Goal: Information Seeking & Learning: Find specific page/section

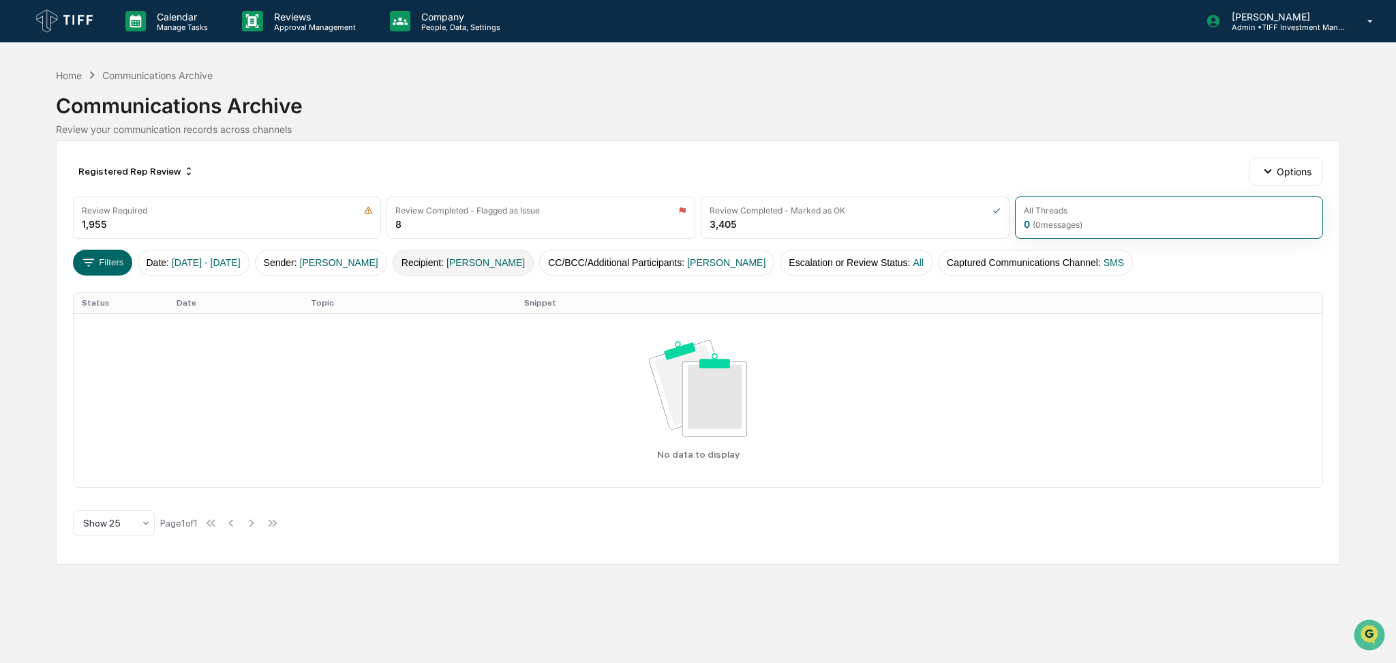
click at [472, 260] on button "Recipient : [PERSON_NAME]" at bounding box center [463, 263] width 141 height 26
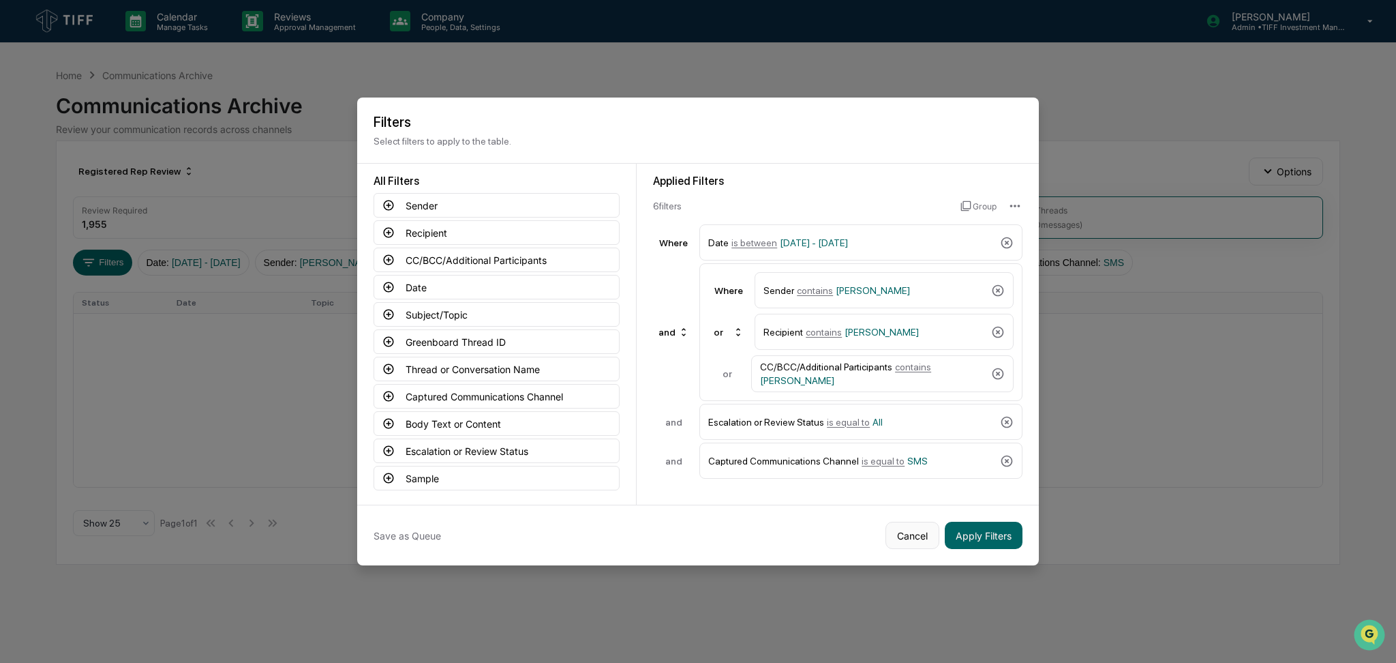
click at [921, 541] on button "Cancel" at bounding box center [913, 535] width 54 height 27
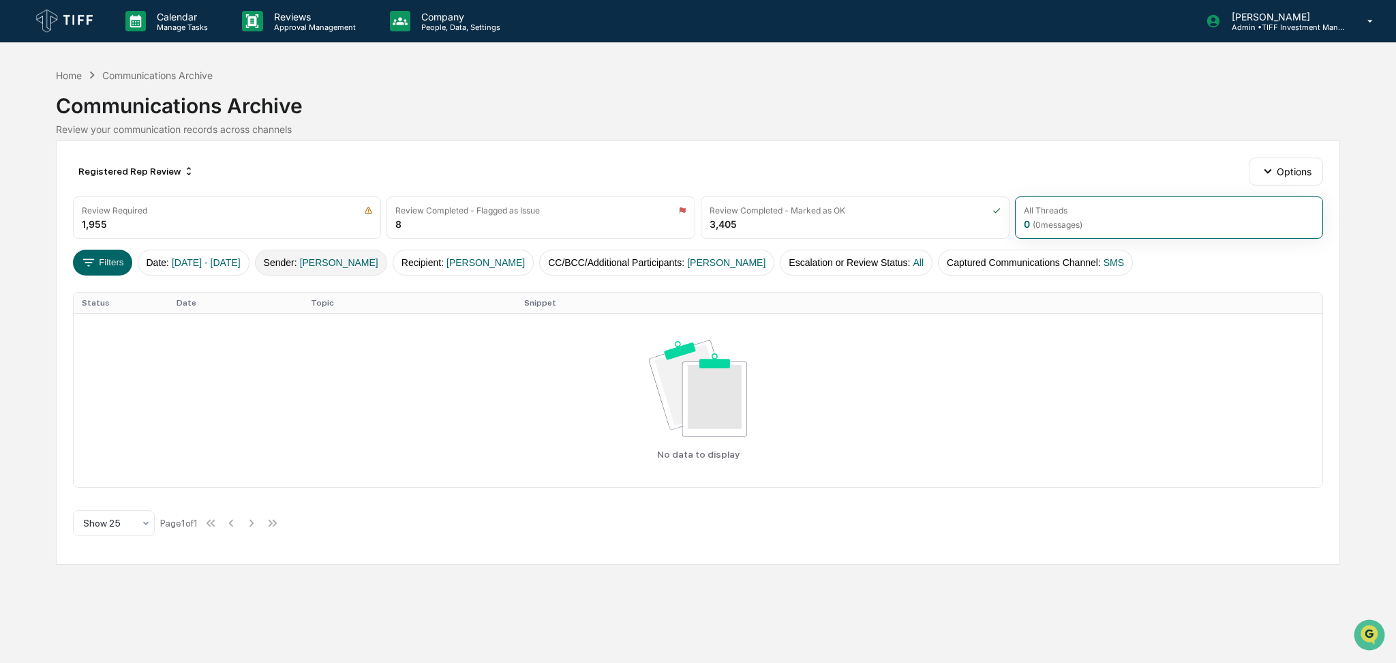
click at [387, 252] on button "Sender : [PERSON_NAME]" at bounding box center [321, 263] width 132 height 26
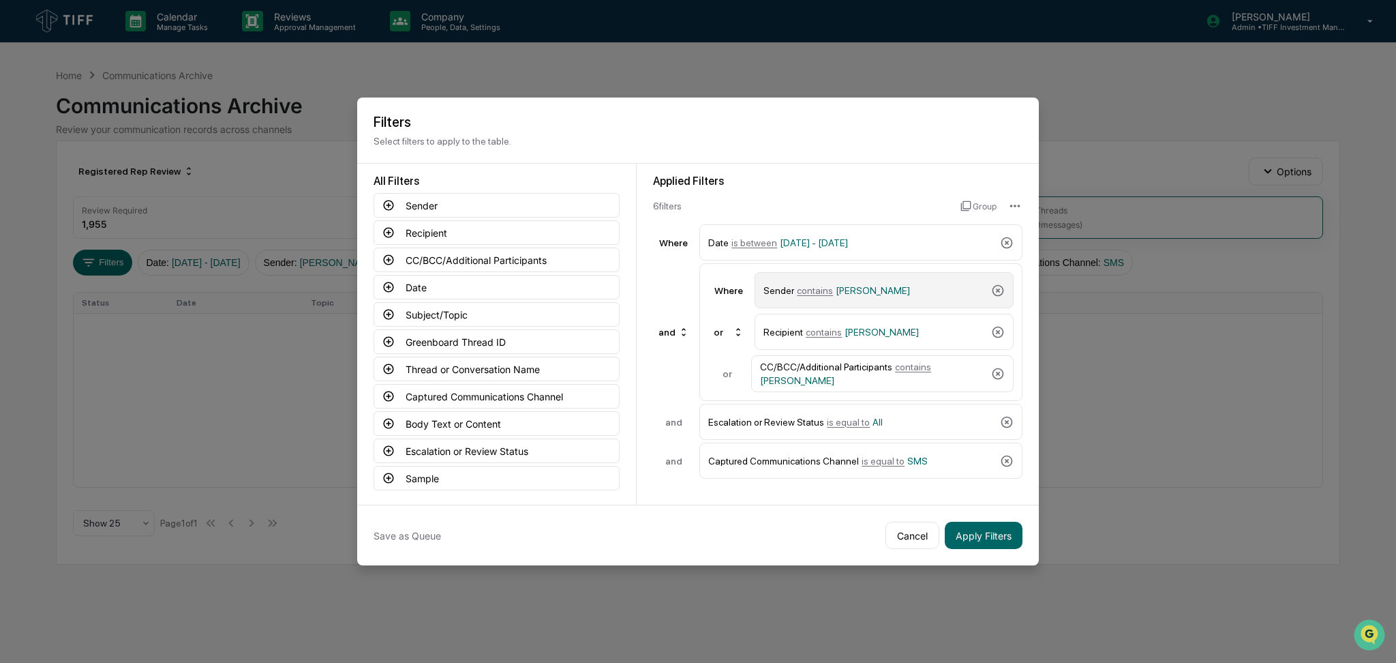
click at [844, 297] on div "Sender contains [PERSON_NAME]" at bounding box center [875, 290] width 222 height 24
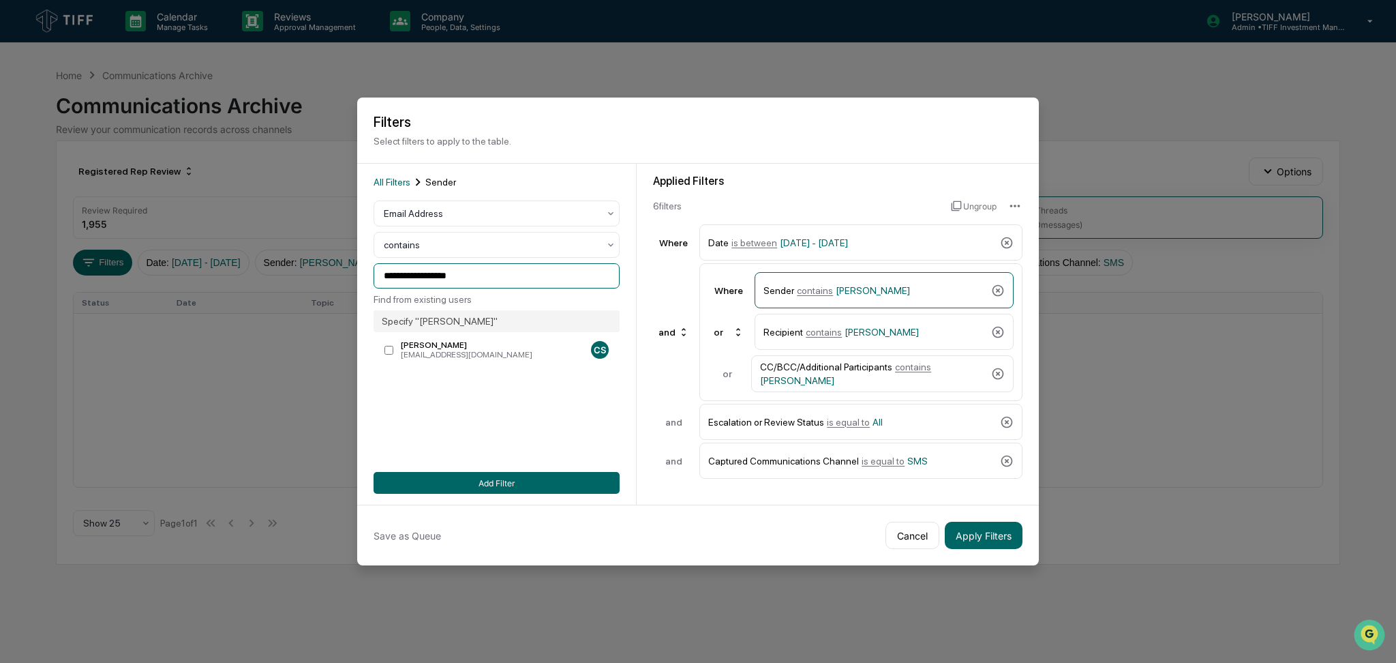
click at [502, 279] on input "**********" at bounding box center [497, 275] width 246 height 25
drag, startPoint x: 502, startPoint y: 281, endPoint x: 299, endPoint y: 257, distance: 204.6
click at [299, 257] on body "**********" at bounding box center [698, 331] width 1396 height 663
click at [427, 204] on div "Email Address" at bounding box center [491, 213] width 228 height 19
click at [432, 279] on div "User" at bounding box center [496, 273] width 245 height 27
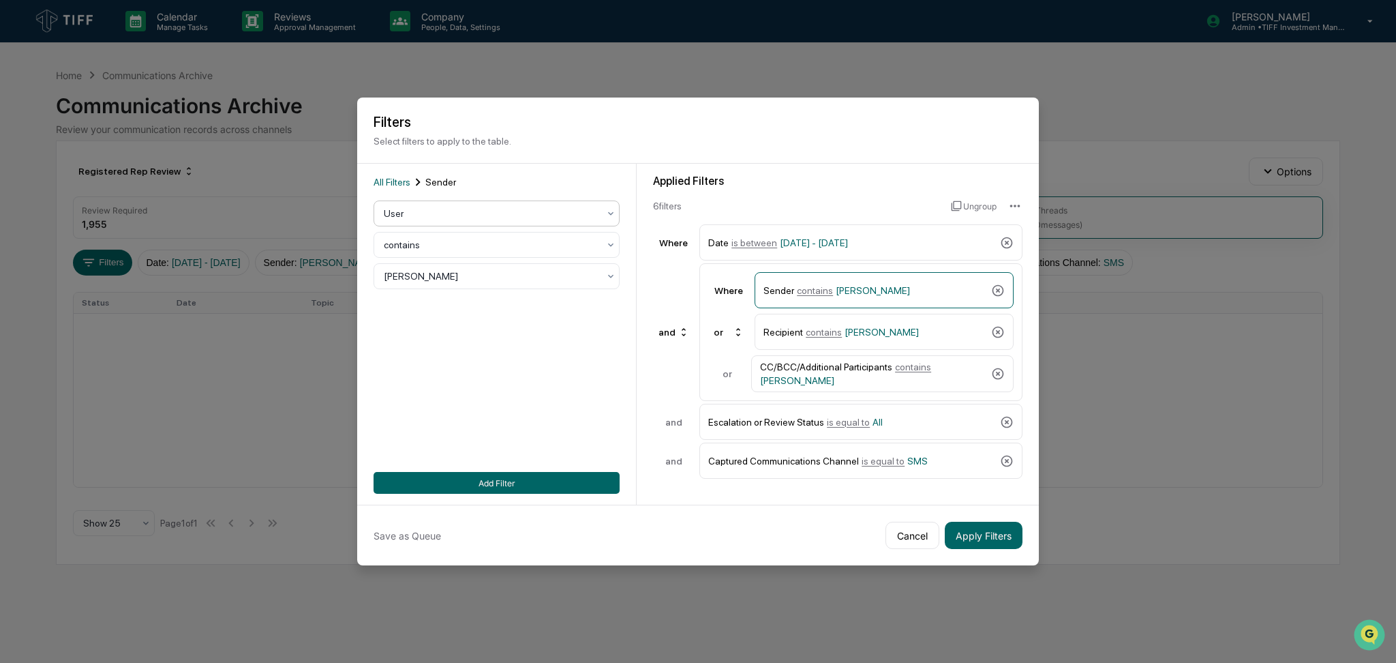
click at [432, 273] on div at bounding box center [491, 276] width 215 height 14
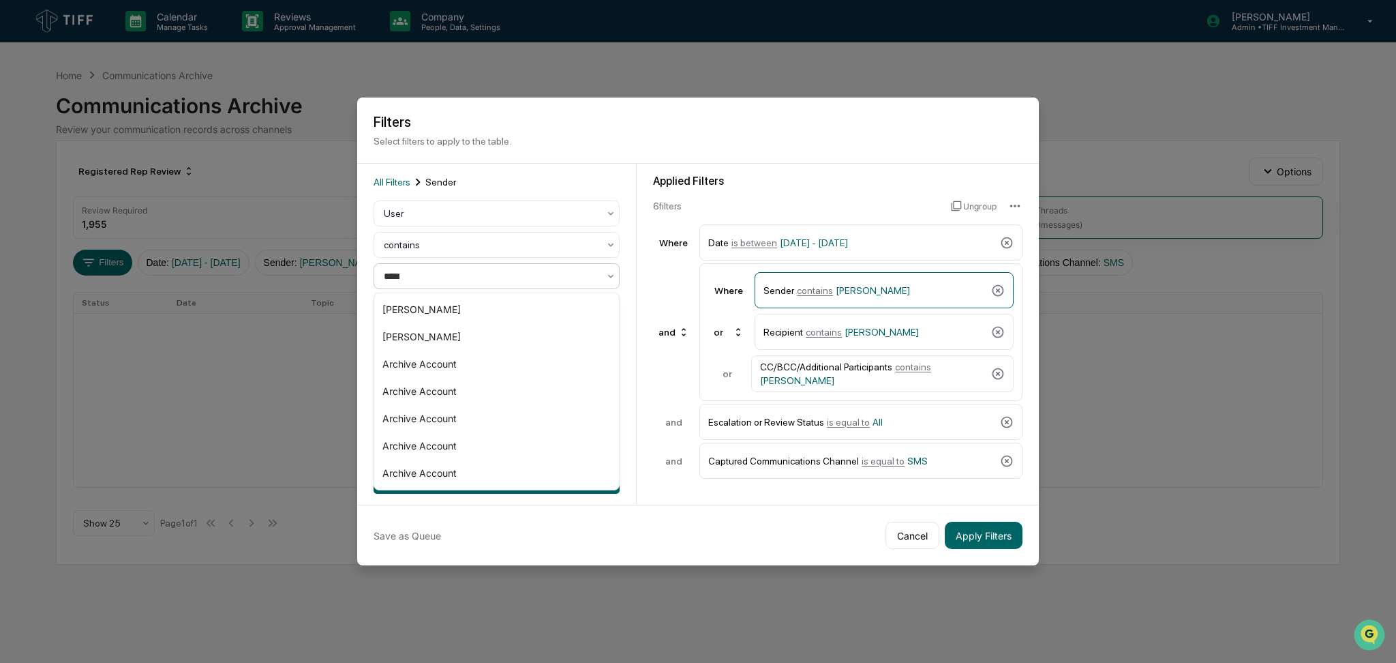
type input "******"
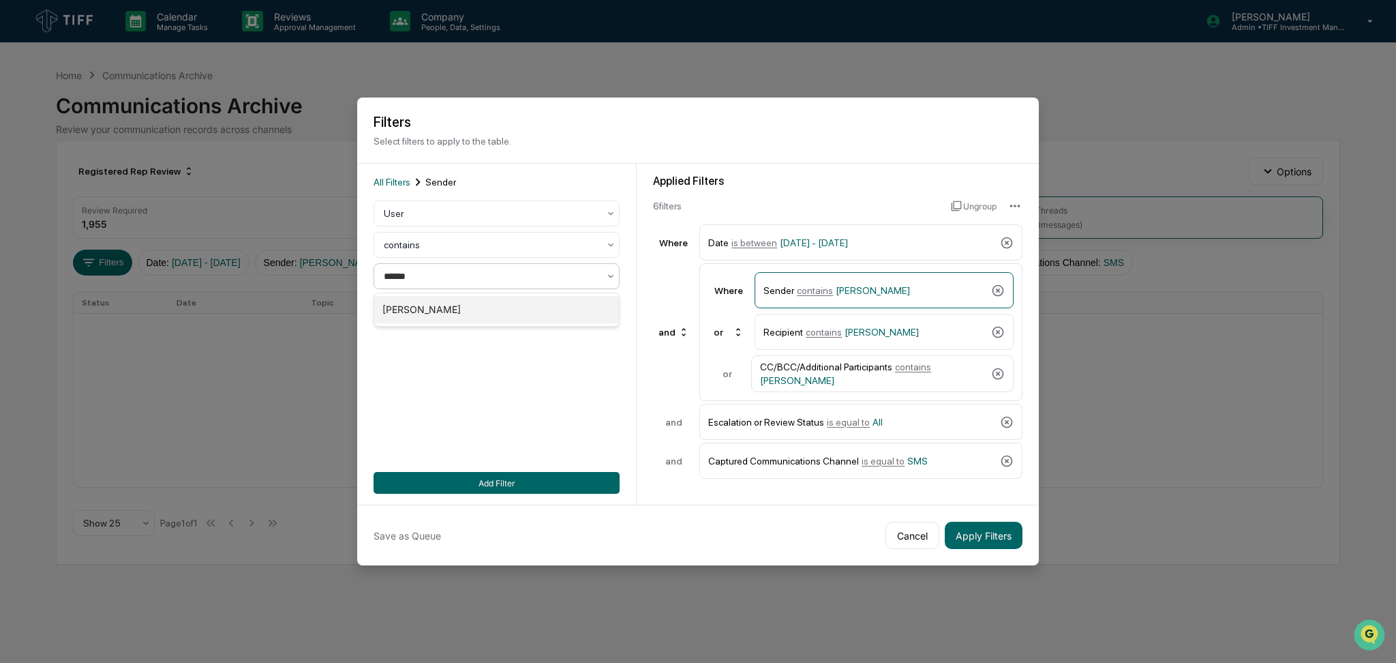
click at [472, 303] on div "[PERSON_NAME]" at bounding box center [496, 309] width 245 height 27
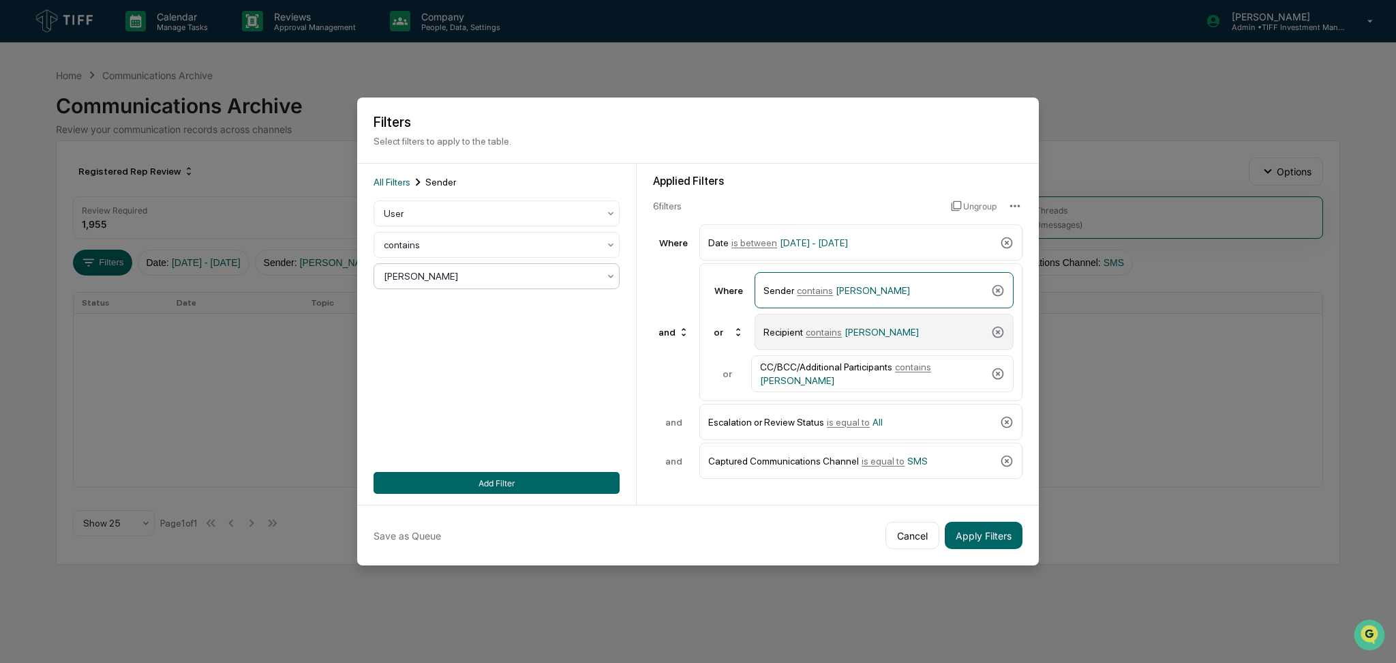
click at [847, 336] on span "[PERSON_NAME]" at bounding box center [882, 332] width 74 height 11
click at [568, 278] on div at bounding box center [491, 276] width 215 height 14
type input "******"
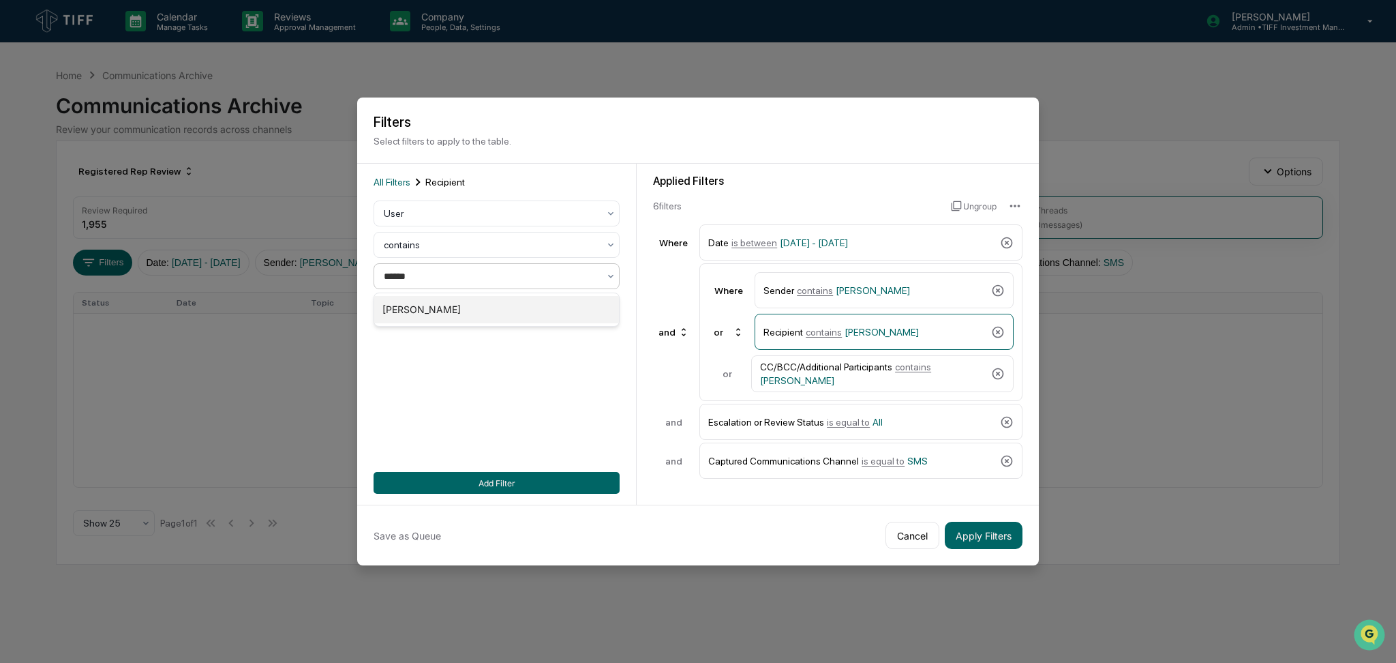
click at [549, 307] on div "[PERSON_NAME]" at bounding box center [496, 309] width 245 height 27
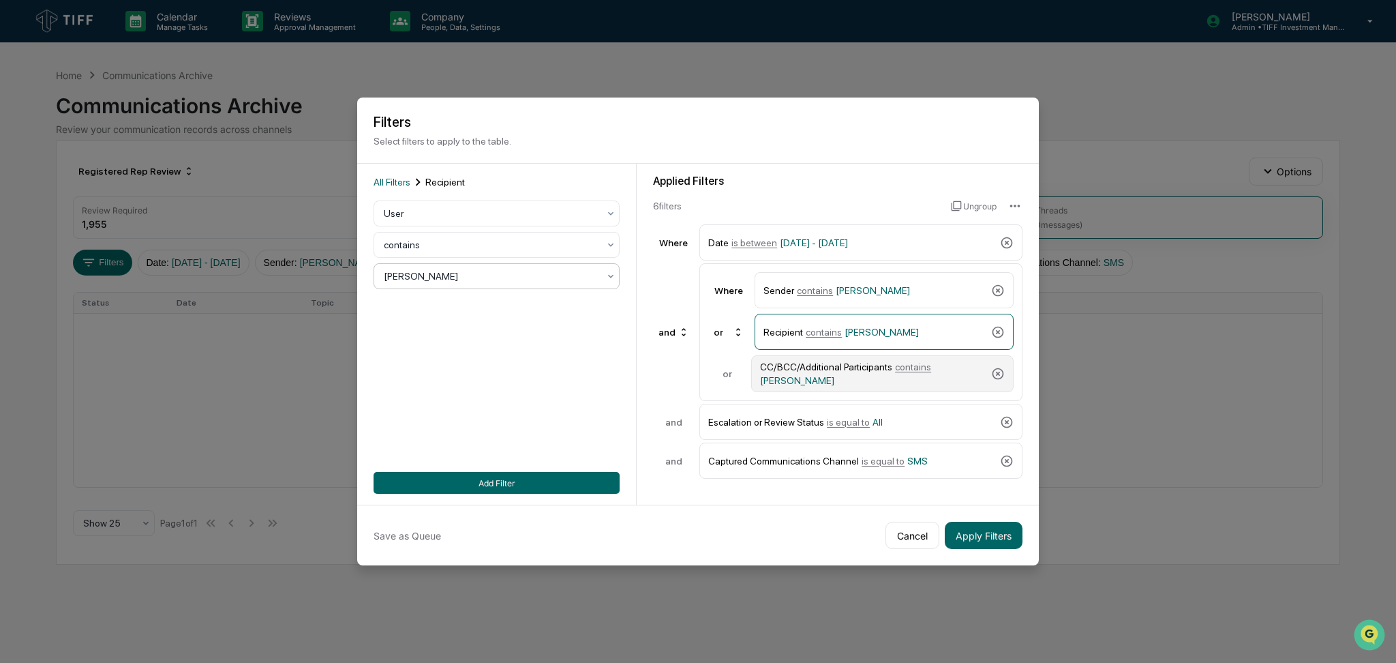
click at [849, 373] on div "CC/BCC/Additional Participants contains [PERSON_NAME]" at bounding box center [873, 373] width 226 height 25
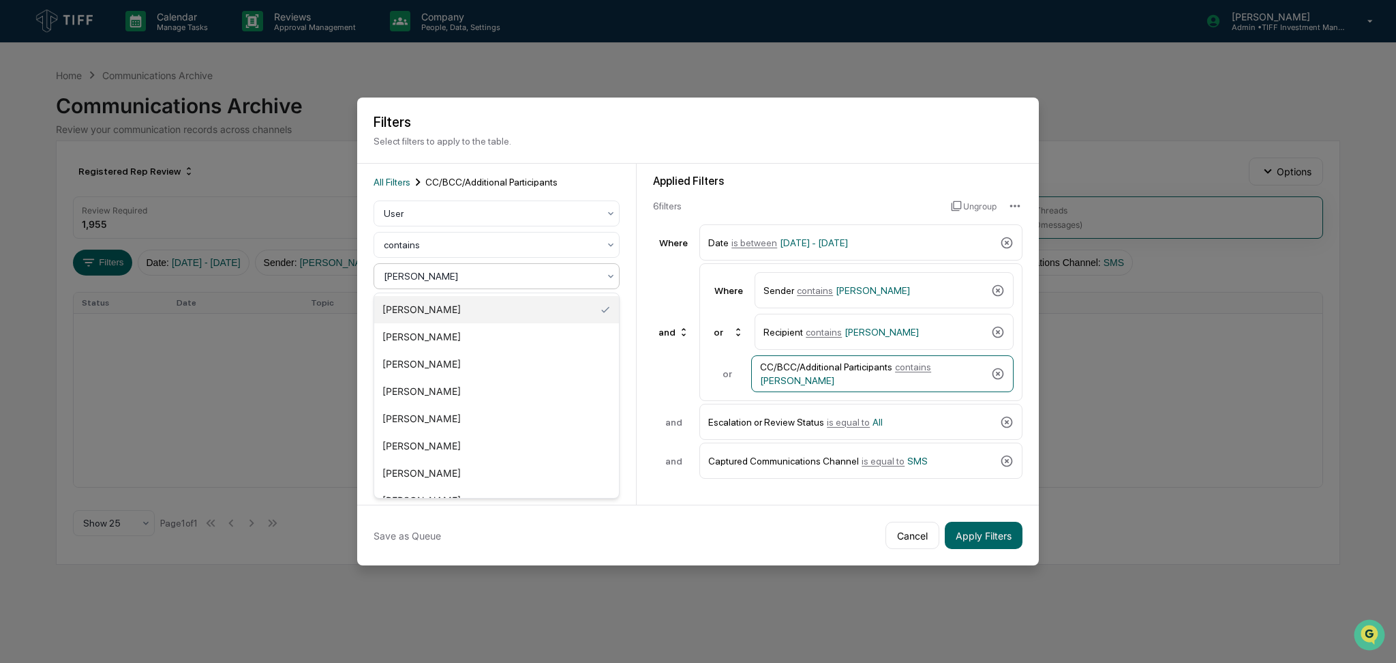
click at [444, 274] on div at bounding box center [491, 276] width 215 height 14
type input "*"
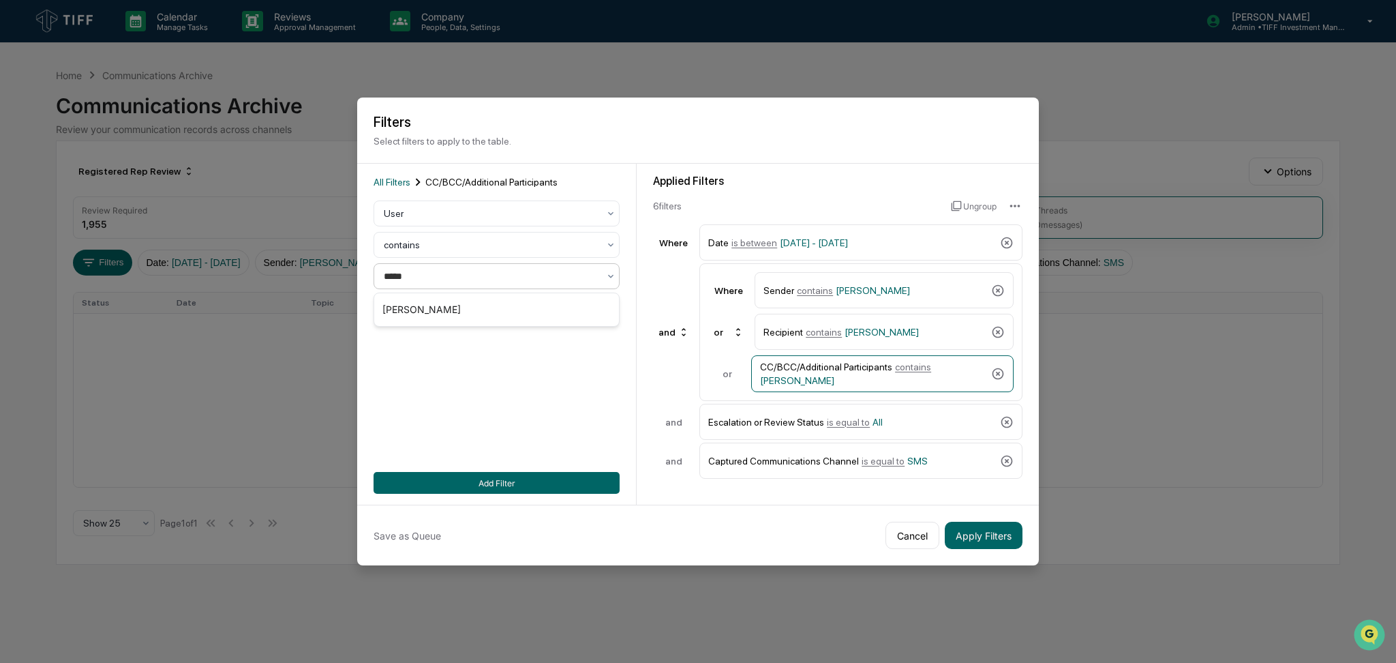
type input "******"
click at [494, 300] on div "[PERSON_NAME]" at bounding box center [496, 309] width 245 height 27
click at [541, 479] on button "Add Filter" at bounding box center [497, 483] width 246 height 22
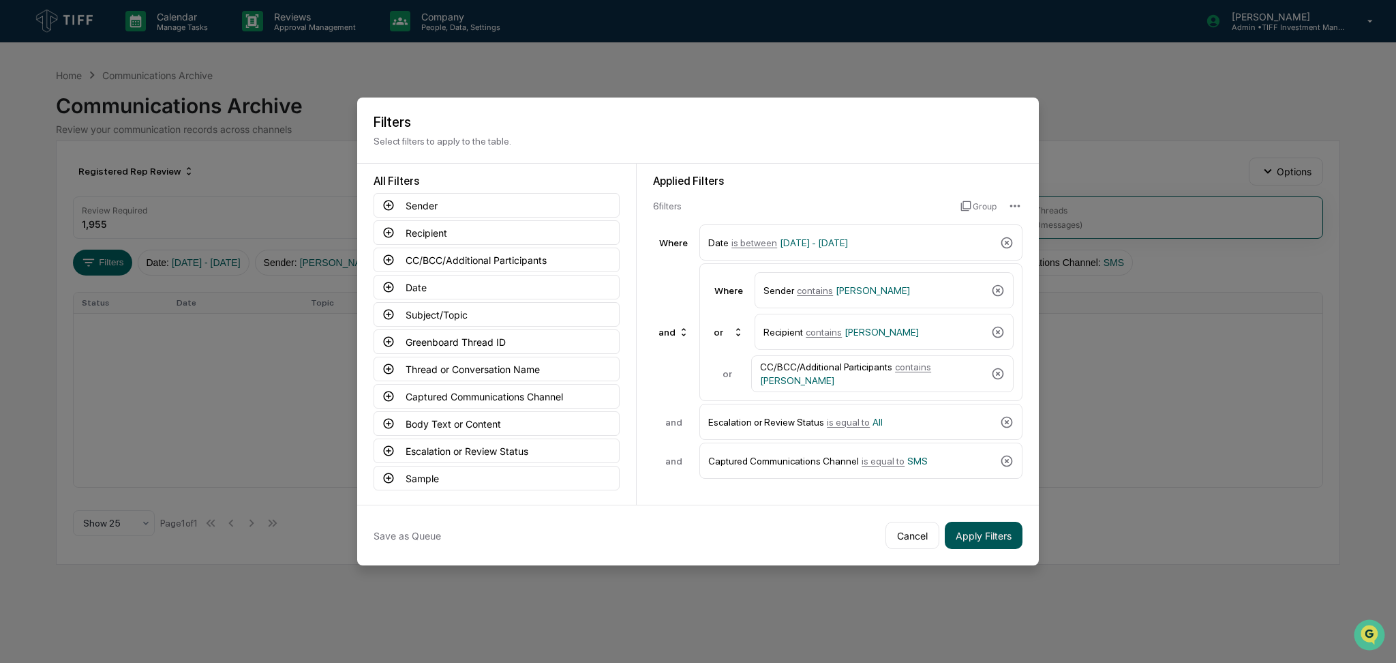
click at [971, 532] on button "Apply Filters" at bounding box center [984, 535] width 78 height 27
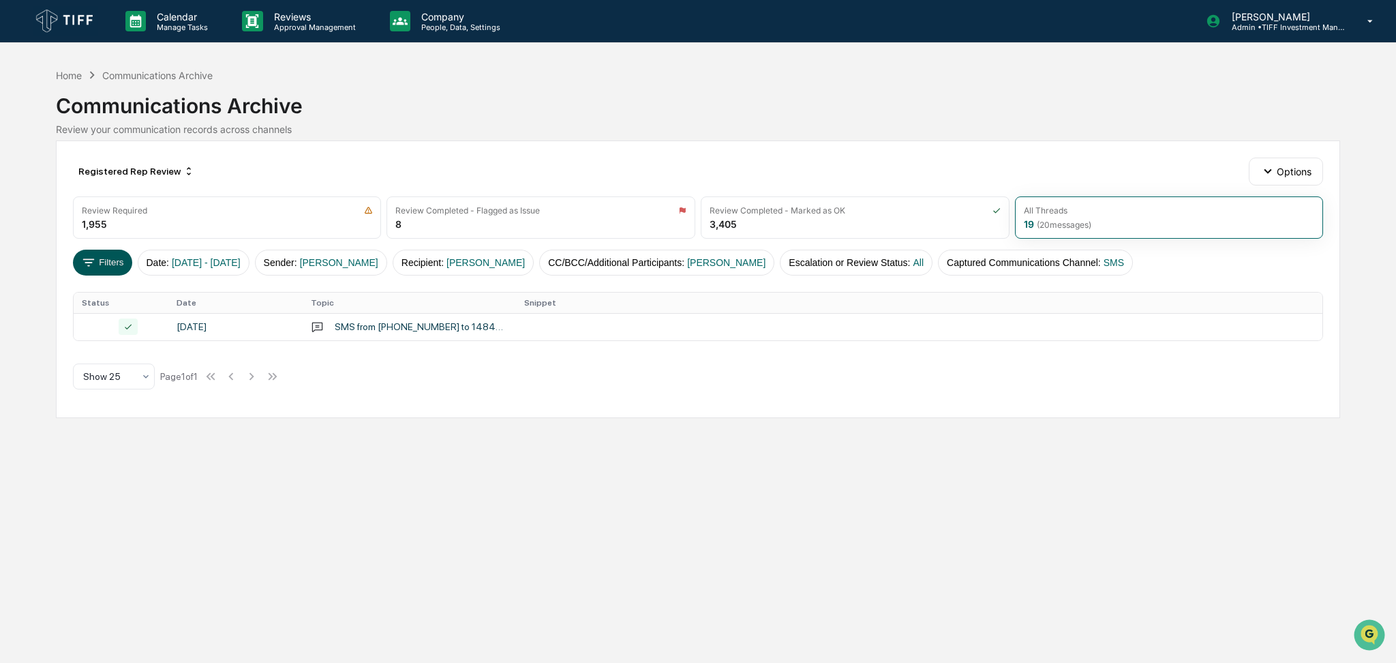
click at [106, 264] on button "Filters" at bounding box center [102, 263] width 59 height 26
click at [238, 260] on span "[DATE] - [DATE]" at bounding box center [206, 262] width 69 height 11
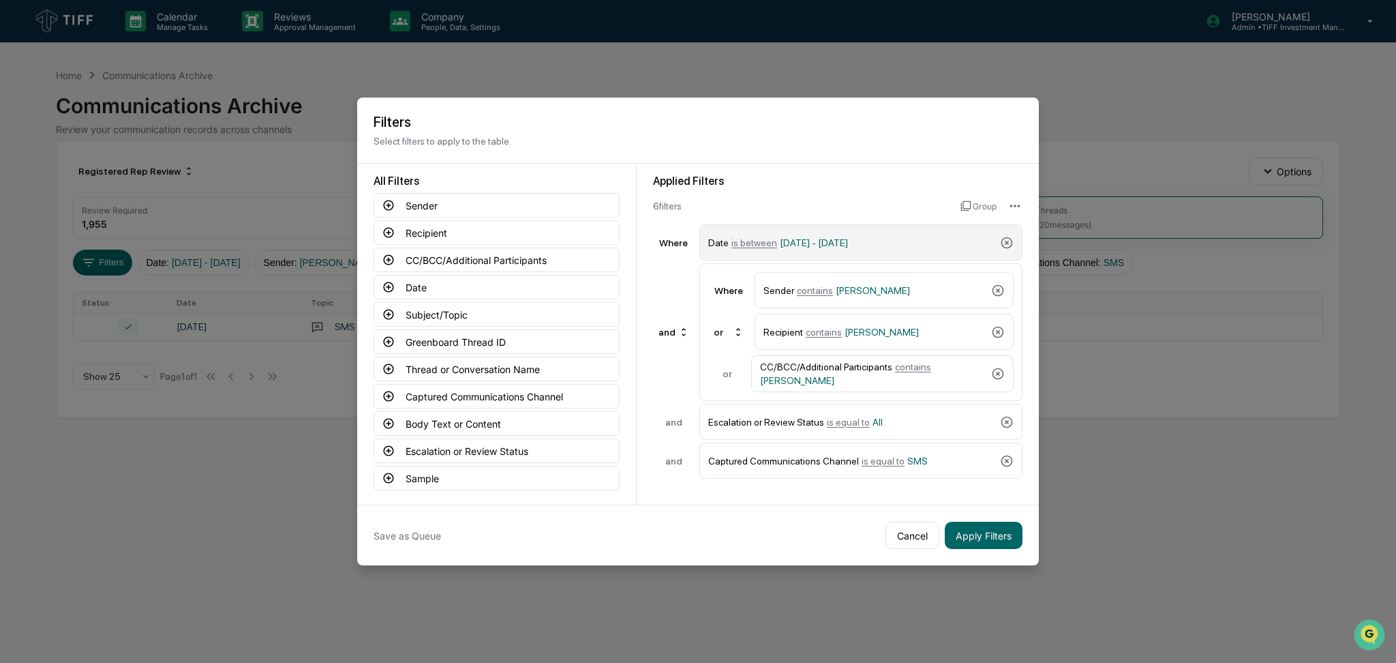
click at [843, 245] on span "[DATE] - [DATE]" at bounding box center [814, 242] width 68 height 11
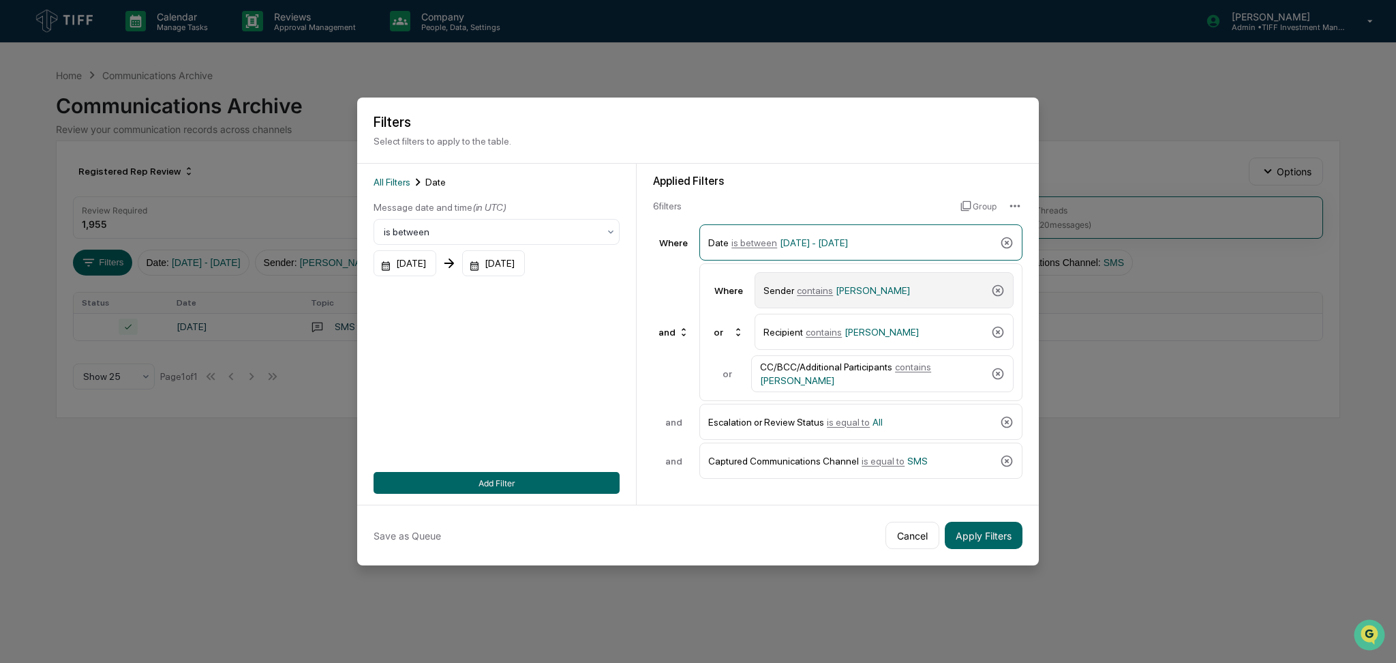
click at [874, 288] on span "[PERSON_NAME]" at bounding box center [873, 290] width 74 height 11
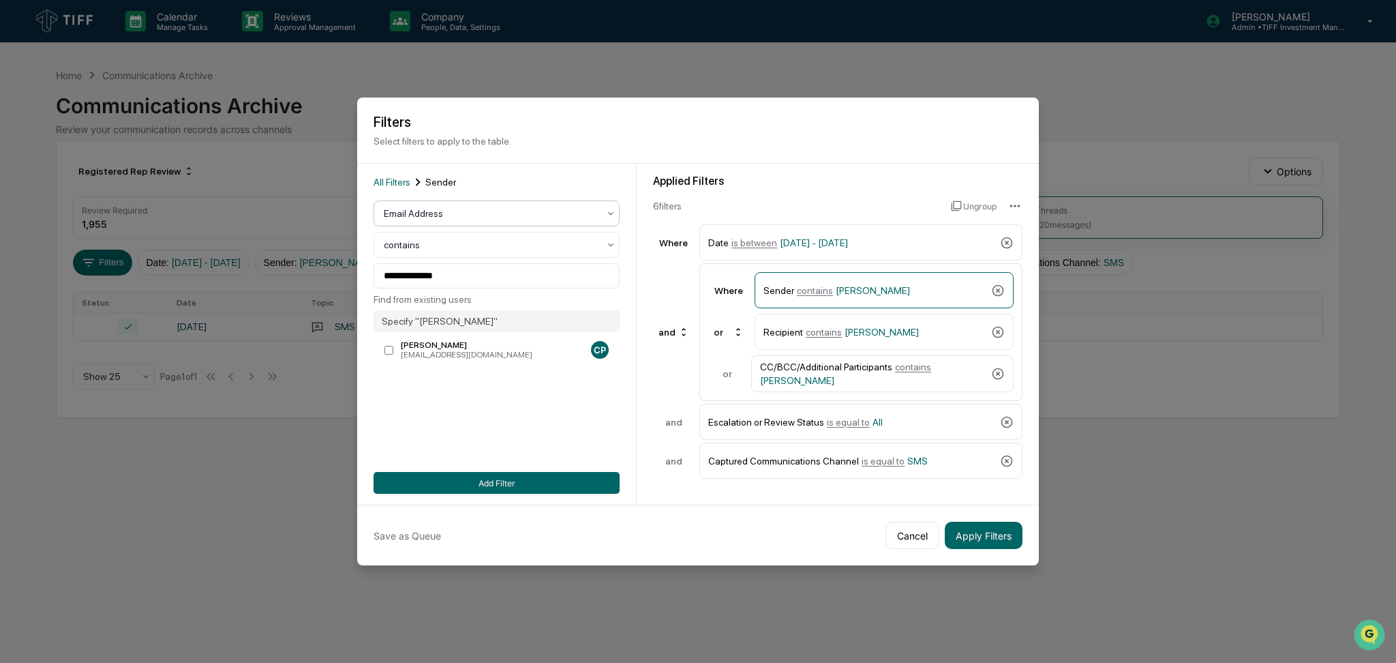
click at [497, 217] on div at bounding box center [491, 214] width 215 height 14
click at [469, 277] on div "User" at bounding box center [496, 273] width 245 height 27
click at [470, 277] on div at bounding box center [491, 276] width 215 height 14
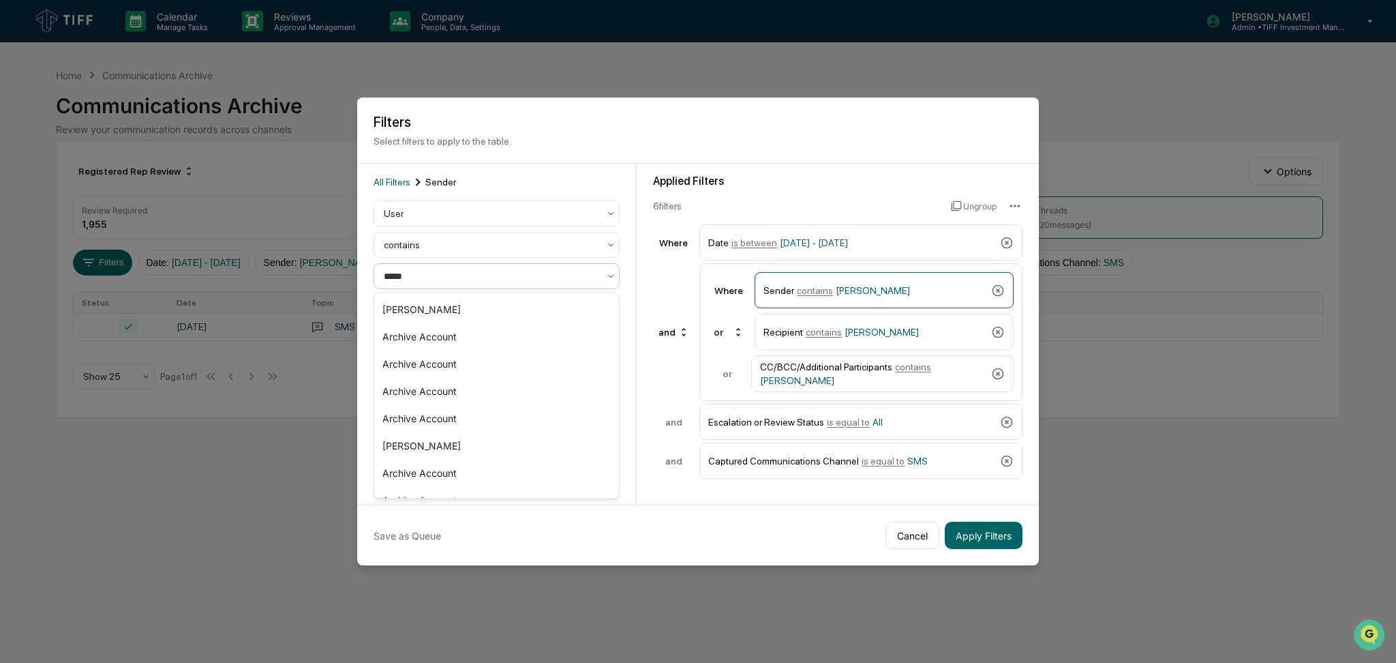
type input "******"
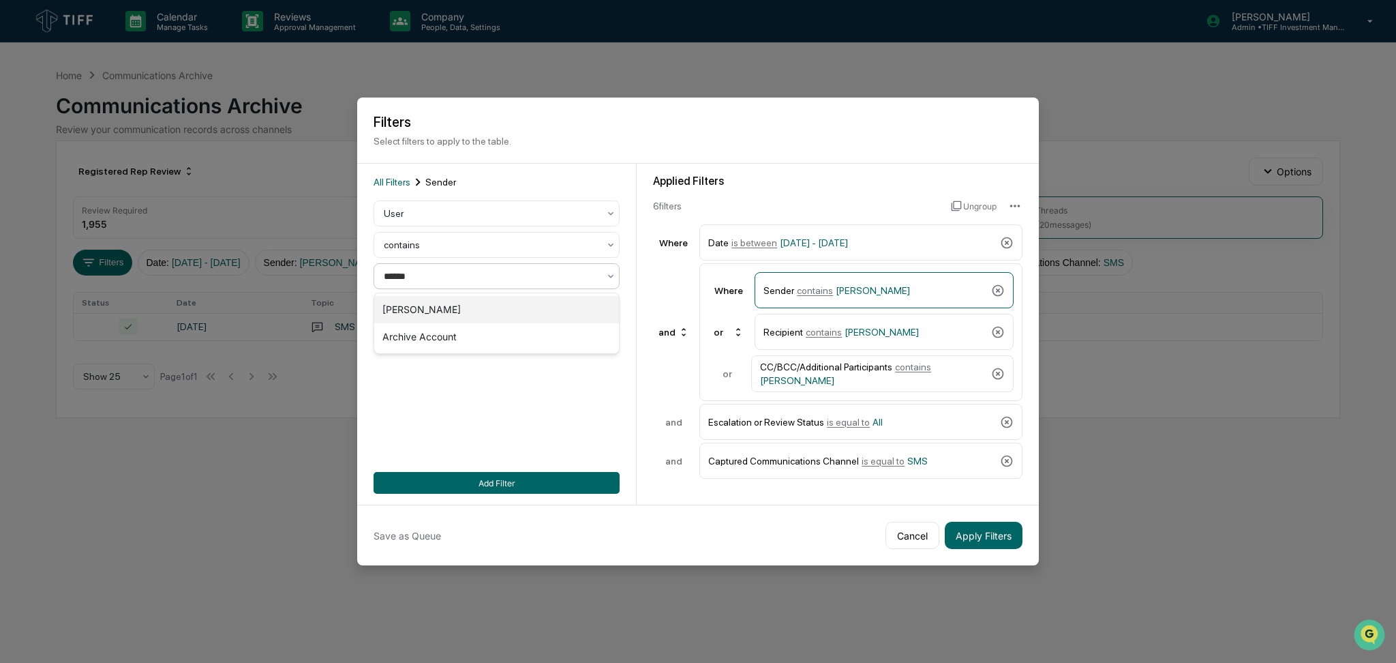
click at [473, 304] on div "[PERSON_NAME]" at bounding box center [496, 309] width 245 height 27
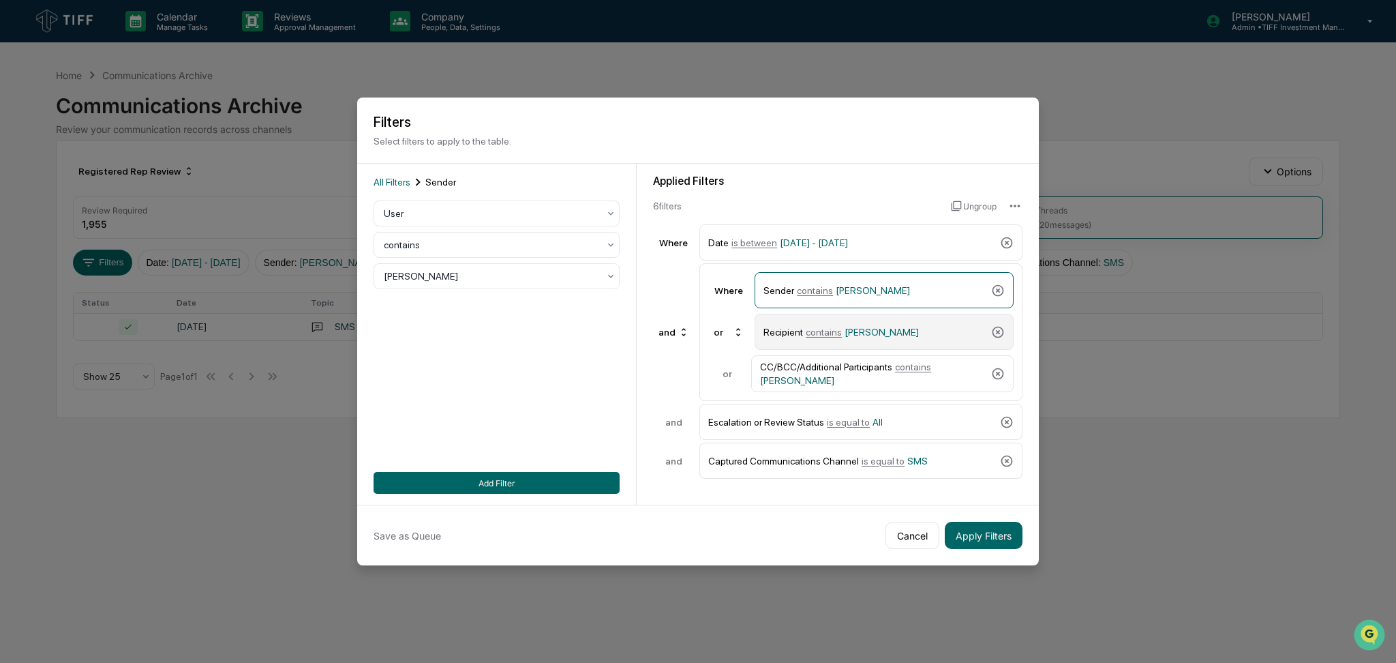
click at [813, 330] on span "contains" at bounding box center [824, 332] width 36 height 11
click at [471, 281] on div at bounding box center [491, 276] width 215 height 14
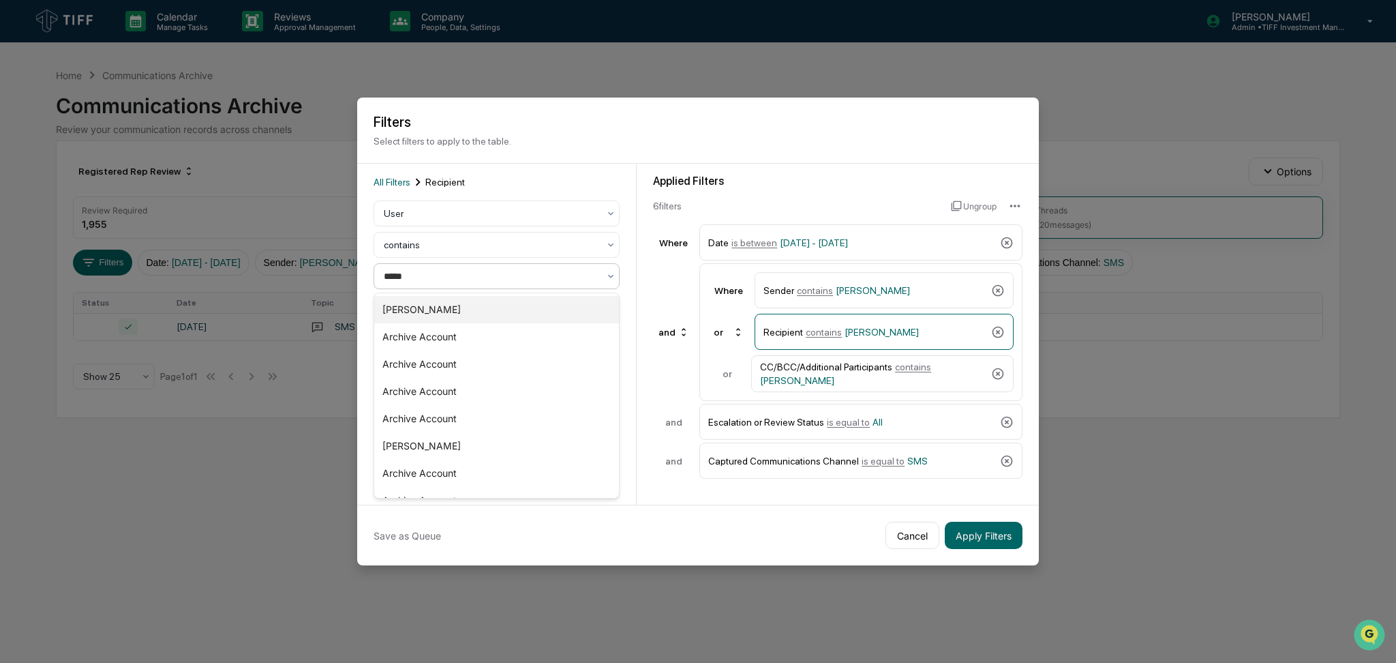
type input "******"
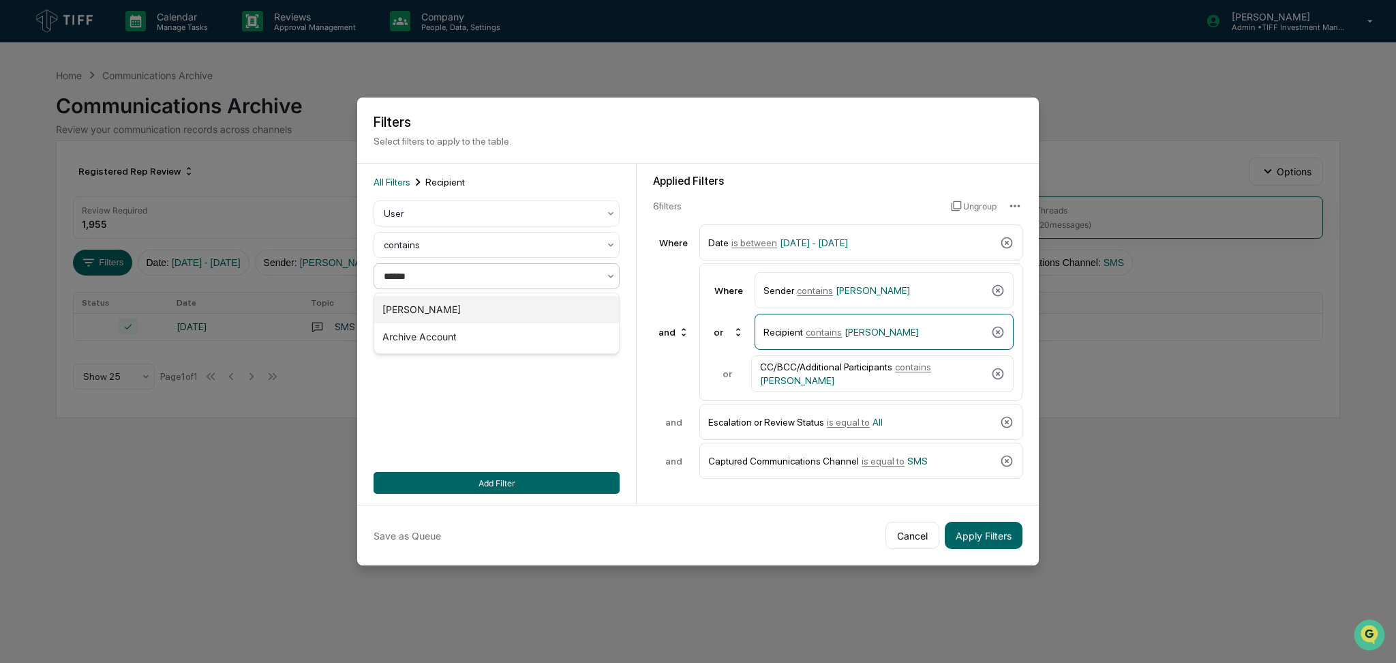
click at [470, 306] on div "[PERSON_NAME]" at bounding box center [496, 309] width 245 height 27
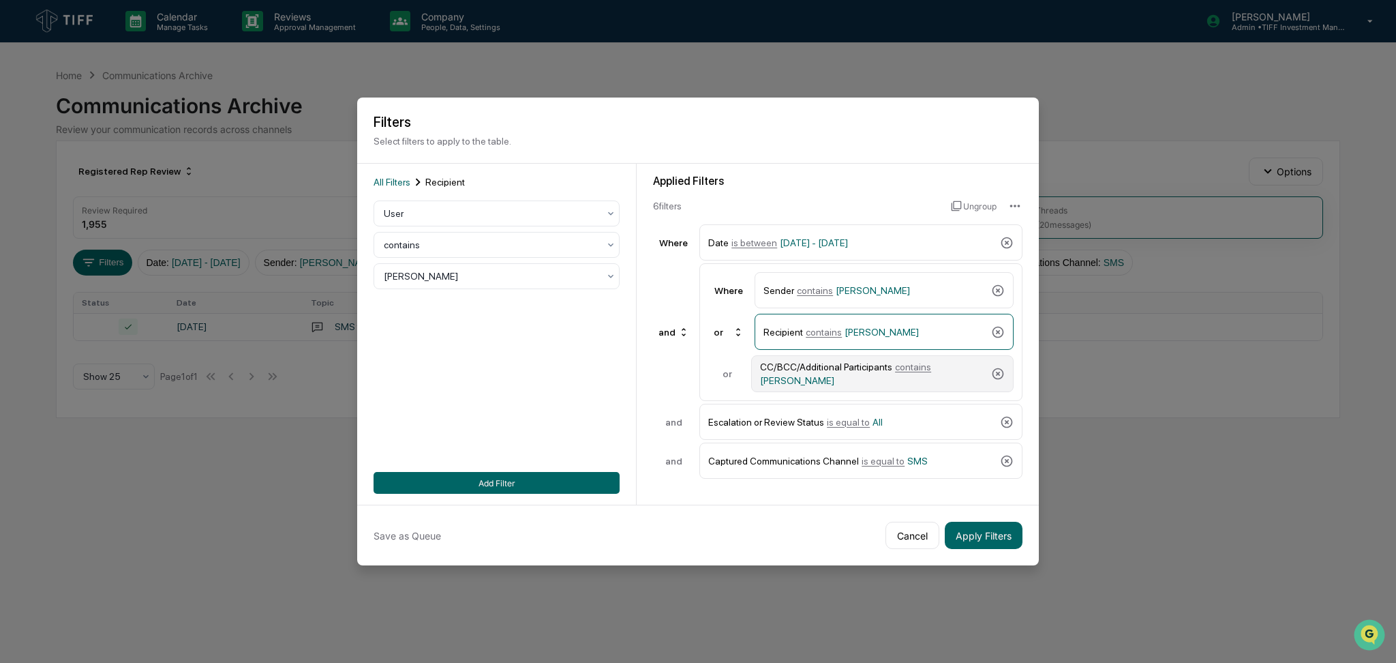
click at [812, 360] on div "CC/BCC/Additional Participants contains [PERSON_NAME]" at bounding box center [882, 373] width 262 height 37
click at [502, 275] on div at bounding box center [491, 276] width 215 height 14
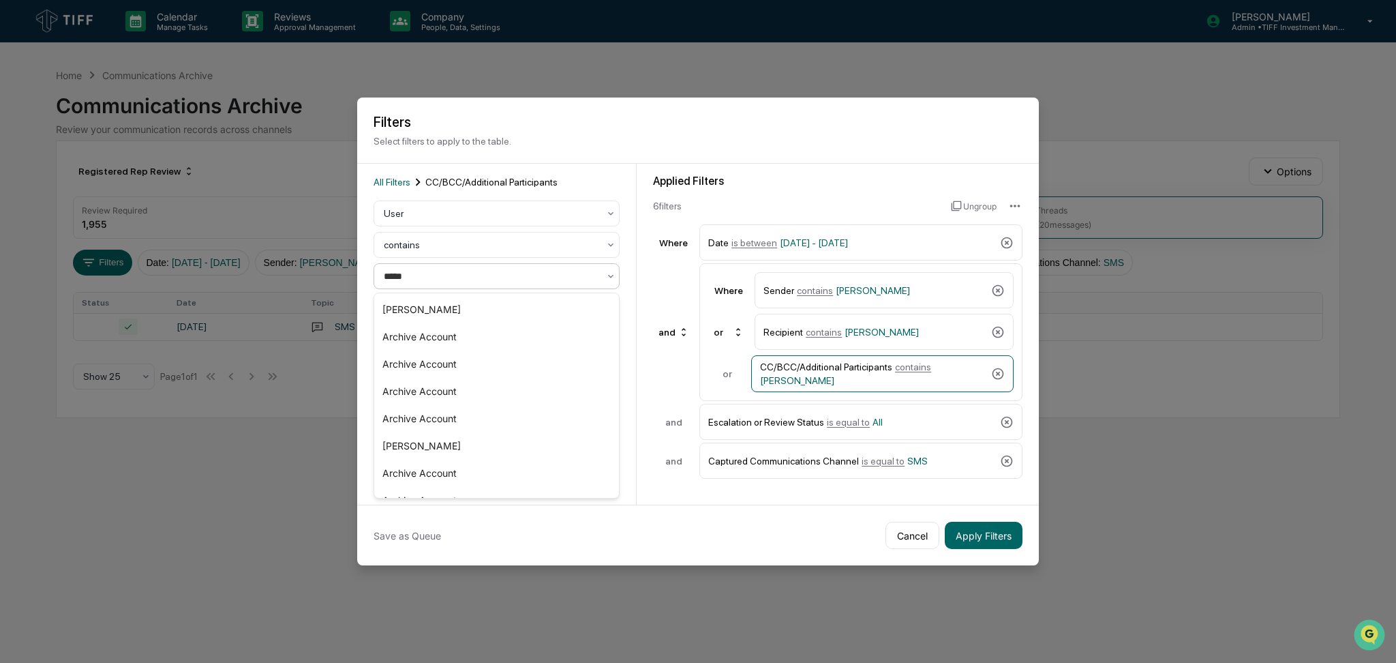
type input "******"
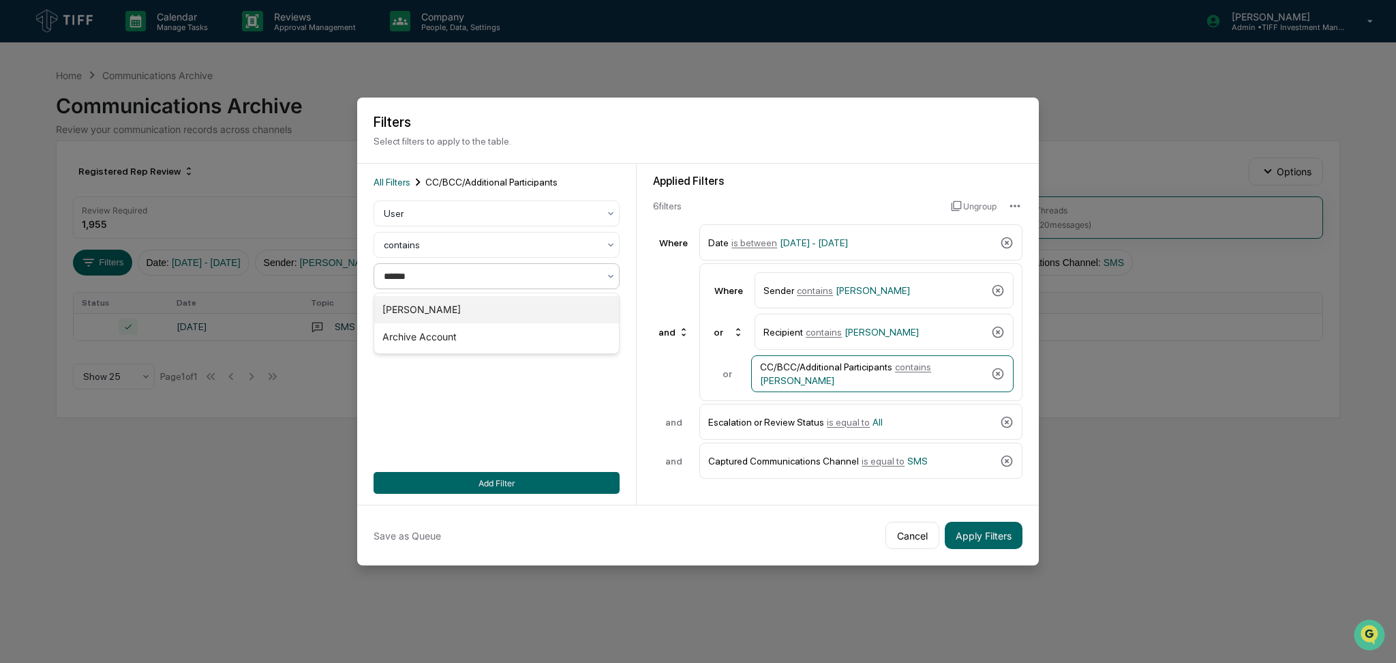
click at [496, 305] on div "[PERSON_NAME]" at bounding box center [496, 309] width 245 height 27
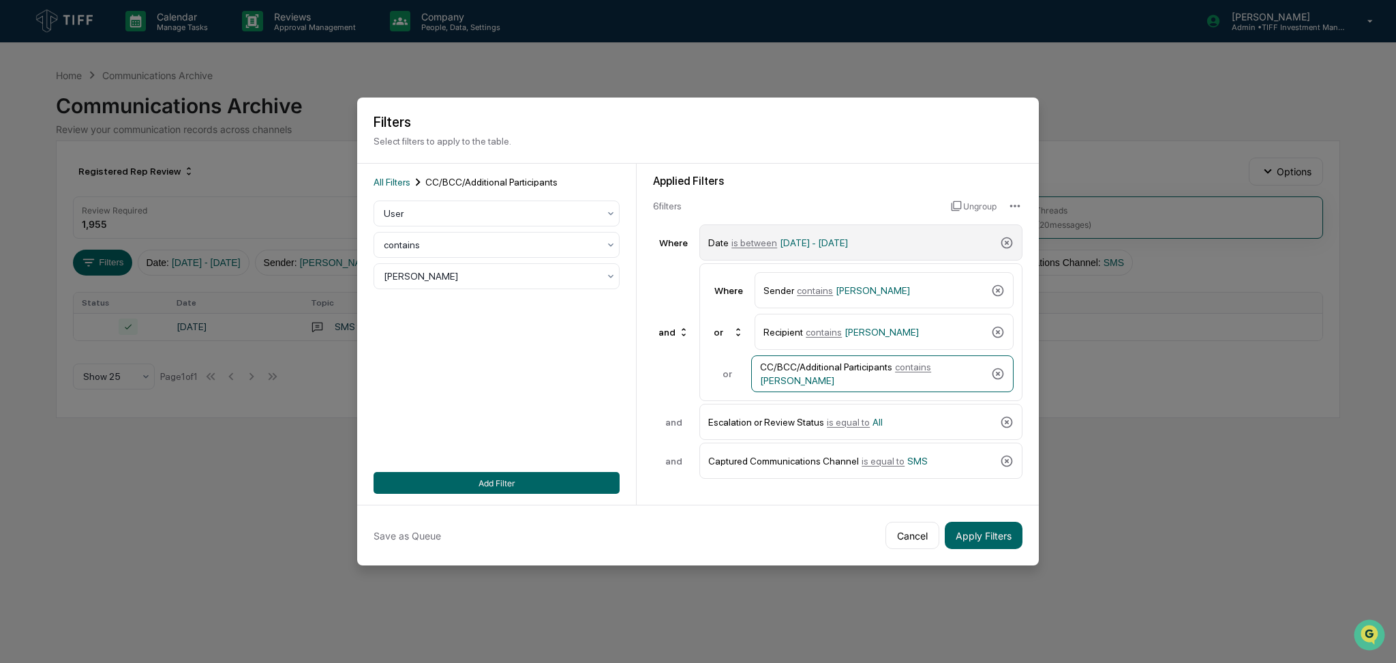
click at [817, 246] on span "[DATE] - [DATE]" at bounding box center [814, 242] width 68 height 11
click at [395, 267] on div "[DATE]" at bounding box center [405, 263] width 63 height 26
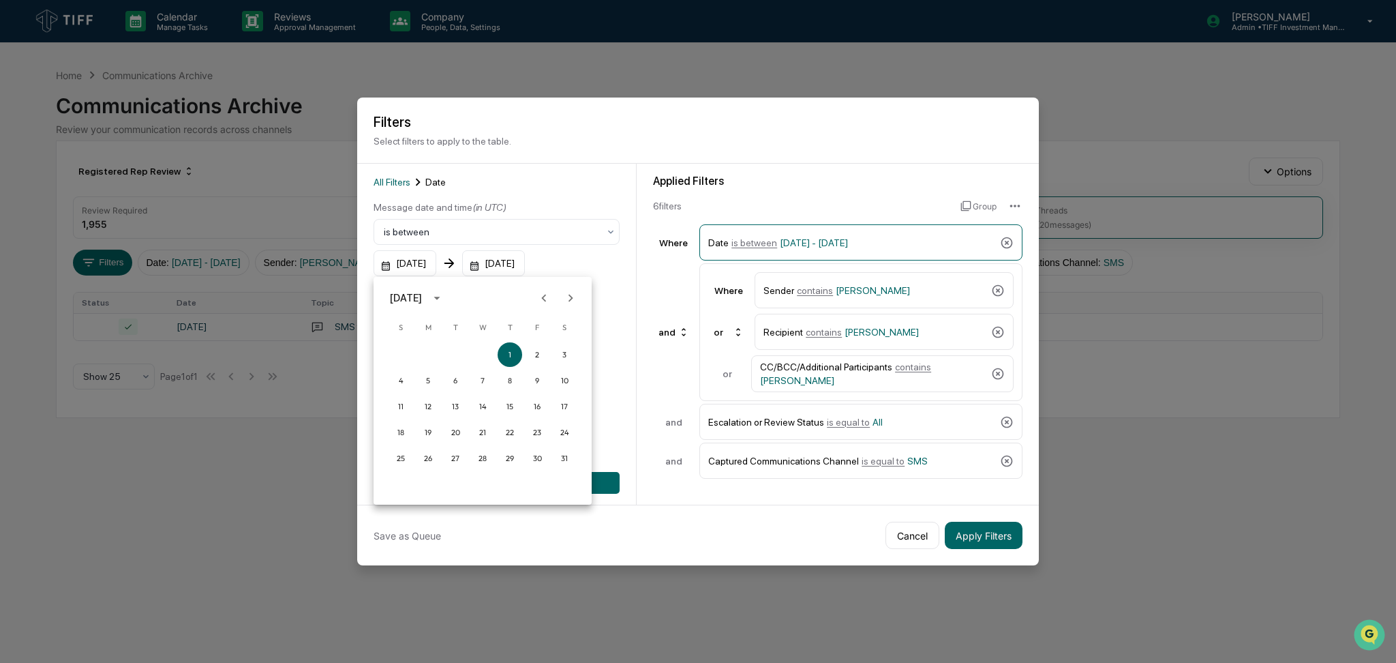
click at [583, 296] on button "Next month" at bounding box center [571, 298] width 26 height 26
click at [397, 350] on button "1" at bounding box center [401, 354] width 25 height 25
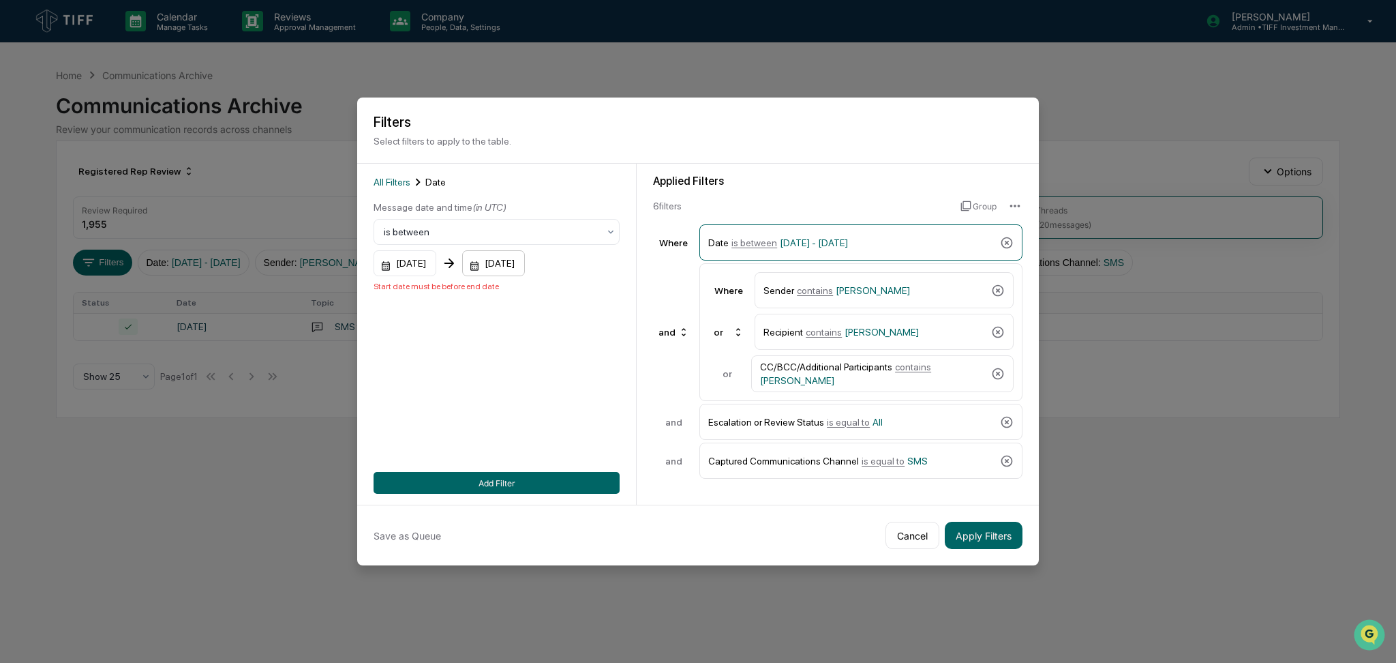
click at [500, 271] on div "[DATE]" at bounding box center [493, 263] width 63 height 26
click at [668, 292] on button "Next month" at bounding box center [679, 298] width 26 height 26
click at [530, 451] on button "30" at bounding box center [536, 458] width 25 height 25
click at [535, 485] on button "Add Filter" at bounding box center [497, 483] width 246 height 22
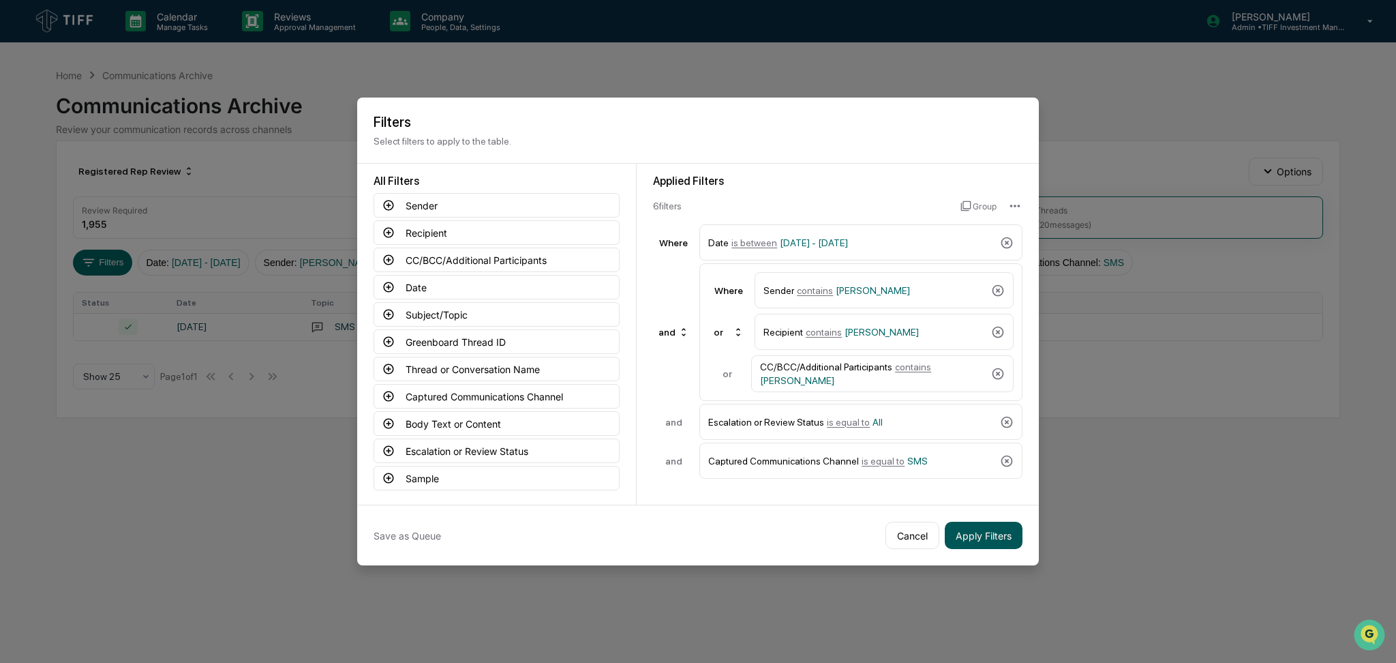
click at [989, 539] on button "Apply Filters" at bounding box center [984, 535] width 78 height 27
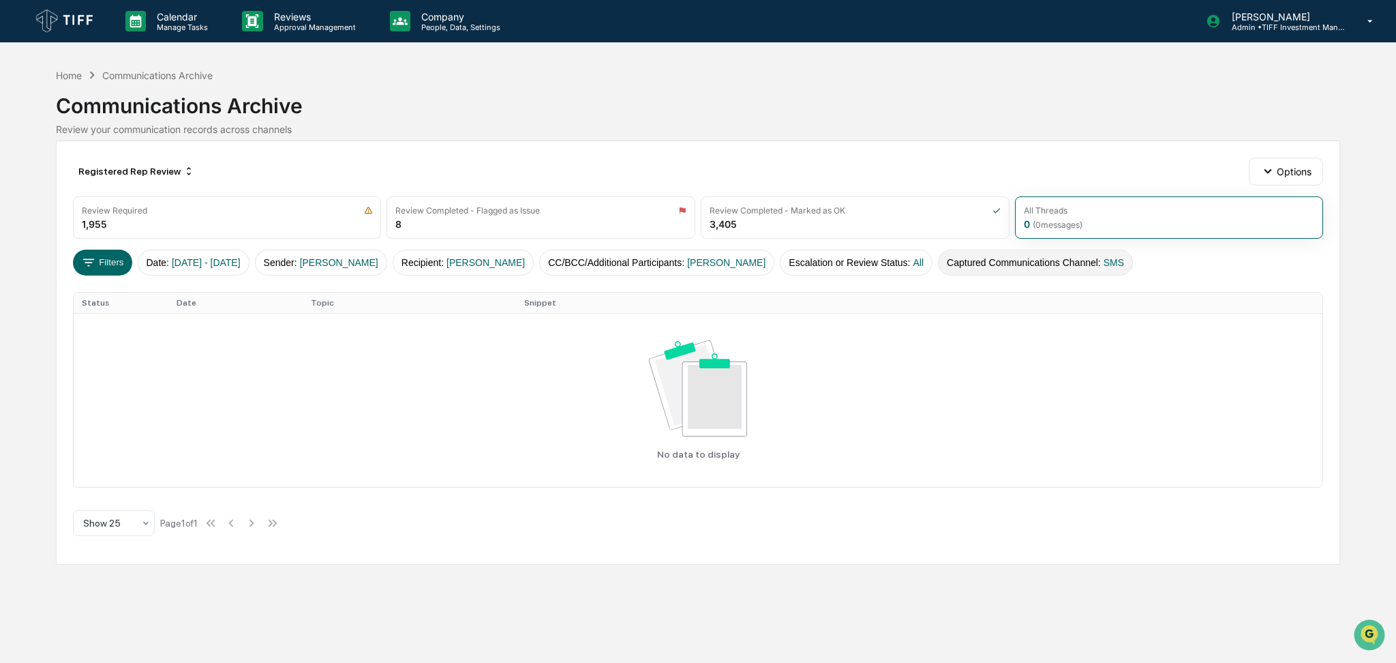
click at [962, 268] on button "Captured Communications Channel : SMS" at bounding box center [1035, 263] width 195 height 26
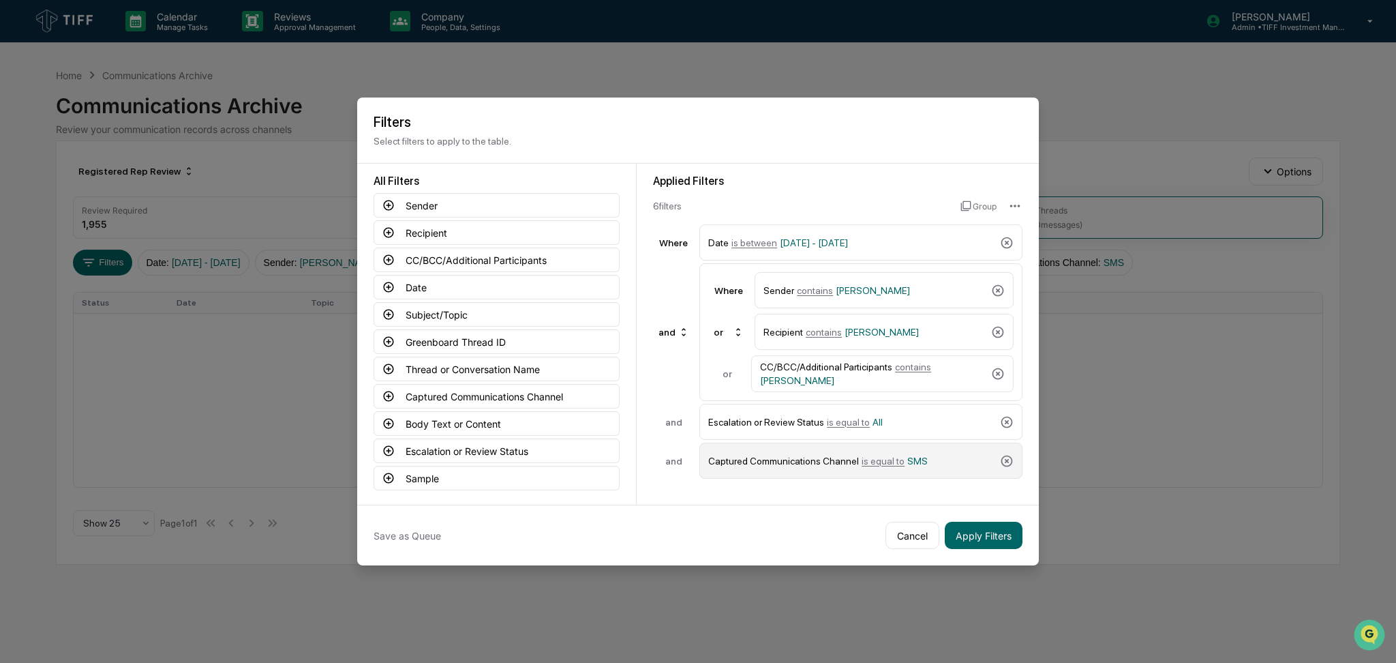
click at [870, 460] on span "is equal to" at bounding box center [883, 460] width 43 height 11
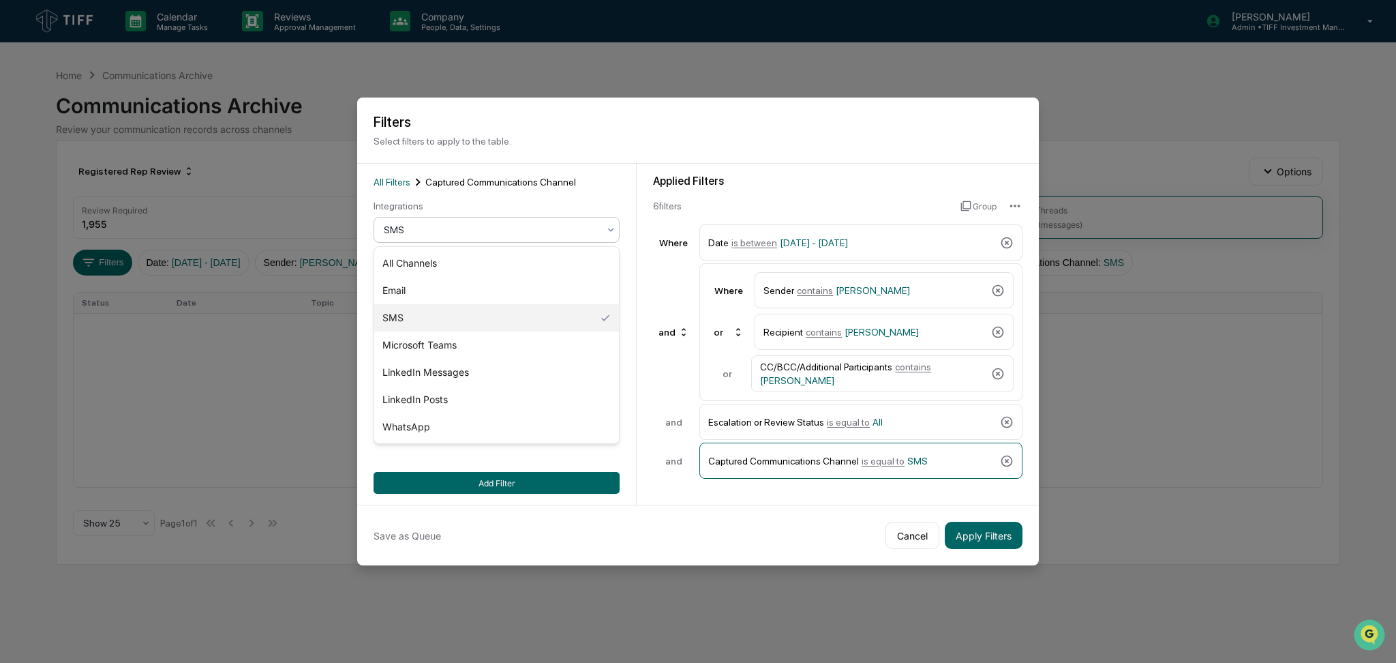
click at [532, 225] on div at bounding box center [491, 230] width 215 height 14
click at [500, 345] on div "Microsoft Teams" at bounding box center [496, 344] width 245 height 27
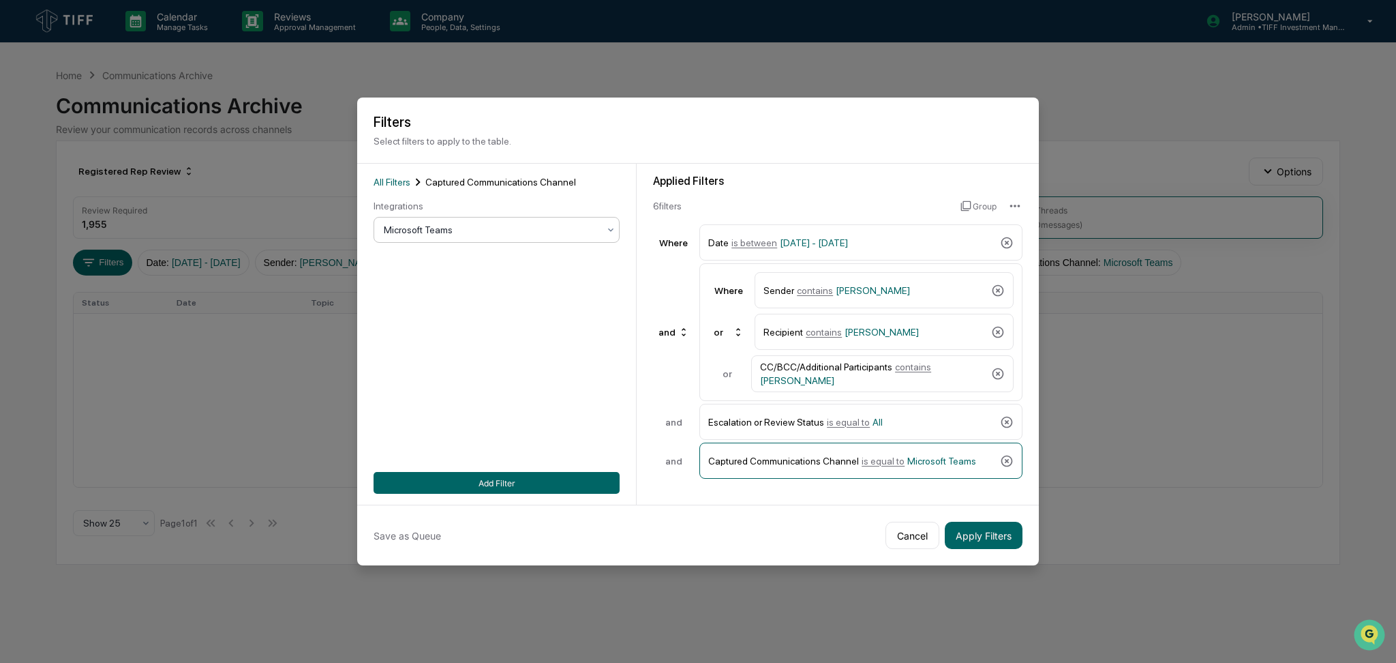
click at [527, 227] on div at bounding box center [491, 230] width 215 height 14
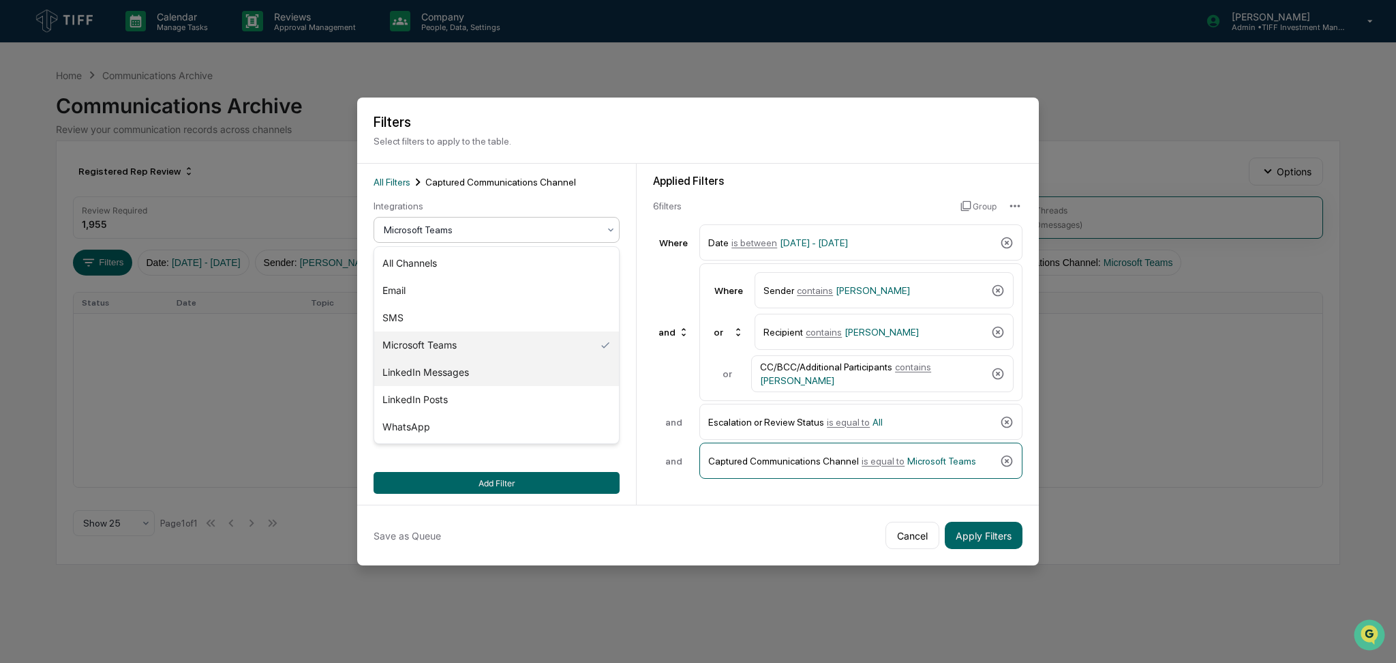
click at [500, 380] on div "LinkedIn Messages" at bounding box center [496, 372] width 245 height 27
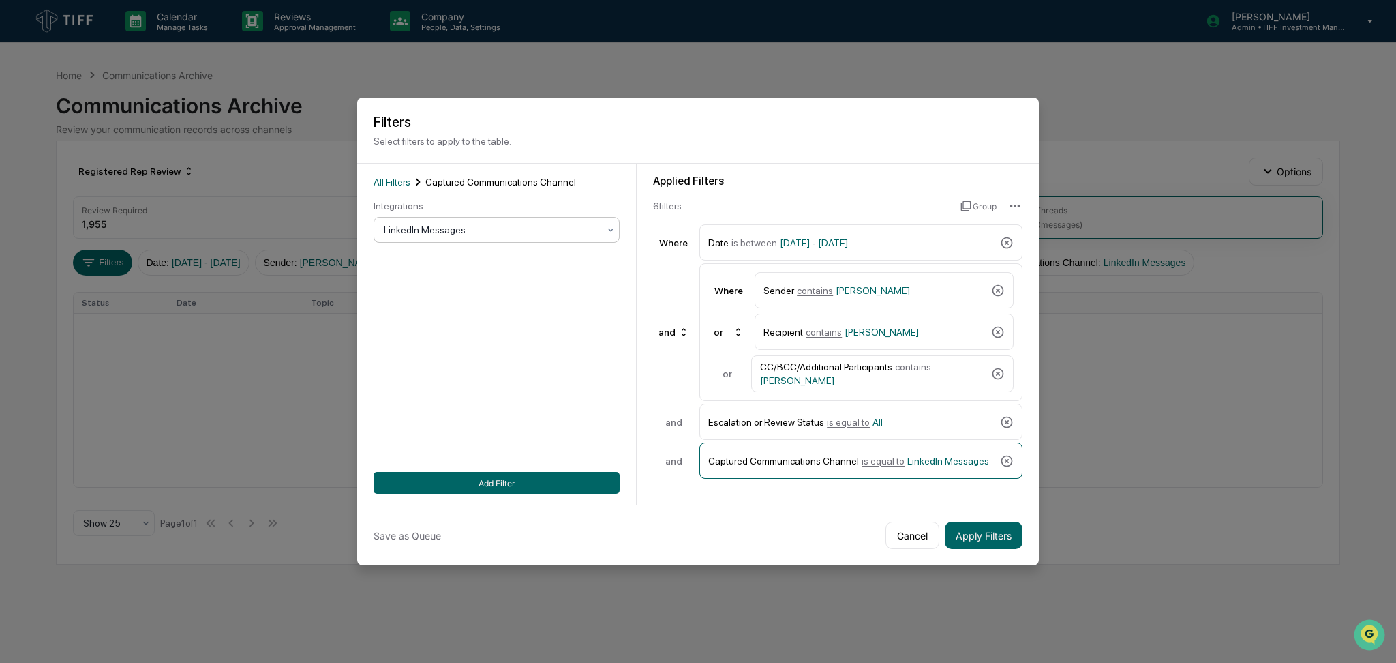
click at [517, 229] on div at bounding box center [491, 230] width 215 height 14
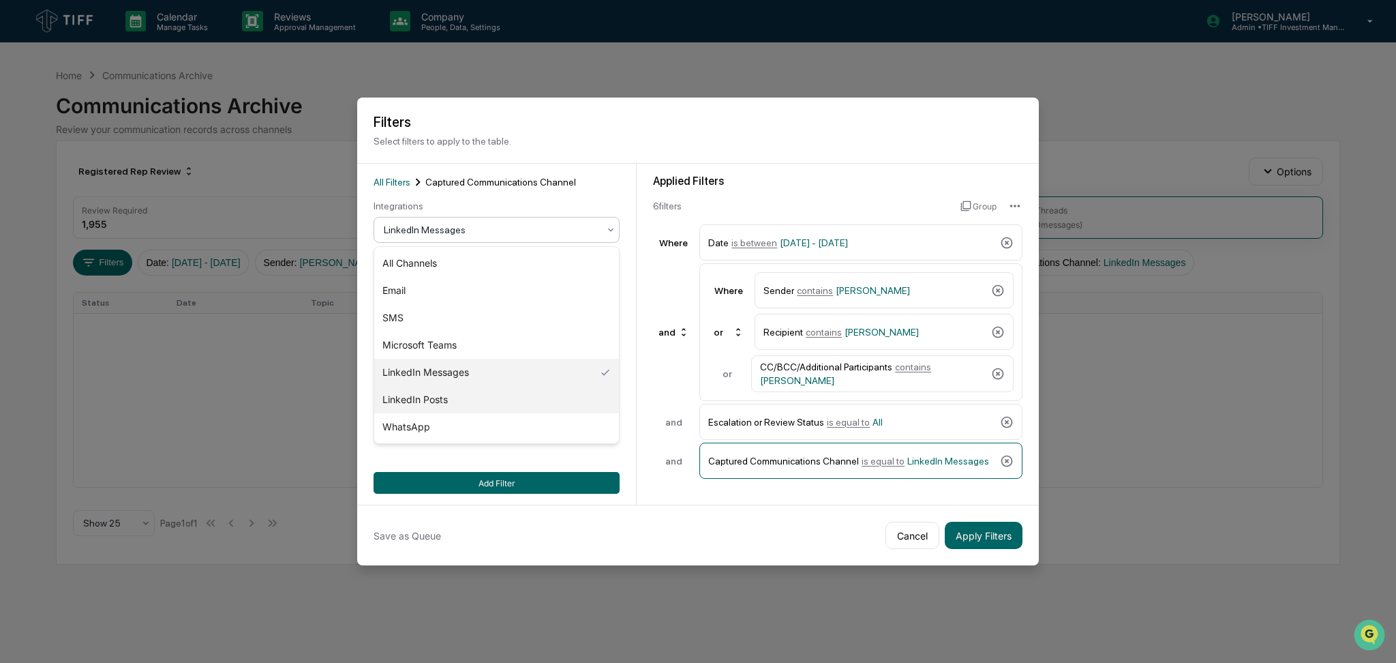
click at [475, 407] on div "LinkedIn Posts" at bounding box center [496, 399] width 245 height 27
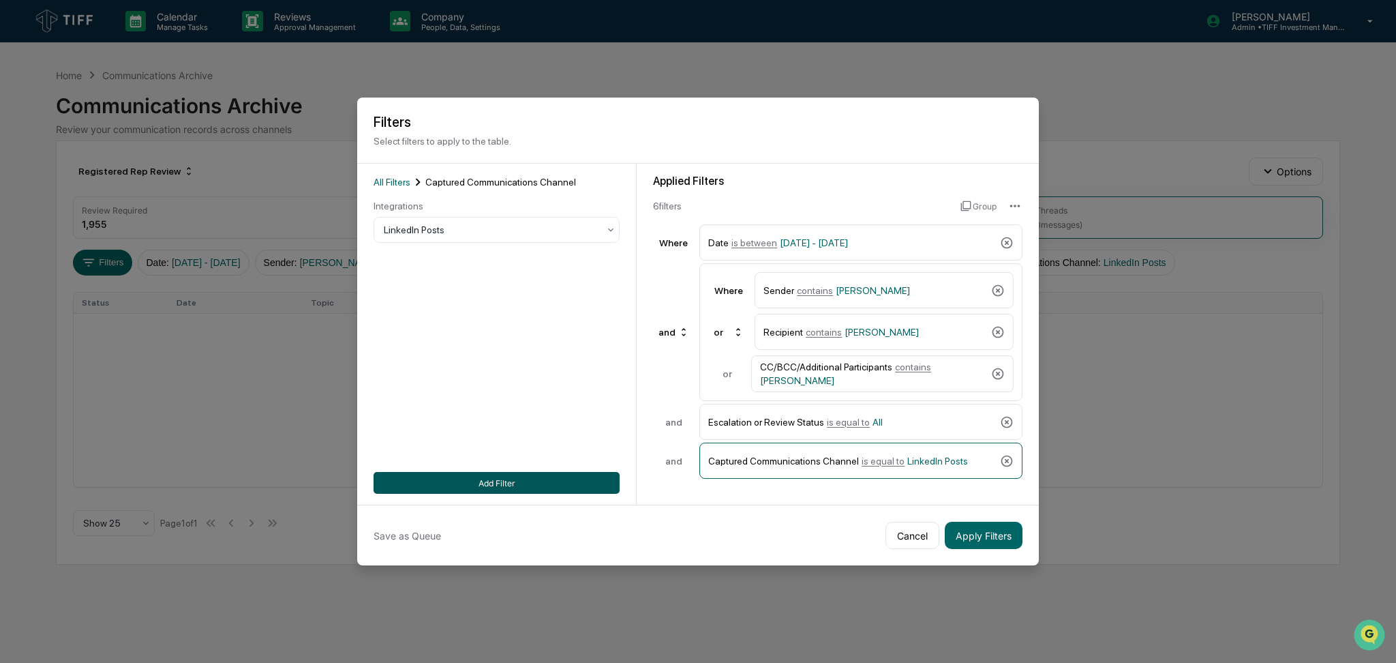
click at [489, 487] on button "Add Filter" at bounding box center [497, 483] width 246 height 22
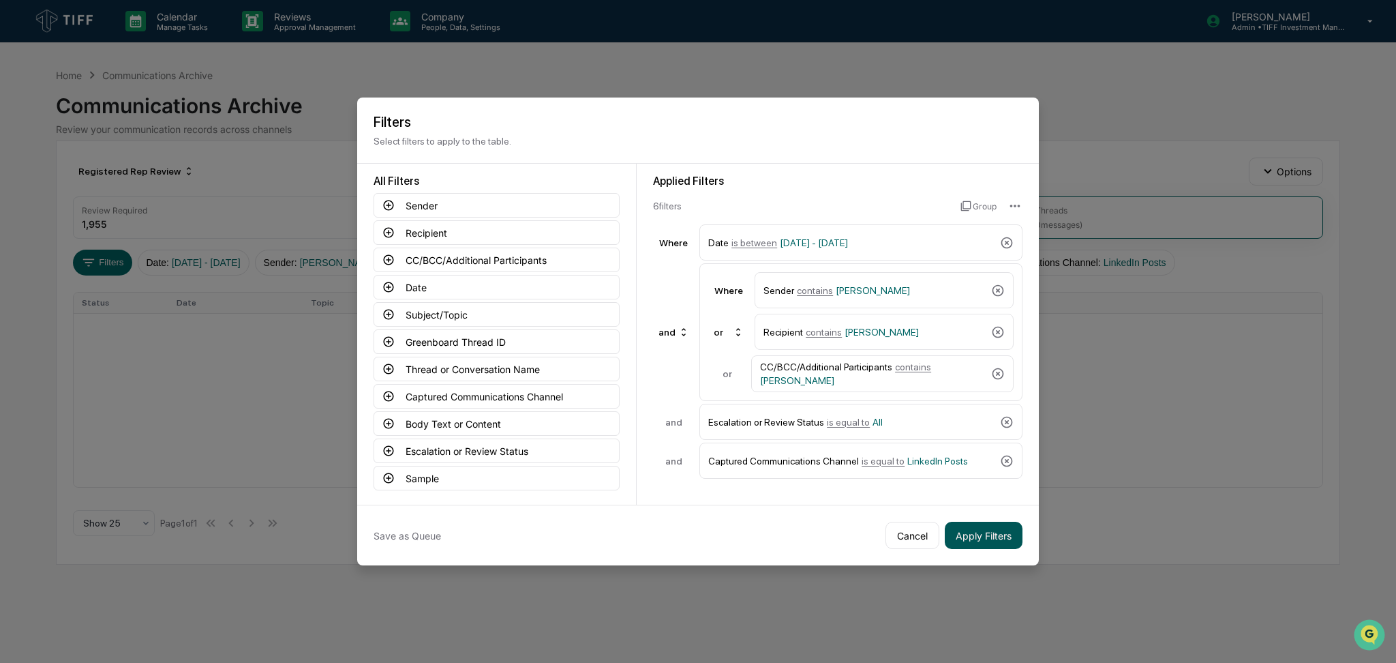
click at [1001, 544] on button "Apply Filters" at bounding box center [984, 535] width 78 height 27
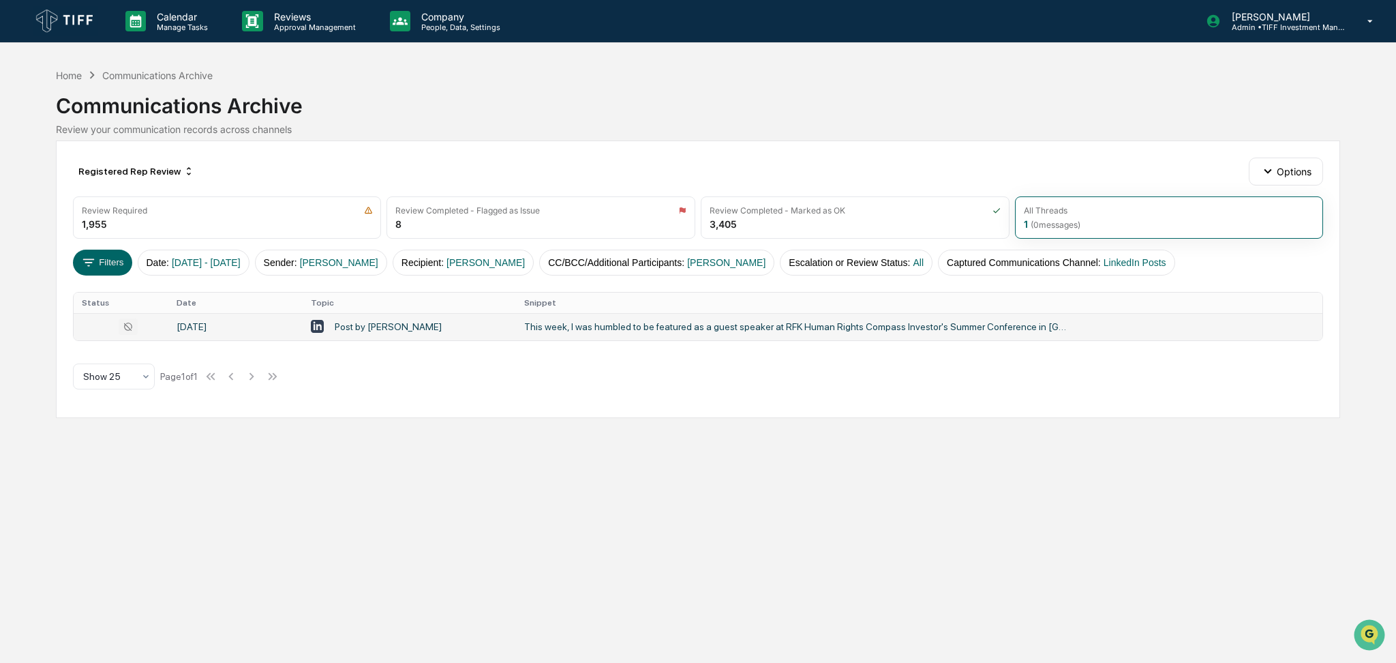
click at [727, 320] on td "This week, I was humbled to be featured as a guest speaker at RFK Human Rights …" at bounding box center [919, 326] width 806 height 27
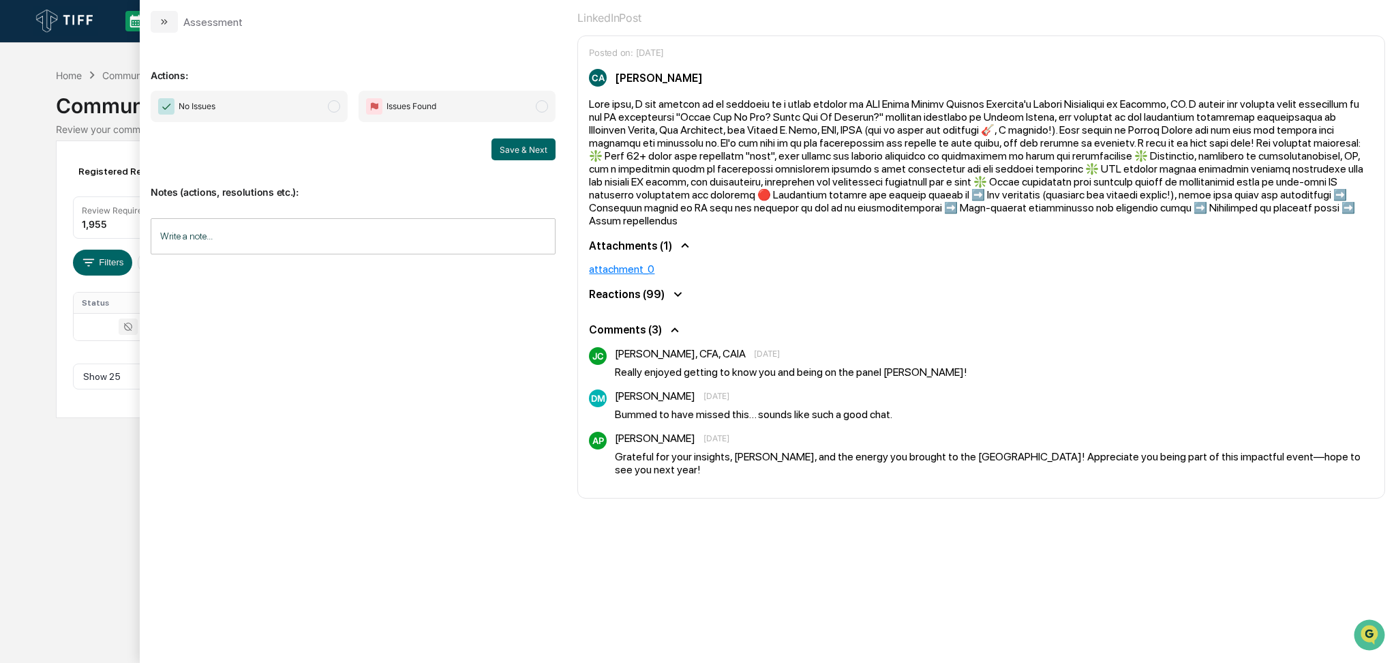
click at [318, 109] on span "No Issues" at bounding box center [249, 106] width 197 height 31
click at [547, 149] on button "Save & Next" at bounding box center [524, 149] width 64 height 22
click at [31, 147] on div "Calendar Manage Tasks Reviews Approval Management Company People, Data, Setting…" at bounding box center [698, 331] width 1396 height 663
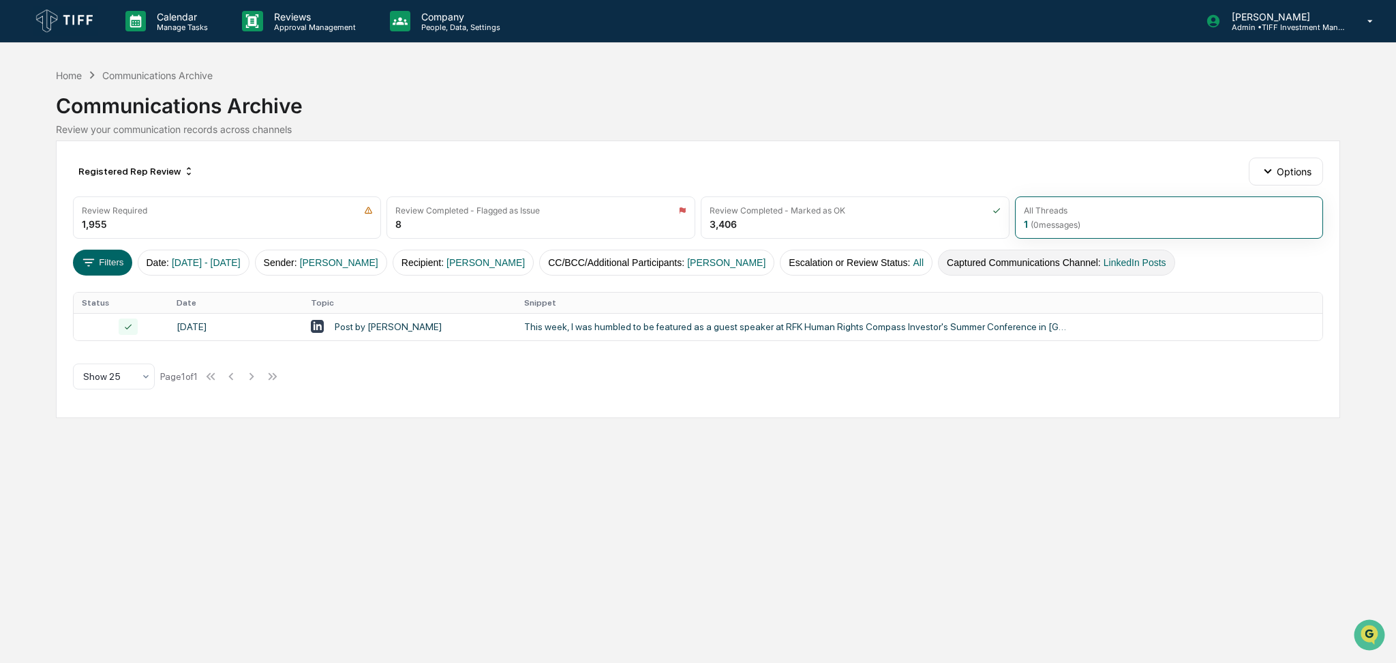
click at [1027, 259] on button "Captured Communications Channel : LinkedIn Posts" at bounding box center [1056, 263] width 237 height 26
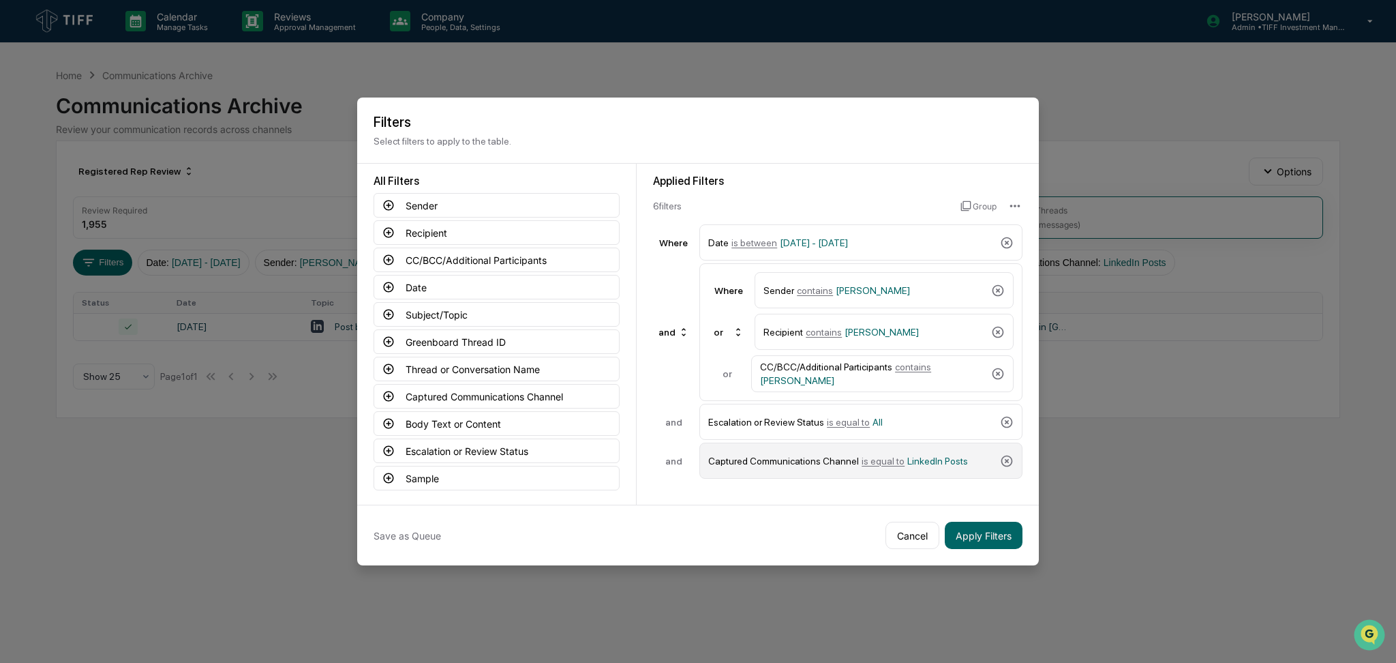
click at [893, 454] on div "Captured Communications Channel is equal to LinkedIn Posts" at bounding box center [851, 461] width 286 height 24
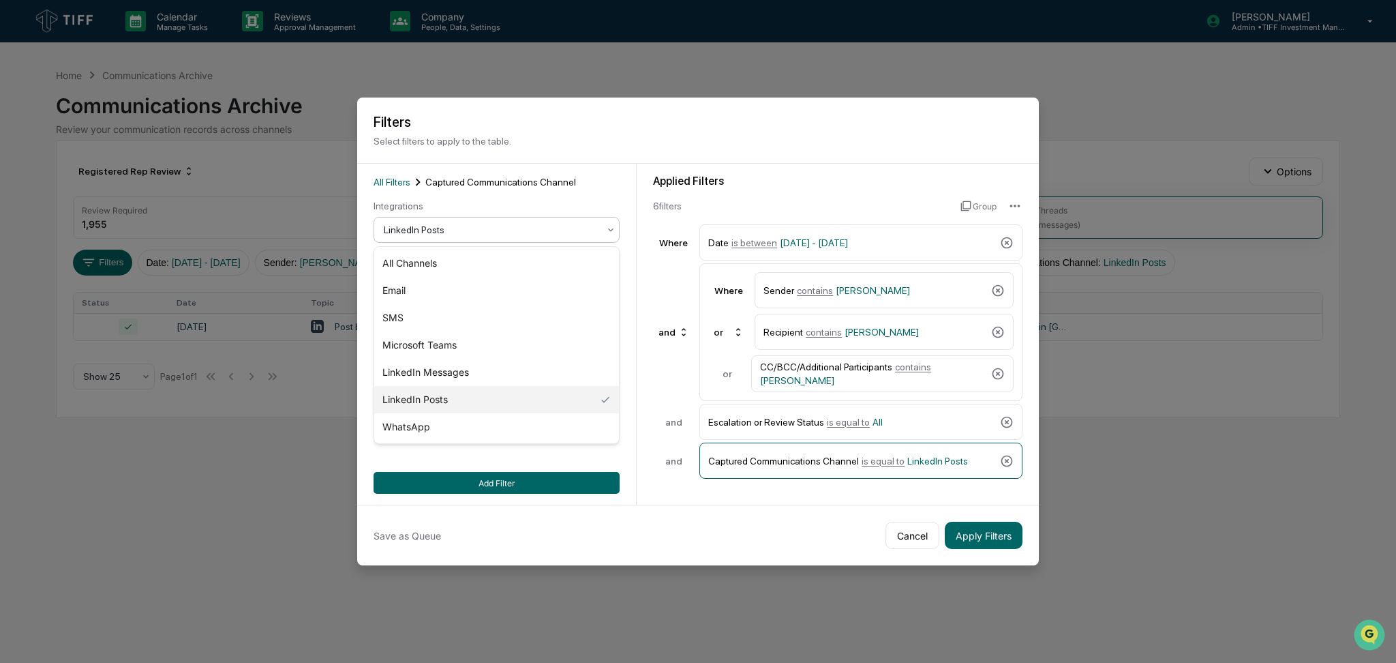
click at [464, 239] on div "LinkedIn Posts" at bounding box center [491, 229] width 228 height 19
click at [497, 374] on div "LinkedIn Messages" at bounding box center [496, 372] width 245 height 27
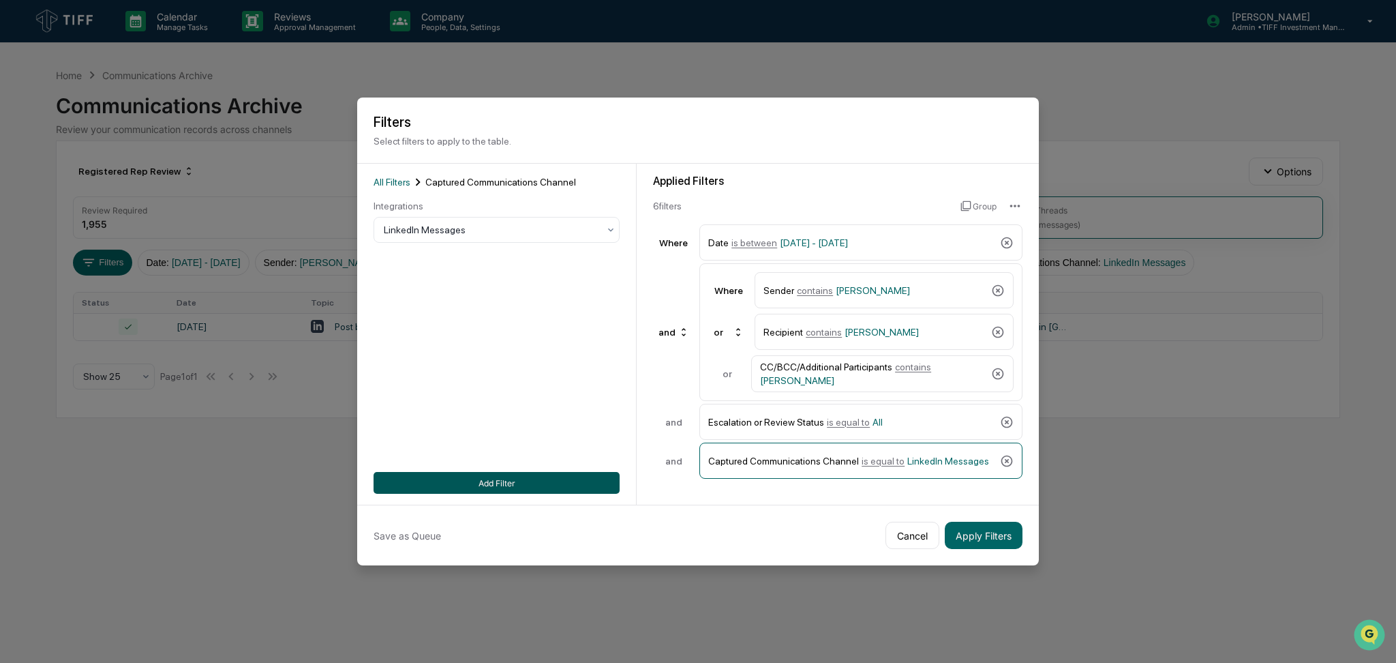
click at [520, 474] on button "Add Filter" at bounding box center [497, 483] width 246 height 22
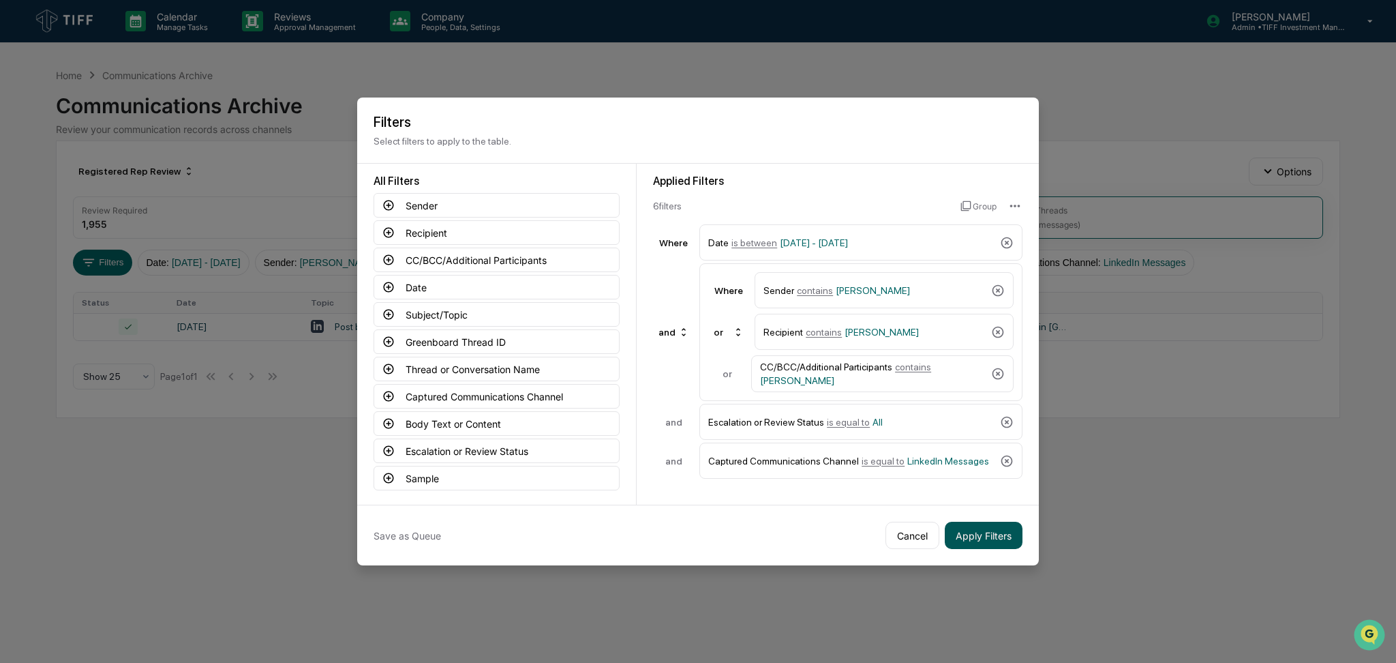
click at [974, 537] on button "Apply Filters" at bounding box center [984, 535] width 78 height 27
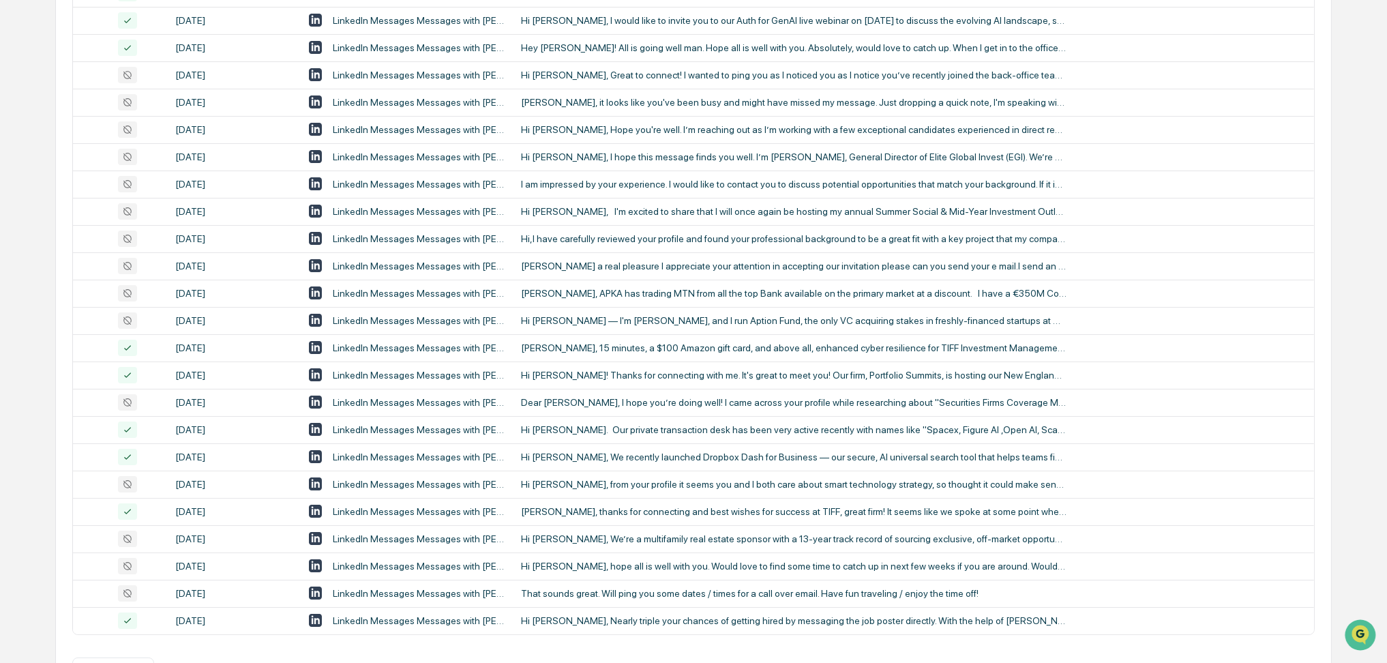
scroll to position [410, 0]
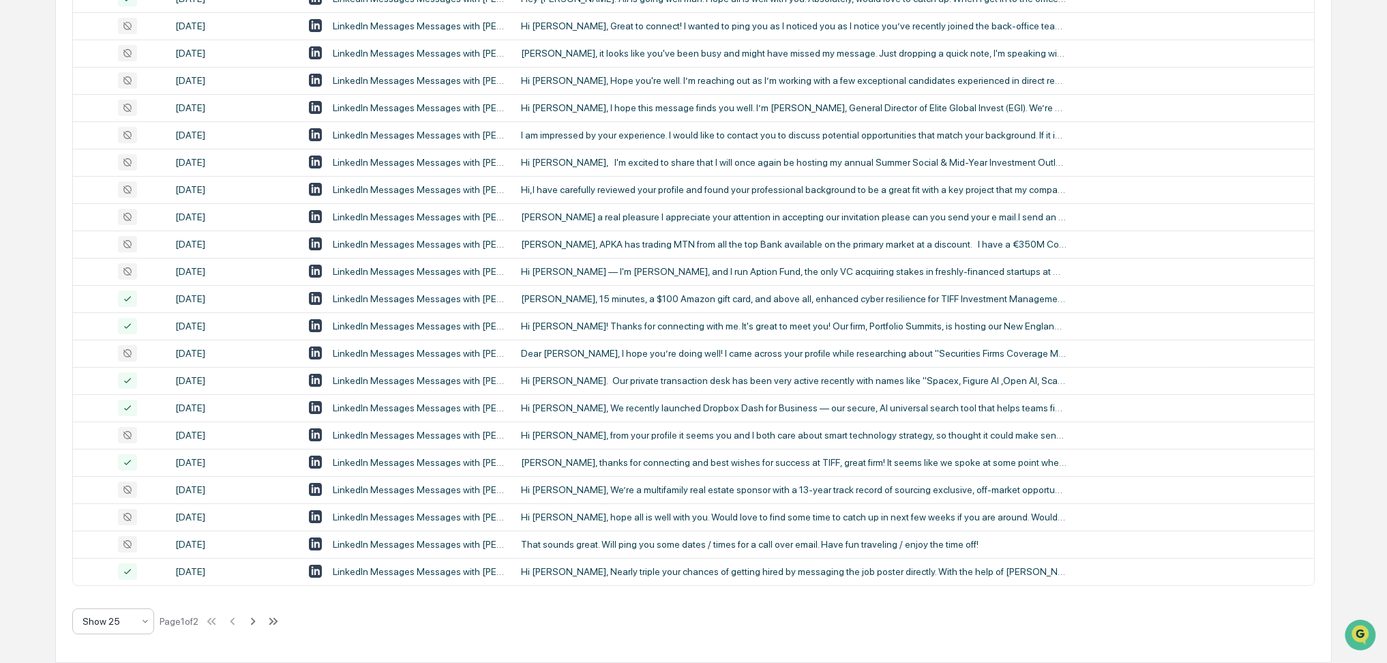
click at [126, 624] on div at bounding box center [107, 621] width 50 height 14
click at [0, 535] on div "Calendar Manage Tasks Reviews Approval Management Company People, Data, Setting…" at bounding box center [693, 126] width 1387 height 1072
click at [256, 623] on icon at bounding box center [253, 620] width 5 height 7
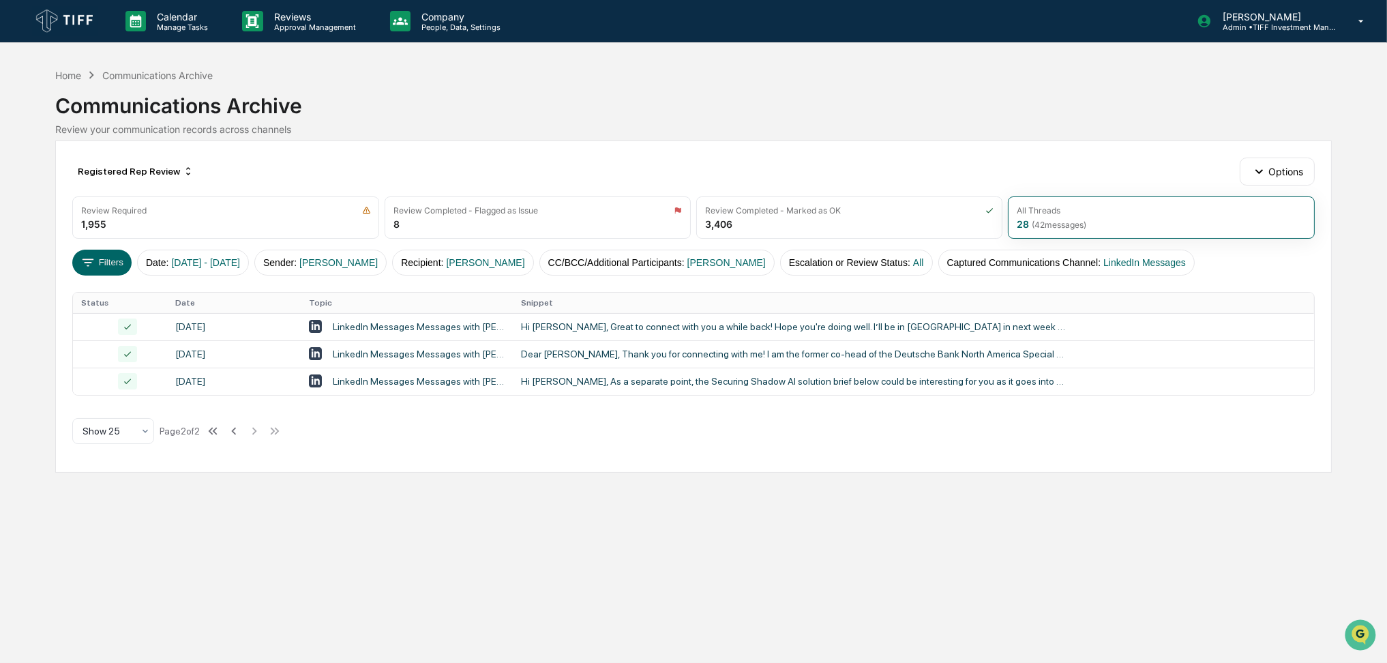
scroll to position [0, 0]
click at [502, 262] on span "[PERSON_NAME]" at bounding box center [486, 262] width 78 height 11
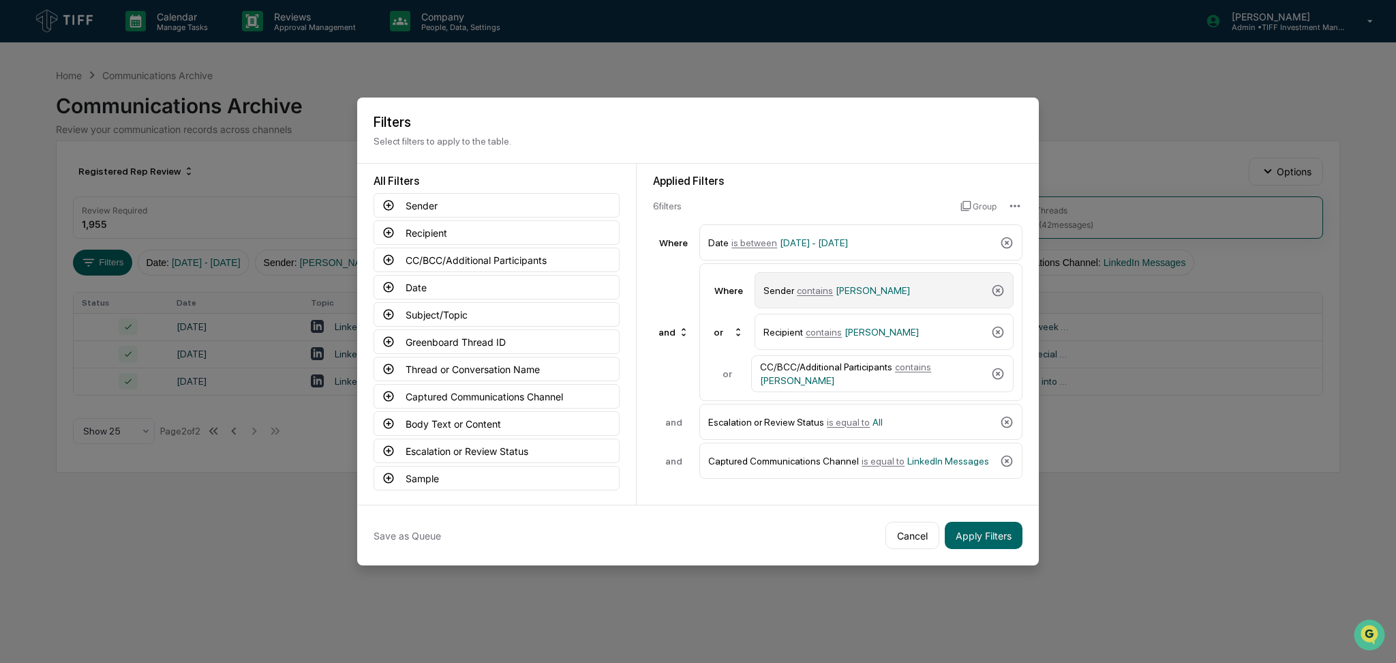
click at [859, 290] on span "[PERSON_NAME]" at bounding box center [873, 290] width 74 height 11
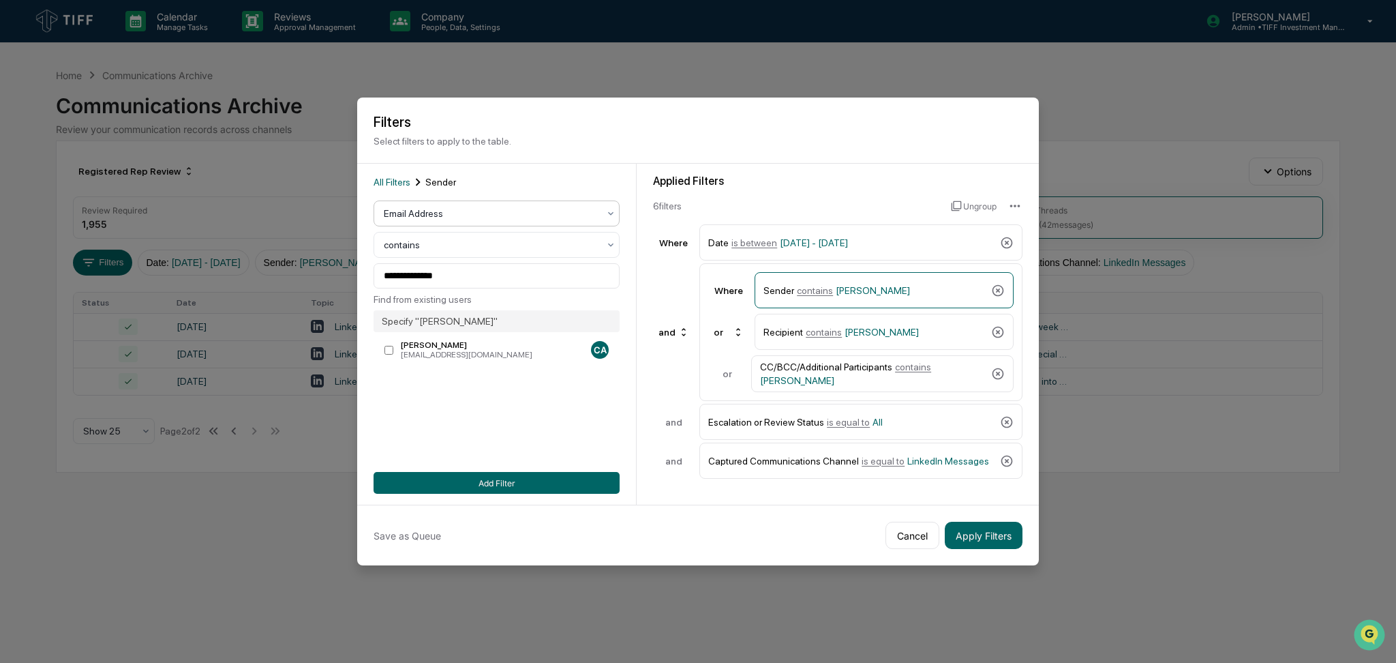
click at [449, 218] on div at bounding box center [491, 214] width 215 height 14
click at [458, 259] on div "Email Address" at bounding box center [496, 246] width 245 height 27
click at [458, 221] on div "Email Address" at bounding box center [491, 213] width 228 height 19
click at [455, 275] on div "User" at bounding box center [496, 273] width 245 height 27
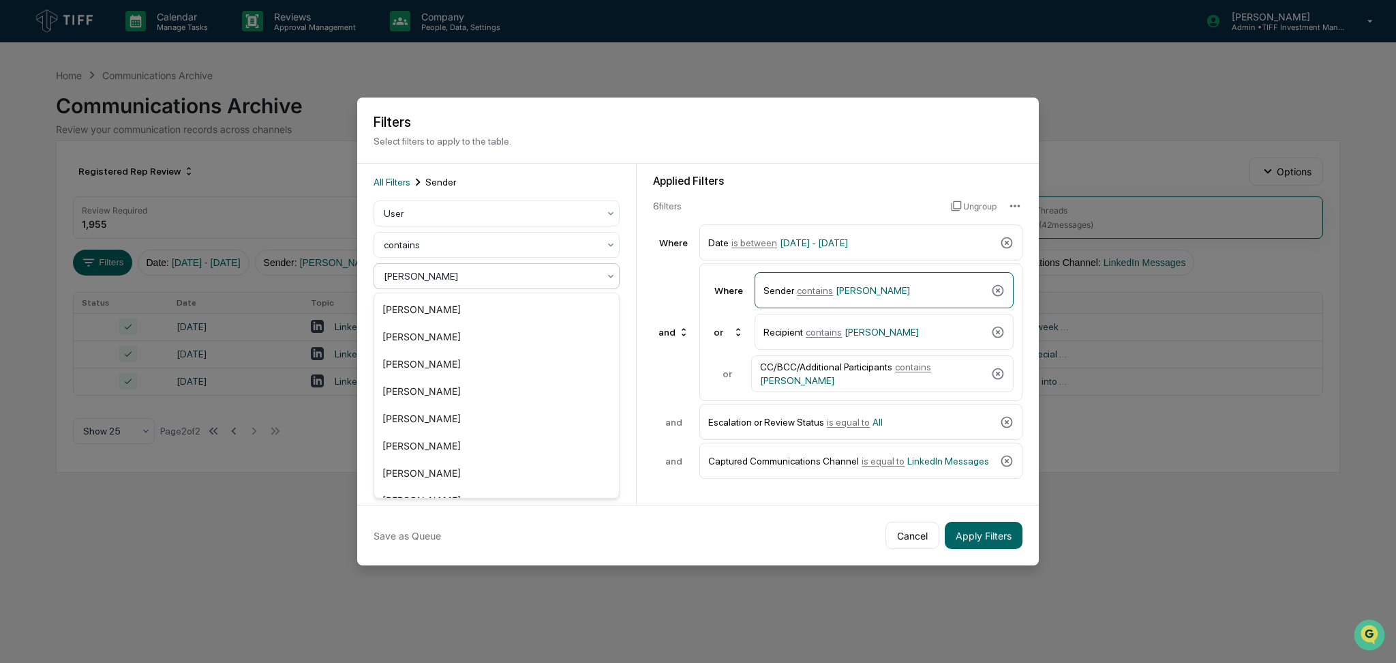
click at [459, 279] on div at bounding box center [491, 276] width 215 height 14
type input "****"
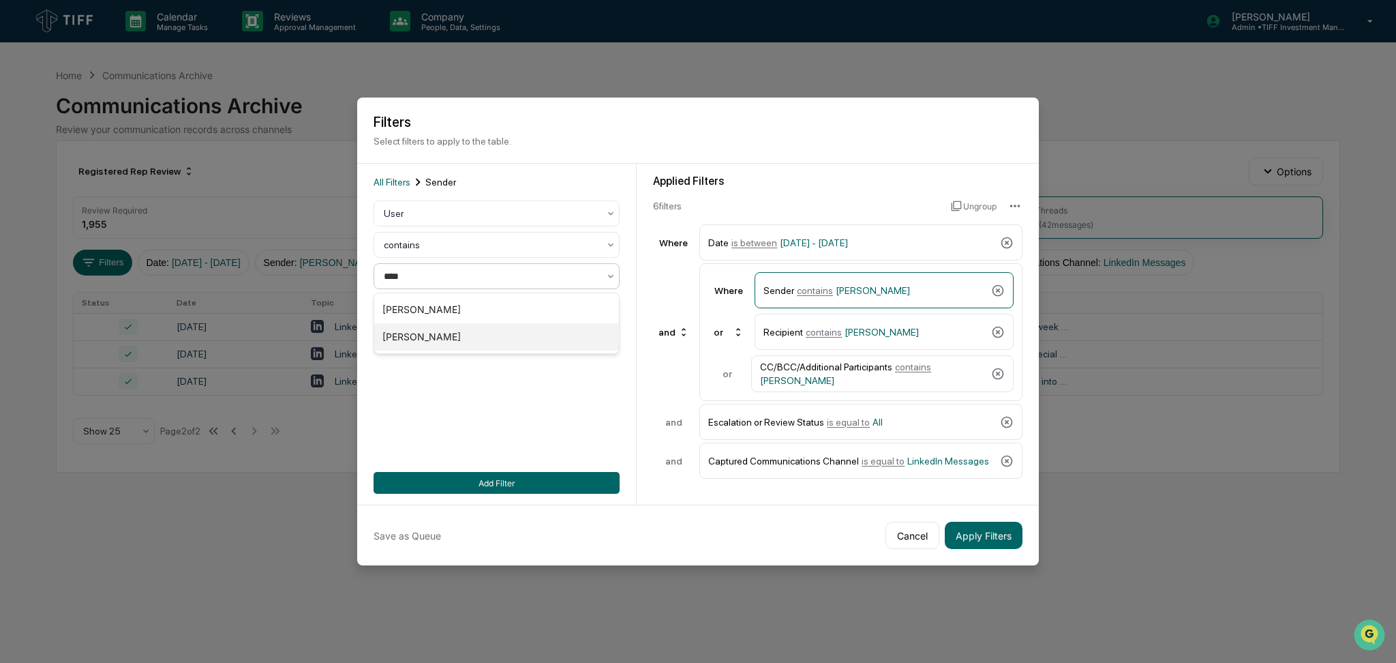
click at [452, 323] on div "[PERSON_NAME]" at bounding box center [496, 336] width 245 height 27
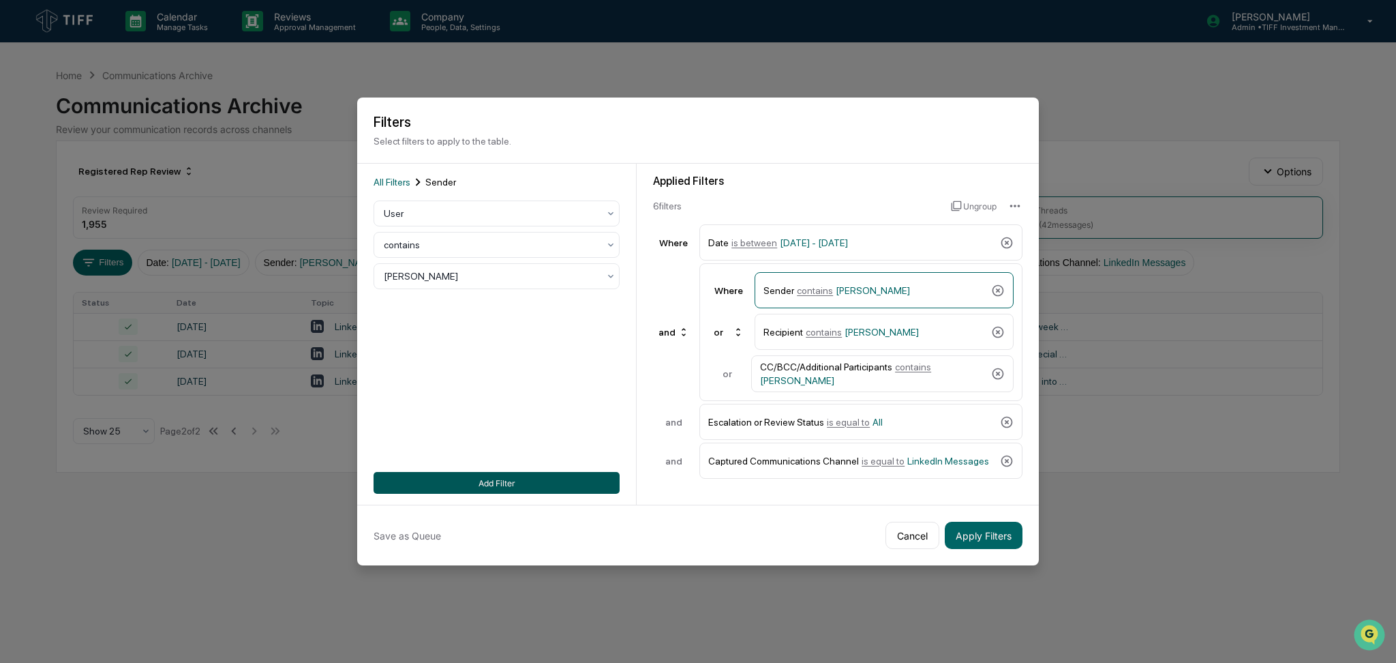
click at [588, 482] on button "Add Filter" at bounding box center [497, 483] width 246 height 22
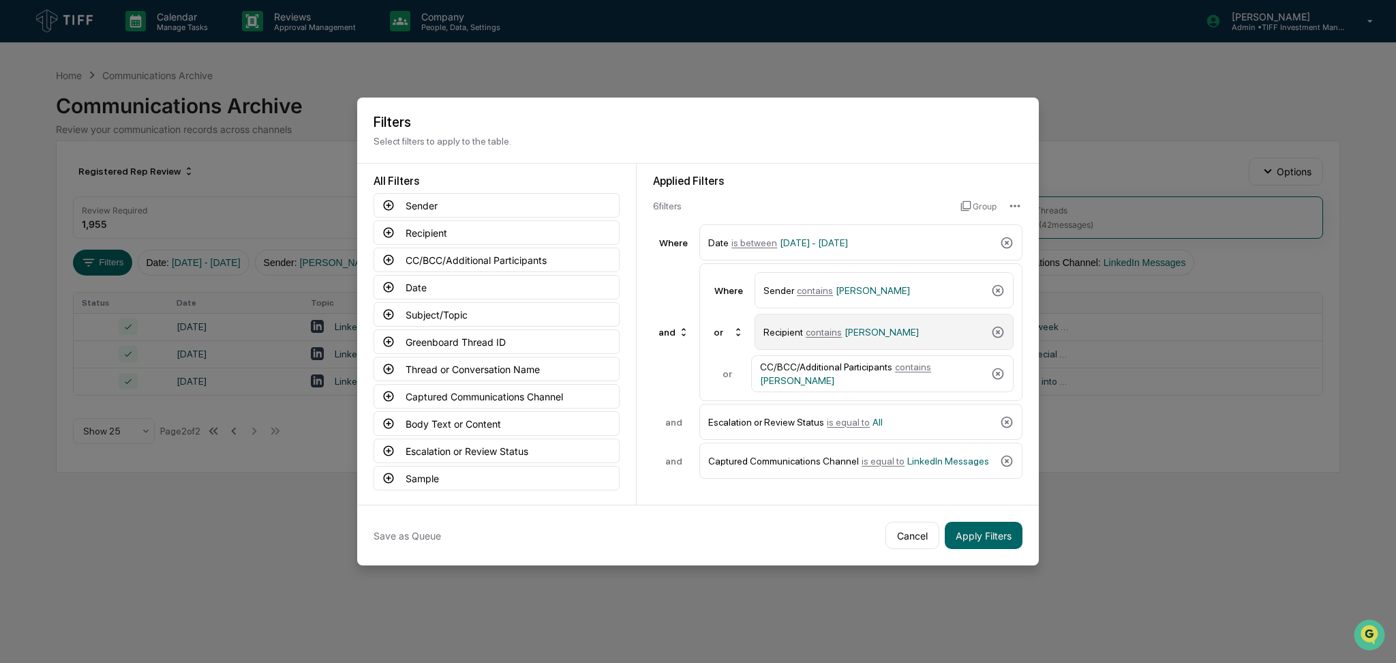
click at [881, 327] on span "[PERSON_NAME]" at bounding box center [882, 332] width 74 height 11
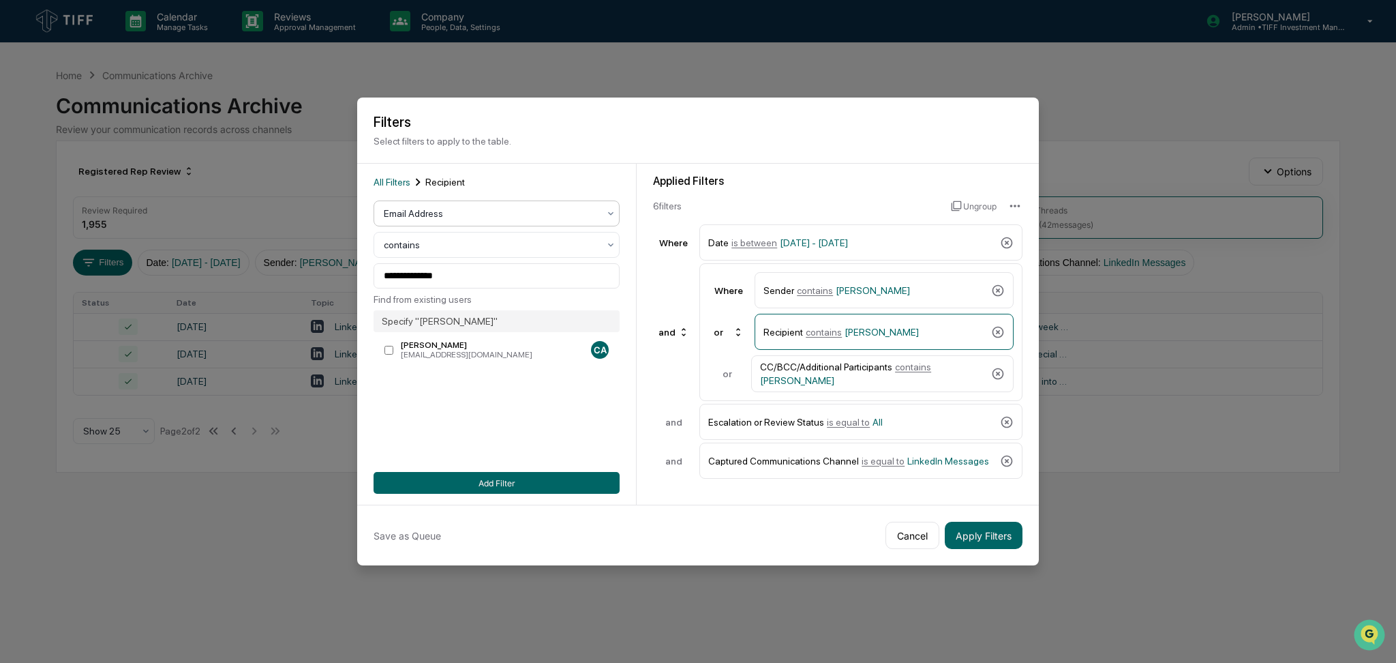
click at [446, 215] on div at bounding box center [491, 214] width 215 height 14
click at [457, 279] on div "User" at bounding box center [496, 273] width 245 height 27
click at [460, 271] on div at bounding box center [491, 276] width 215 height 14
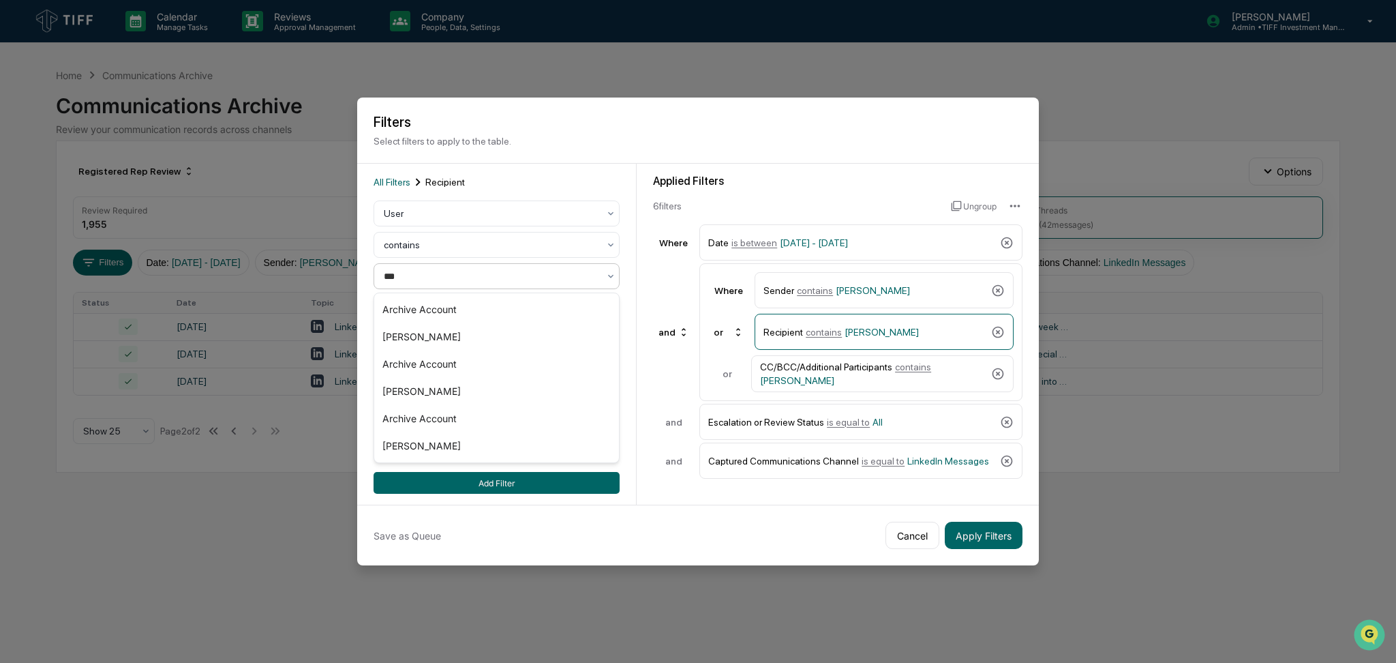
type input "****"
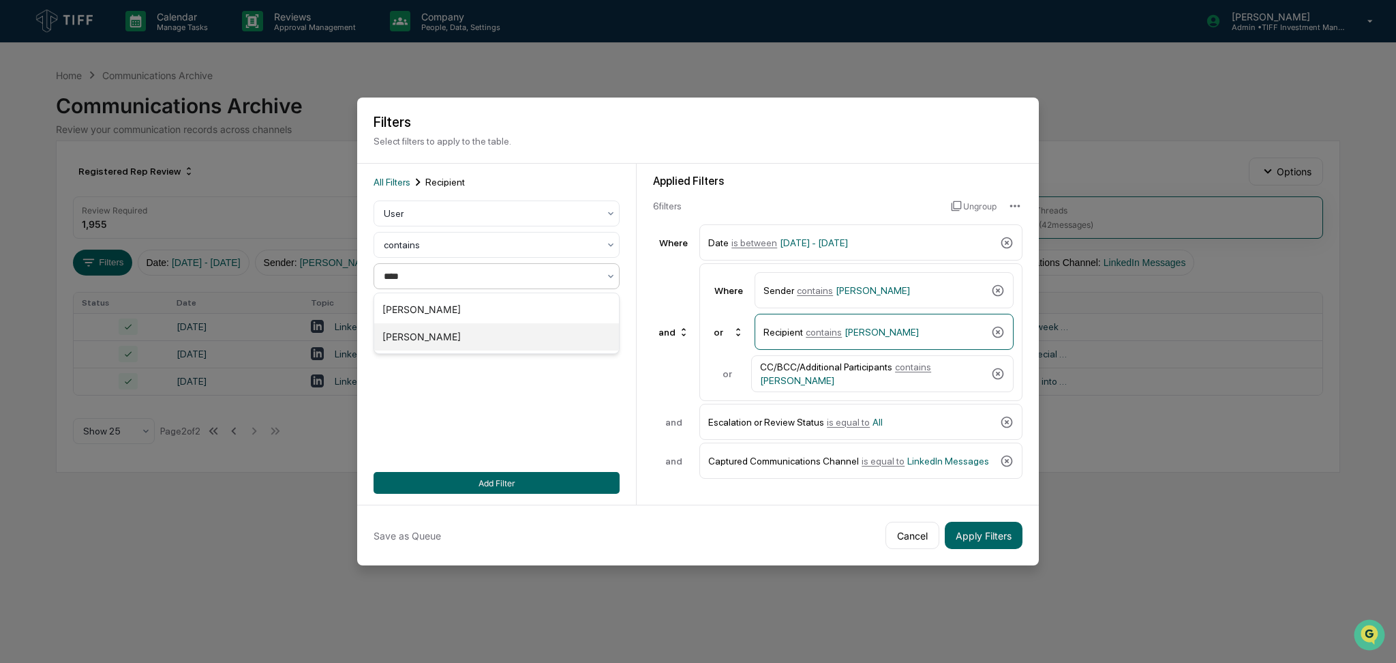
click at [465, 341] on div "[PERSON_NAME]" at bounding box center [496, 336] width 245 height 27
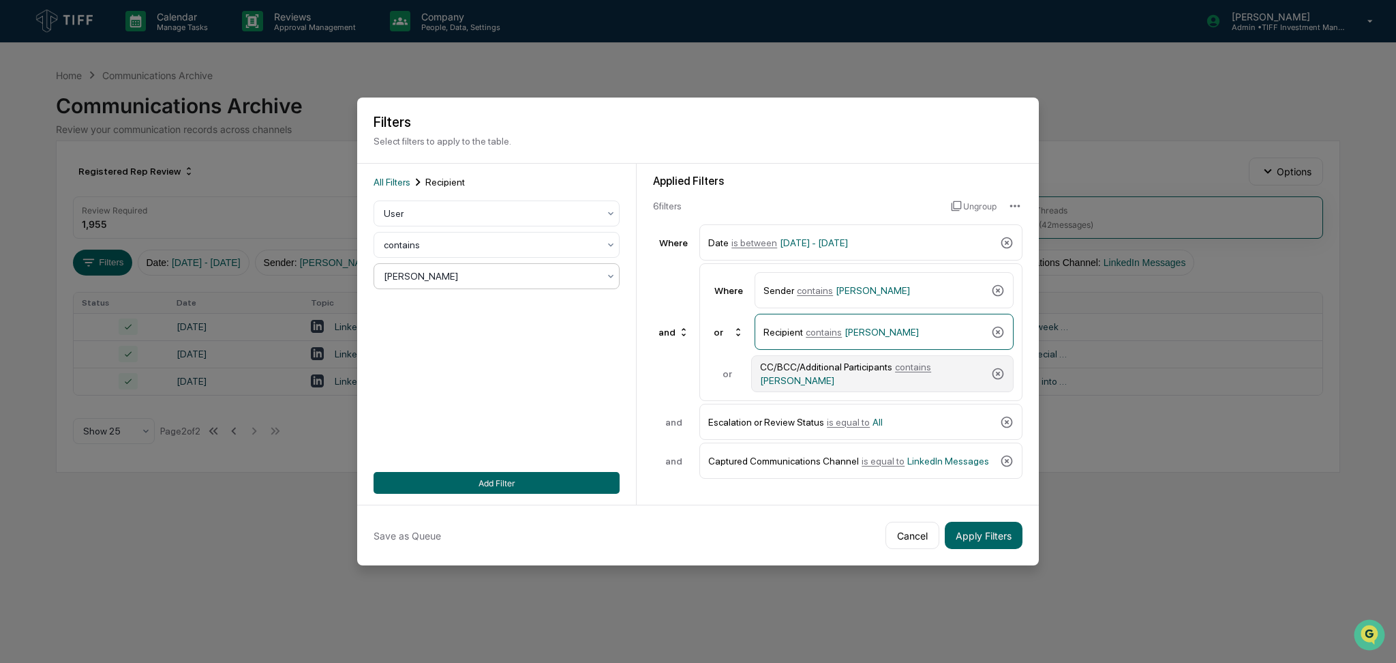
click at [896, 372] on span "contains" at bounding box center [913, 366] width 36 height 11
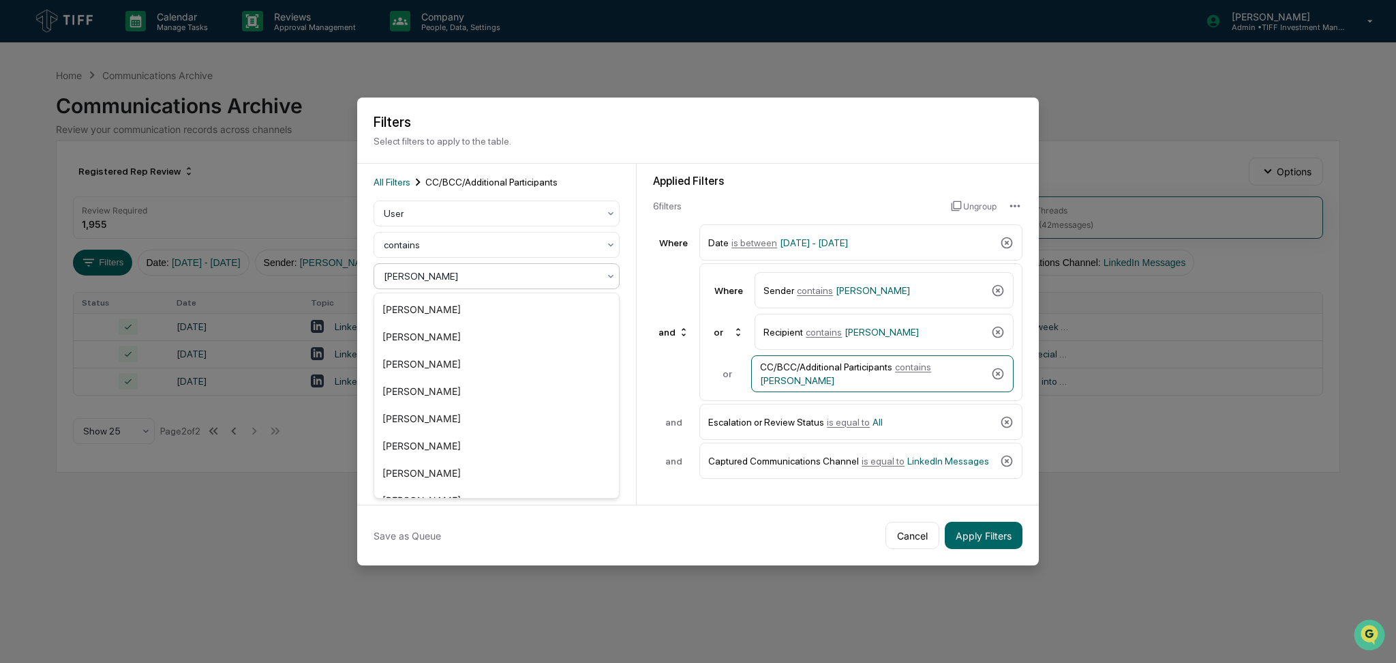
click at [462, 278] on div at bounding box center [491, 276] width 215 height 14
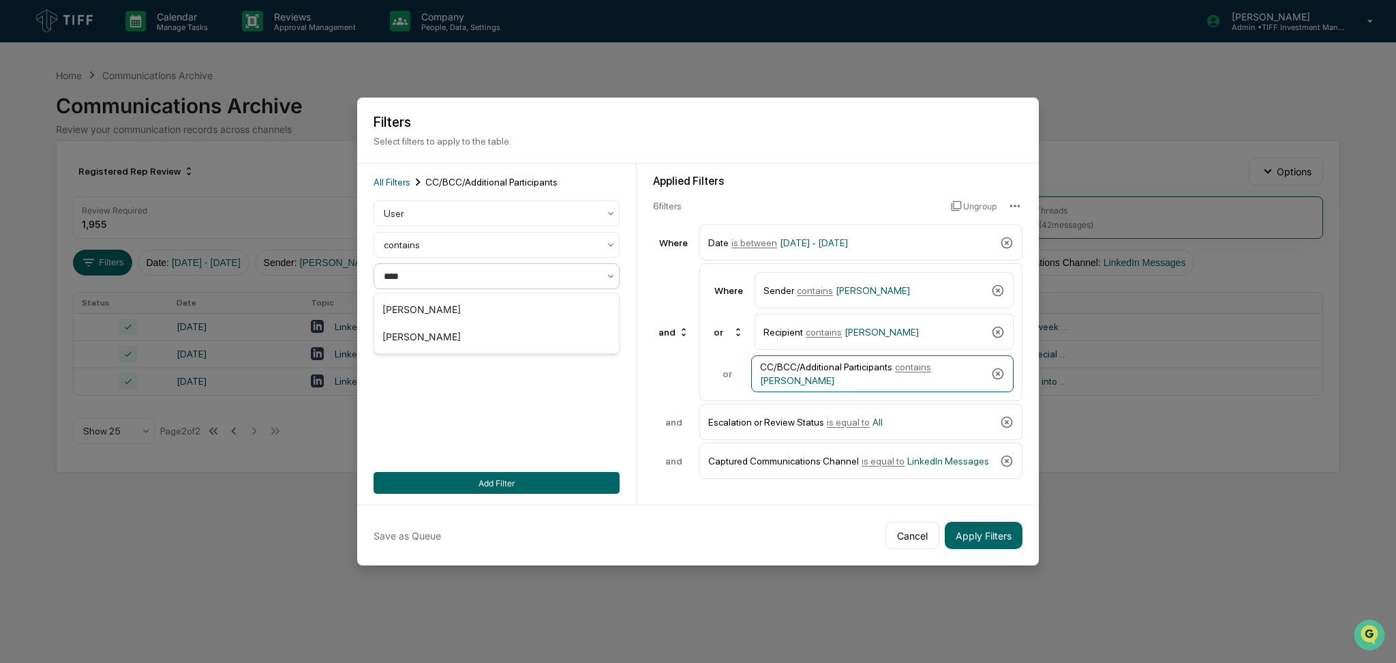
type input "*****"
click at [465, 304] on div "[PERSON_NAME]" at bounding box center [496, 309] width 245 height 27
click at [911, 459] on span "LinkedIn Messages" at bounding box center [948, 460] width 82 height 11
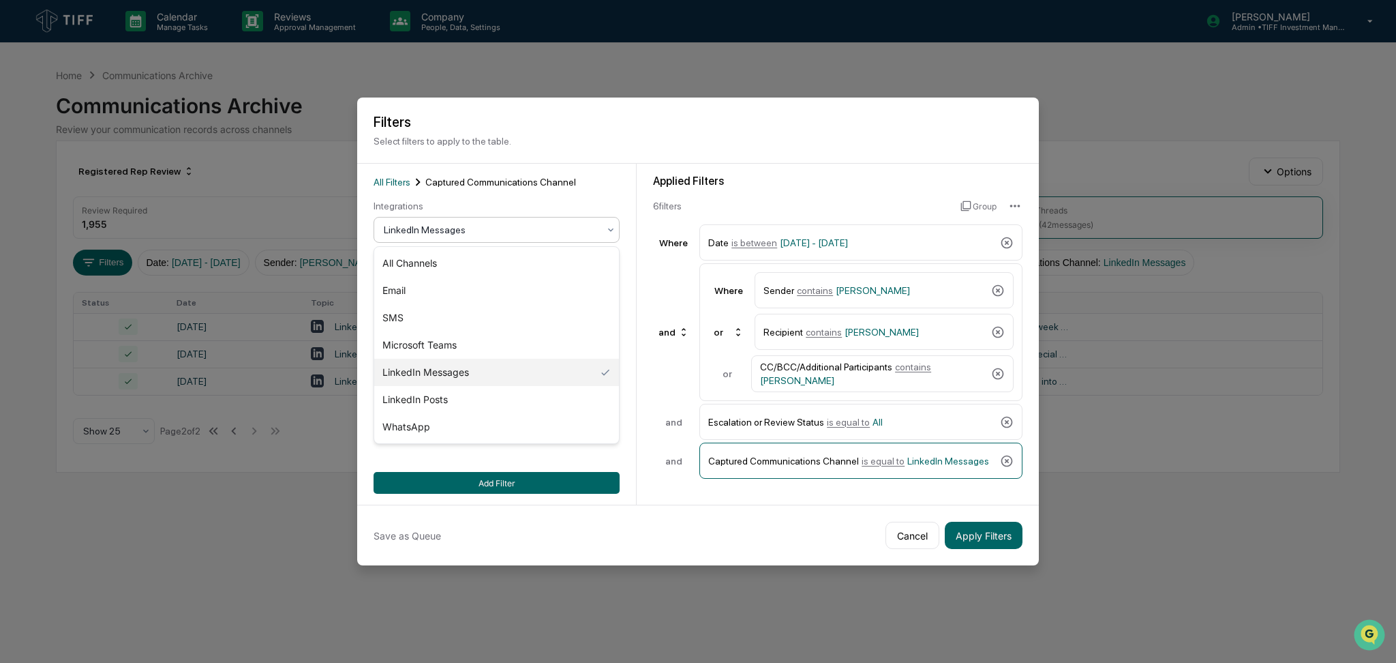
click at [484, 234] on div at bounding box center [491, 230] width 215 height 14
click at [477, 314] on div "SMS" at bounding box center [496, 317] width 245 height 27
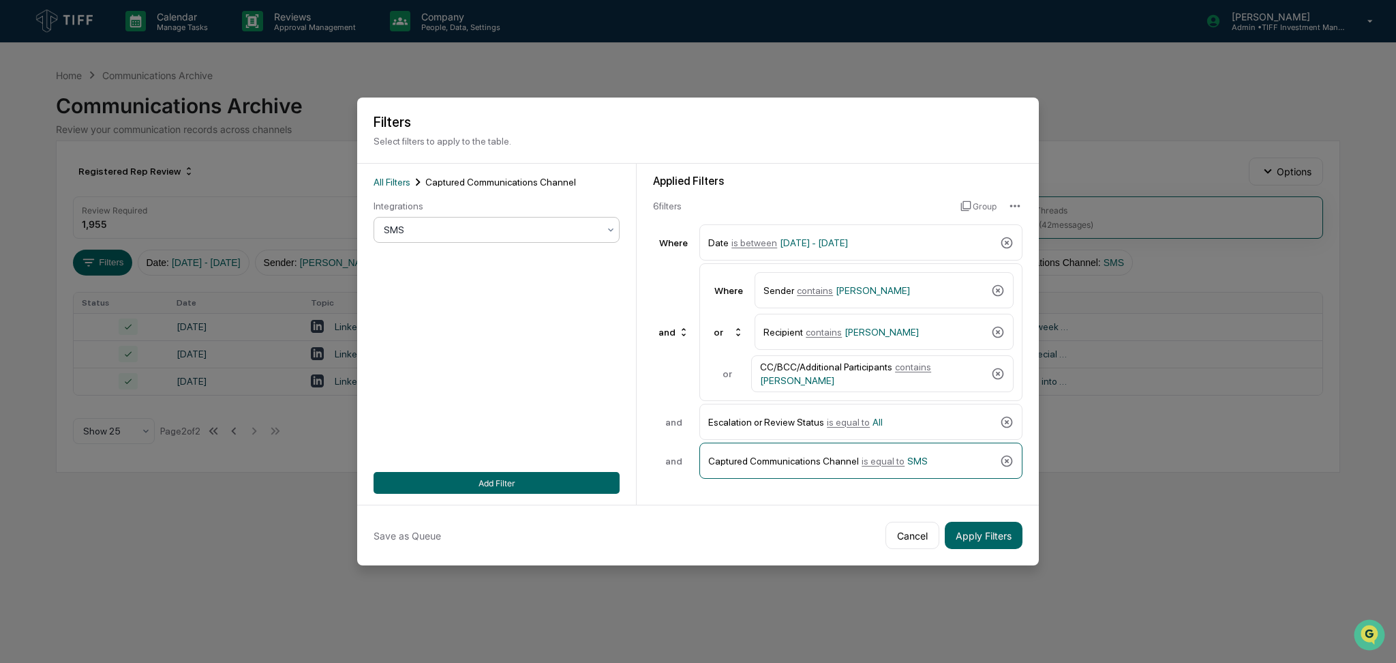
click at [559, 494] on div "Add Filter" at bounding box center [497, 483] width 246 height 22
click at [599, 485] on button "Add Filter" at bounding box center [497, 483] width 246 height 22
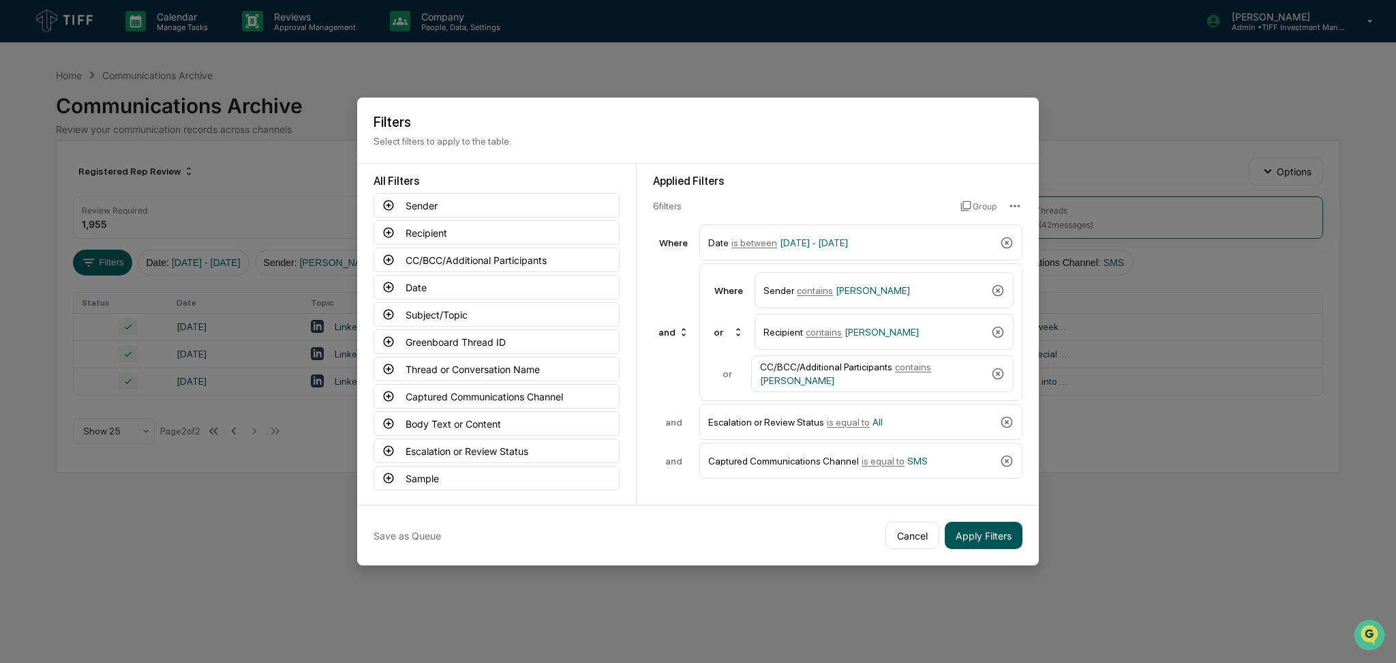
click at [1001, 540] on button "Apply Filters" at bounding box center [984, 535] width 78 height 27
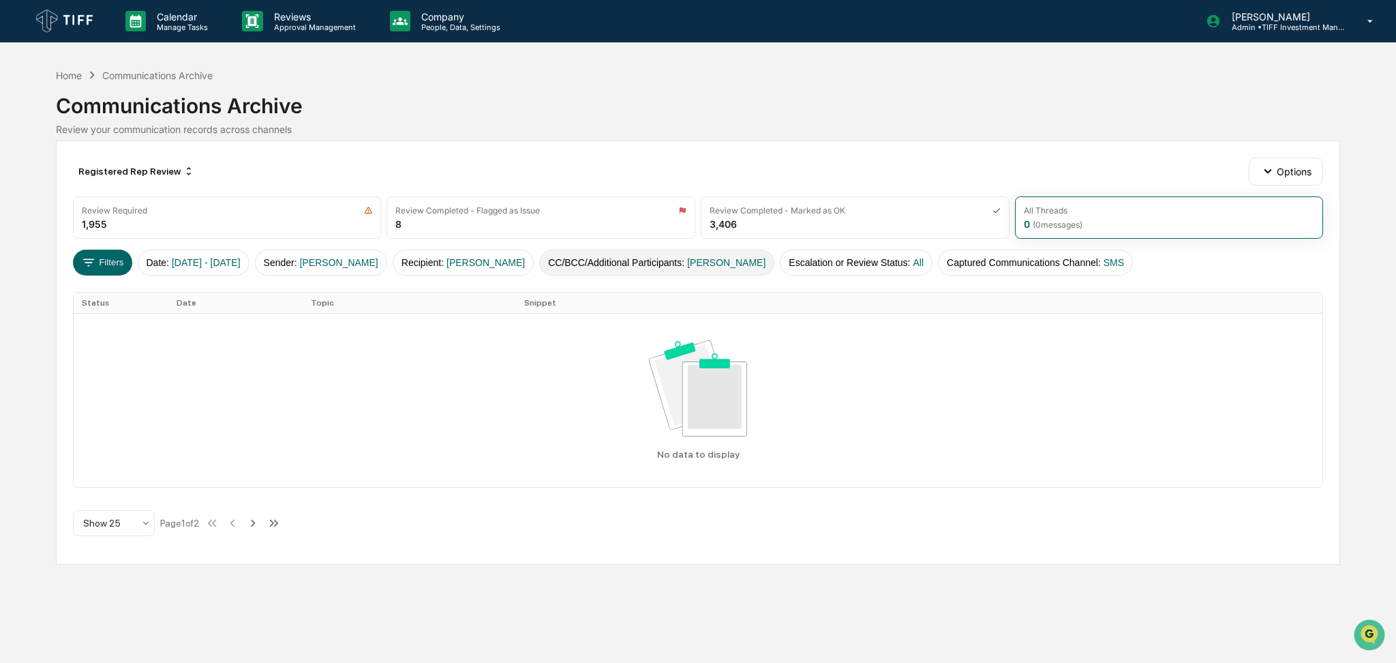
click at [584, 270] on button "CC/BCC/Additional Participants : [PERSON_NAME]" at bounding box center [656, 263] width 235 height 26
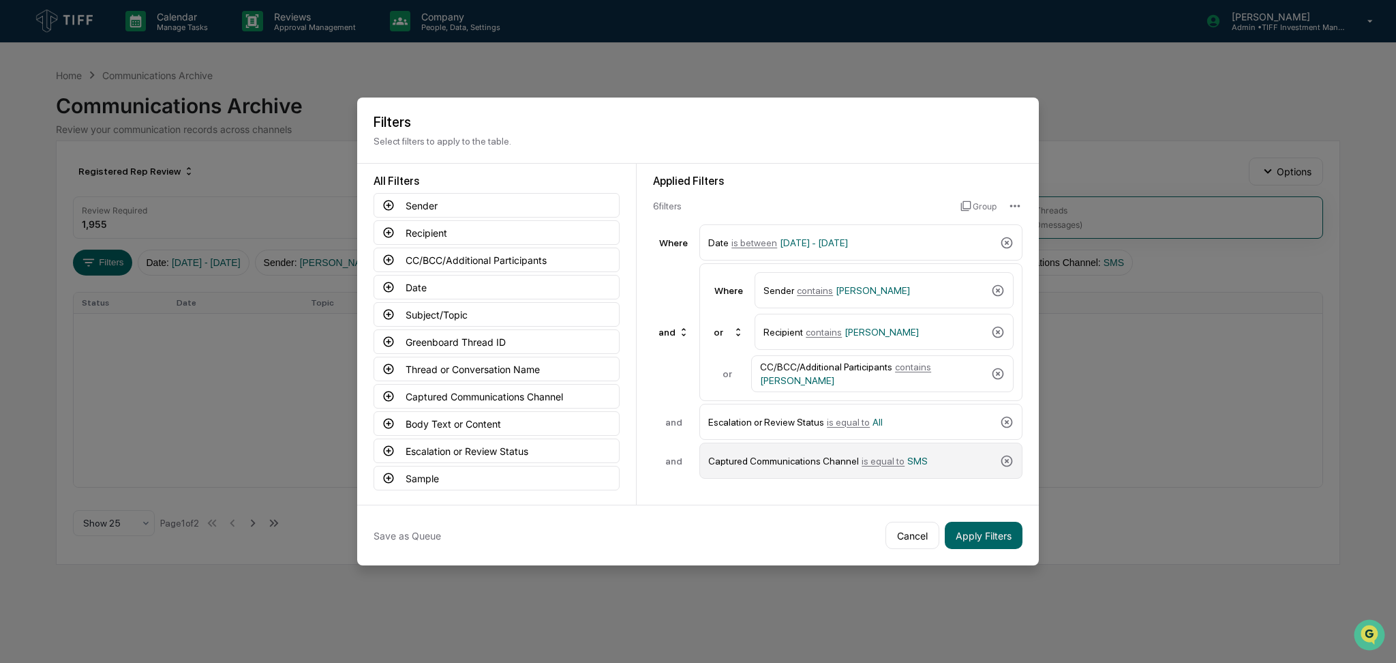
click at [862, 463] on span "is equal to" at bounding box center [883, 460] width 43 height 11
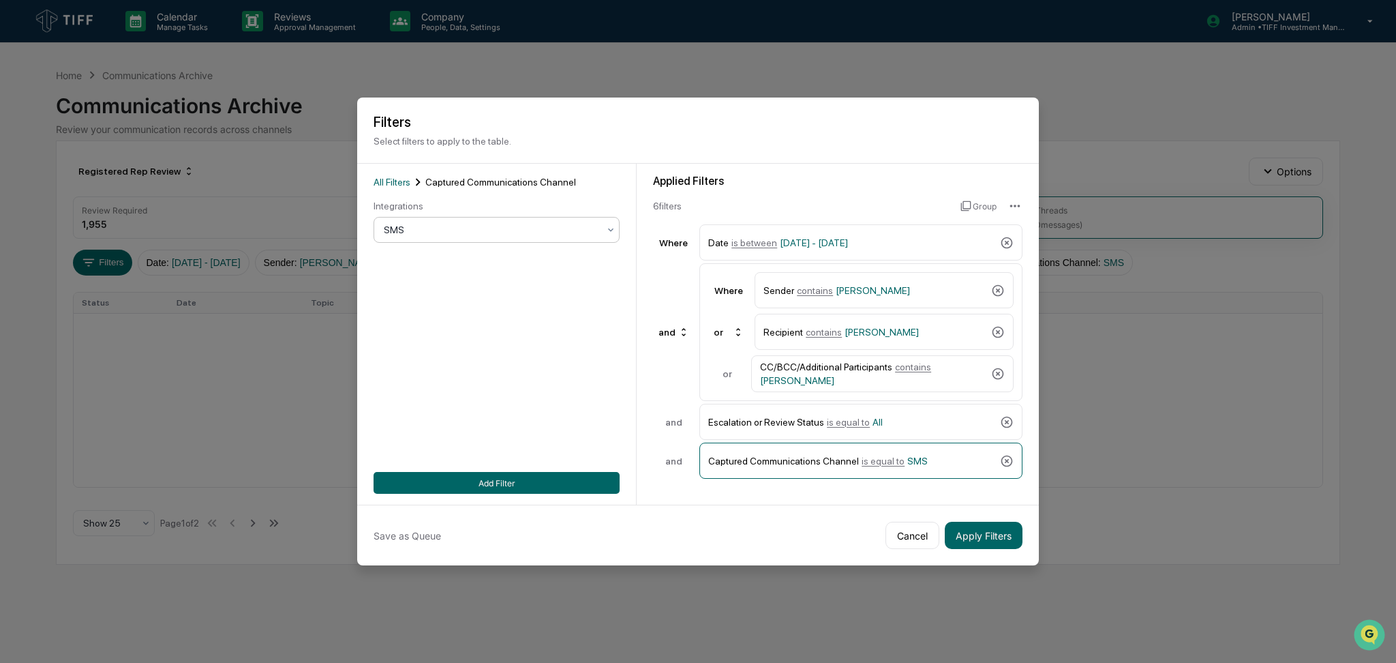
click at [481, 220] on div "SMS" at bounding box center [491, 229] width 228 height 19
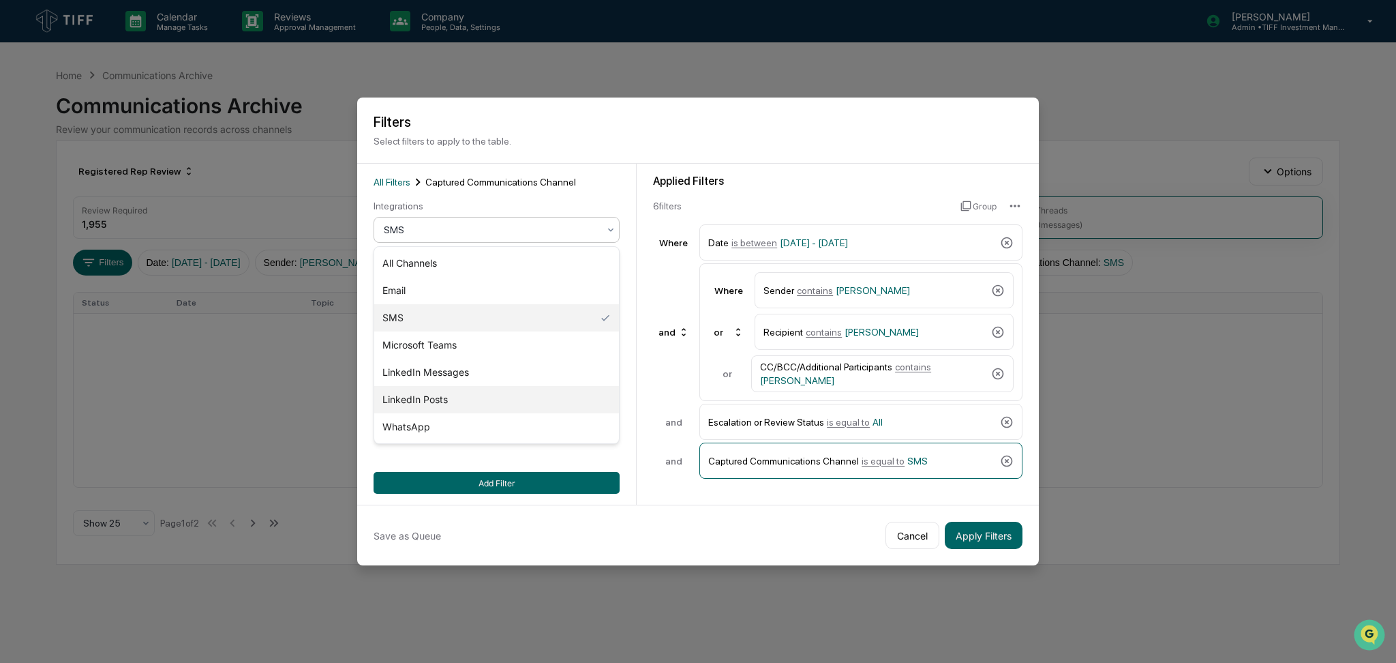
click at [495, 392] on div "LinkedIn Posts" at bounding box center [496, 399] width 245 height 27
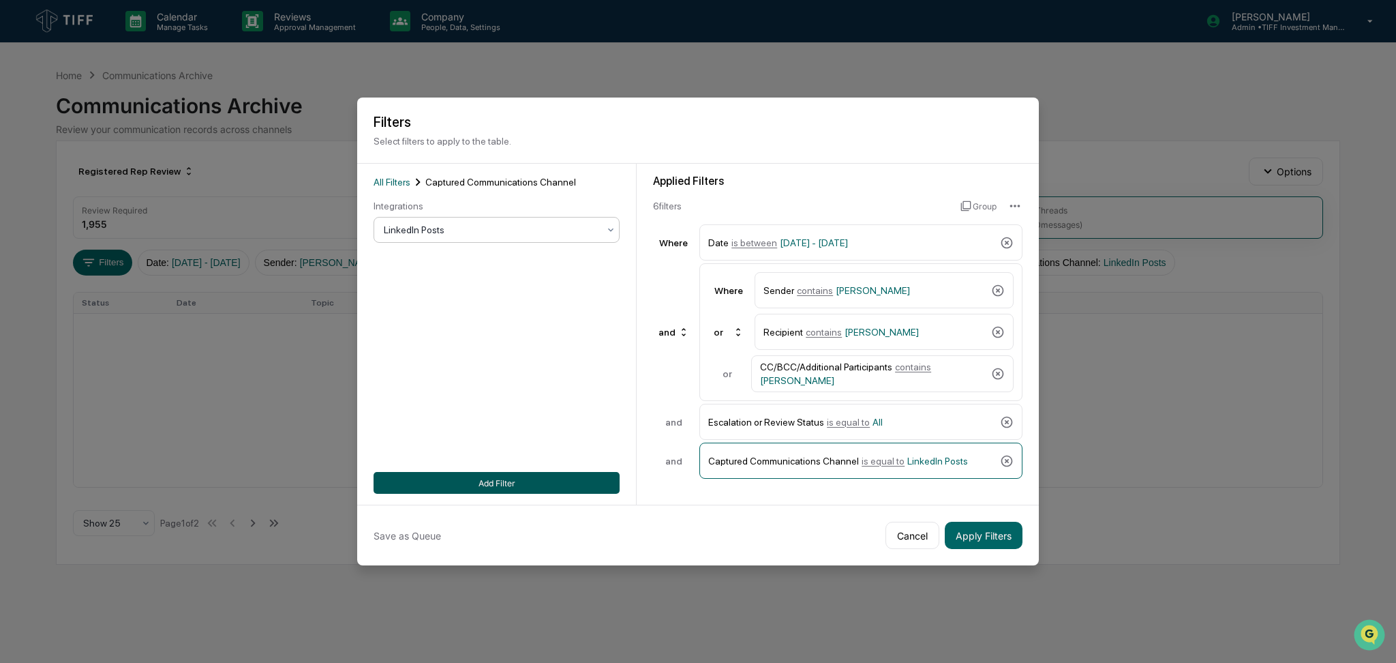
click at [524, 492] on button "Add Filter" at bounding box center [497, 483] width 246 height 22
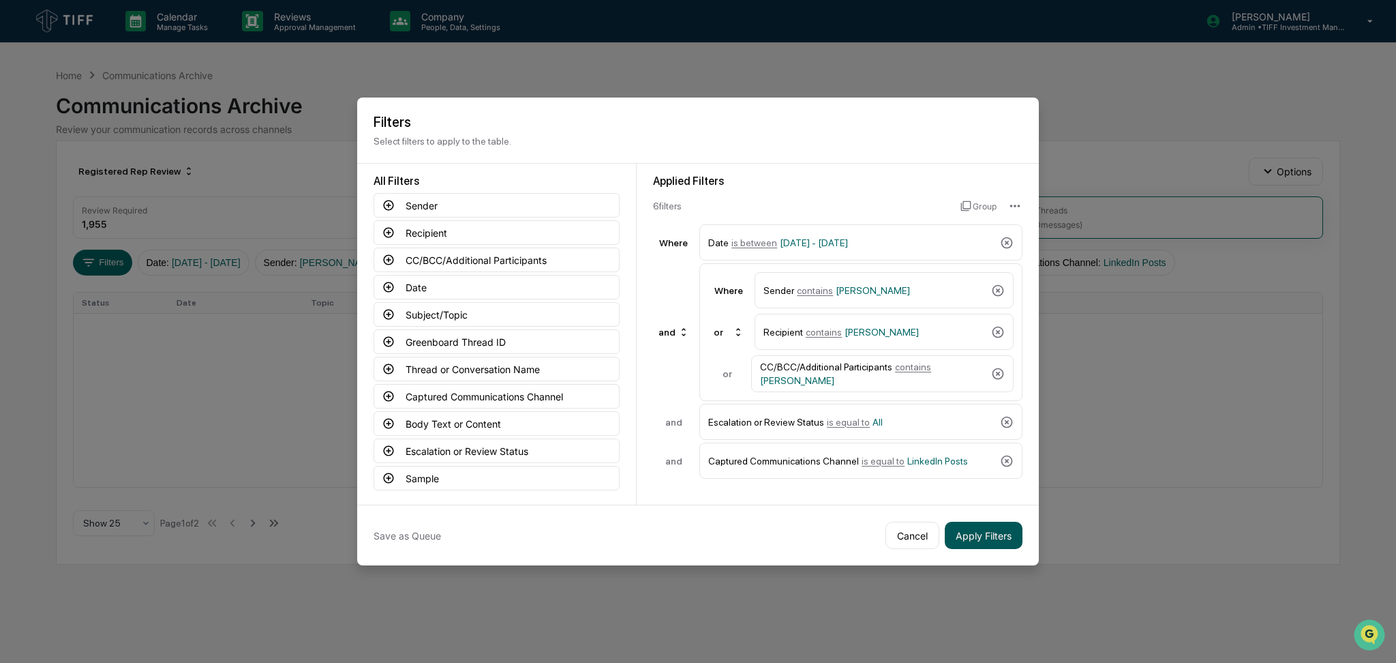
click at [978, 539] on button "Apply Filters" at bounding box center [984, 535] width 78 height 27
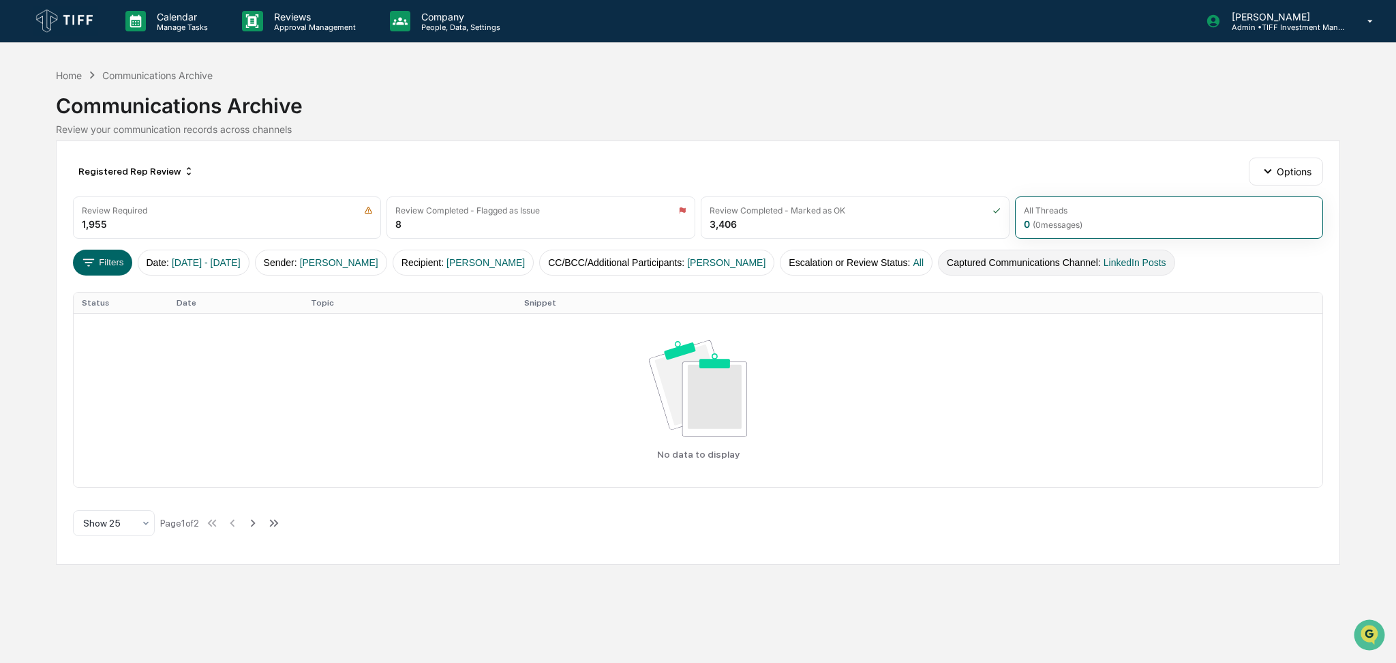
click at [974, 269] on button "Captured Communications Channel : LinkedIn Posts" at bounding box center [1056, 263] width 237 height 26
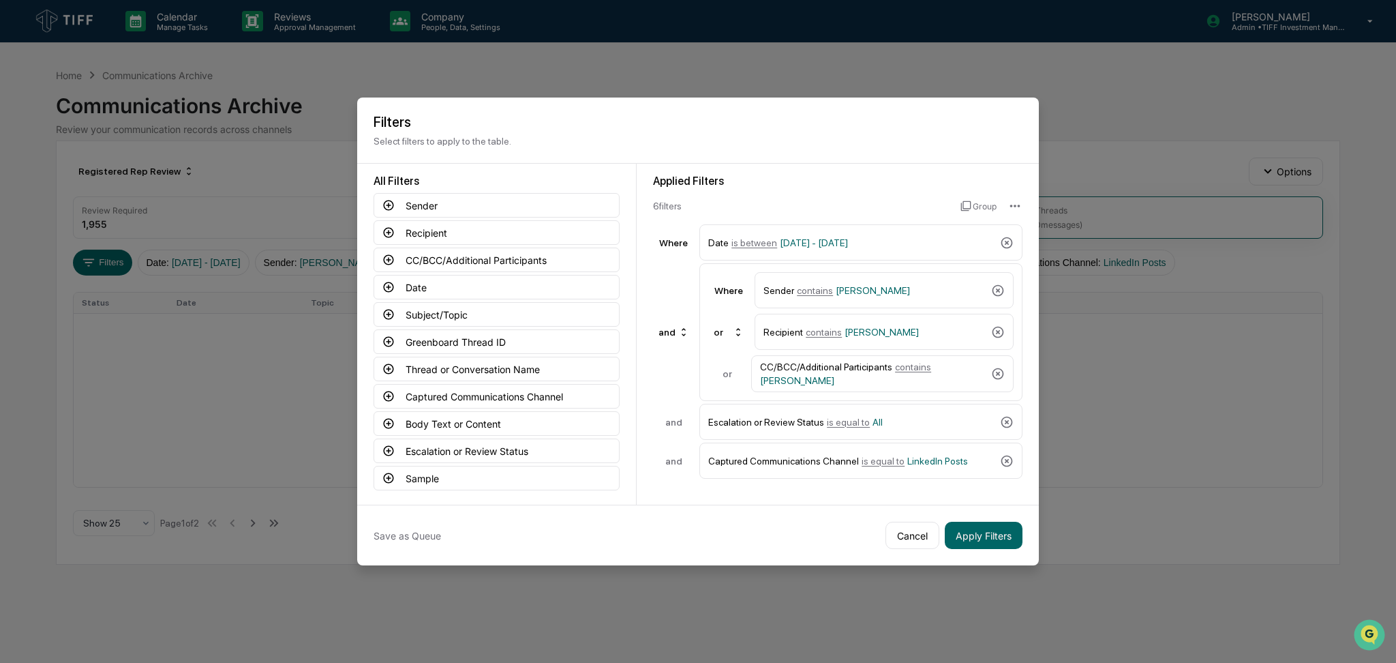
click at [851, 489] on div "Applied Filters 6 filter s Group Where Date is between [DATE] - [DATE] and Wher…" at bounding box center [838, 334] width 402 height 341
click at [862, 468] on div "Captured Communications Channel is equal to LinkedIn Posts" at bounding box center [851, 461] width 286 height 24
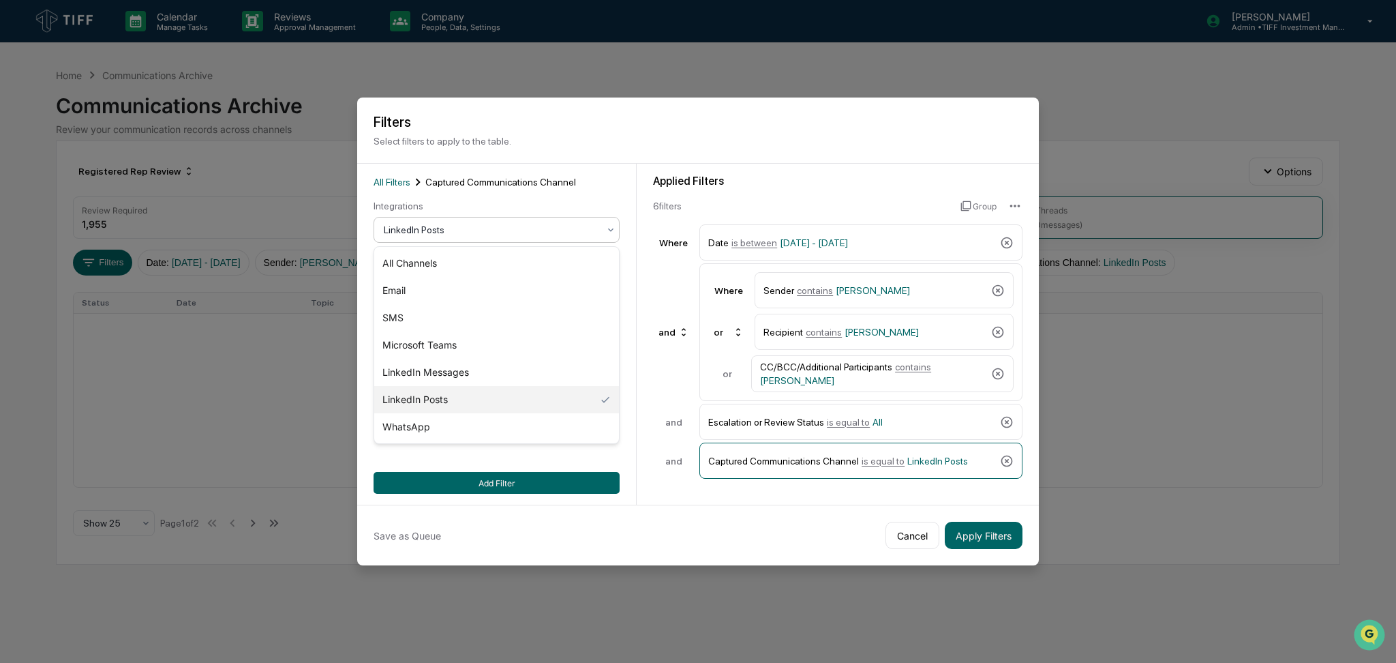
click at [487, 238] on div "LinkedIn Posts" at bounding box center [491, 229] width 228 height 19
click at [472, 378] on div "LinkedIn Messages" at bounding box center [496, 372] width 245 height 27
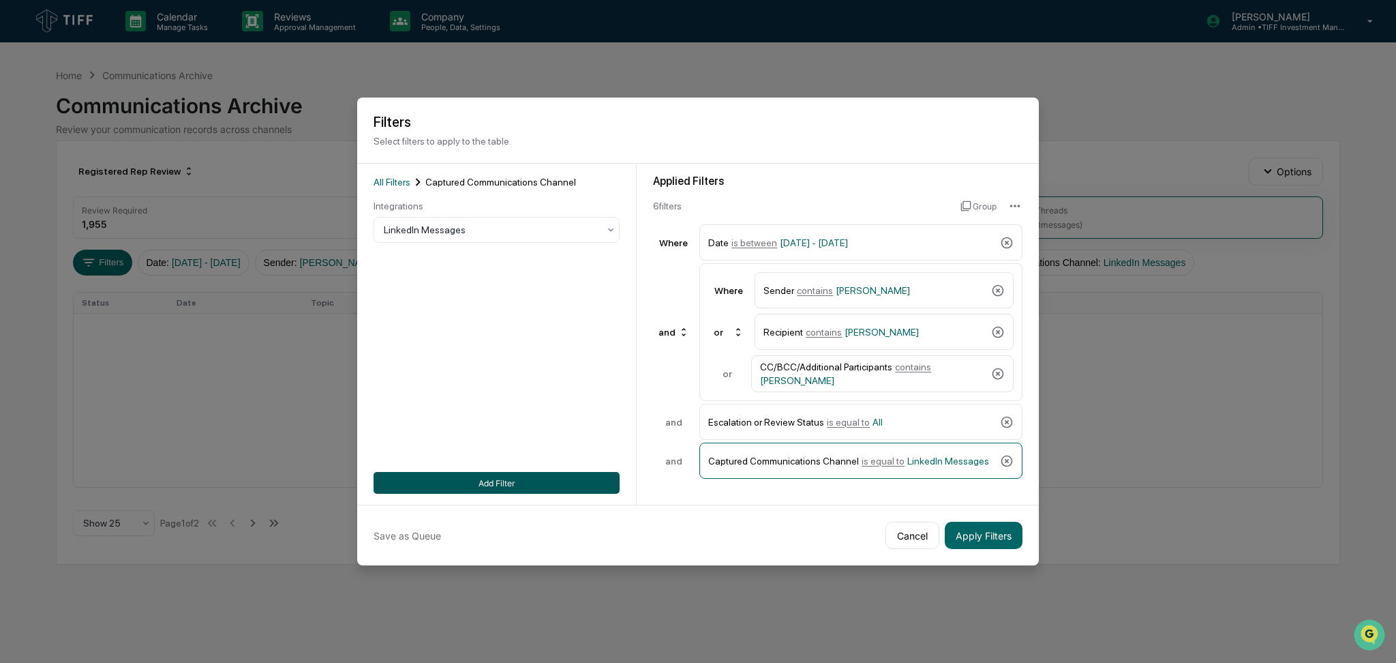
click at [528, 486] on button "Add Filter" at bounding box center [497, 483] width 246 height 22
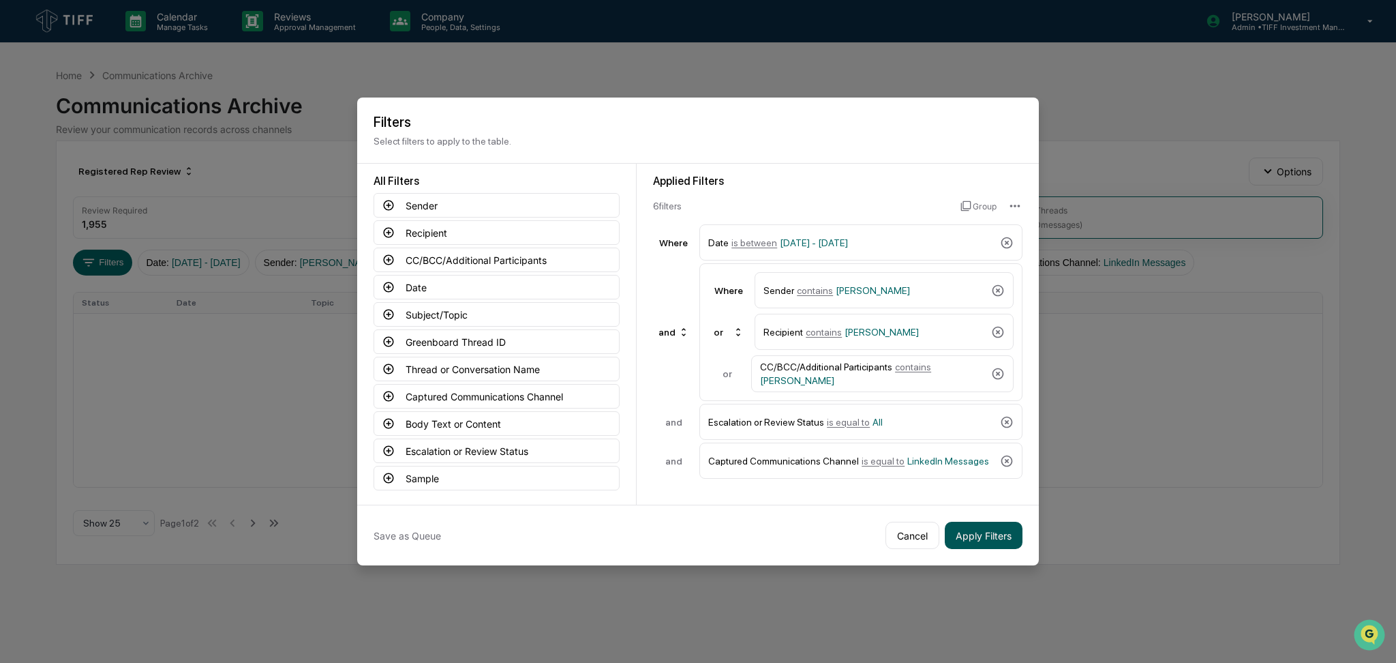
click at [982, 529] on button "Apply Filters" at bounding box center [984, 535] width 78 height 27
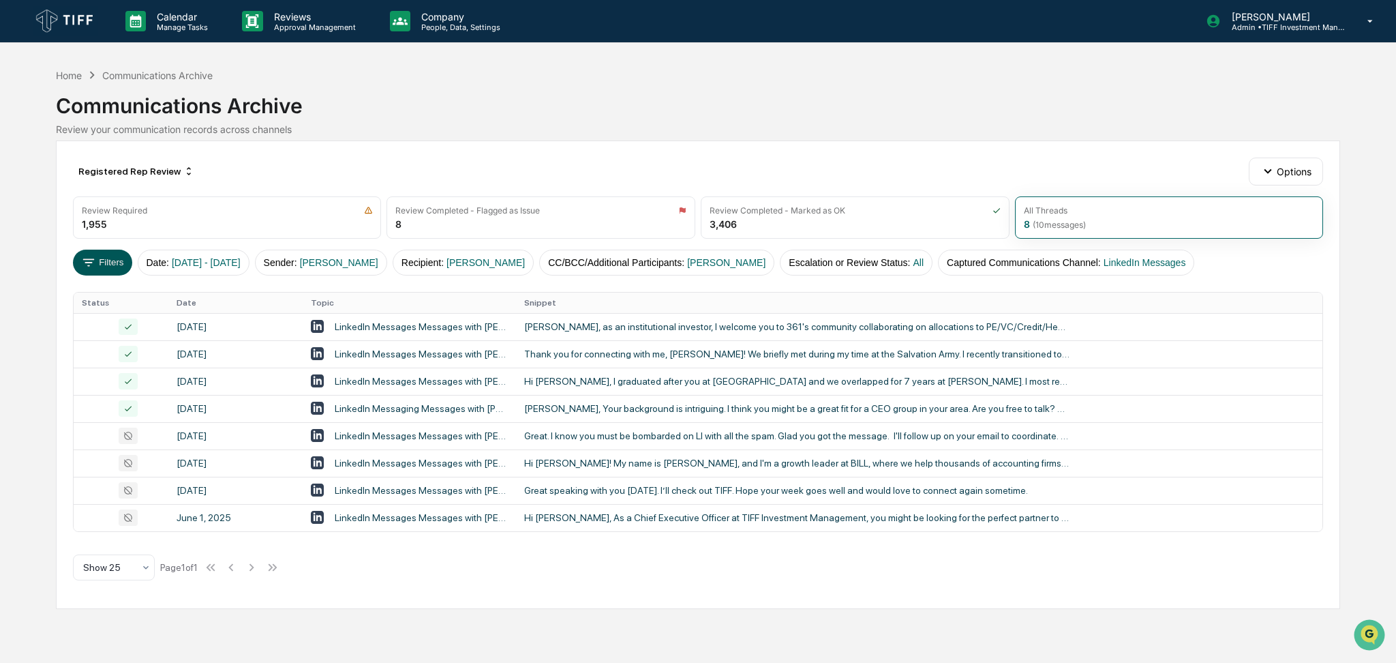
click at [96, 269] on button "Filters" at bounding box center [102, 263] width 59 height 26
click at [367, 269] on button "Sender : [PERSON_NAME]" at bounding box center [321, 263] width 132 height 26
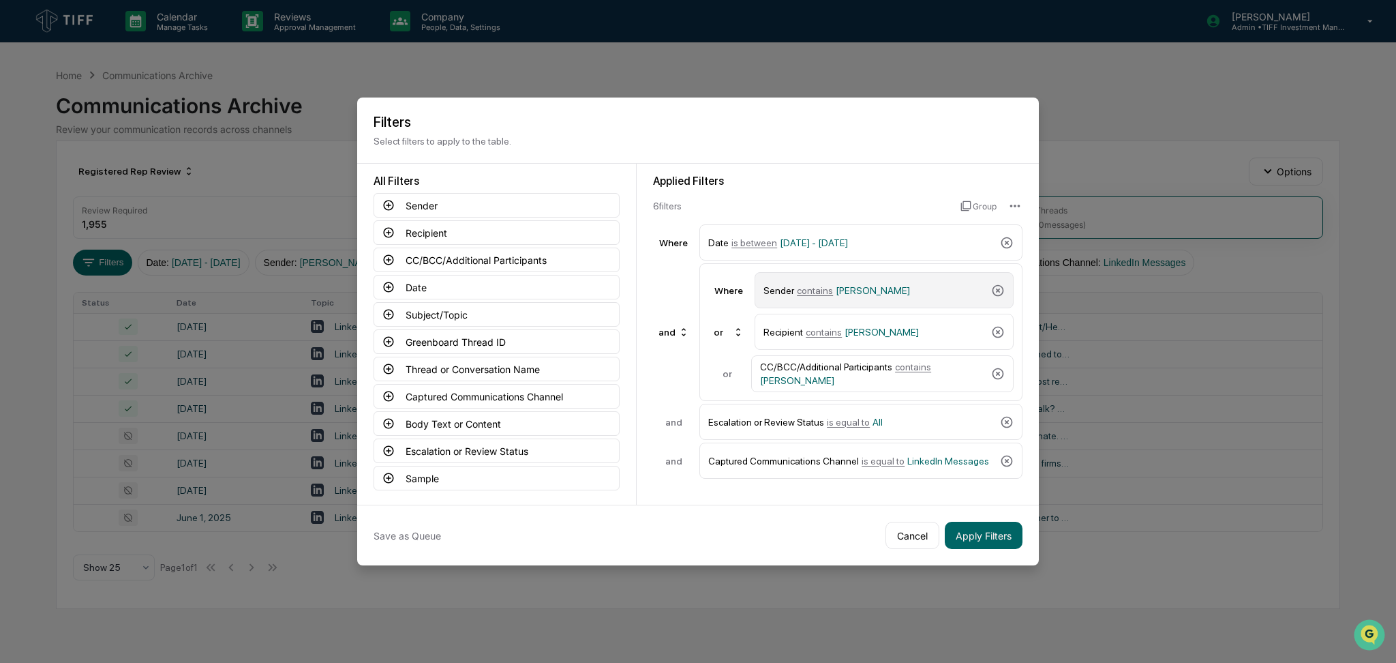
click at [848, 295] on span "[PERSON_NAME]" at bounding box center [873, 290] width 74 height 11
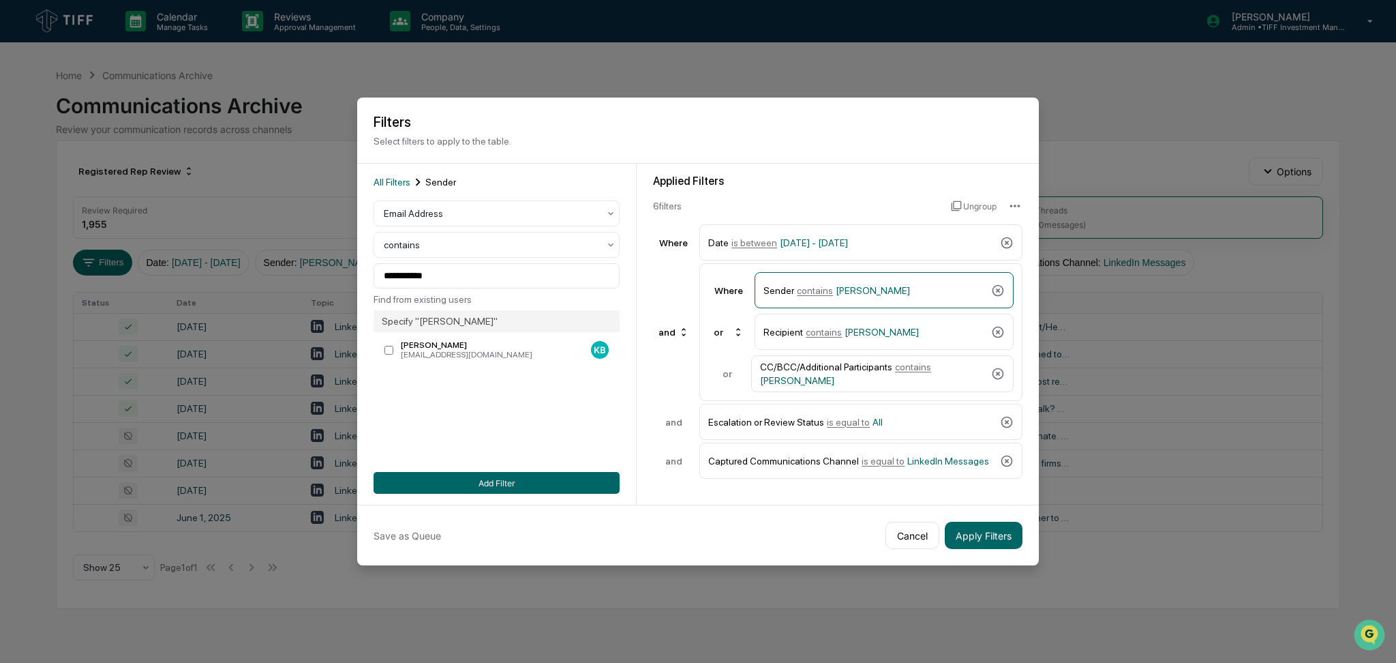
click at [487, 200] on div "**********" at bounding box center [497, 334] width 246 height 319
click at [486, 212] on div at bounding box center [491, 214] width 215 height 14
click at [474, 273] on div "User" at bounding box center [496, 273] width 245 height 27
click at [476, 275] on div at bounding box center [491, 276] width 215 height 14
type input "*******"
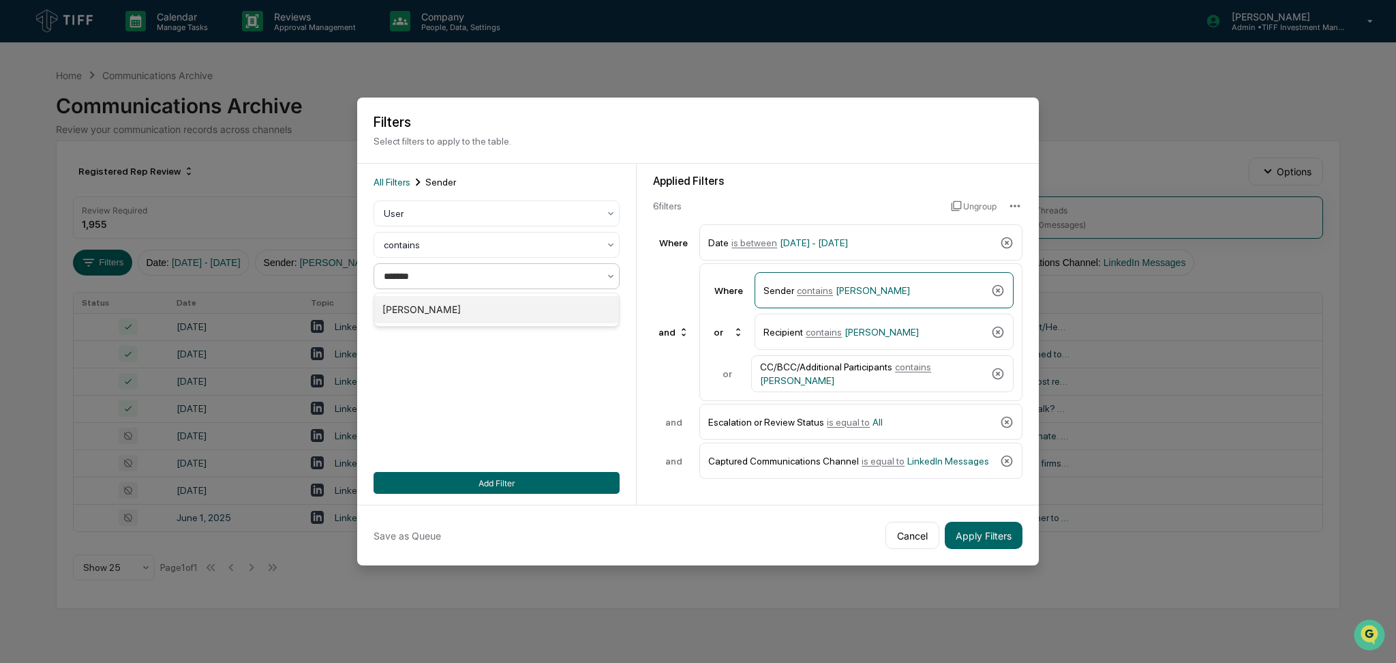
click at [472, 303] on div "[PERSON_NAME]" at bounding box center [496, 309] width 245 height 27
click at [527, 479] on button "Add Filter" at bounding box center [497, 483] width 246 height 22
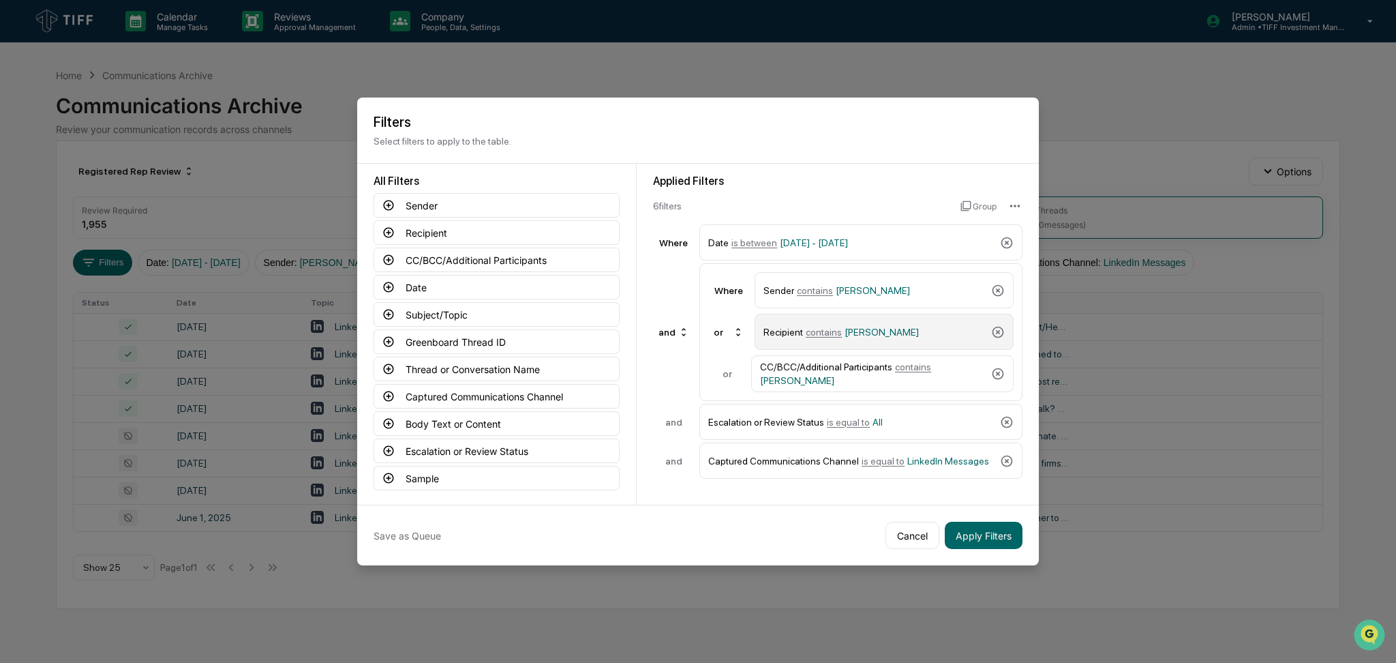
click at [858, 329] on span "[PERSON_NAME]" at bounding box center [882, 332] width 74 height 11
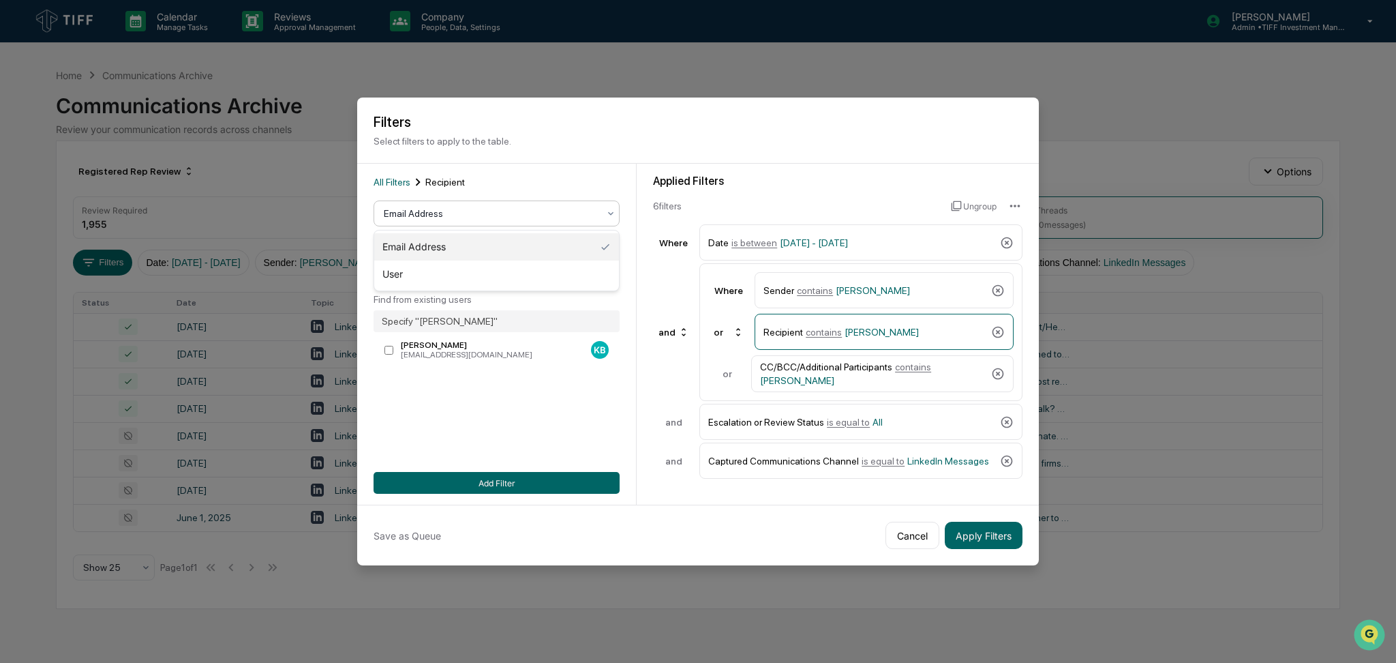
click at [504, 211] on div at bounding box center [491, 214] width 215 height 14
click at [489, 267] on div "User" at bounding box center [496, 273] width 245 height 27
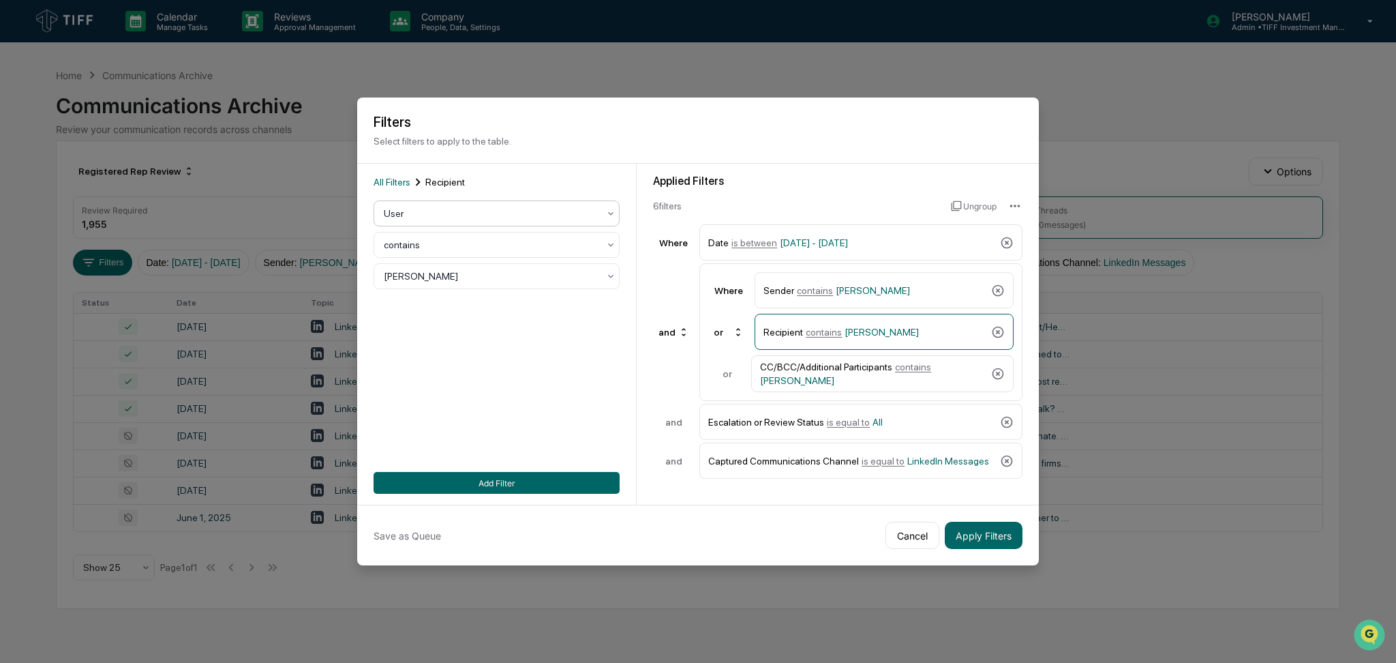
click at [484, 275] on div at bounding box center [491, 276] width 215 height 14
type input "*******"
click at [479, 301] on div "[PERSON_NAME]" at bounding box center [496, 309] width 245 height 27
click at [834, 374] on div "CC/BCC/Additional Participants contains [PERSON_NAME]" at bounding box center [873, 373] width 226 height 25
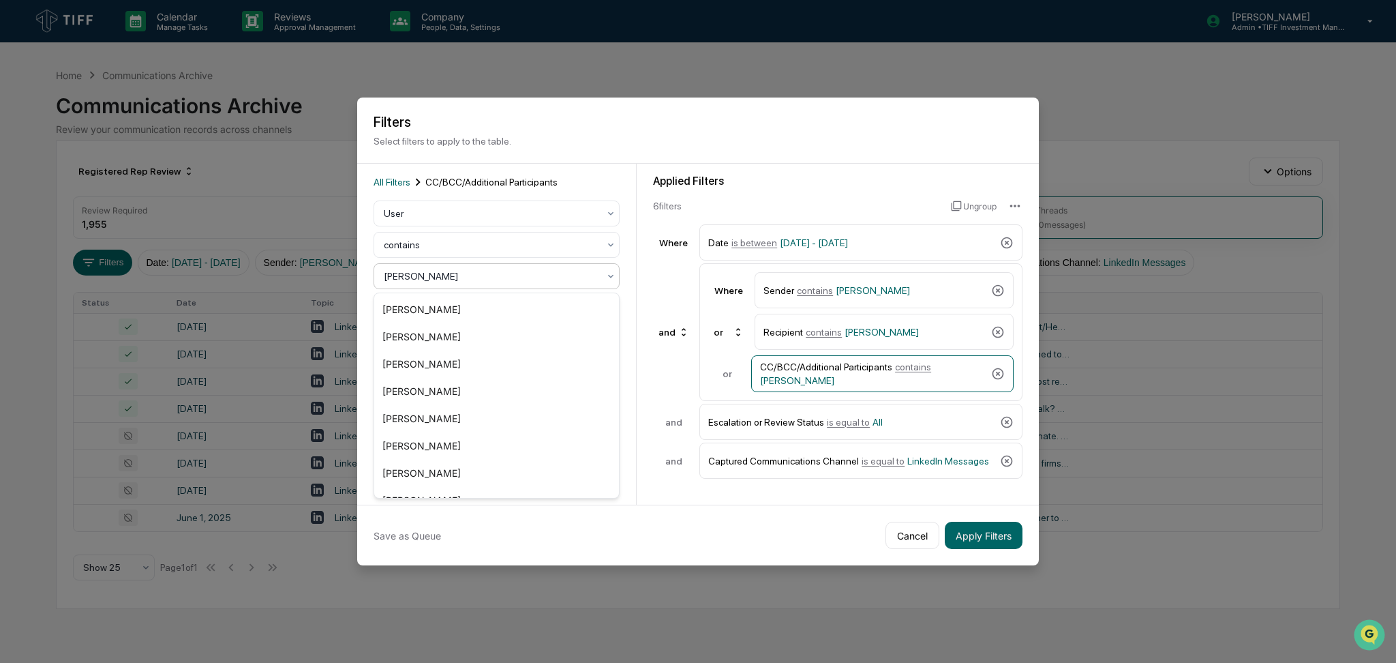
click at [503, 275] on div at bounding box center [491, 276] width 215 height 14
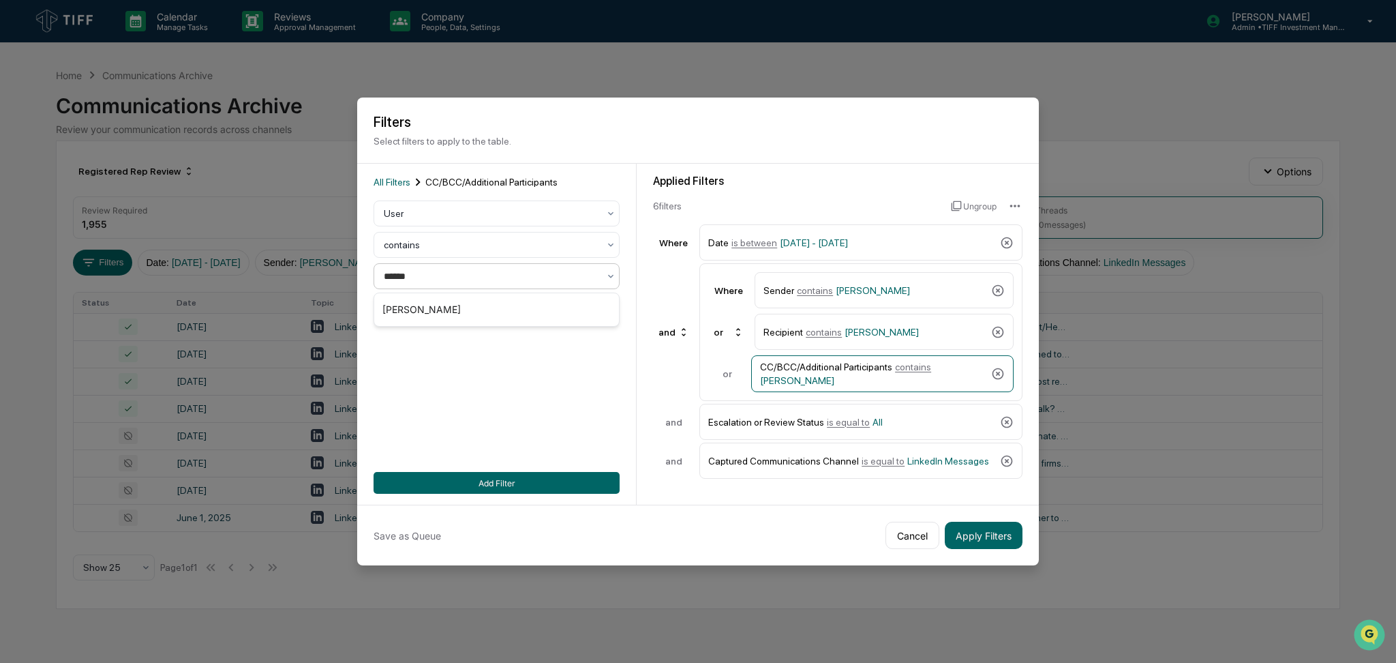
type input "*******"
click at [498, 298] on div "[PERSON_NAME]" at bounding box center [496, 309] width 245 height 27
drag, startPoint x: 554, startPoint y: 479, endPoint x: 854, endPoint y: 498, distance: 300.5
click at [555, 480] on button "Add Filter" at bounding box center [497, 483] width 246 height 22
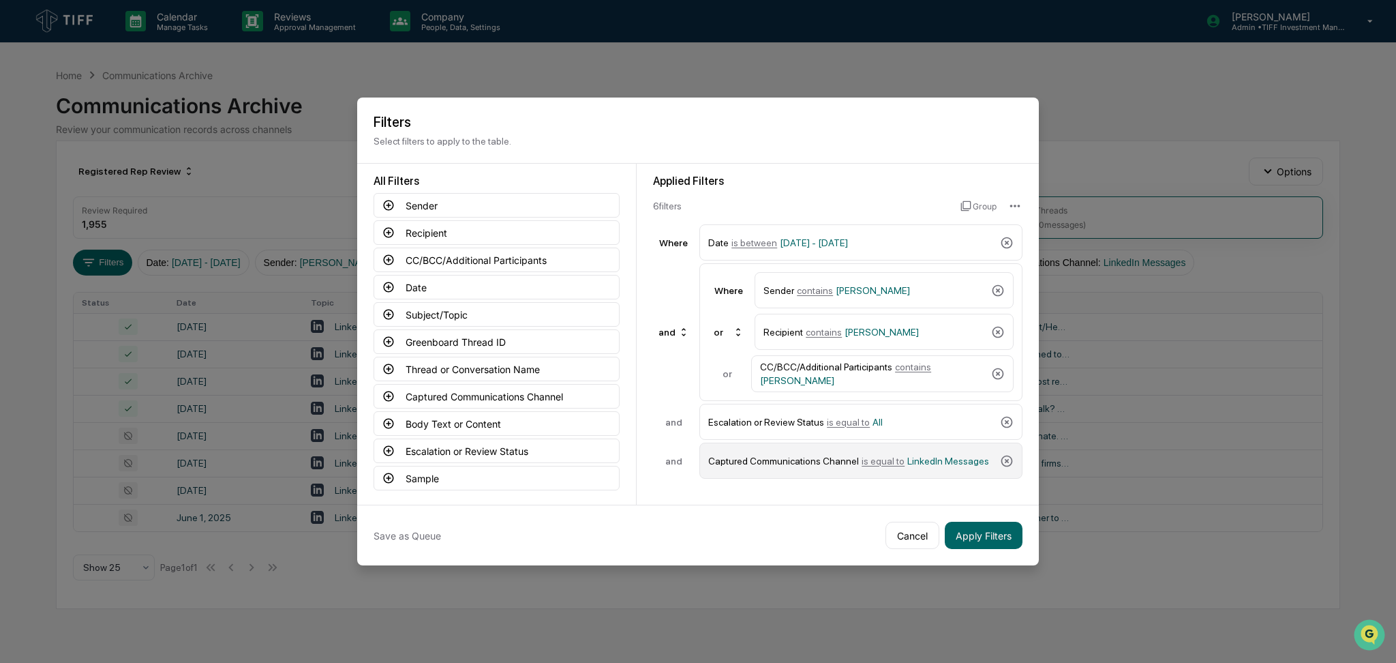
click at [891, 463] on span "is equal to" at bounding box center [883, 460] width 43 height 11
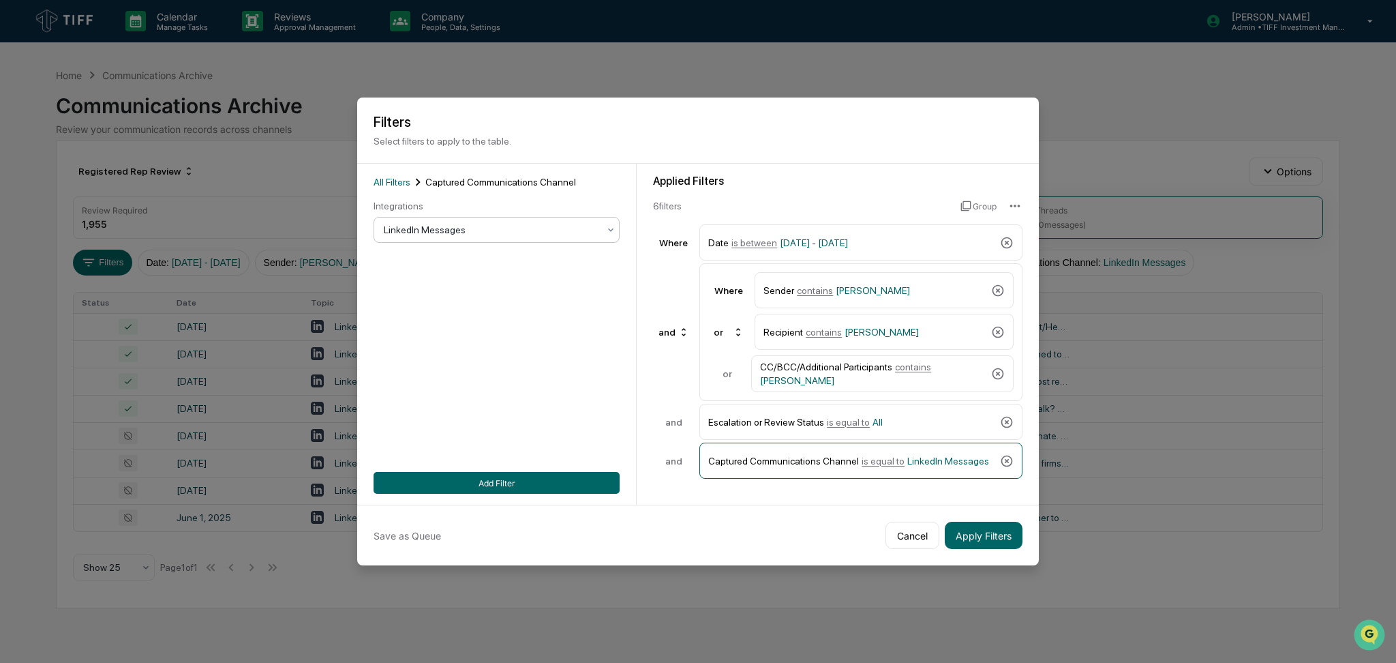
click at [424, 232] on div at bounding box center [491, 230] width 215 height 14
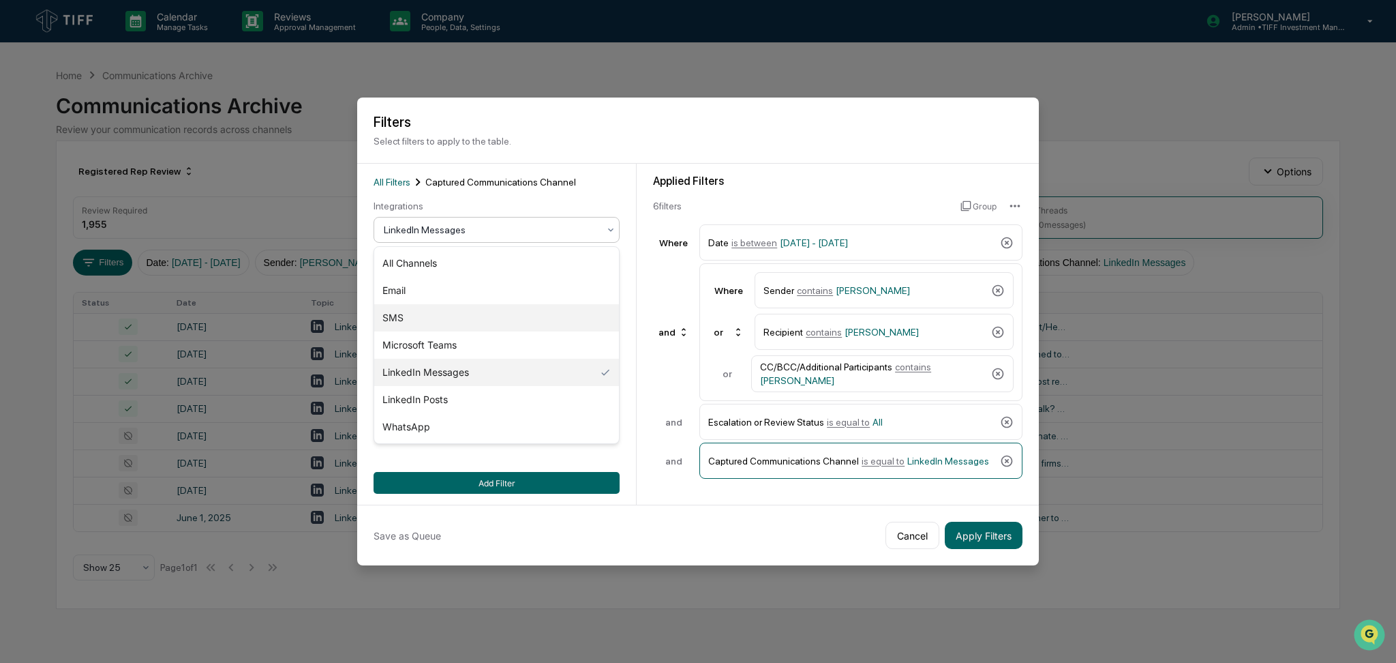
click at [434, 316] on div "SMS" at bounding box center [496, 317] width 245 height 27
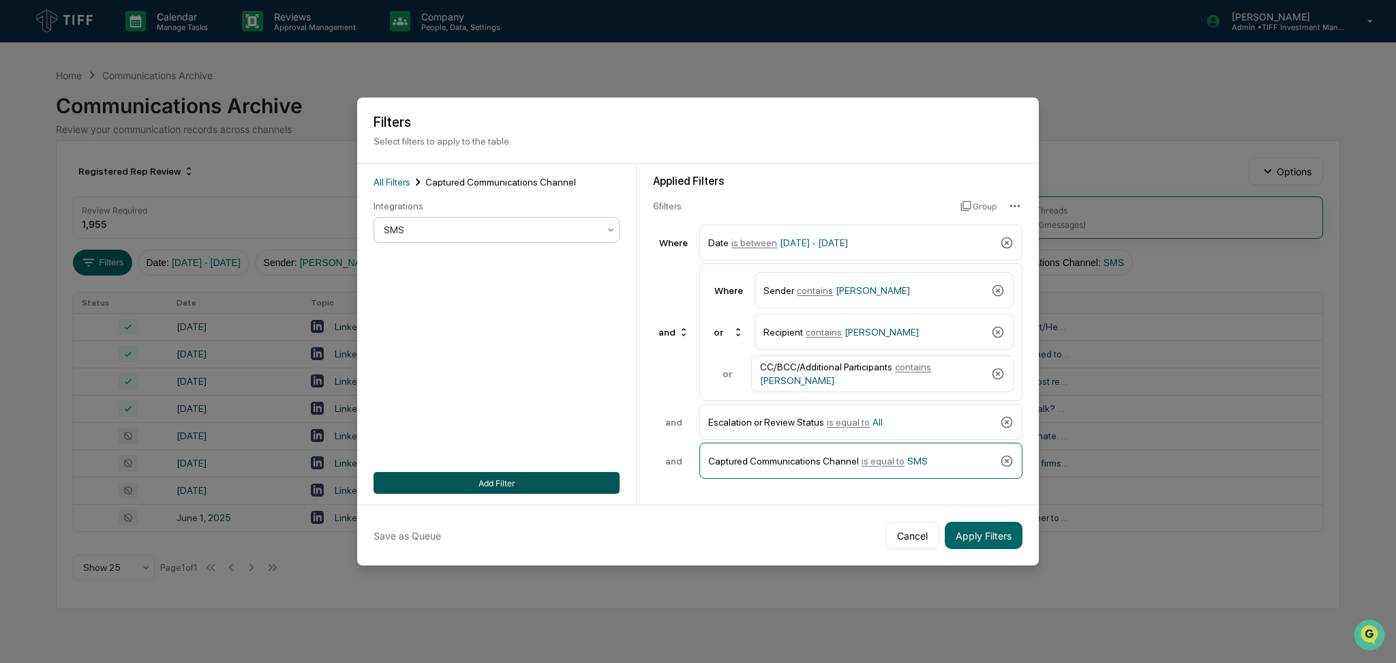
click at [532, 482] on button "Add Filter" at bounding box center [497, 483] width 246 height 22
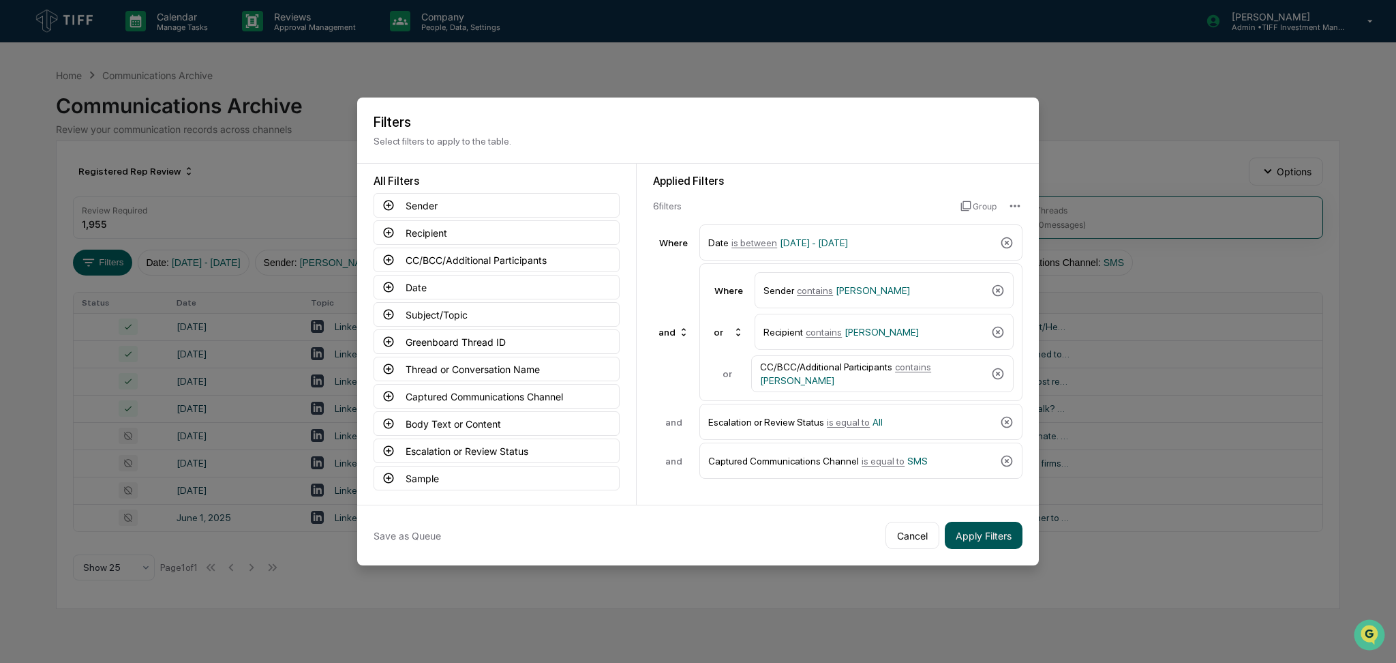
click at [988, 538] on button "Apply Filters" at bounding box center [984, 535] width 78 height 27
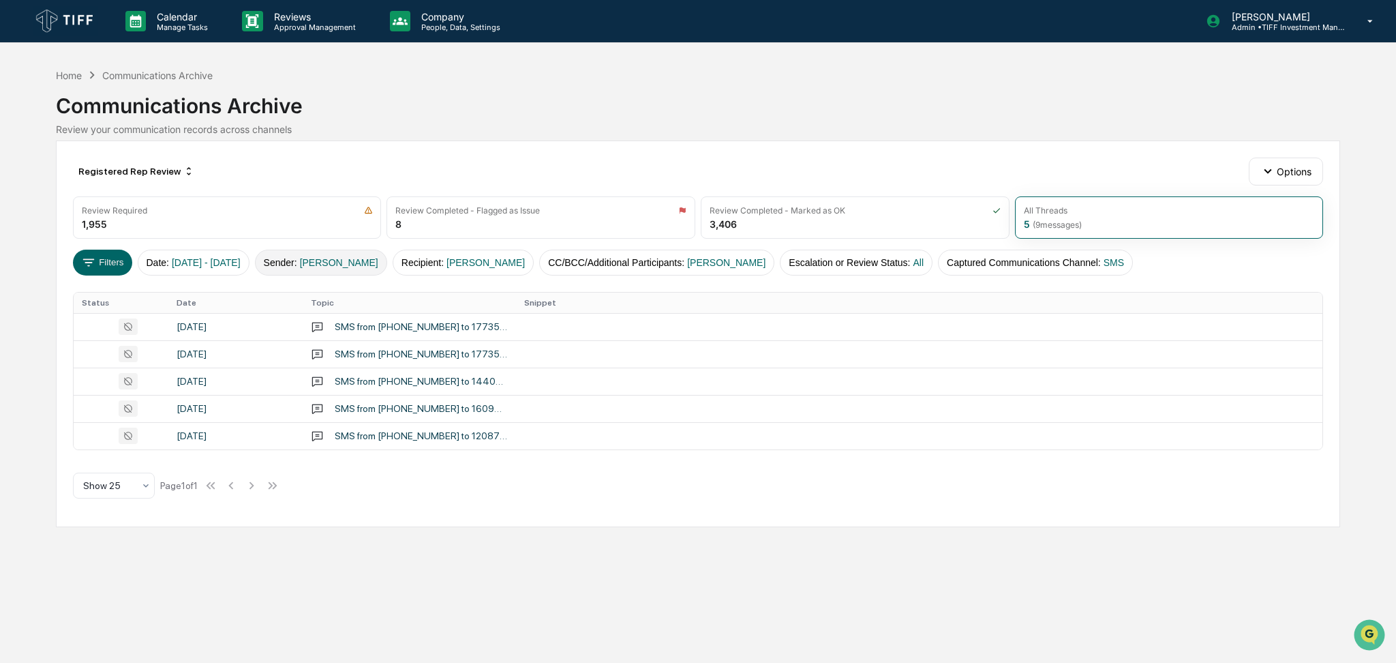
click at [369, 267] on span "[PERSON_NAME]" at bounding box center [339, 262] width 78 height 11
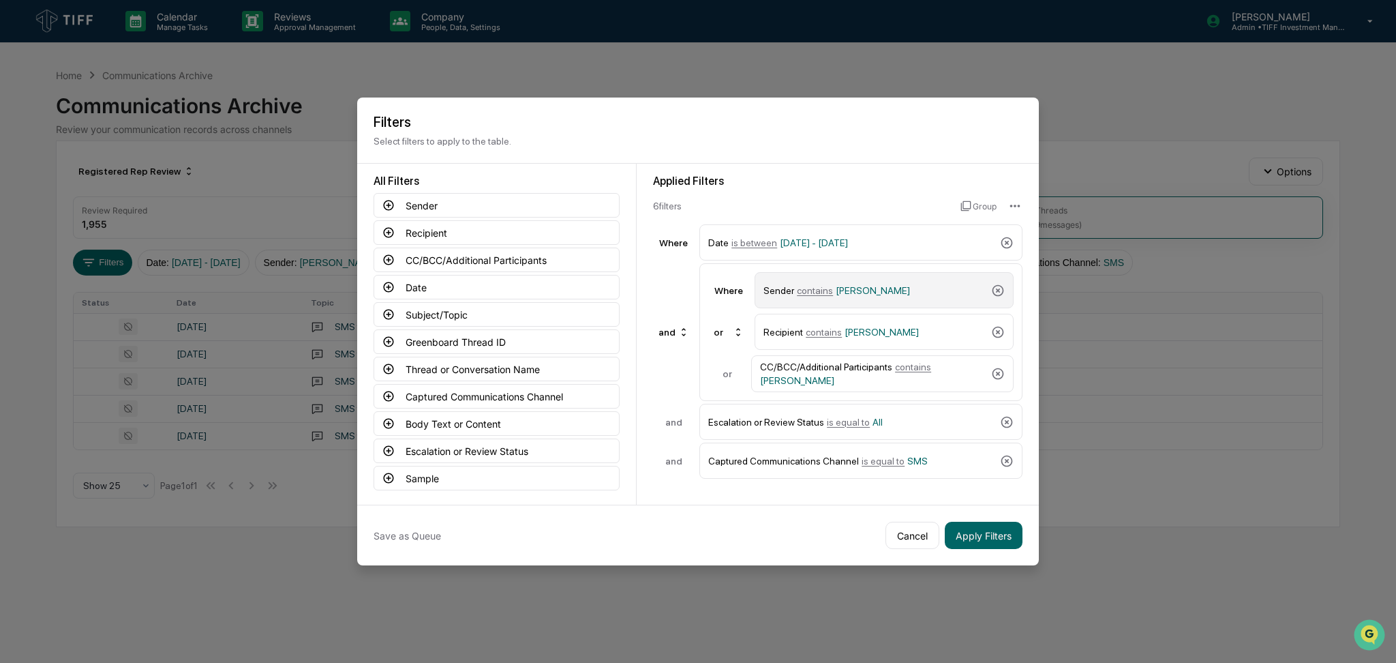
click at [842, 285] on span "[PERSON_NAME]" at bounding box center [873, 290] width 74 height 11
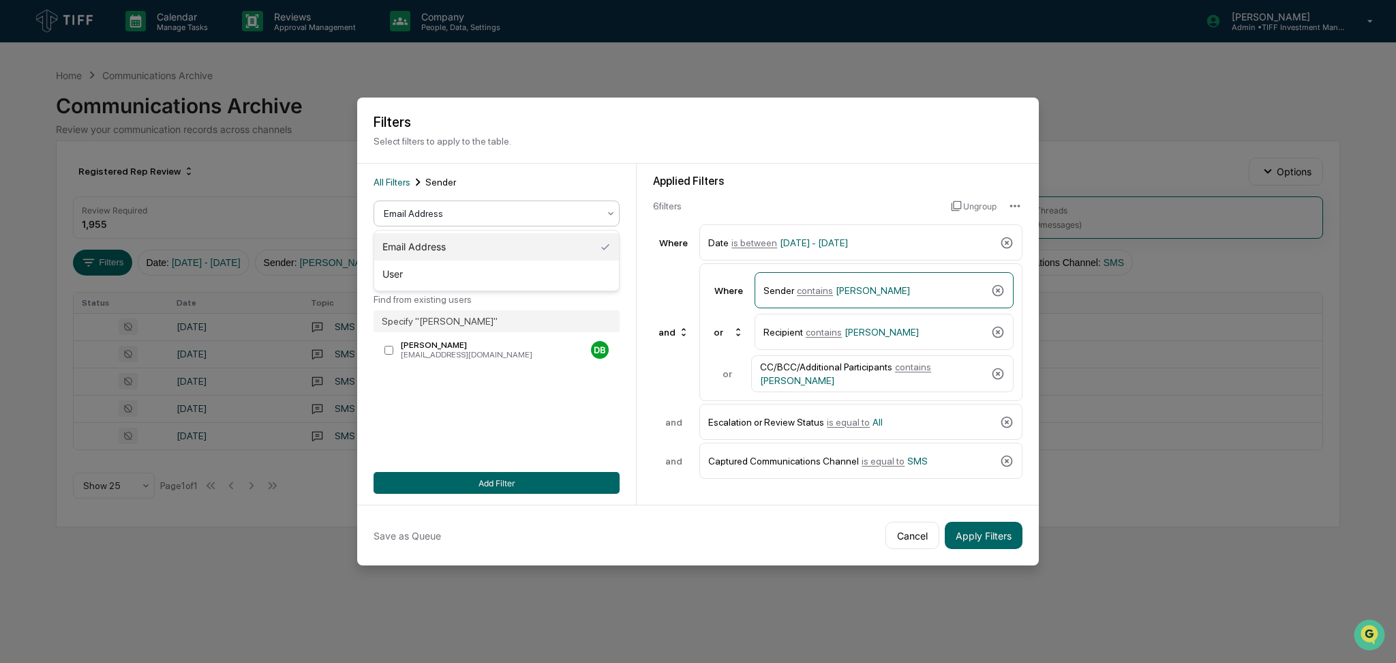
click at [542, 213] on div at bounding box center [491, 214] width 215 height 14
click at [520, 265] on div "User" at bounding box center [496, 273] width 245 height 27
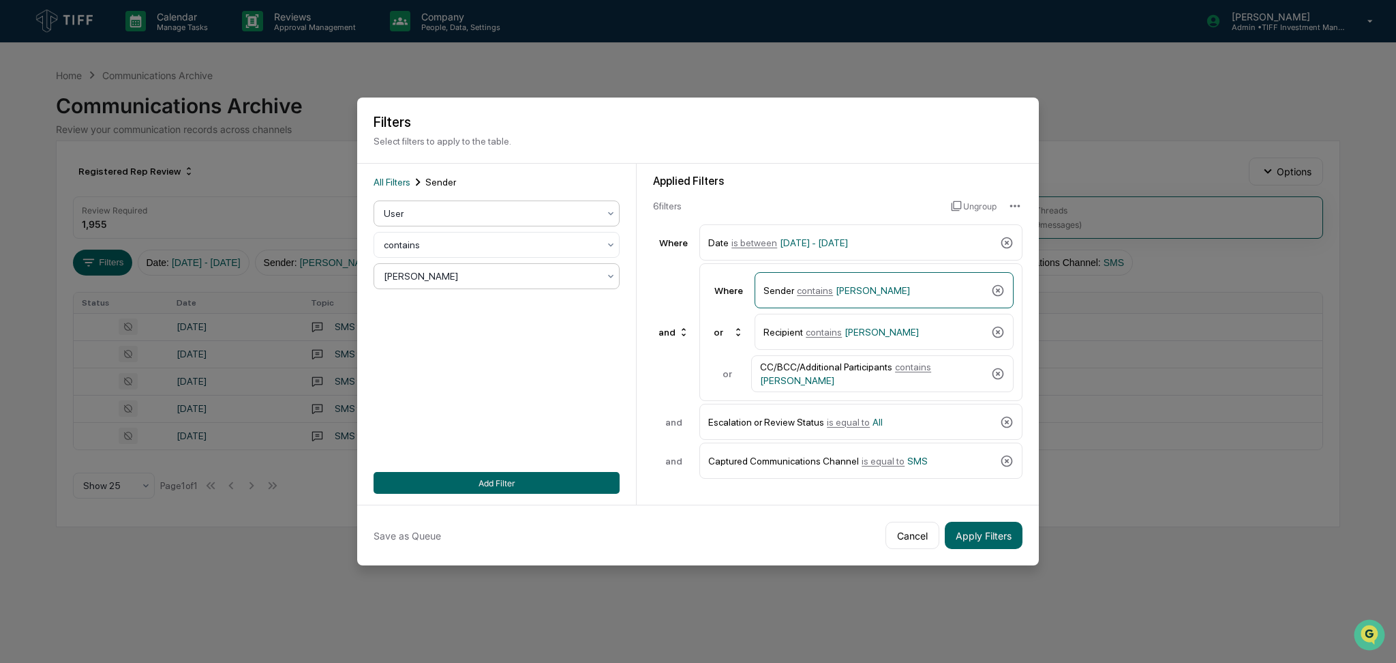
click at [514, 274] on div at bounding box center [491, 276] width 215 height 14
type input "****"
click at [507, 301] on div "[PERSON_NAME]" at bounding box center [496, 309] width 245 height 27
click at [828, 327] on span "contains" at bounding box center [824, 332] width 36 height 11
click at [514, 284] on div "[PERSON_NAME]" at bounding box center [491, 276] width 228 height 19
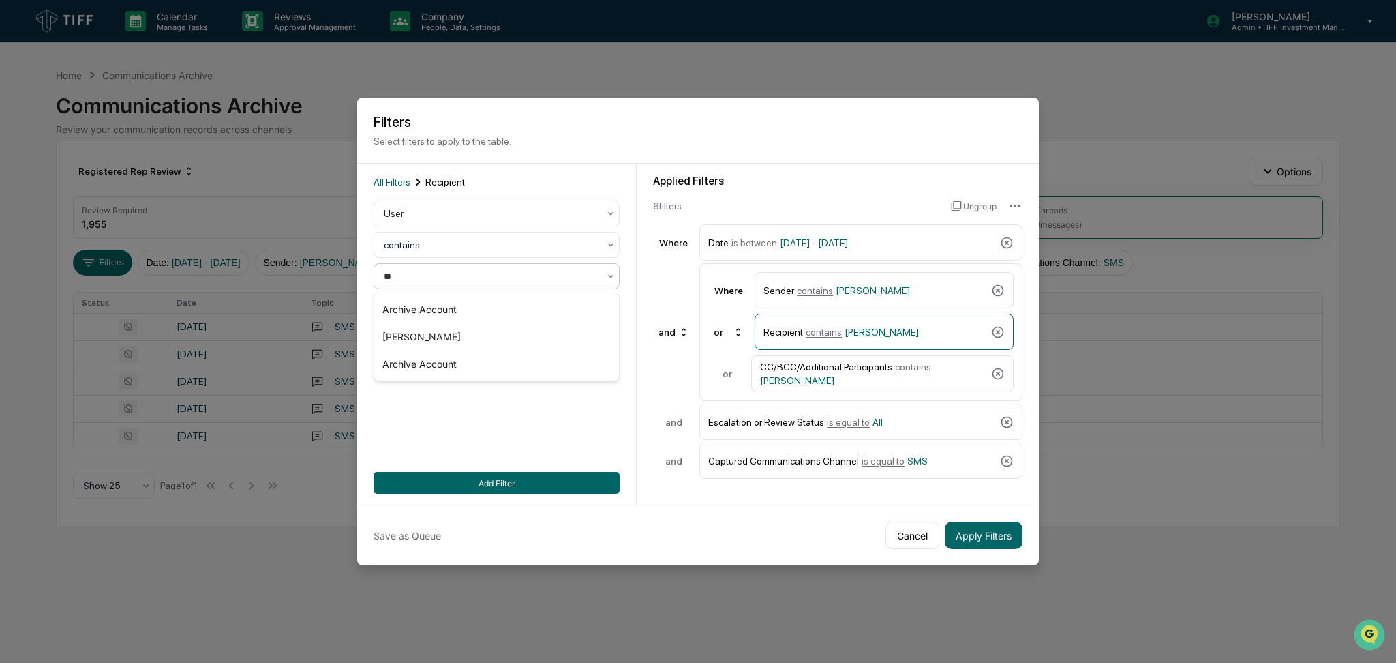
type input "***"
click at [500, 333] on div "[PERSON_NAME]" at bounding box center [496, 336] width 245 height 27
click at [815, 366] on div "CC/BCC/Additional Participants contains [PERSON_NAME]" at bounding box center [873, 373] width 226 height 25
click at [462, 276] on div at bounding box center [491, 276] width 215 height 14
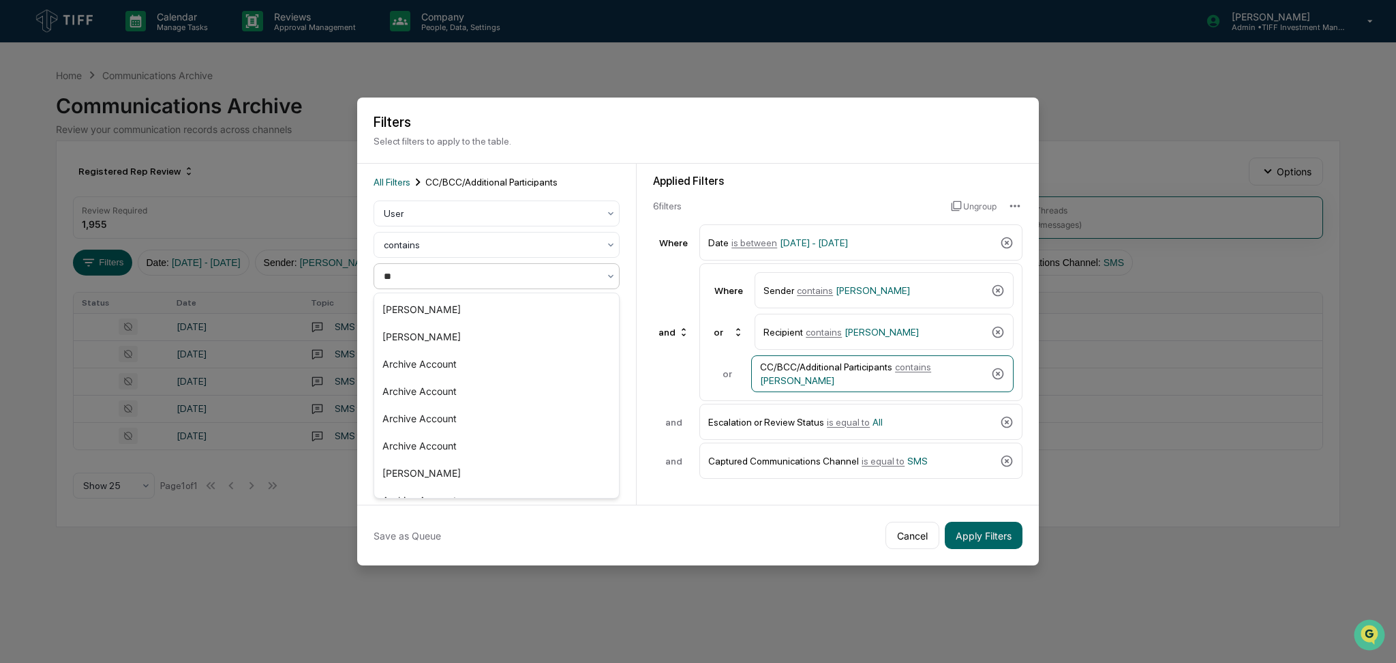
type input "***"
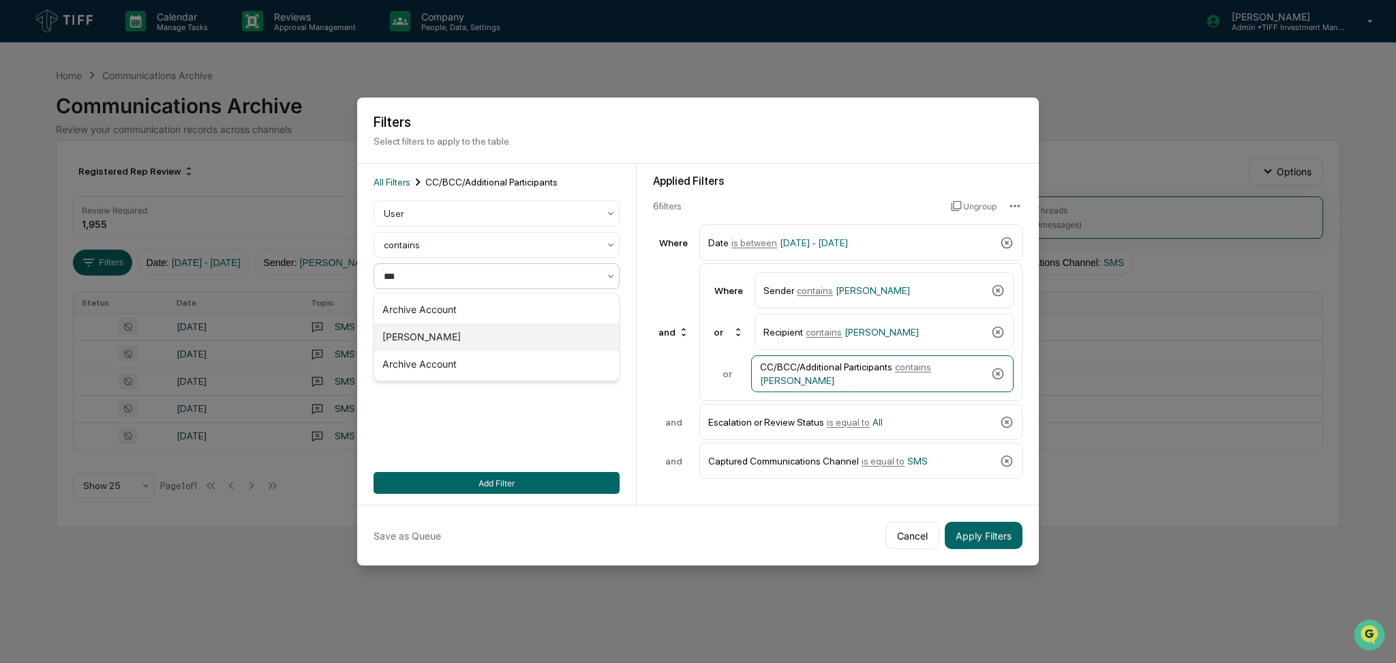
click at [465, 333] on div "[PERSON_NAME]" at bounding box center [496, 336] width 245 height 27
click at [541, 474] on button "Add Filter" at bounding box center [497, 483] width 246 height 22
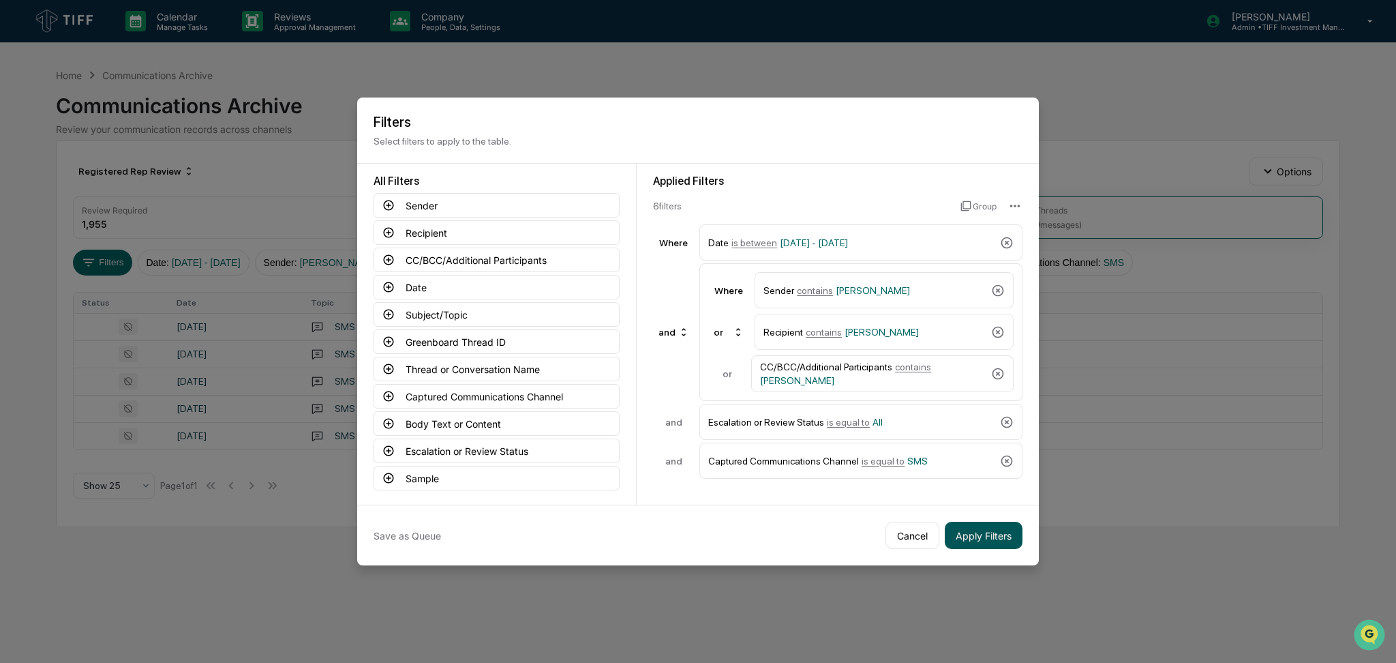
click at [979, 537] on button "Apply Filters" at bounding box center [984, 535] width 78 height 27
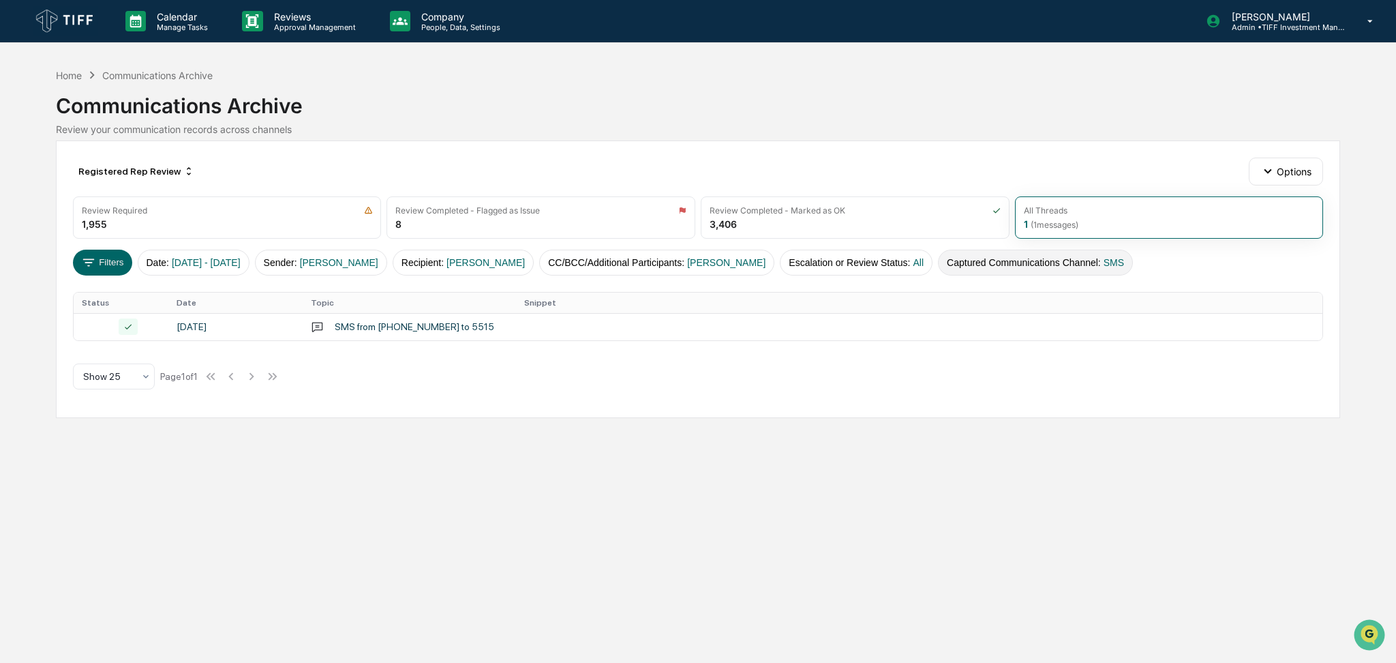
click at [971, 270] on button "Captured Communications Channel : SMS" at bounding box center [1035, 263] width 195 height 26
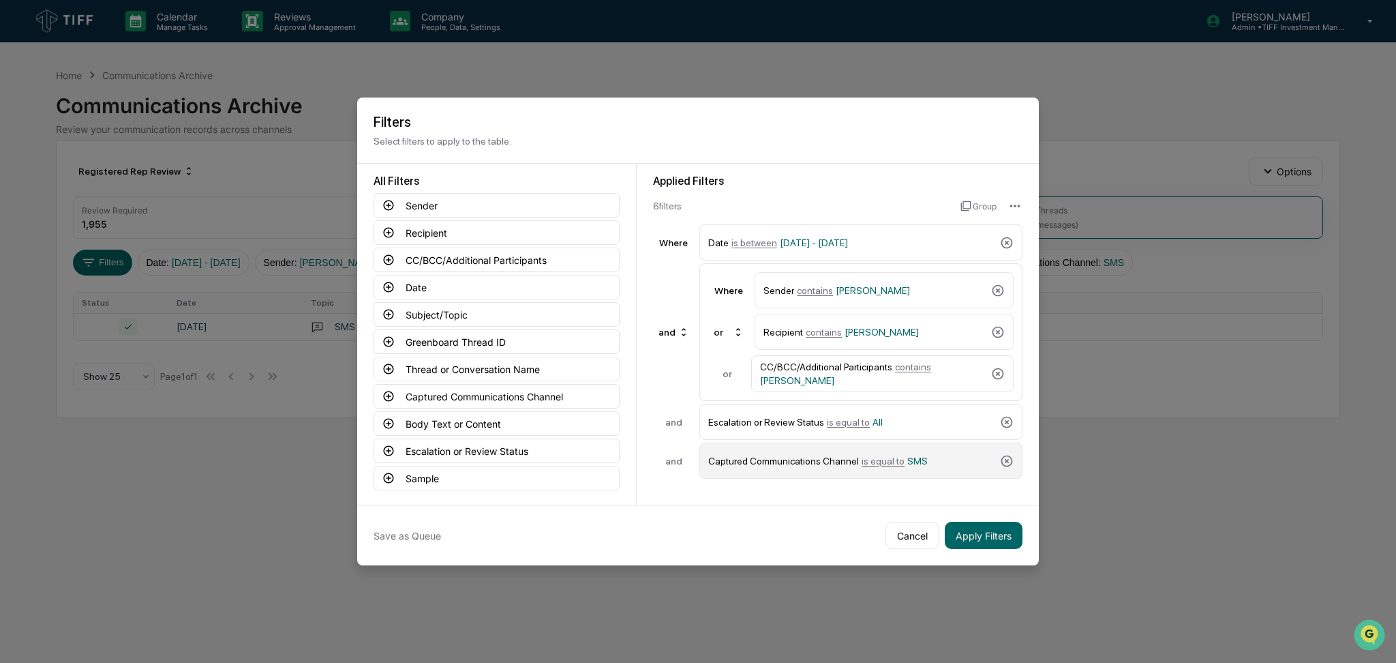
click at [878, 456] on span "is equal to" at bounding box center [883, 460] width 43 height 11
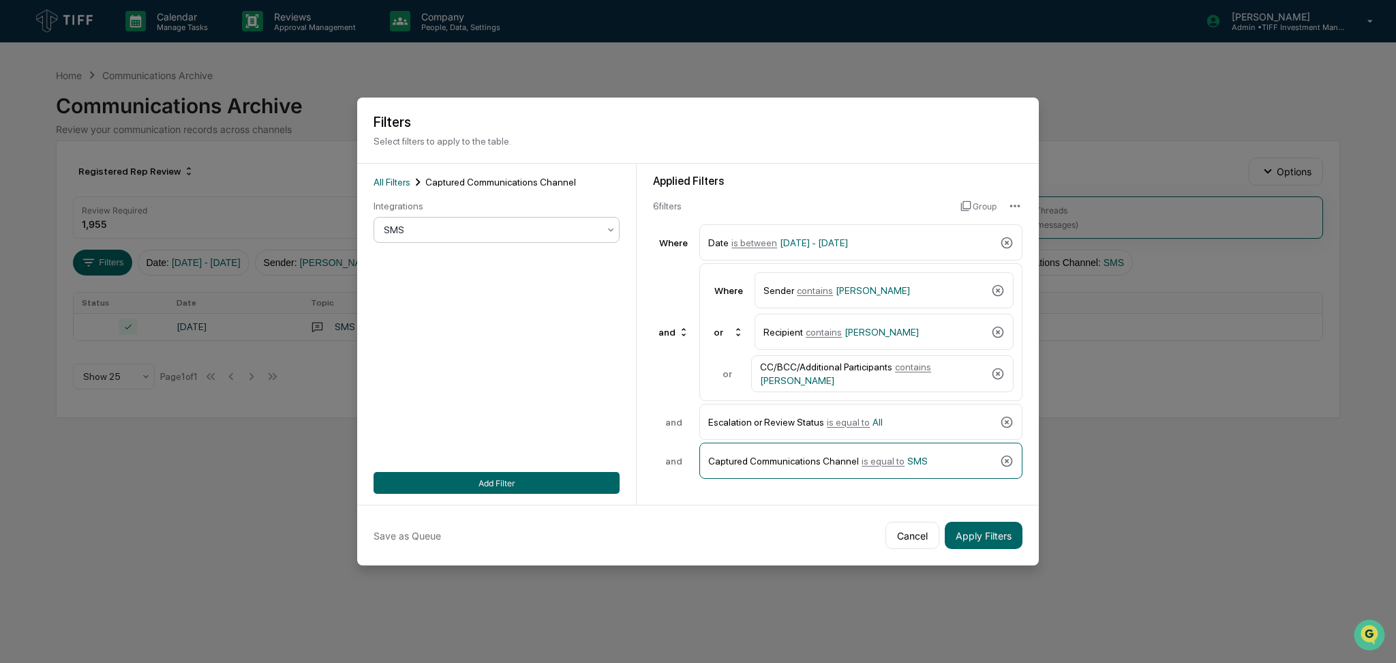
click at [496, 230] on div at bounding box center [491, 230] width 215 height 14
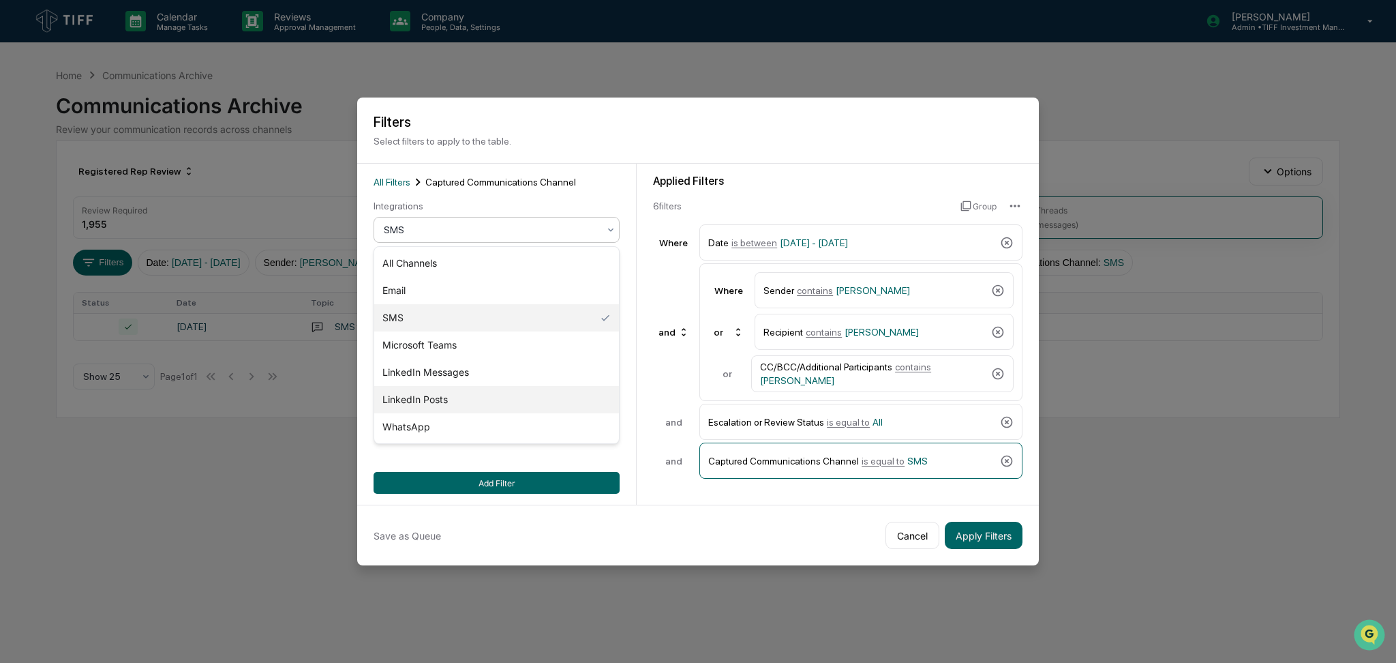
click at [488, 401] on div "LinkedIn Posts" at bounding box center [496, 399] width 245 height 27
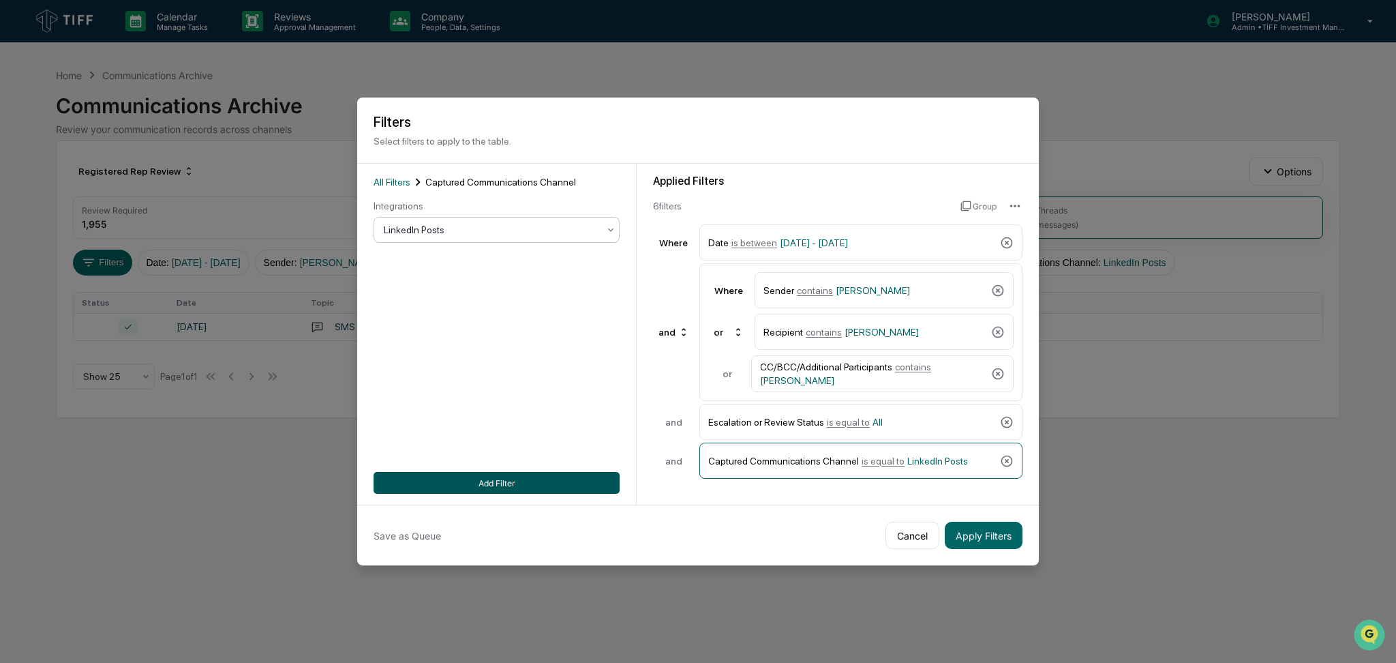
click at [530, 481] on button "Add Filter" at bounding box center [497, 483] width 246 height 22
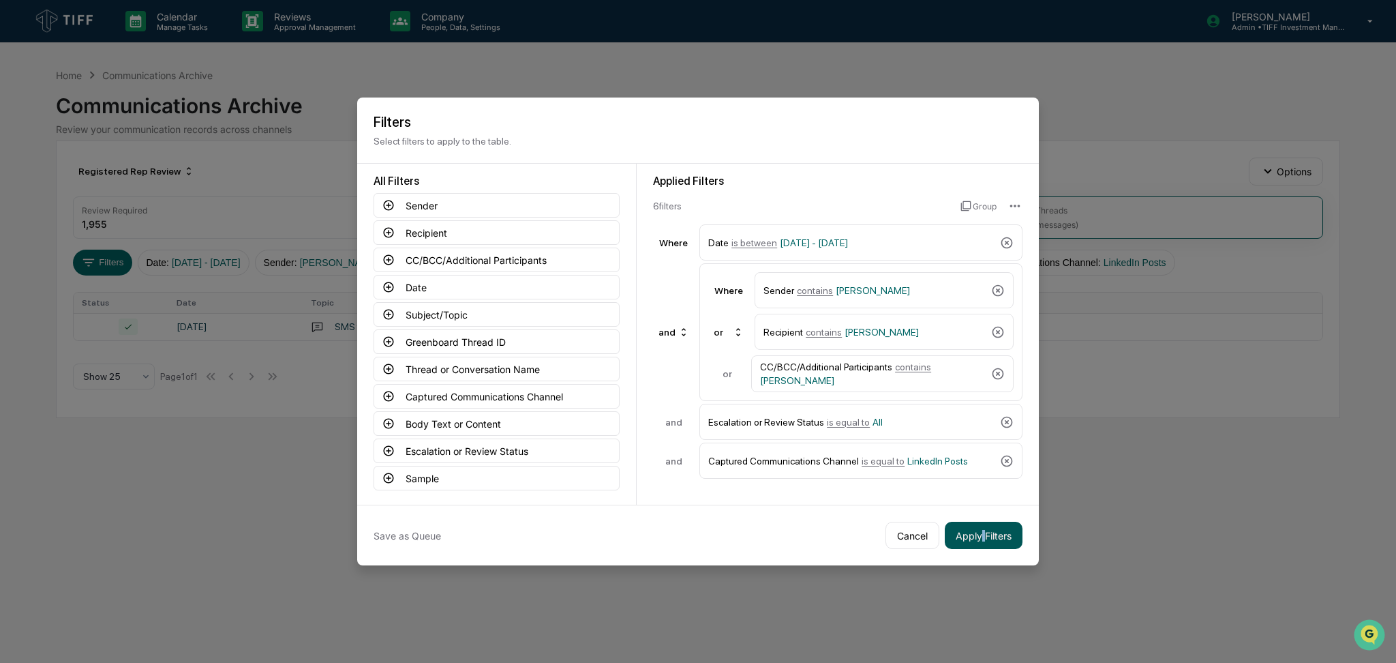
click at [983, 544] on div "Save as Queue Cancel Apply Filters" at bounding box center [698, 534] width 682 height 61
click at [983, 544] on button "Apply Filters" at bounding box center [984, 535] width 78 height 27
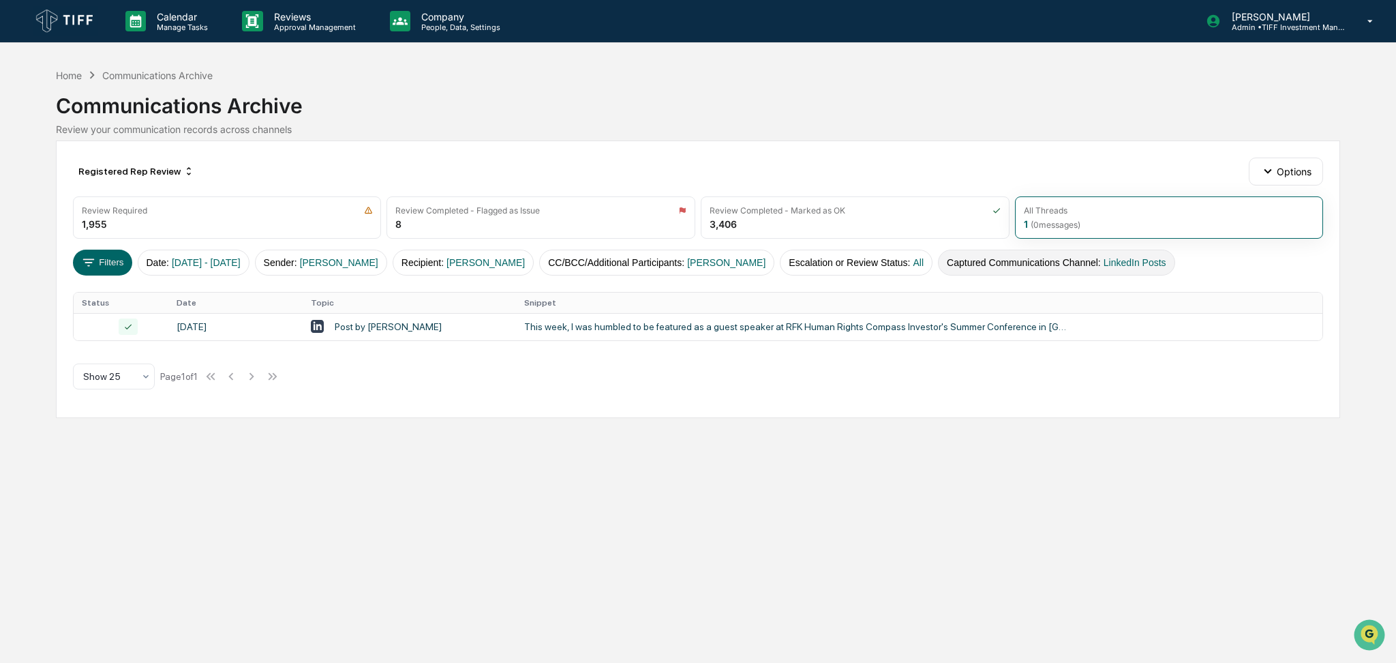
click at [1104, 258] on span "LinkedIn Posts" at bounding box center [1135, 262] width 63 height 11
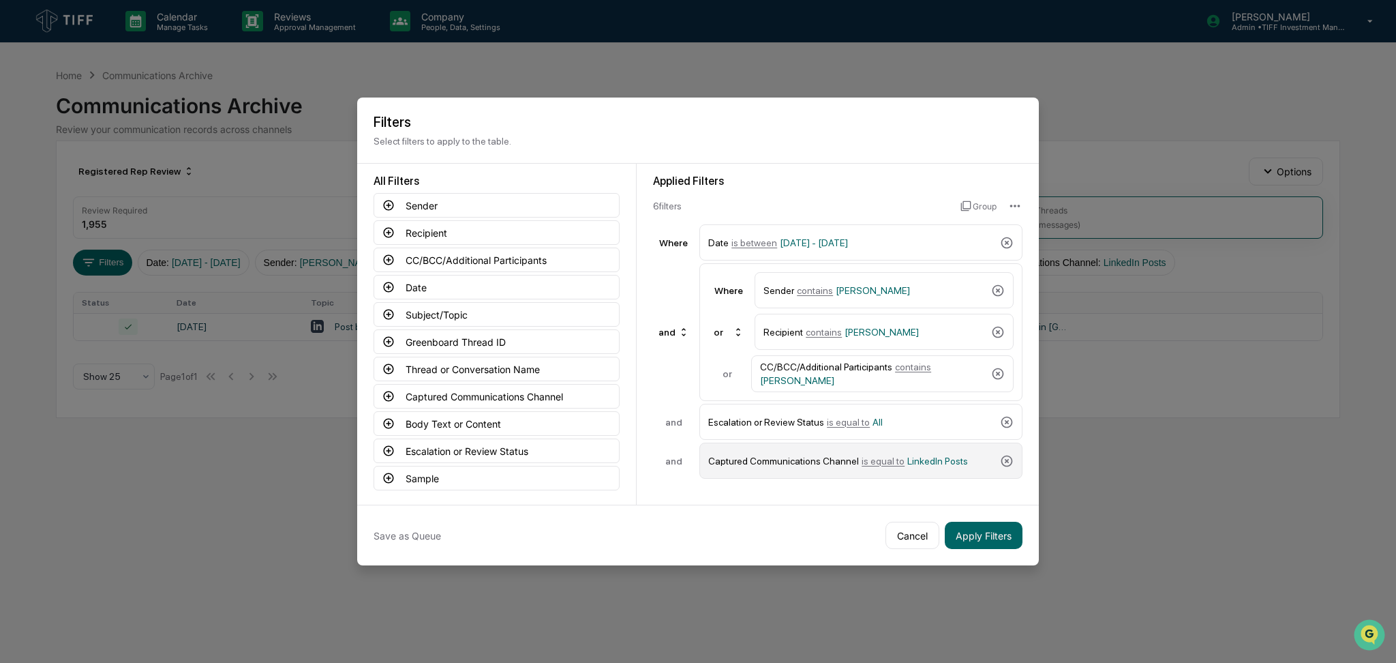
click at [870, 442] on div "Captured Communications Channel is equal to LinkedIn Posts" at bounding box center [860, 460] width 323 height 36
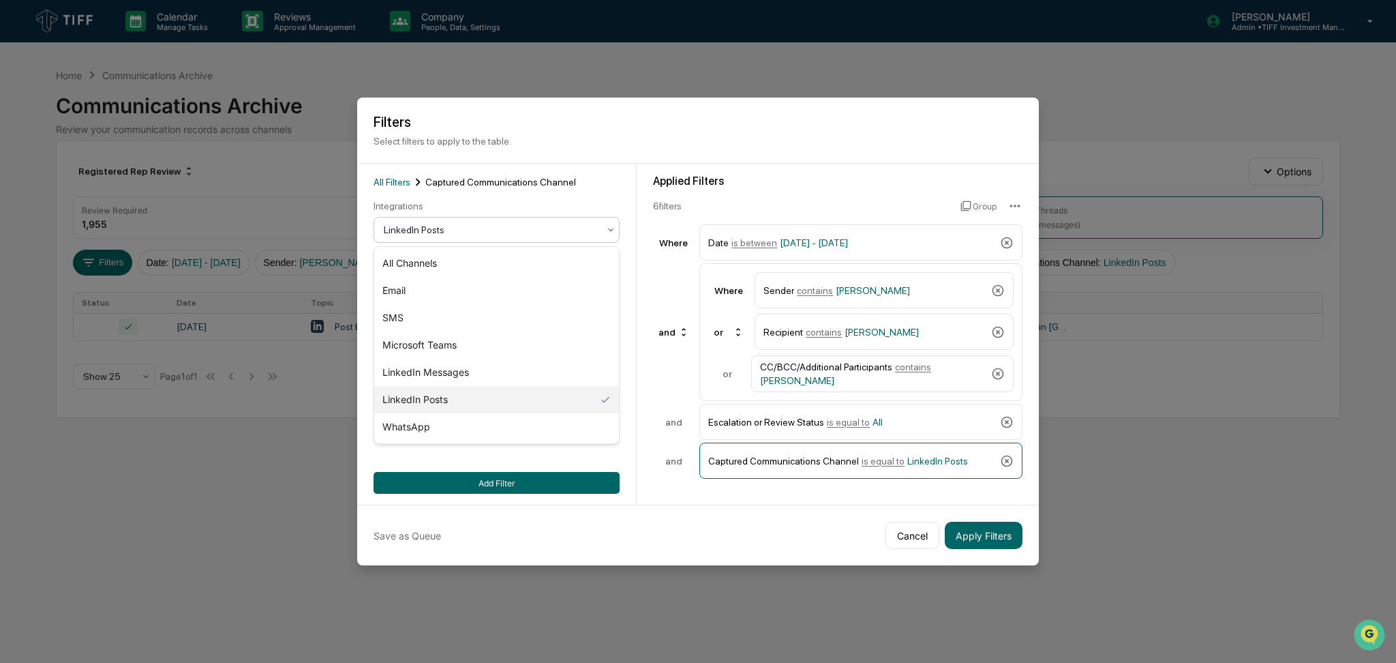
click at [534, 234] on div at bounding box center [491, 230] width 215 height 14
click at [506, 377] on div "LinkedIn Messages" at bounding box center [496, 372] width 245 height 27
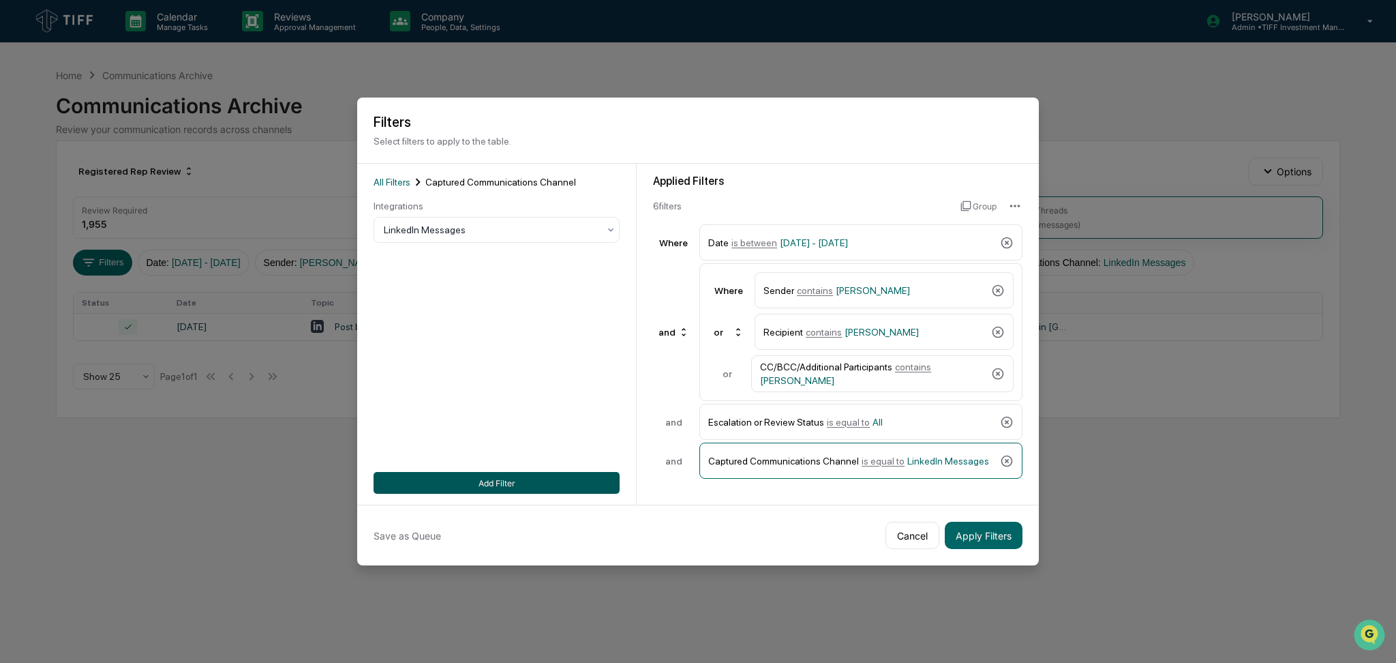
click at [532, 477] on button "Add Filter" at bounding box center [497, 483] width 246 height 22
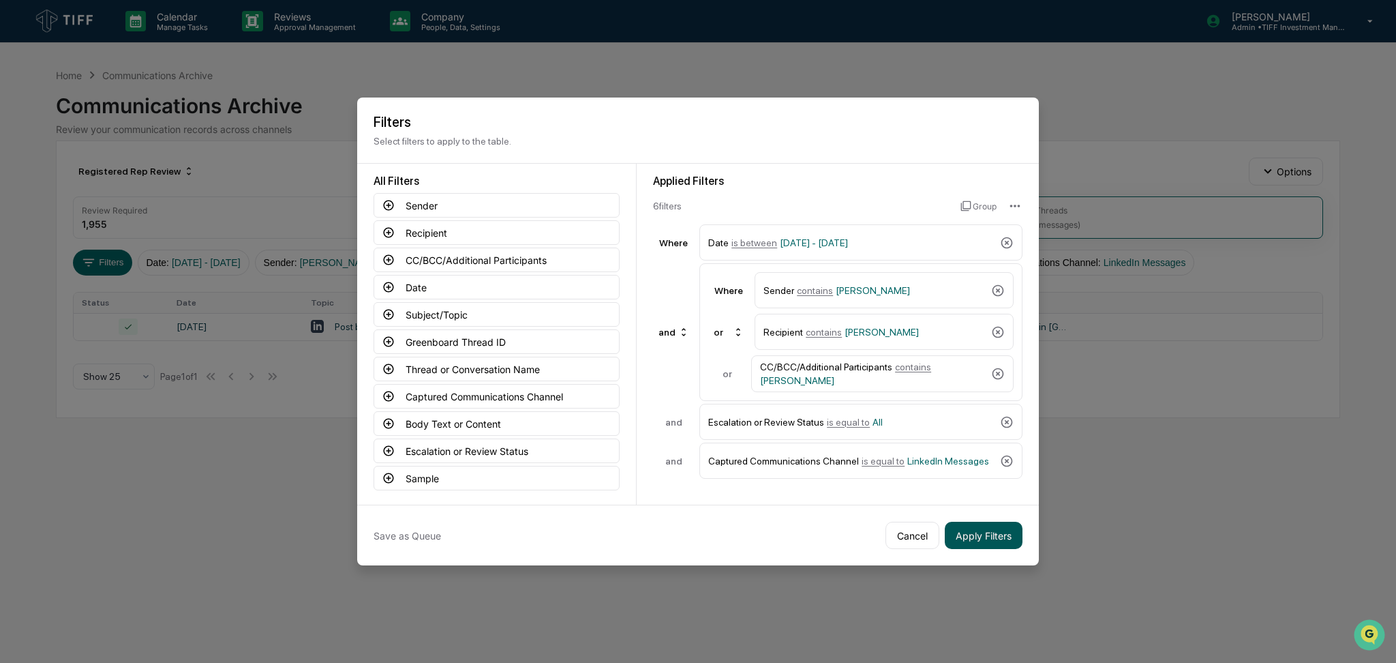
click at [976, 529] on button "Apply Filters" at bounding box center [984, 535] width 78 height 27
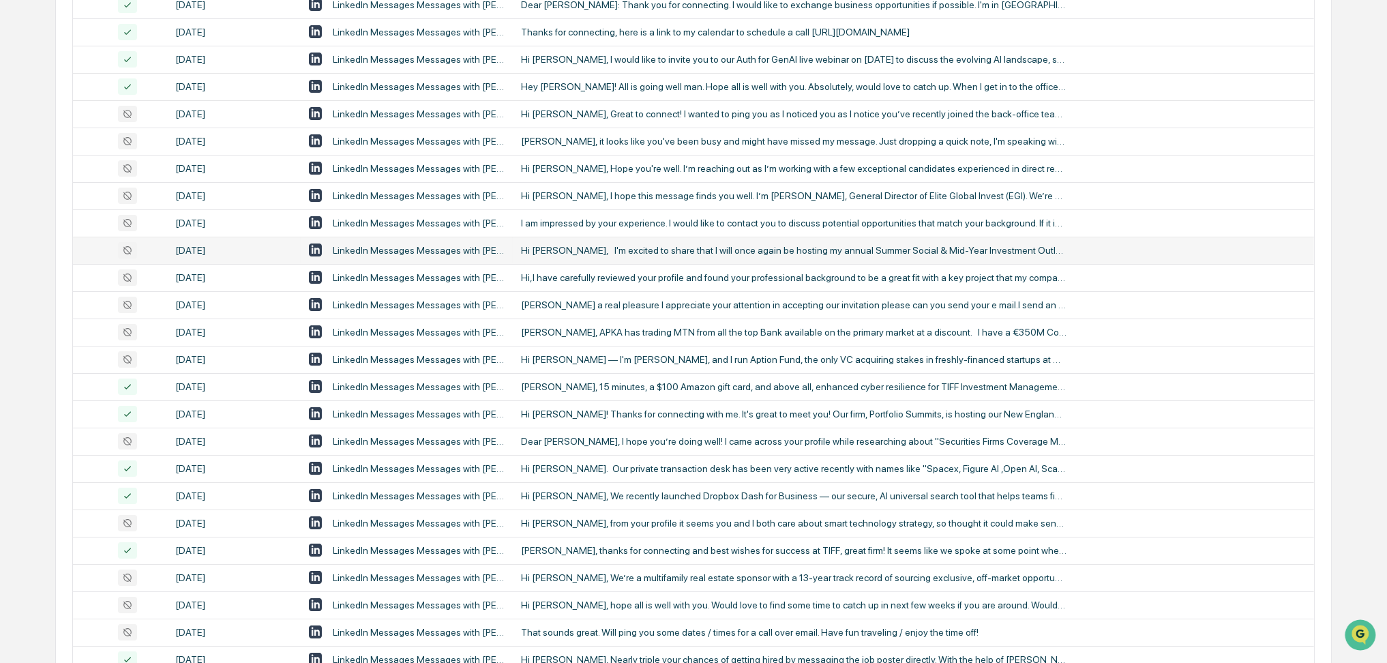
scroll to position [410, 0]
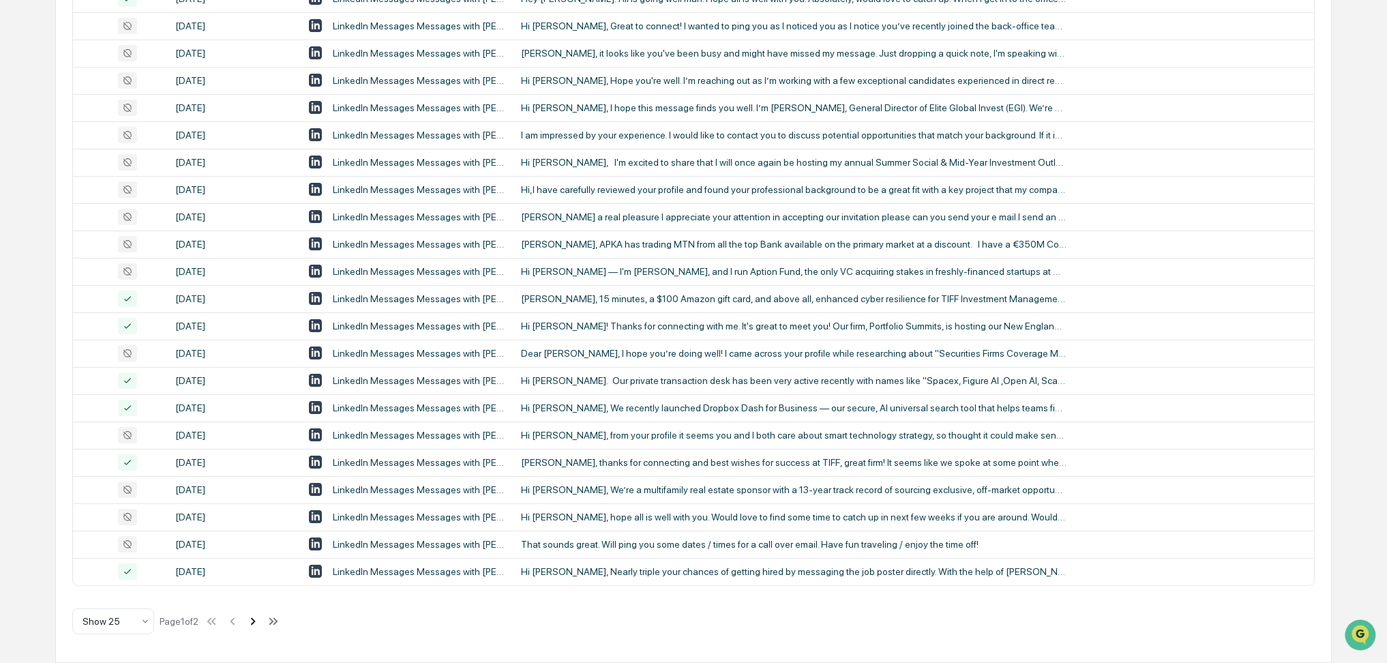
click at [252, 617] on icon at bounding box center [252, 621] width 15 height 15
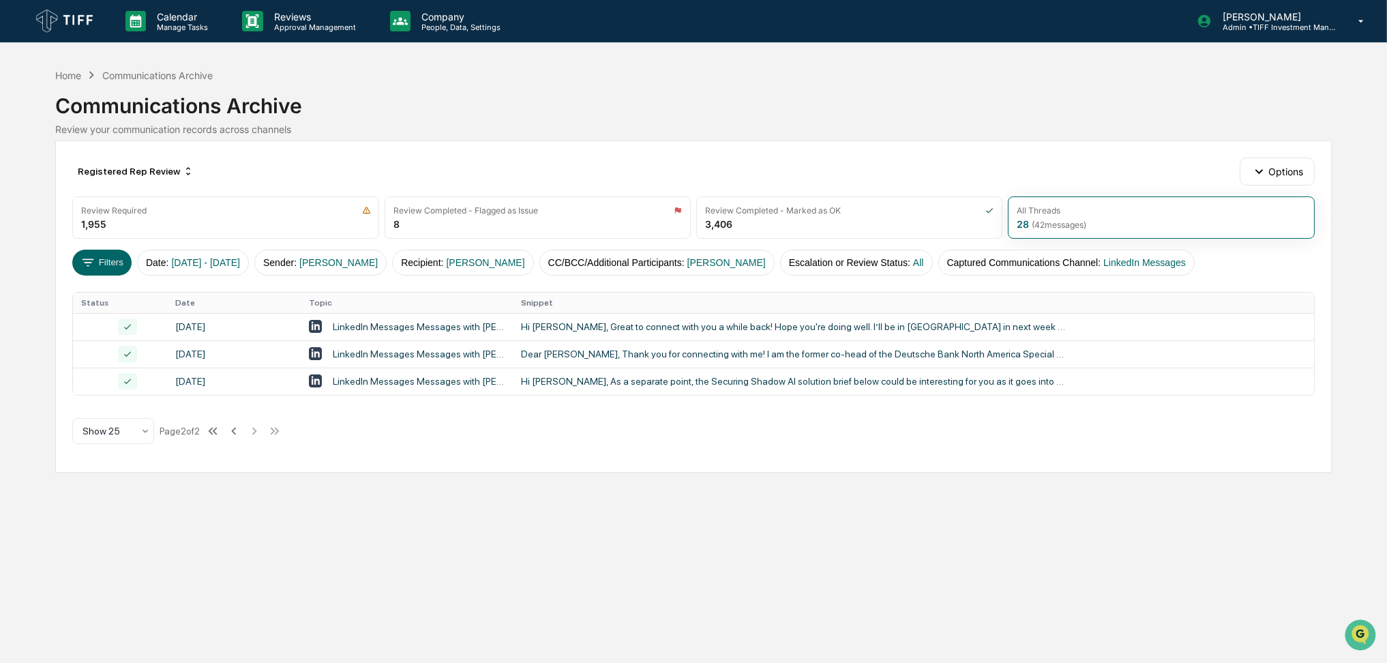
scroll to position [0, 0]
click at [354, 262] on span "[PERSON_NAME]" at bounding box center [339, 262] width 78 height 11
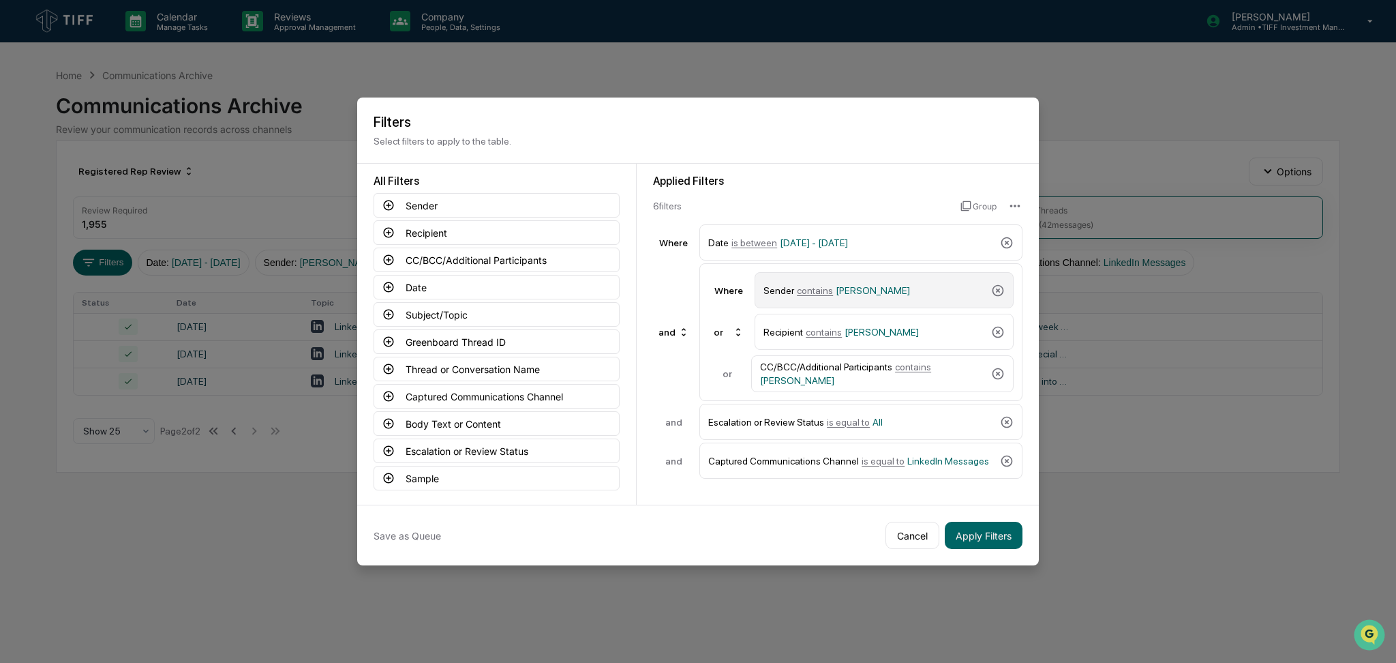
click at [879, 287] on span "[PERSON_NAME]" at bounding box center [873, 290] width 74 height 11
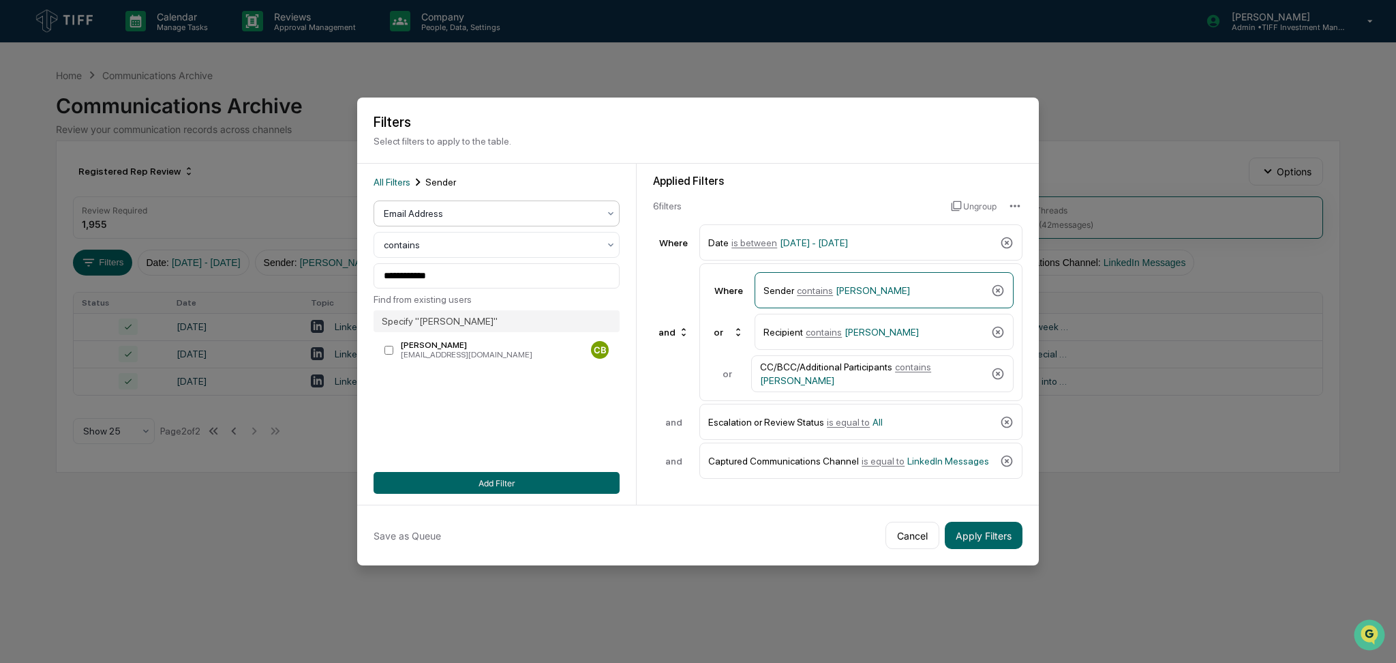
click at [455, 220] on div at bounding box center [491, 214] width 215 height 14
click at [455, 273] on div "User" at bounding box center [496, 273] width 245 height 27
click at [462, 273] on div at bounding box center [491, 276] width 215 height 14
type input "****"
click at [459, 301] on div "[PERSON_NAME]" at bounding box center [496, 309] width 245 height 27
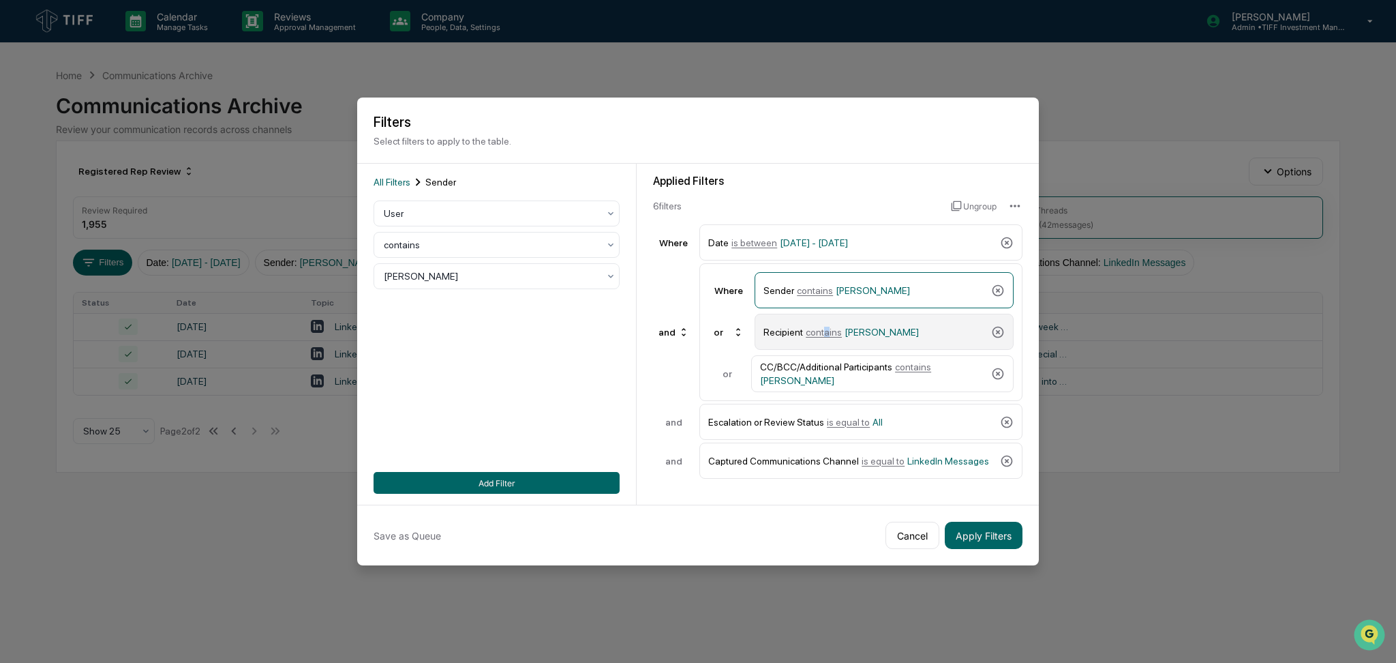
click at [824, 331] on span "contains" at bounding box center [824, 332] width 36 height 11
click at [485, 282] on div at bounding box center [491, 276] width 215 height 14
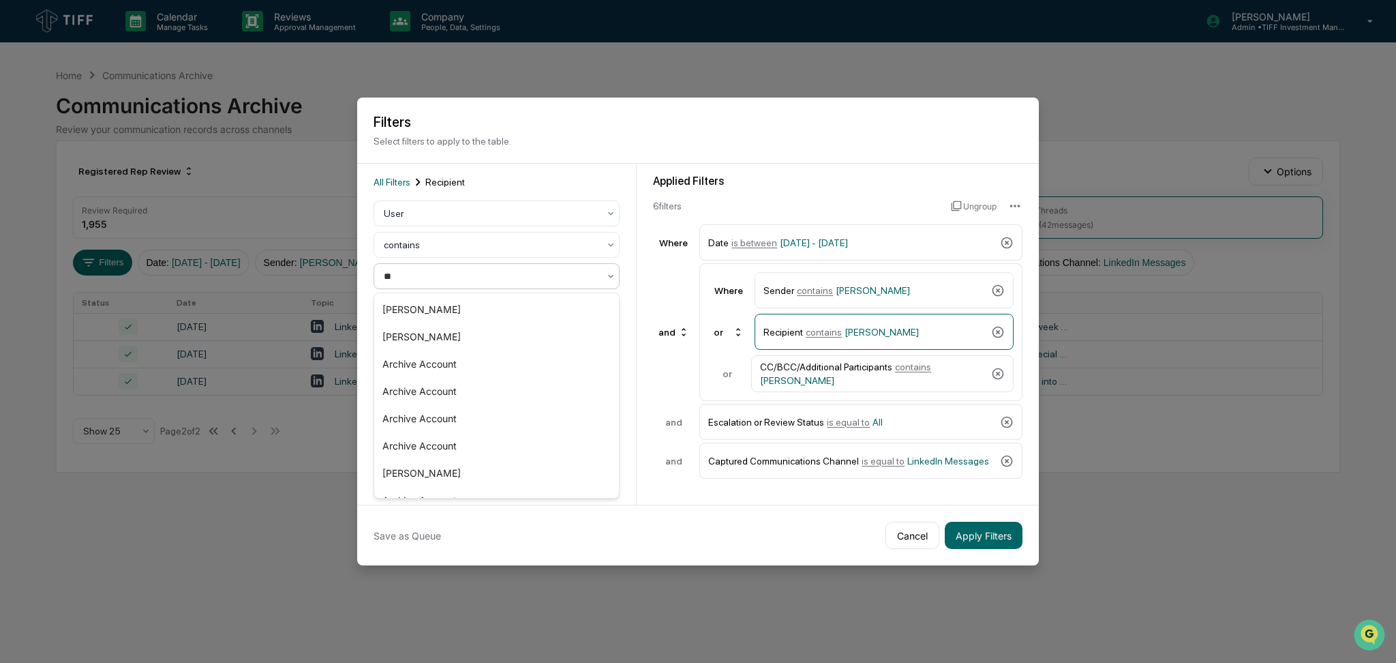
type input "***"
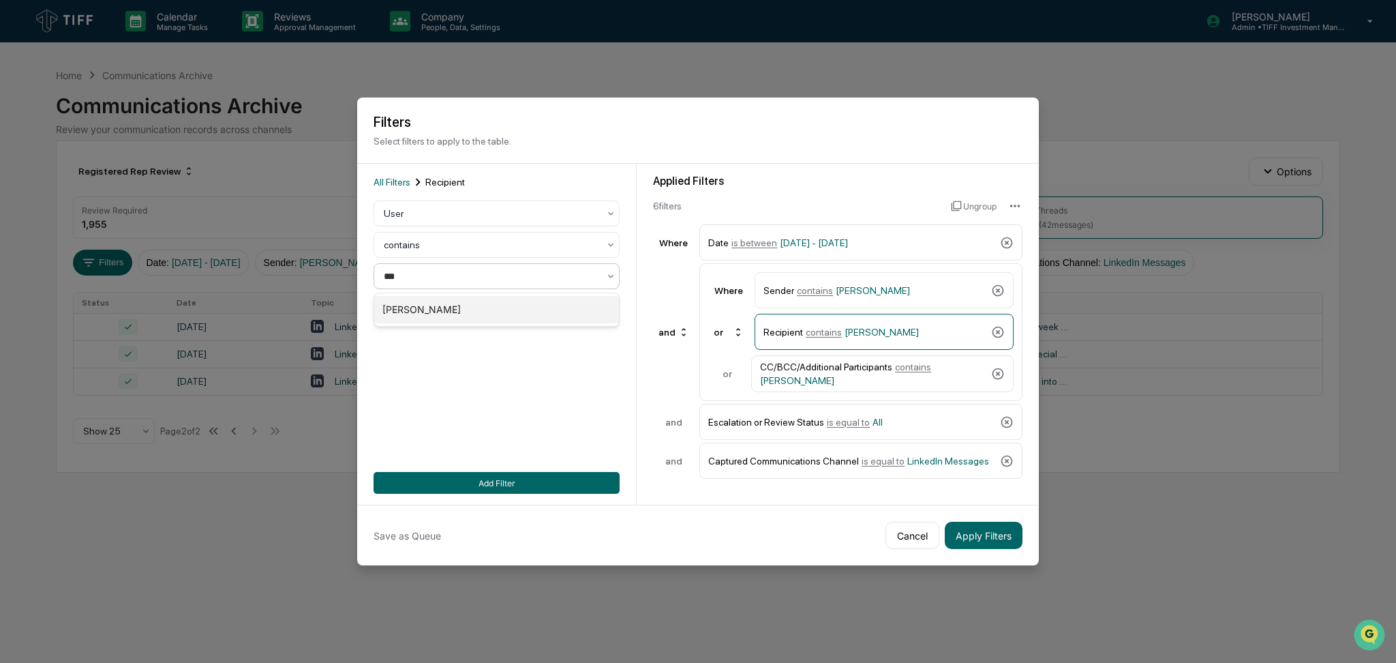
click at [464, 317] on div "[PERSON_NAME]" at bounding box center [496, 309] width 245 height 27
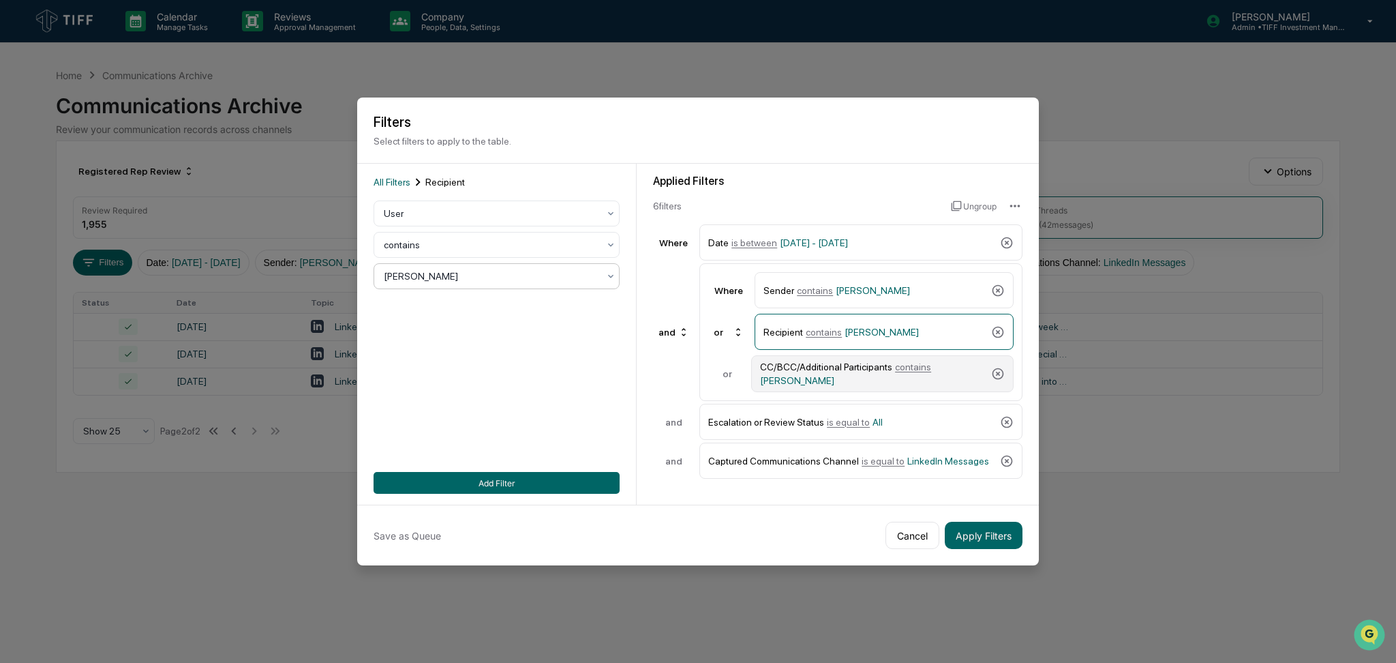
click at [849, 374] on div "CC/BCC/Additional Participants contains [PERSON_NAME]" at bounding box center [873, 373] width 226 height 25
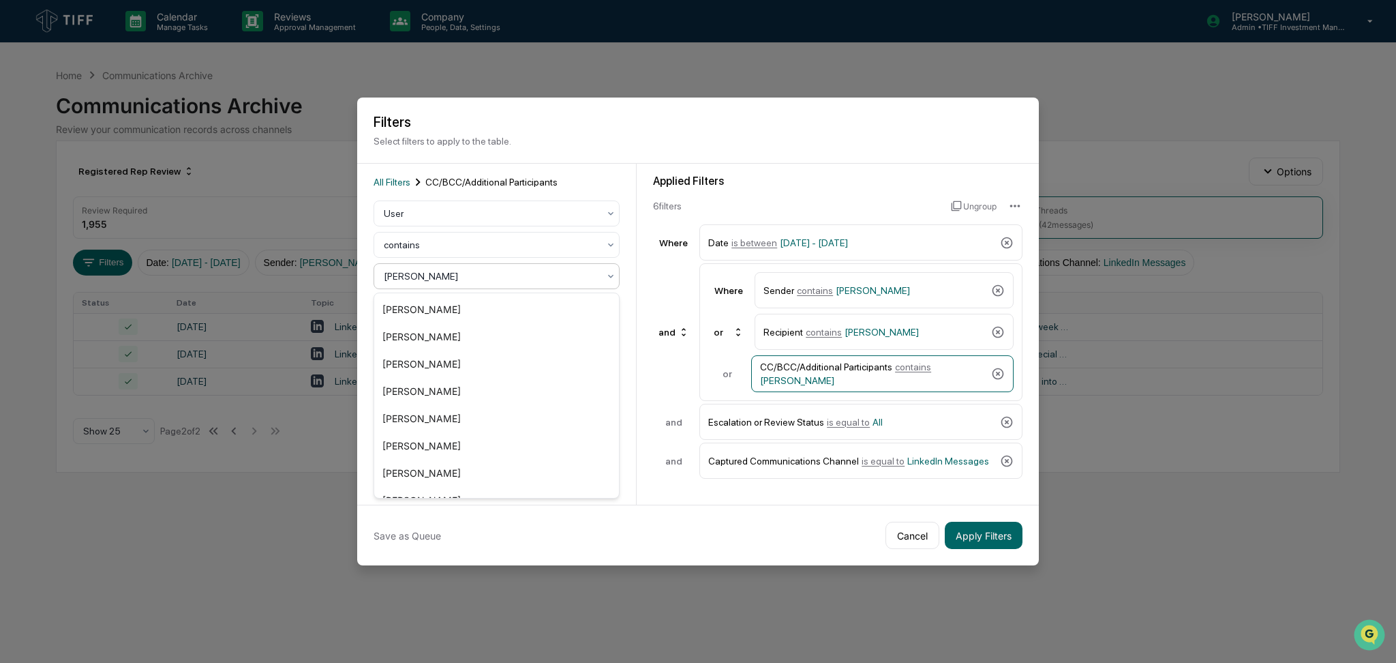
click at [460, 275] on div at bounding box center [491, 276] width 215 height 14
type input "***"
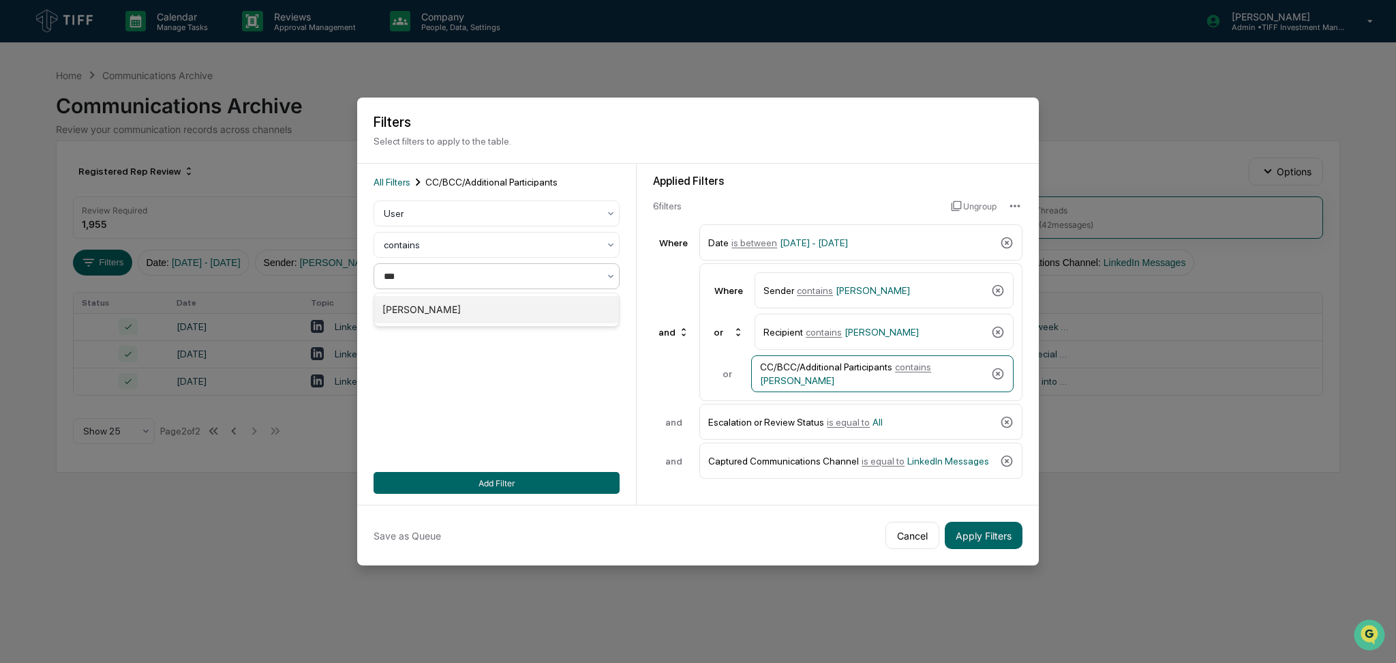
click at [460, 314] on div "[PERSON_NAME]" at bounding box center [496, 309] width 245 height 27
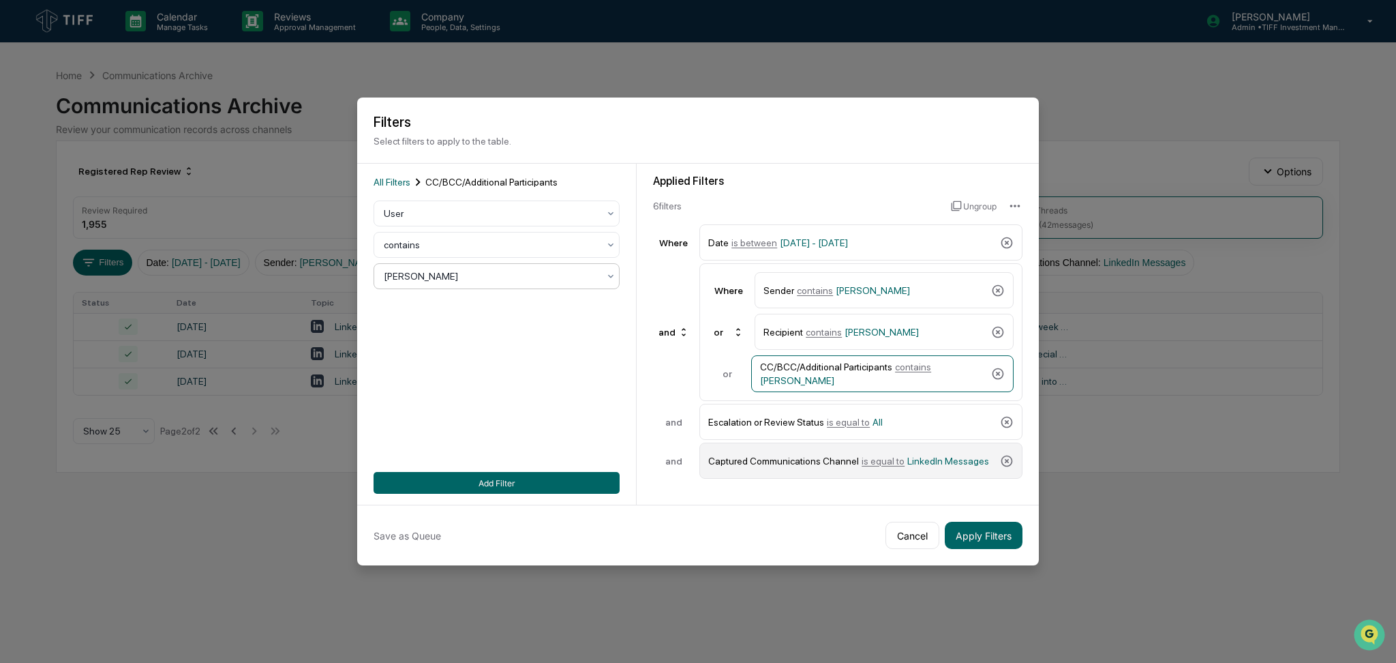
click at [886, 468] on div "Captured Communications Channel is equal to LinkedIn Messages" at bounding box center [851, 461] width 286 height 24
click at [474, 233] on div at bounding box center [491, 230] width 215 height 14
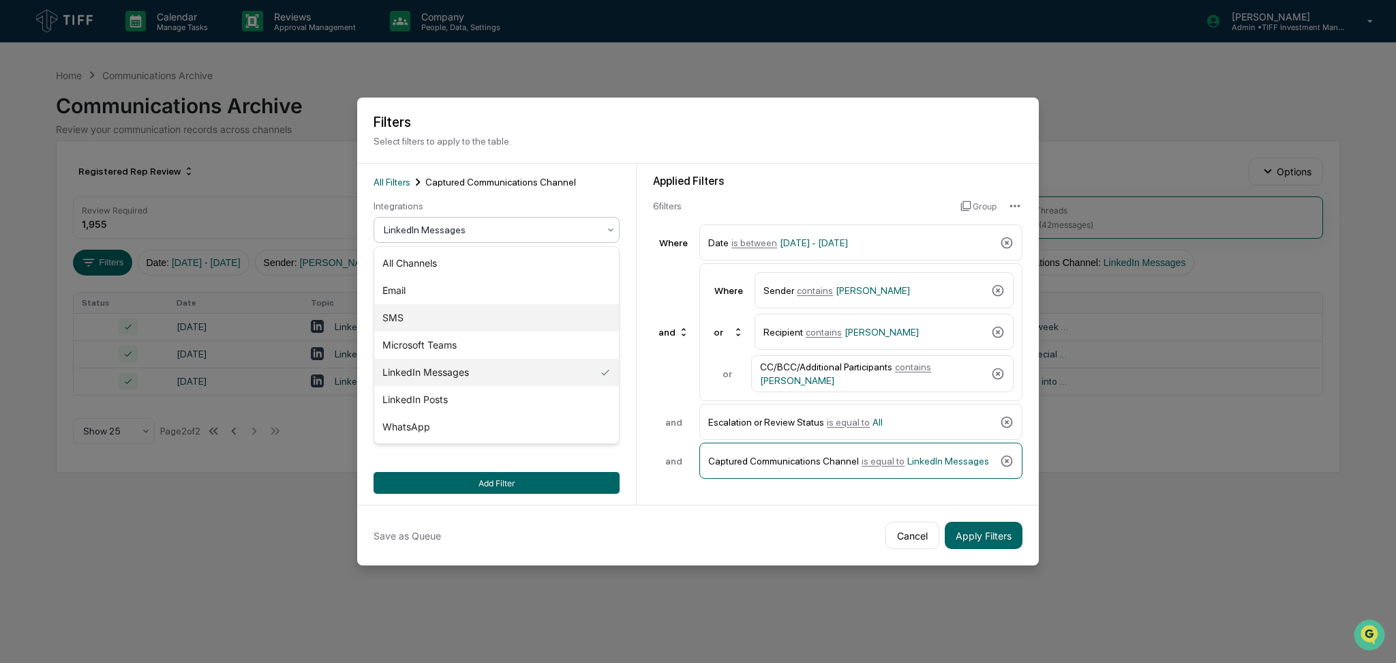
click at [486, 310] on div "SMS" at bounding box center [496, 317] width 245 height 27
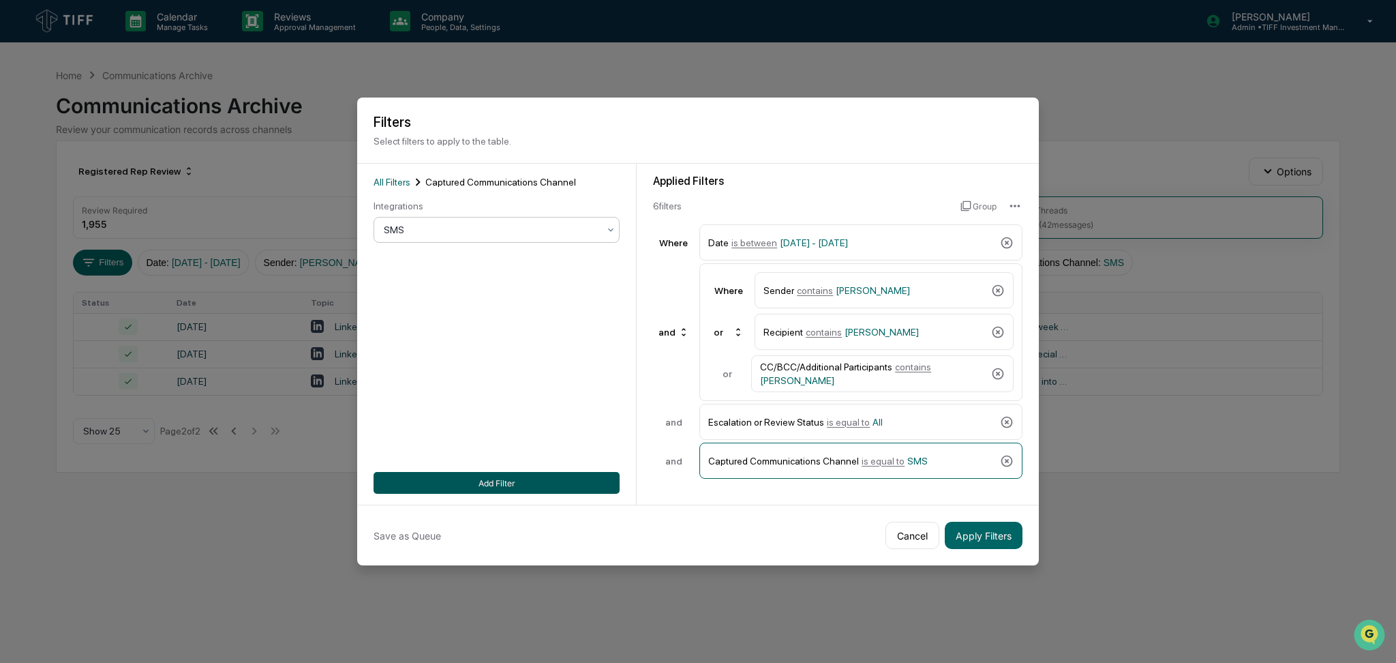
click at [544, 483] on button "Add Filter" at bounding box center [497, 483] width 246 height 22
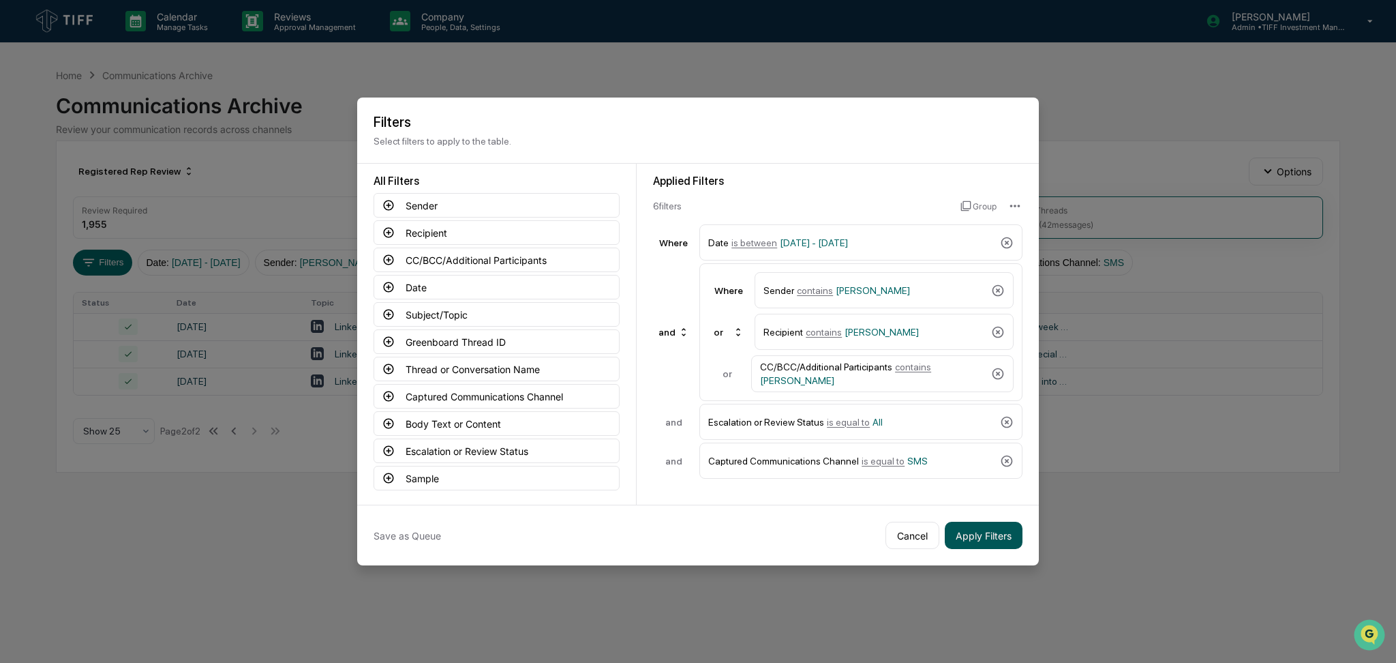
click at [997, 541] on button "Apply Filters" at bounding box center [984, 535] width 78 height 27
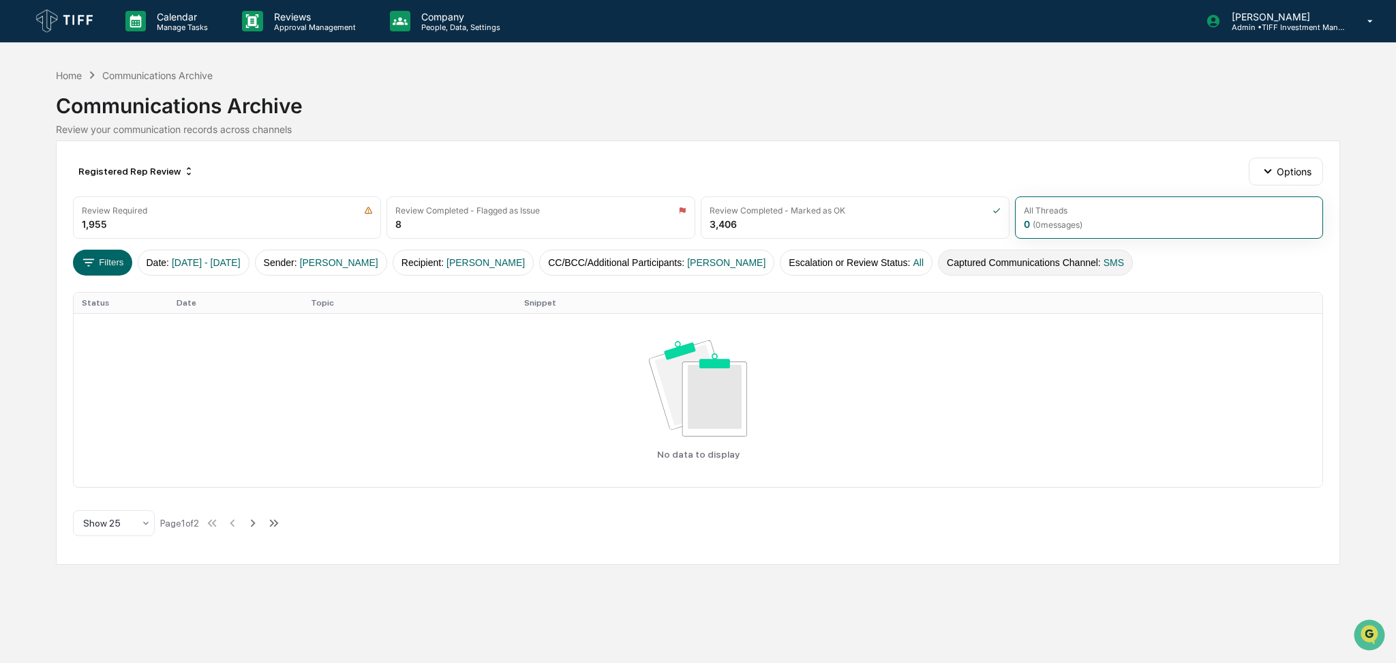
click at [1004, 263] on button "Captured Communications Channel : SMS" at bounding box center [1035, 263] width 195 height 26
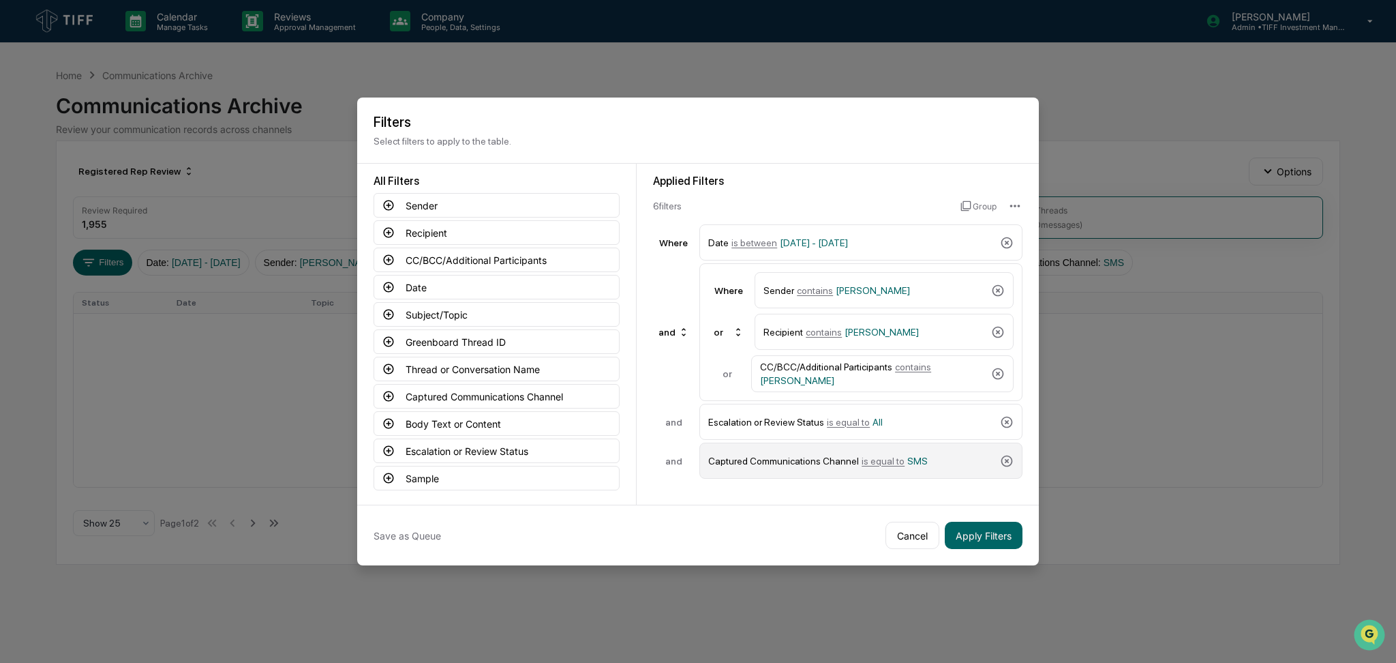
click at [881, 453] on div "Captured Communications Channel is equal to SMS" at bounding box center [851, 461] width 286 height 24
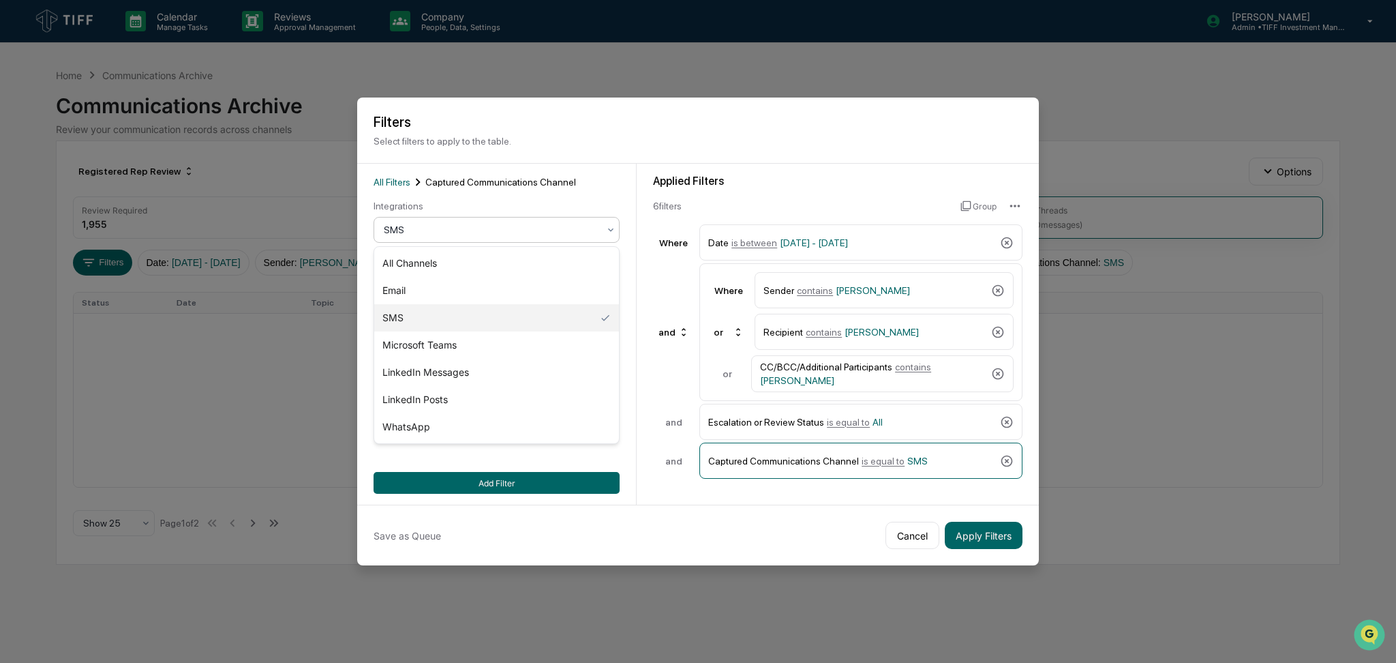
click at [507, 238] on div "SMS" at bounding box center [491, 229] width 228 height 19
drag, startPoint x: 492, startPoint y: 398, endPoint x: 513, endPoint y: 469, distance: 74.0
click at [492, 398] on div "LinkedIn Posts" at bounding box center [496, 399] width 245 height 27
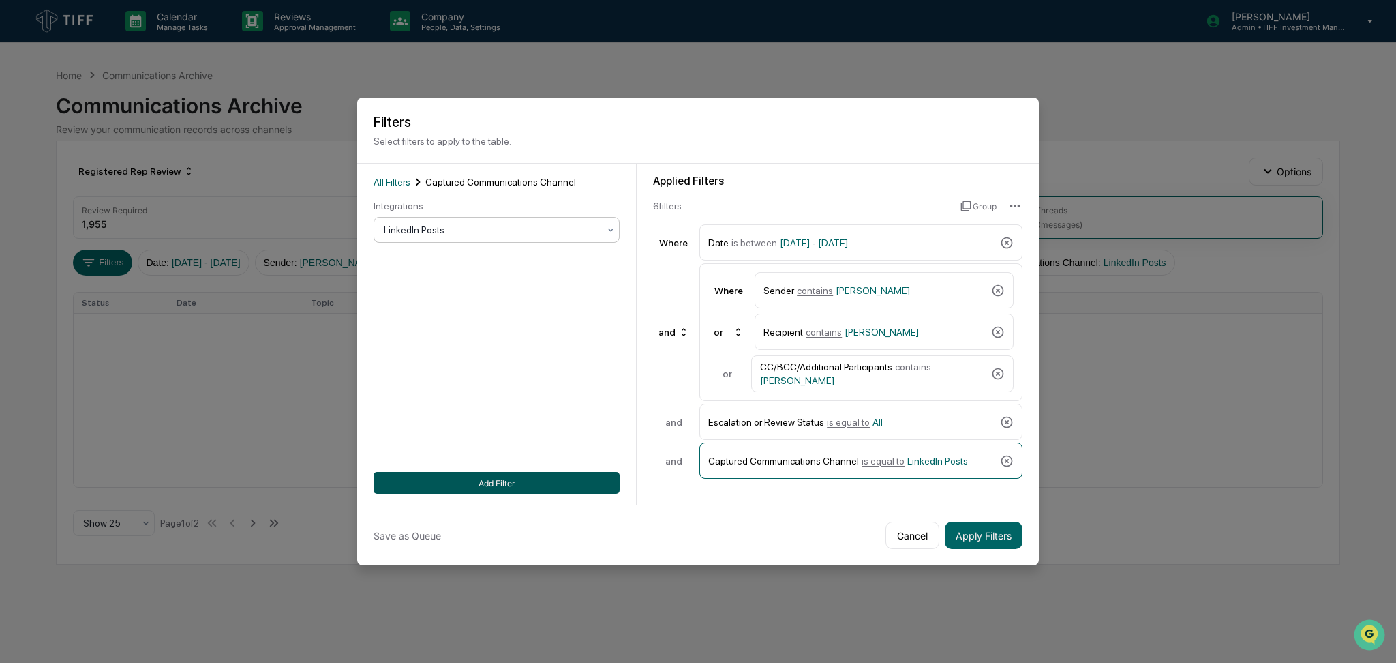
click at [517, 486] on button "Add Filter" at bounding box center [497, 483] width 246 height 22
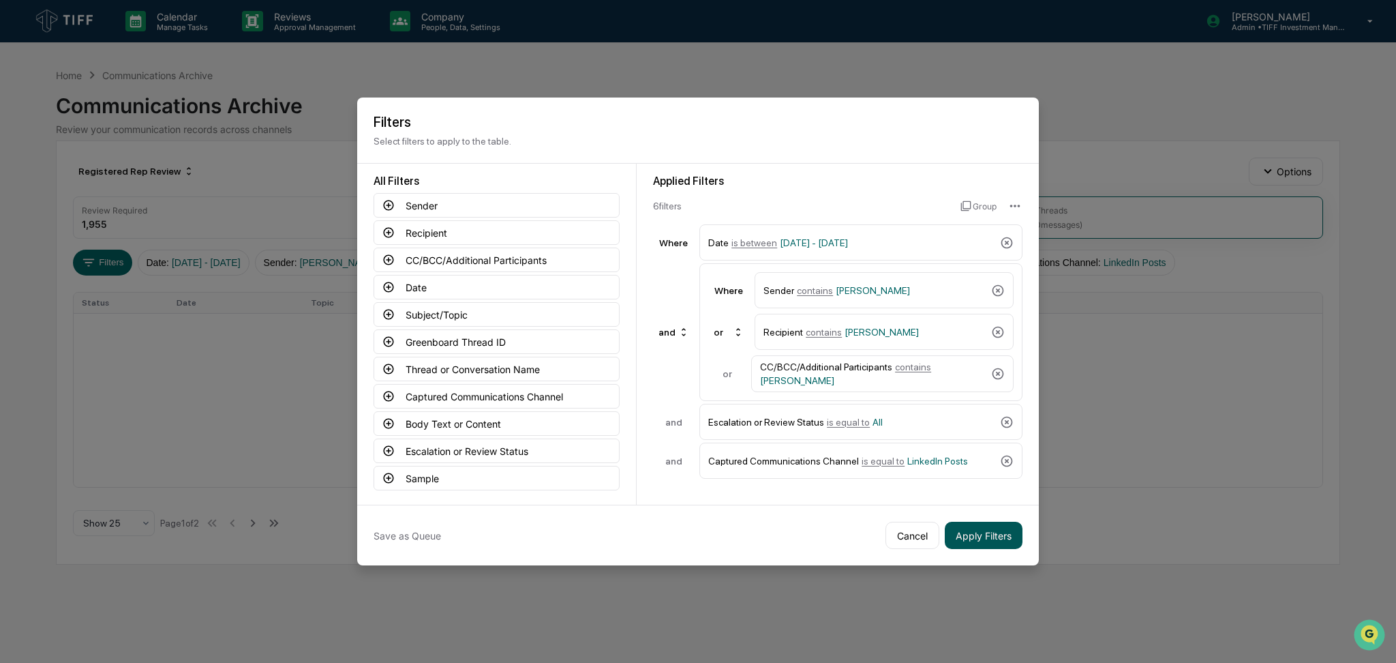
click at [969, 543] on button "Apply Filters" at bounding box center [984, 535] width 78 height 27
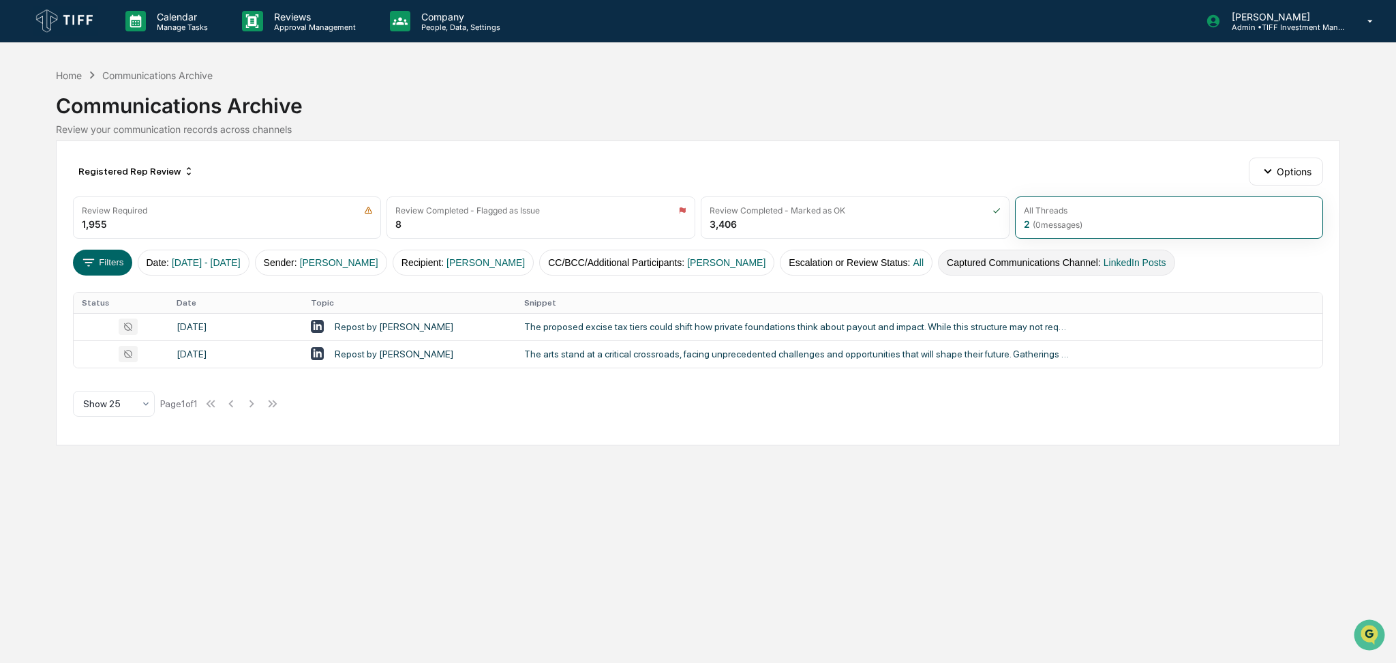
click at [1057, 259] on button "Captured Communications Channel : LinkedIn Posts" at bounding box center [1056, 263] width 237 height 26
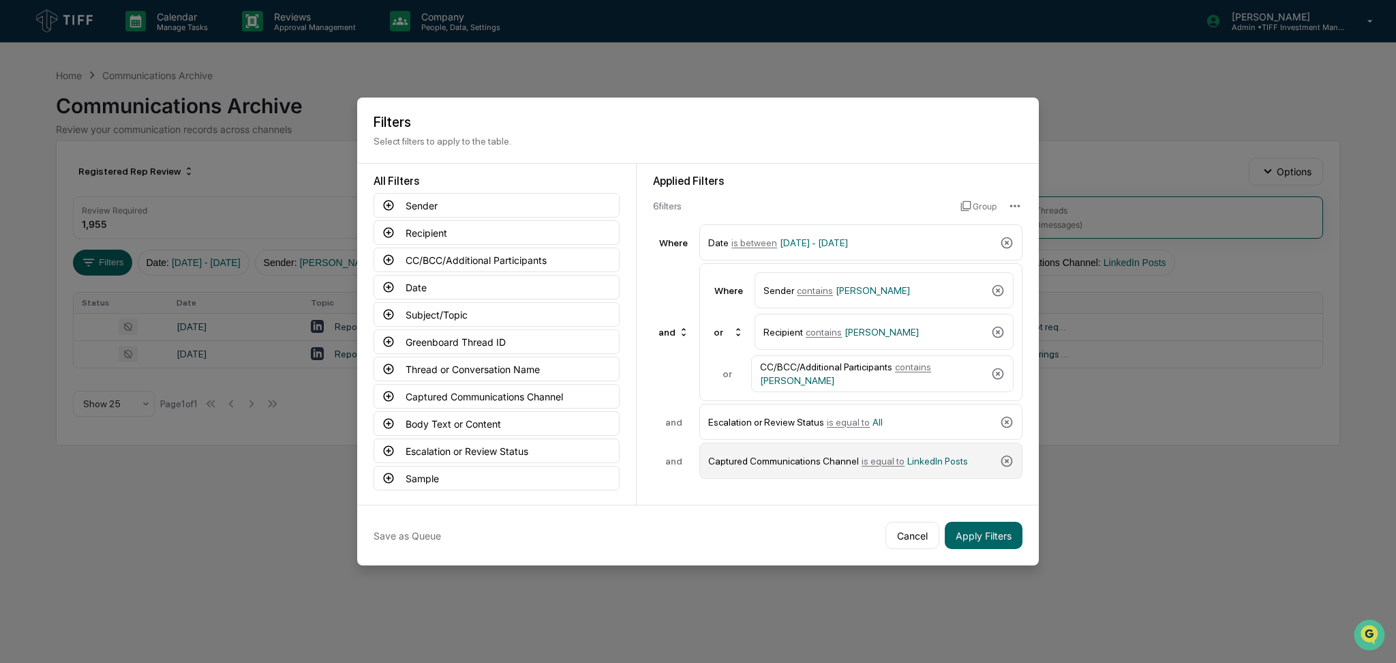
click at [846, 460] on div "Captured Communications Channel is equal to LinkedIn Posts" at bounding box center [851, 461] width 286 height 24
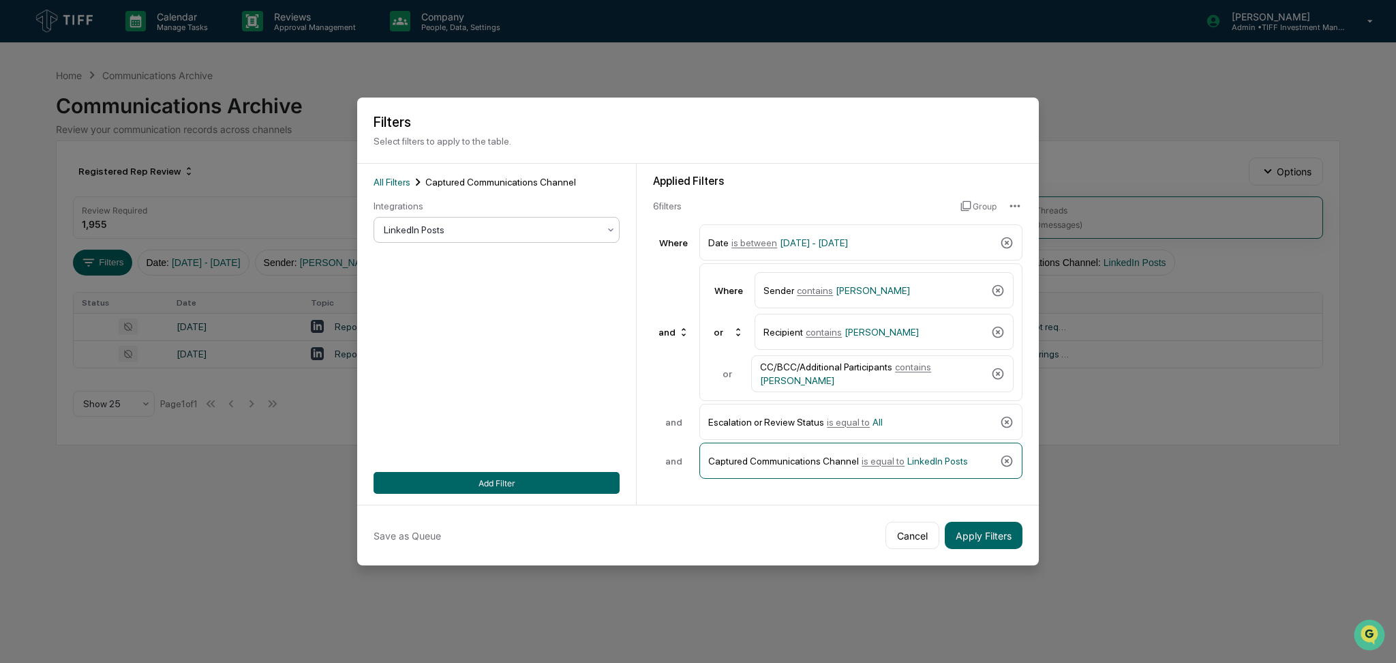
click at [492, 221] on div "LinkedIn Posts" at bounding box center [491, 229] width 228 height 19
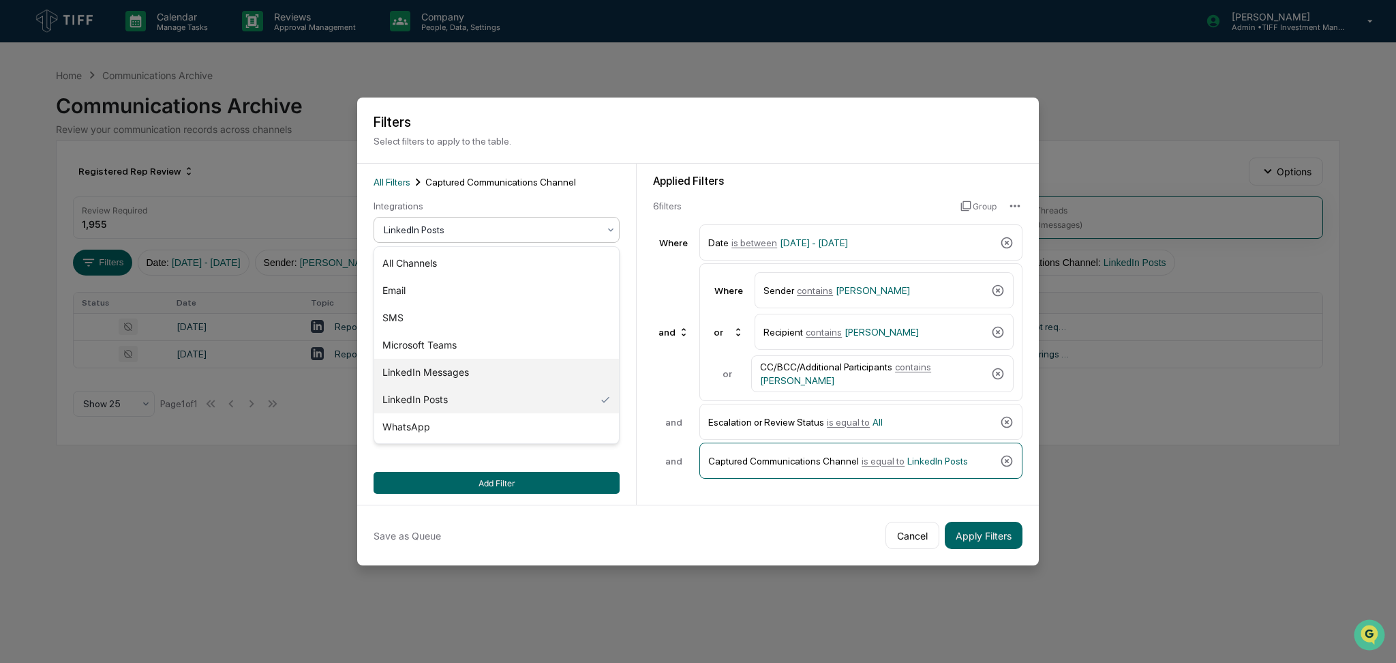
drag, startPoint x: 513, startPoint y: 380, endPoint x: 527, endPoint y: 416, distance: 38.6
click at [514, 379] on div "LinkedIn Messages" at bounding box center [496, 372] width 245 height 27
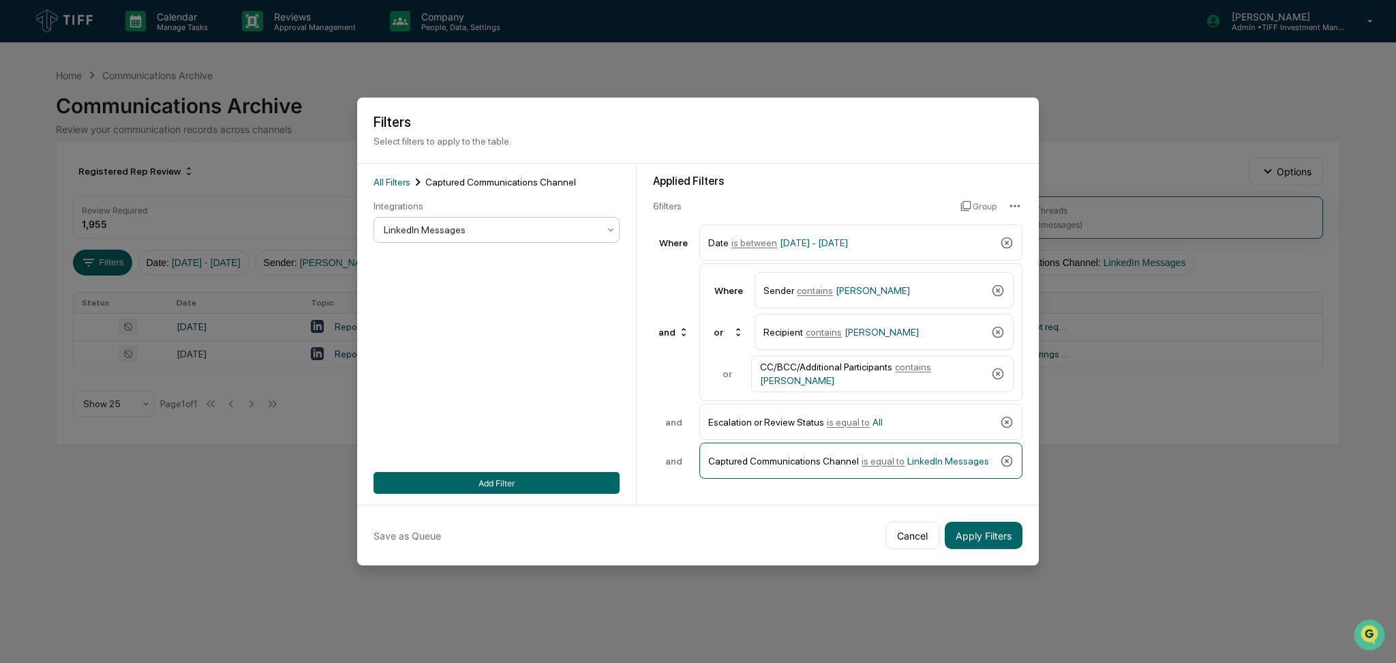
click at [544, 467] on div "All Filters Captured Communications Channel Integrations option LinkedIn Messag…" at bounding box center [497, 334] width 246 height 319
click at [559, 478] on button "Add Filter" at bounding box center [497, 483] width 246 height 22
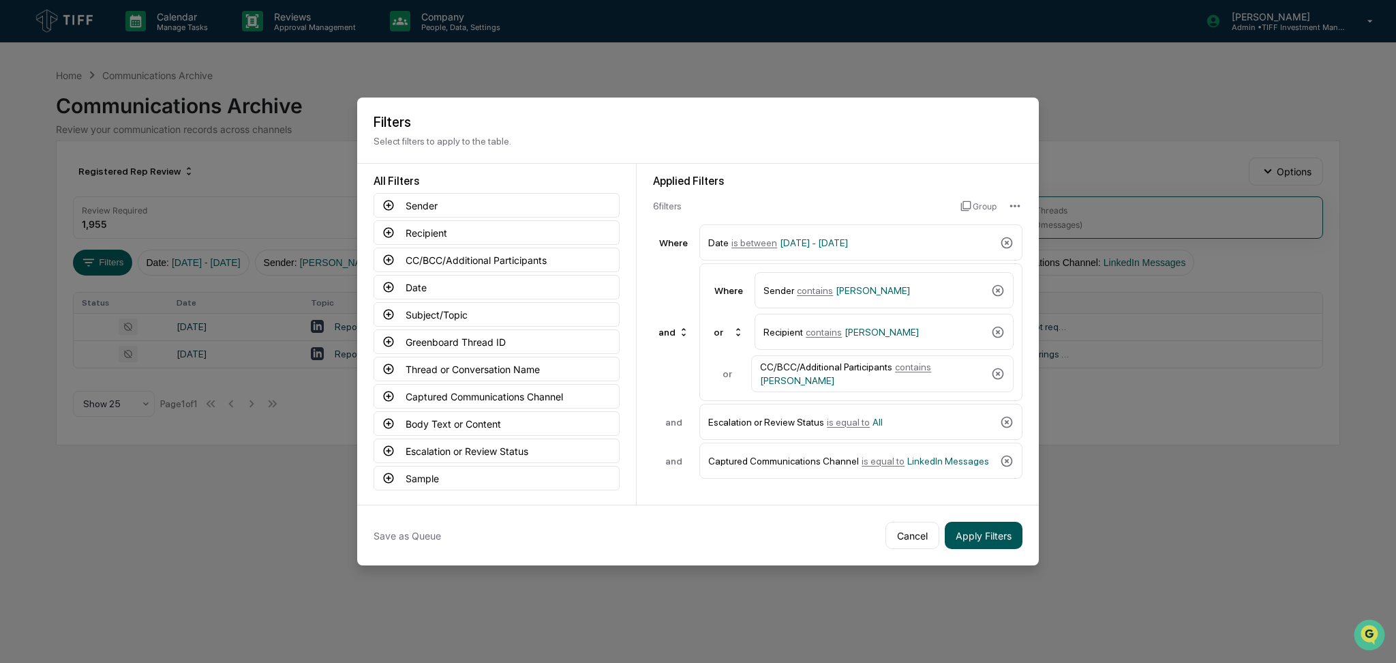
click at [1008, 528] on button "Apply Filters" at bounding box center [984, 535] width 78 height 27
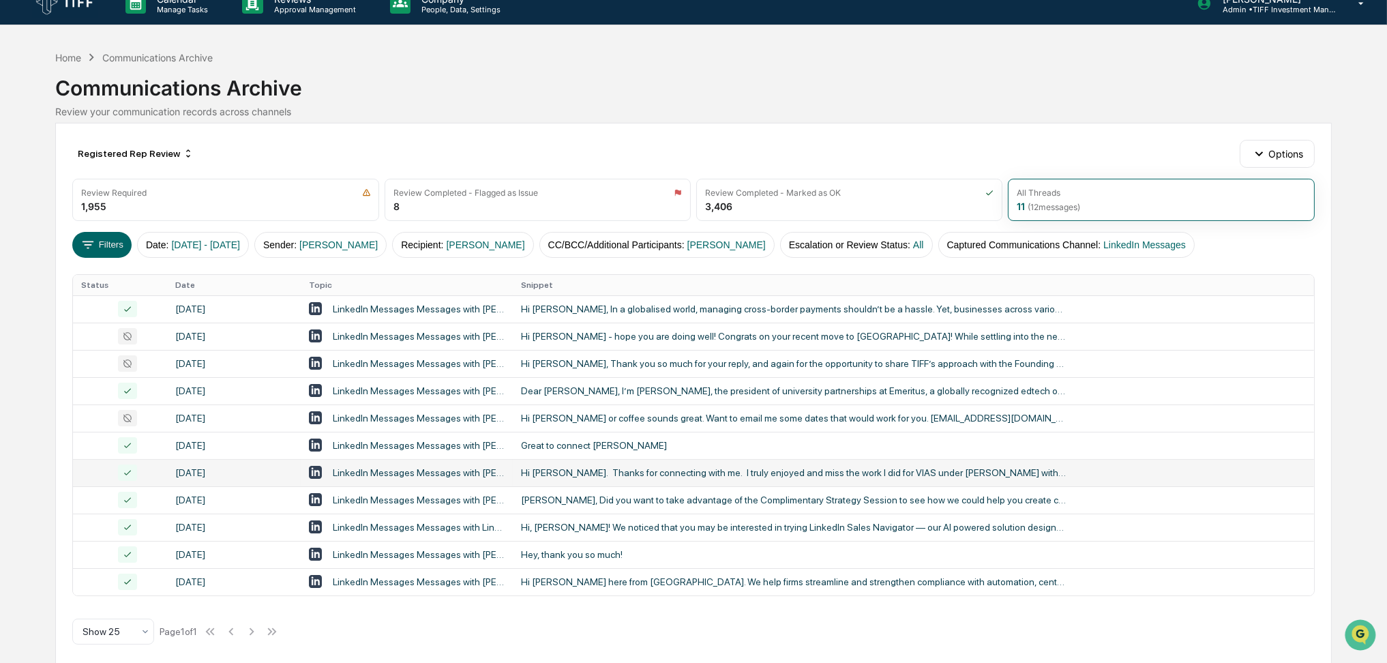
scroll to position [28, 0]
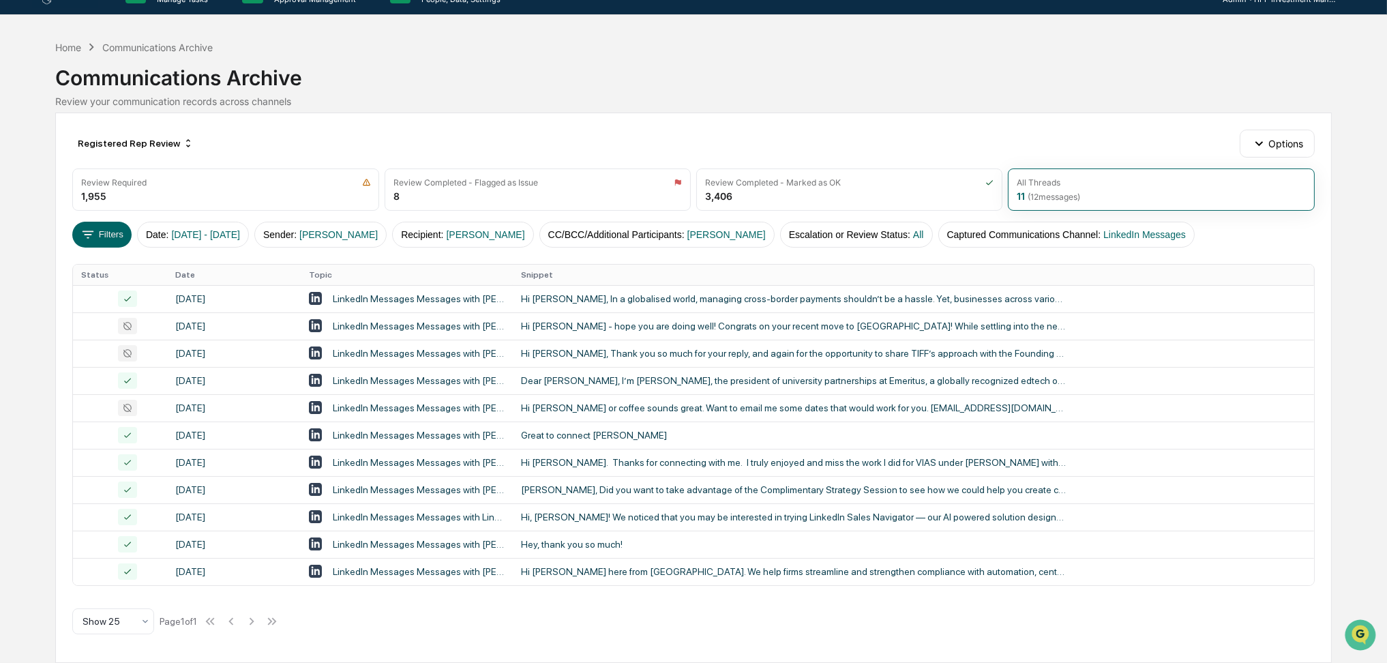
click at [0, 394] on div "Calendar Manage Tasks Reviews Approval Management Company People, Data, Setting…" at bounding box center [693, 317] width 1387 height 691
click at [387, 222] on button "Sender : [PERSON_NAME]" at bounding box center [320, 235] width 132 height 26
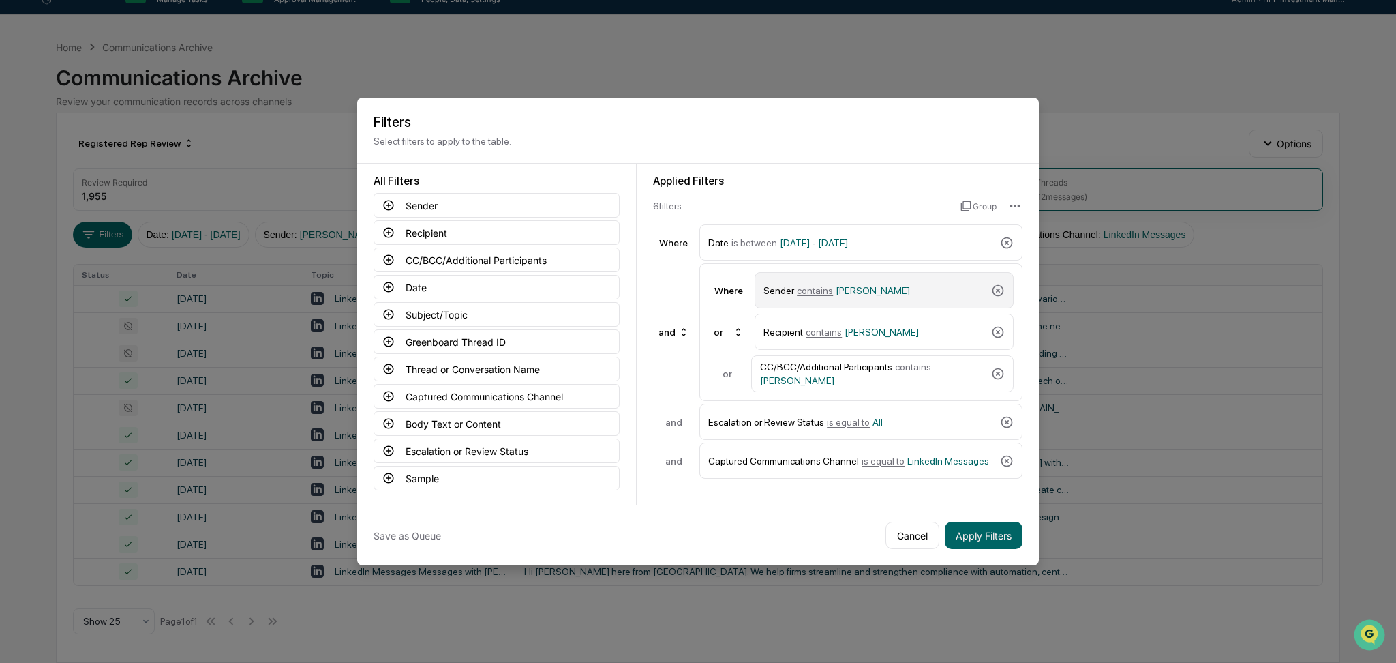
click at [845, 286] on span "[PERSON_NAME]" at bounding box center [873, 290] width 74 height 11
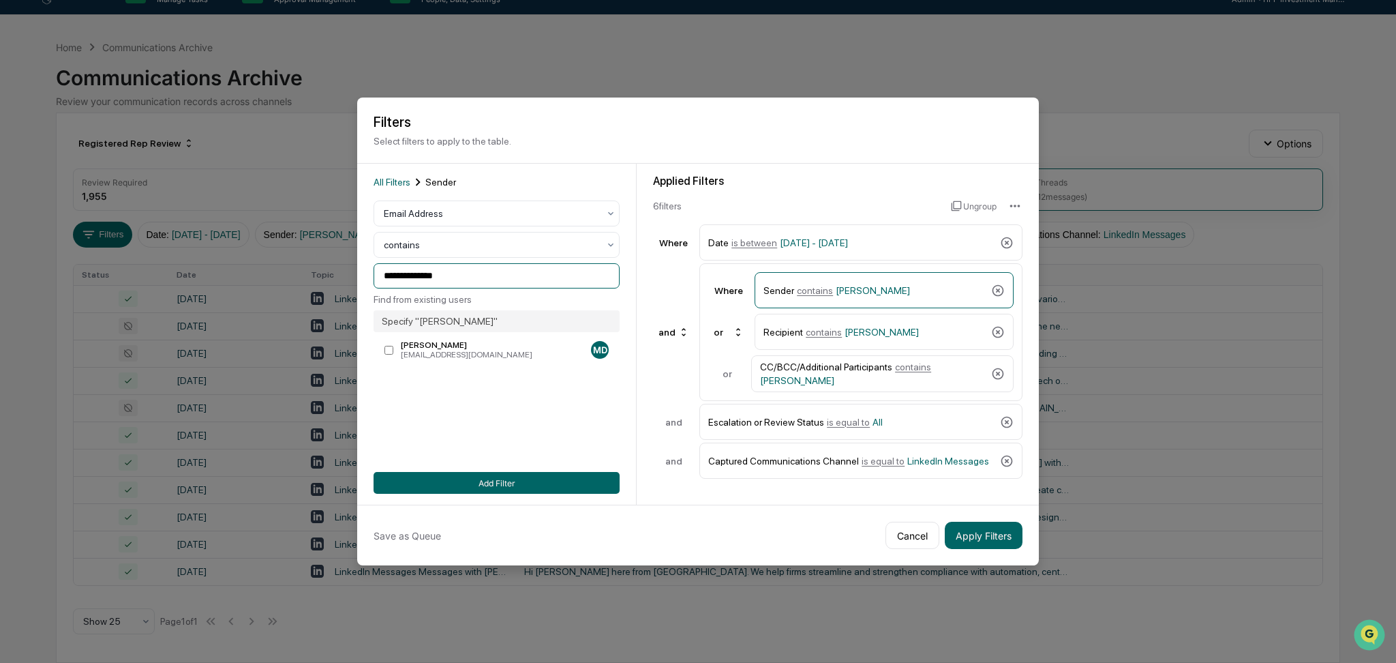
click at [508, 285] on input "**********" at bounding box center [497, 275] width 246 height 25
click at [483, 211] on div at bounding box center [491, 214] width 215 height 14
click at [474, 271] on div "User" at bounding box center [496, 273] width 245 height 27
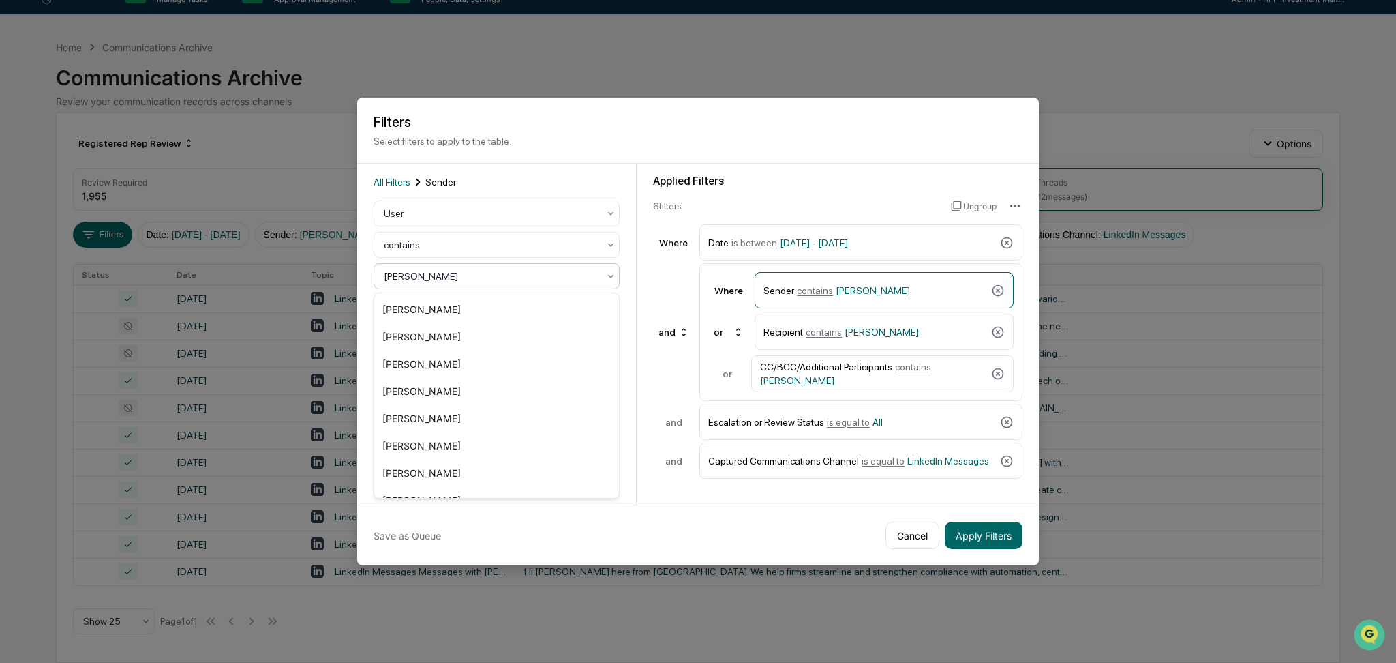
click at [484, 268] on div "[PERSON_NAME]" at bounding box center [491, 276] width 228 height 19
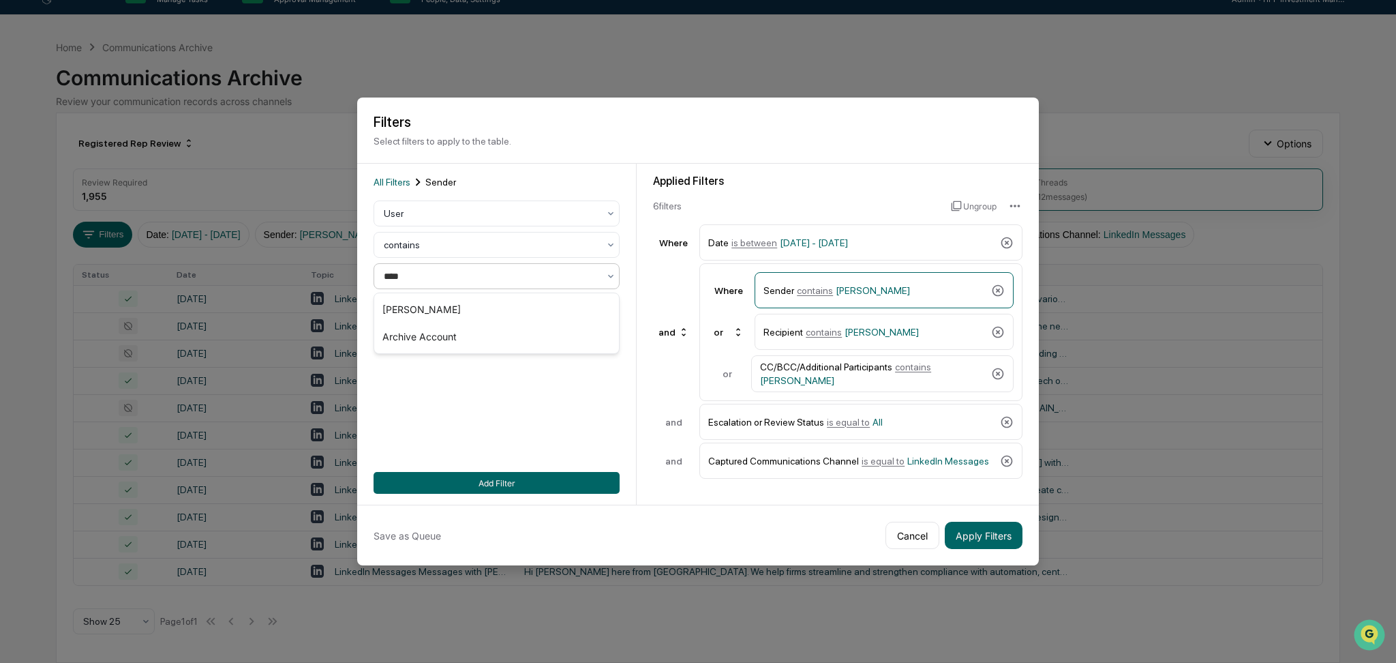
type input "*****"
click at [491, 300] on div "[PERSON_NAME]" at bounding box center [496, 309] width 245 height 27
click at [866, 338] on div "Recipient contains [PERSON_NAME]" at bounding box center [875, 332] width 222 height 24
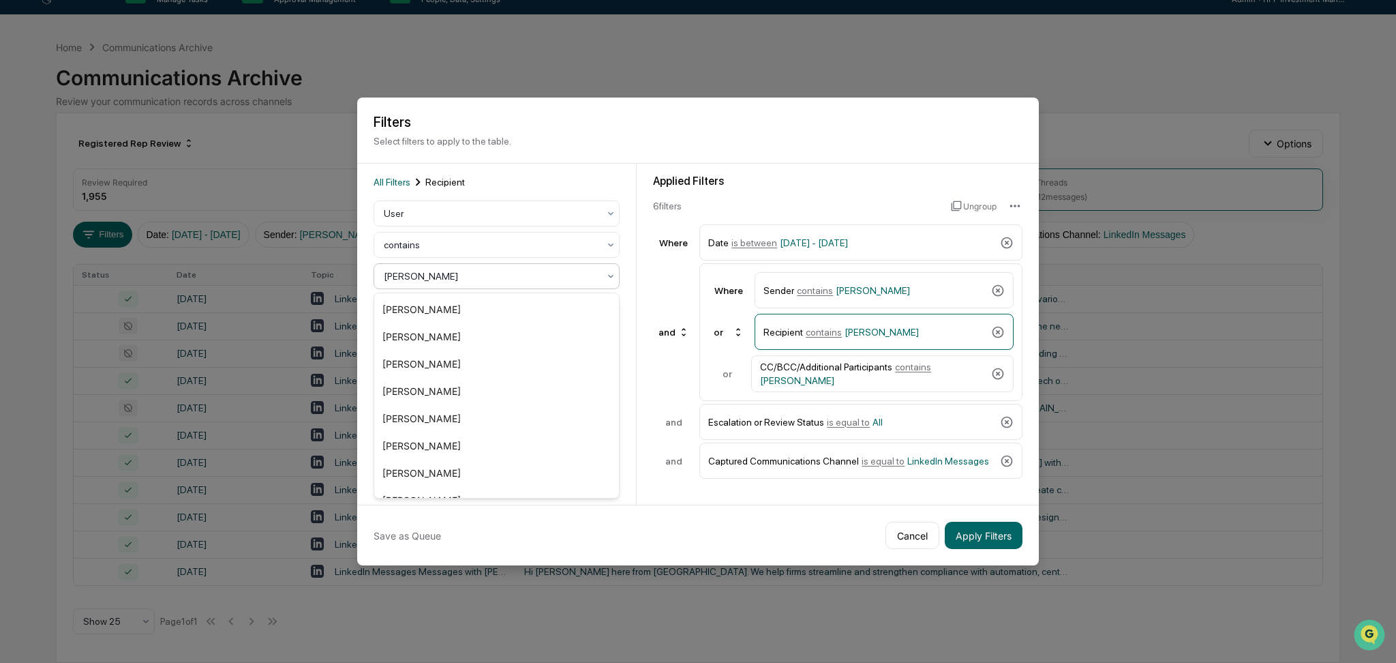
click at [408, 267] on div "[PERSON_NAME]" at bounding box center [491, 276] width 228 height 19
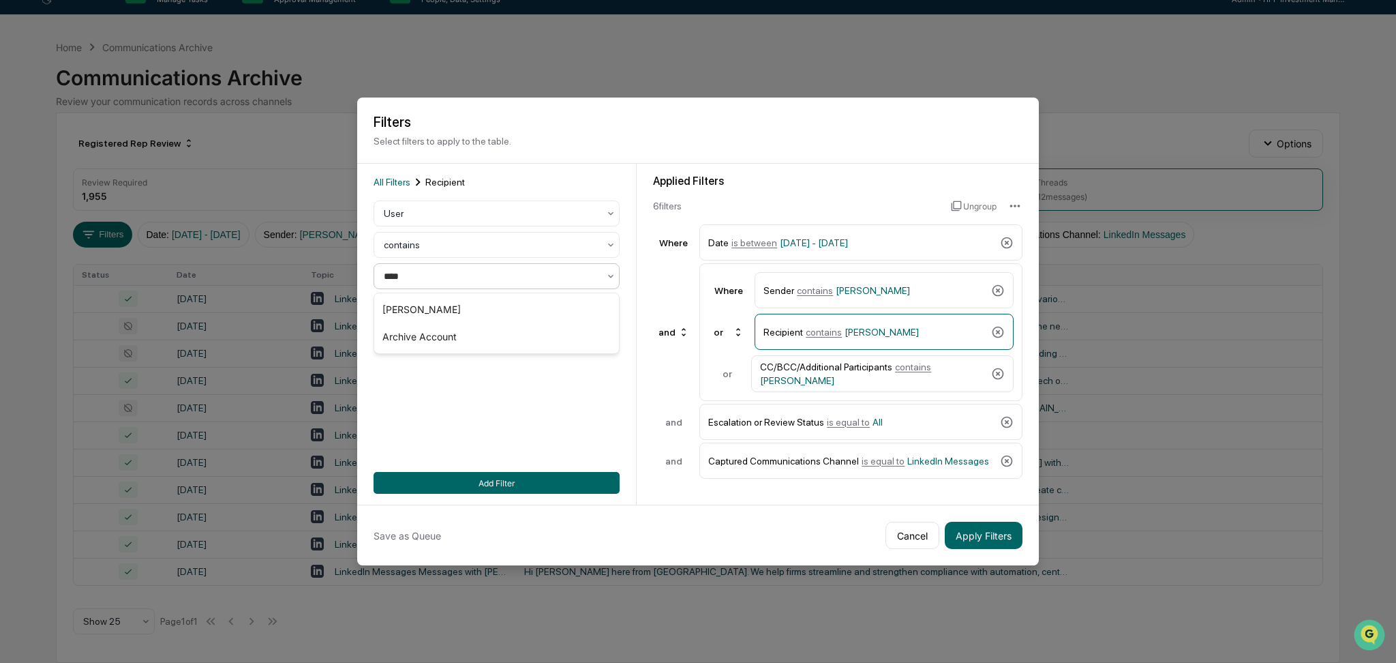
type input "*****"
click at [435, 301] on div "[PERSON_NAME]" at bounding box center [496, 309] width 245 height 27
click at [886, 361] on div "CC/BCC/Additional Participants contains [PERSON_NAME]" at bounding box center [882, 373] width 262 height 37
click at [439, 274] on div at bounding box center [491, 276] width 215 height 14
type input "*****"
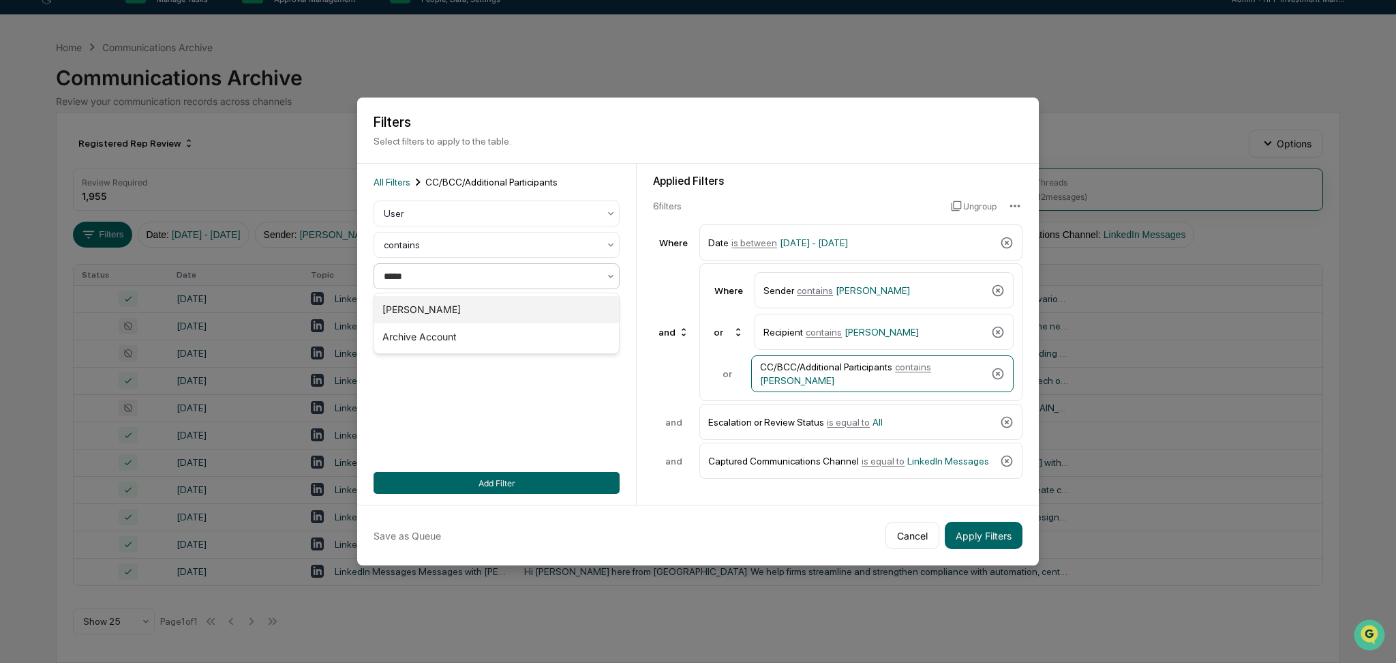
click at [444, 296] on div "[PERSON_NAME]" at bounding box center [496, 309] width 245 height 27
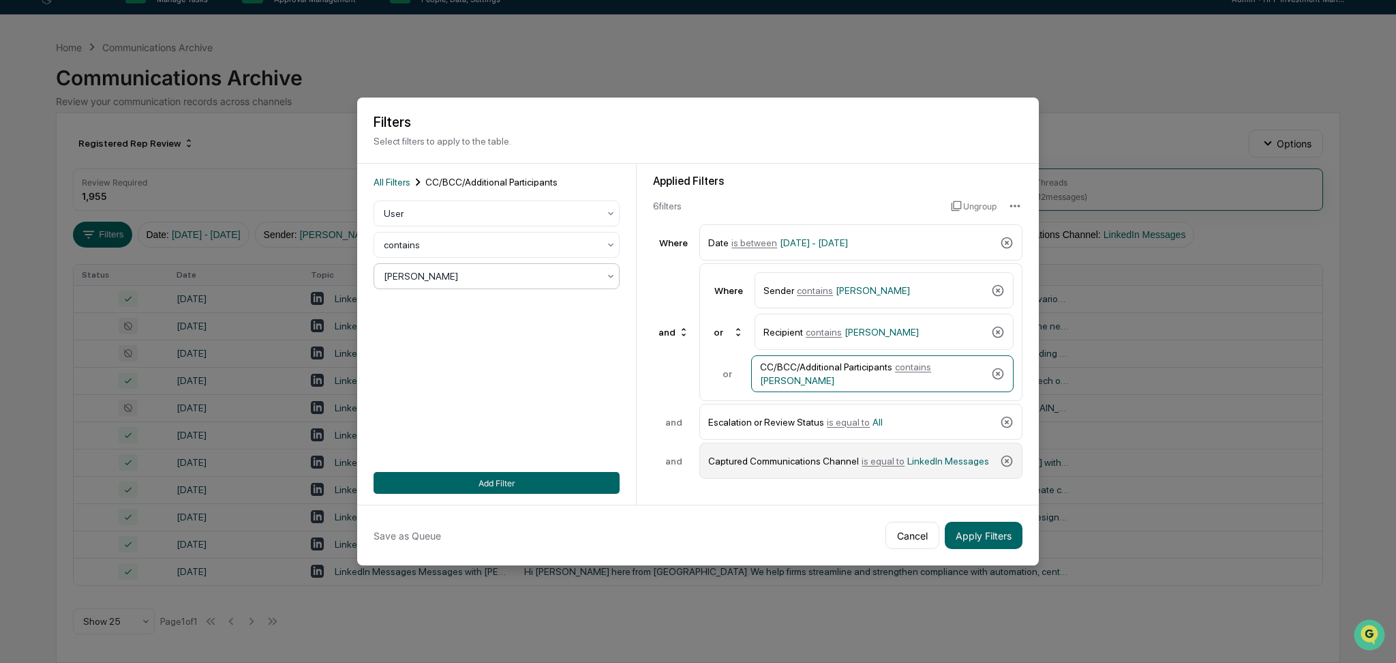
click at [843, 456] on div "Captured Communications Channel is equal to LinkedIn Messages" at bounding box center [851, 461] width 286 height 24
click at [532, 230] on div at bounding box center [491, 230] width 215 height 14
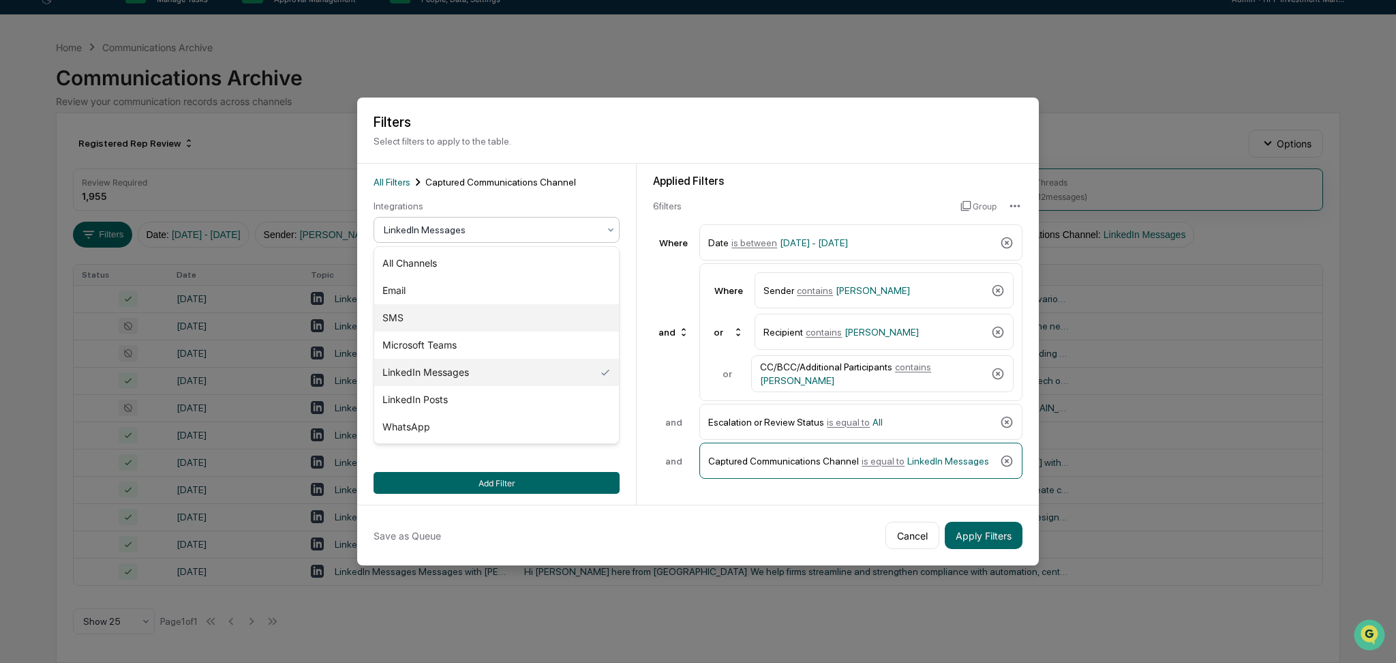
click at [500, 316] on div "SMS" at bounding box center [496, 317] width 245 height 27
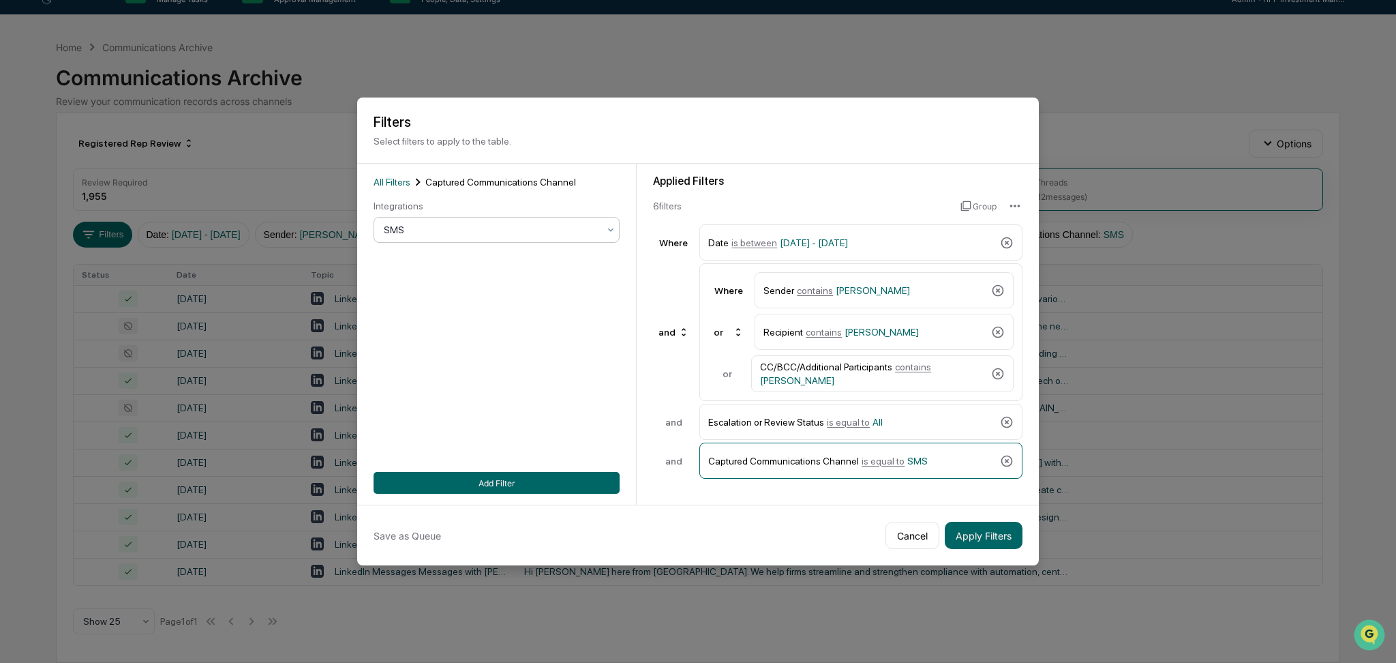
click at [539, 483] on button "Add Filter" at bounding box center [497, 483] width 246 height 22
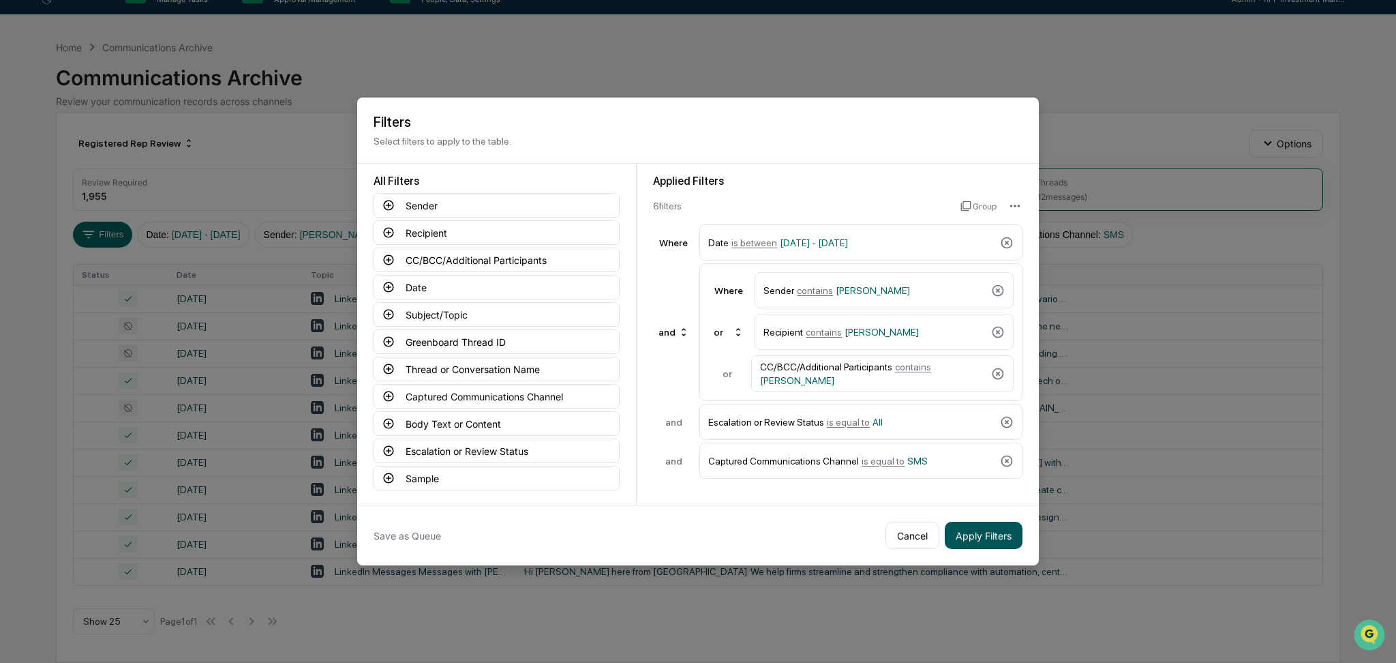
click at [989, 543] on button "Apply Filters" at bounding box center [984, 535] width 78 height 27
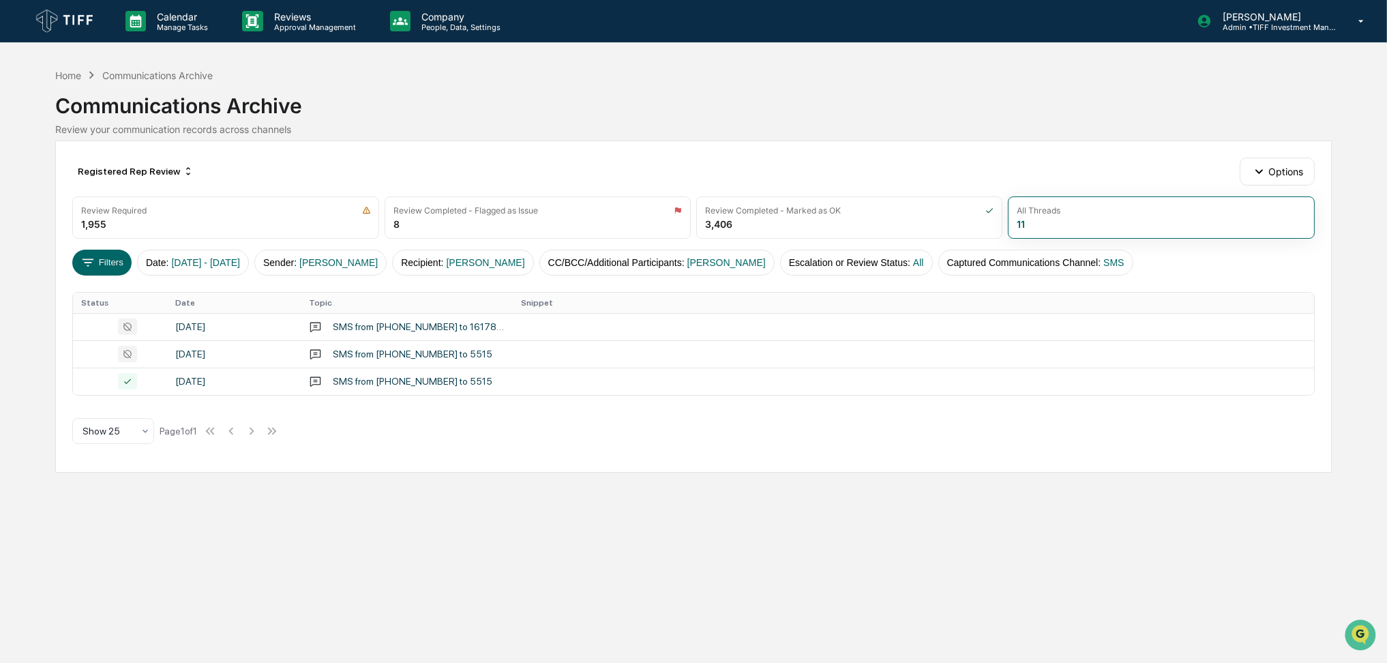
scroll to position [0, 0]
click at [362, 265] on span "[PERSON_NAME]" at bounding box center [339, 262] width 78 height 11
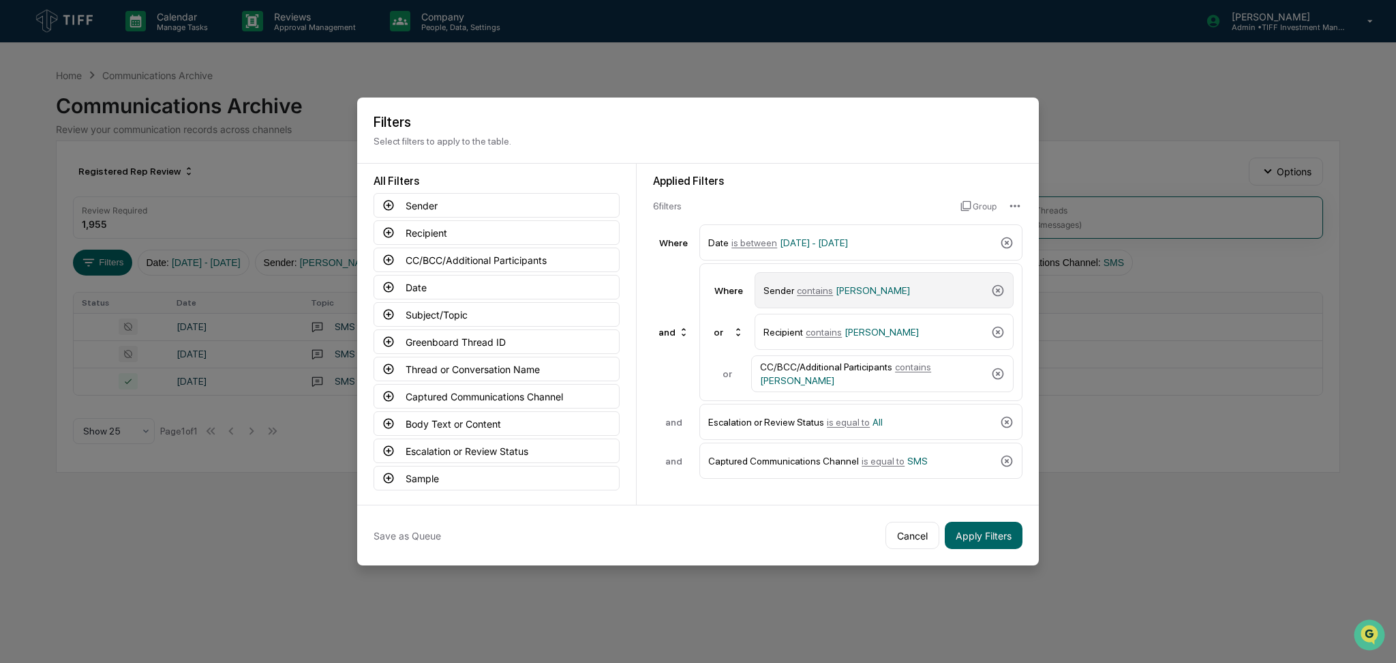
click at [868, 295] on span "[PERSON_NAME]" at bounding box center [873, 290] width 74 height 11
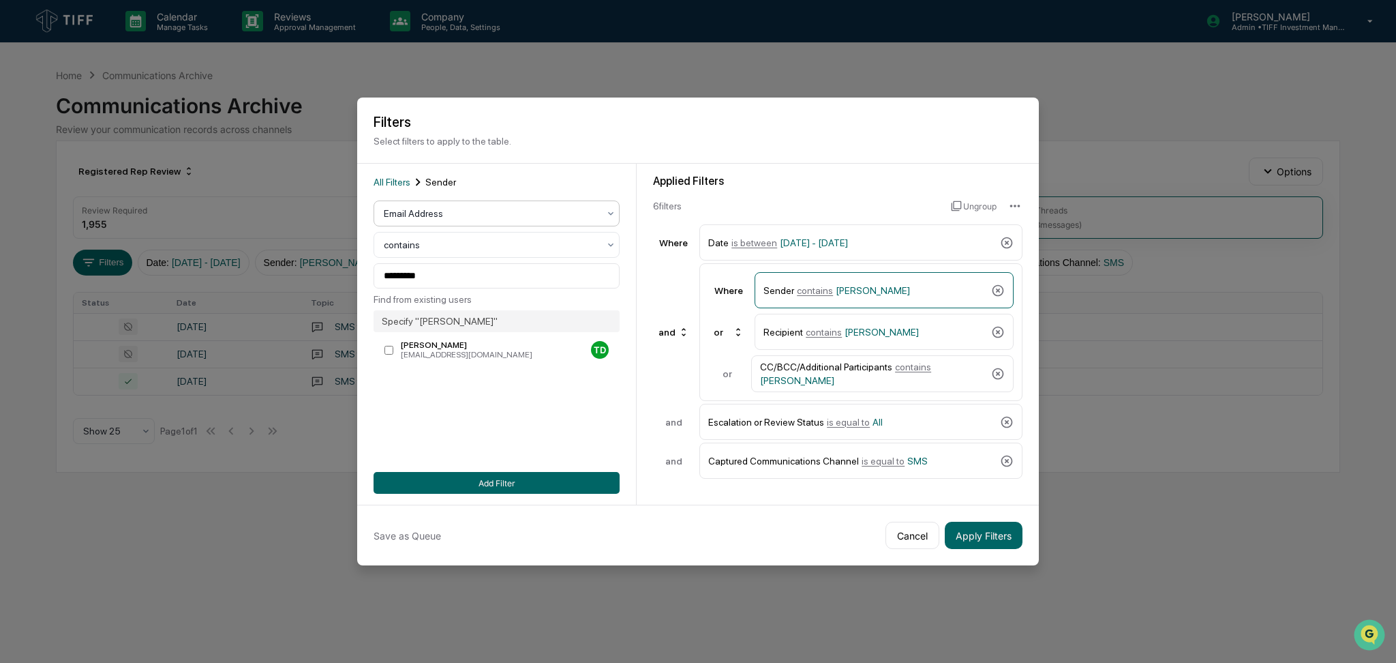
click at [521, 205] on div "Email Address" at bounding box center [491, 213] width 228 height 19
click at [510, 268] on div "User" at bounding box center [496, 273] width 245 height 27
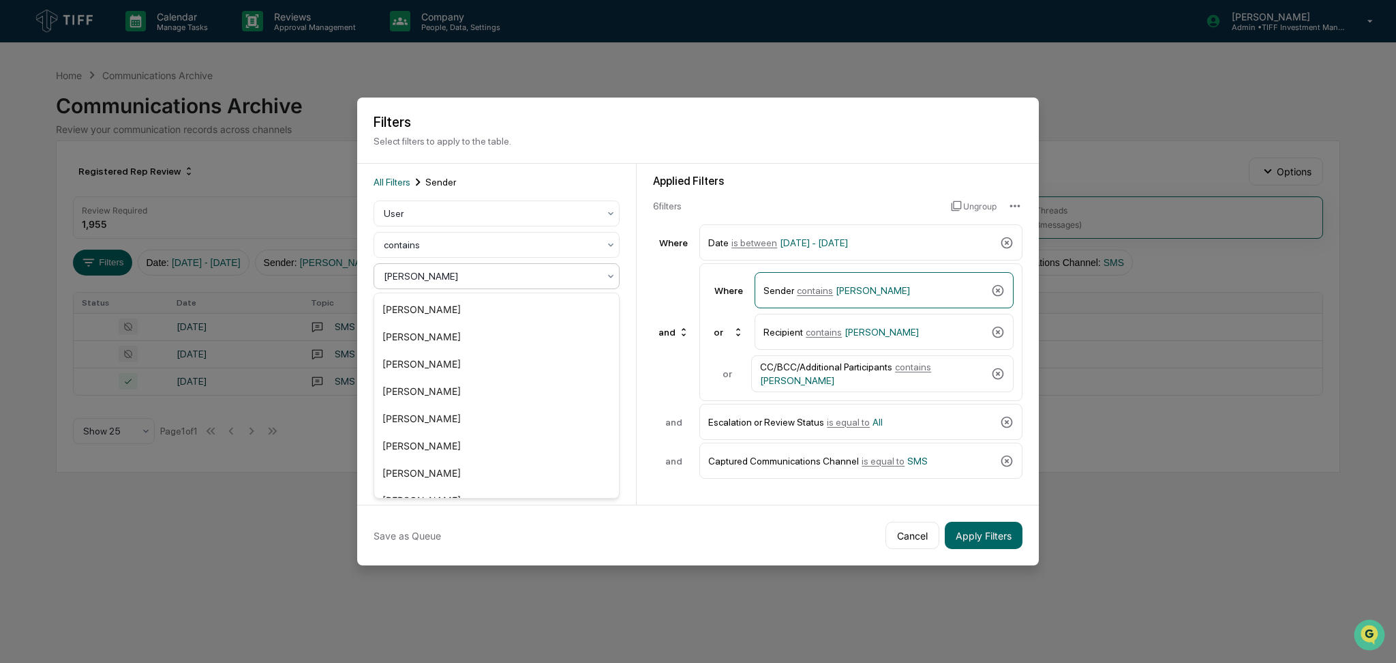
click at [504, 280] on div at bounding box center [491, 276] width 215 height 14
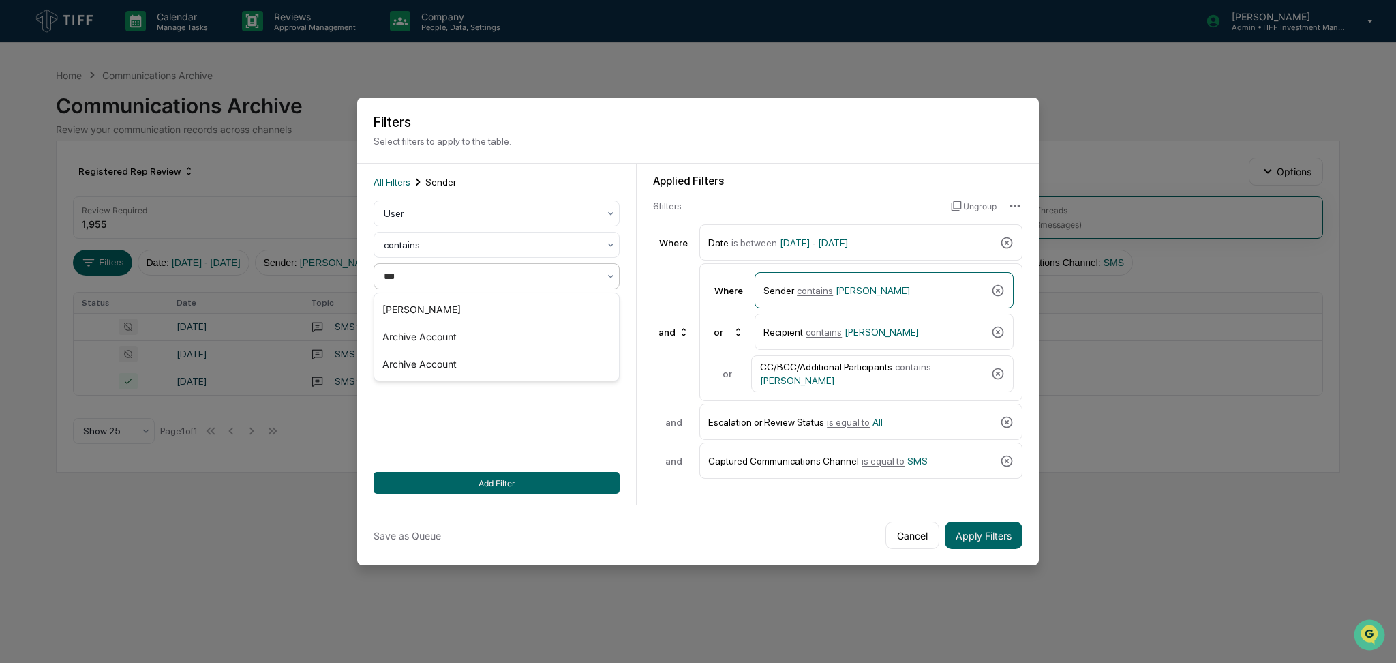
type input "****"
click at [514, 308] on div "[PERSON_NAME]" at bounding box center [496, 309] width 245 height 27
click at [903, 350] on div "Where Sender contains [PERSON_NAME] or Recipient contains [PERSON_NAME] or CC/B…" at bounding box center [860, 332] width 323 height 138
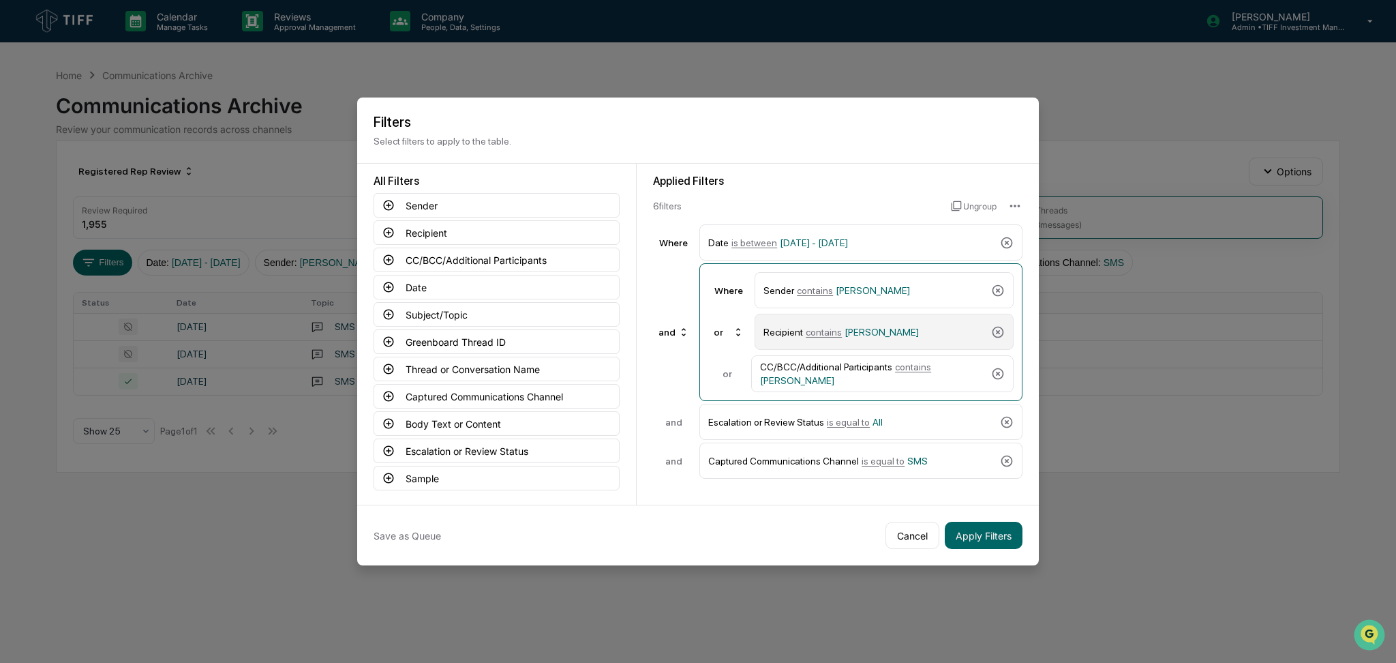
click at [904, 339] on div "Recipient contains [PERSON_NAME]" at bounding box center [875, 332] width 222 height 24
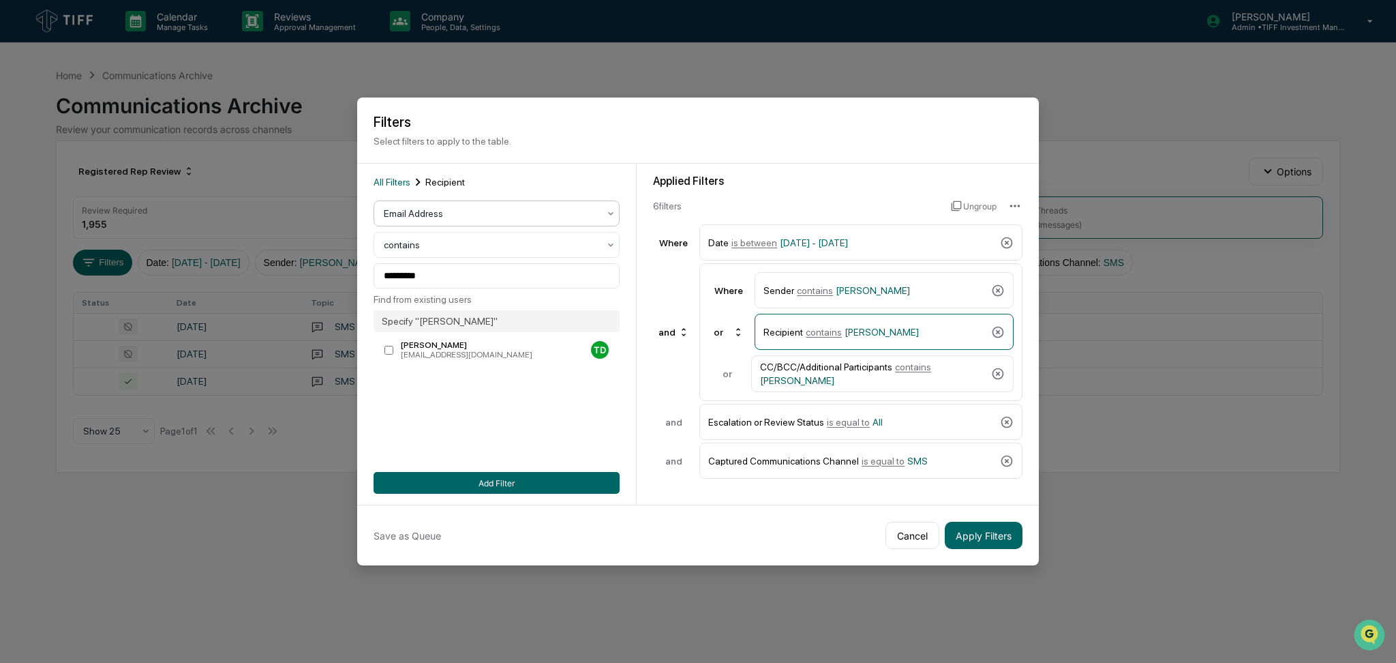
click at [526, 211] on div at bounding box center [491, 214] width 215 height 14
click at [507, 276] on div "User" at bounding box center [496, 273] width 245 height 27
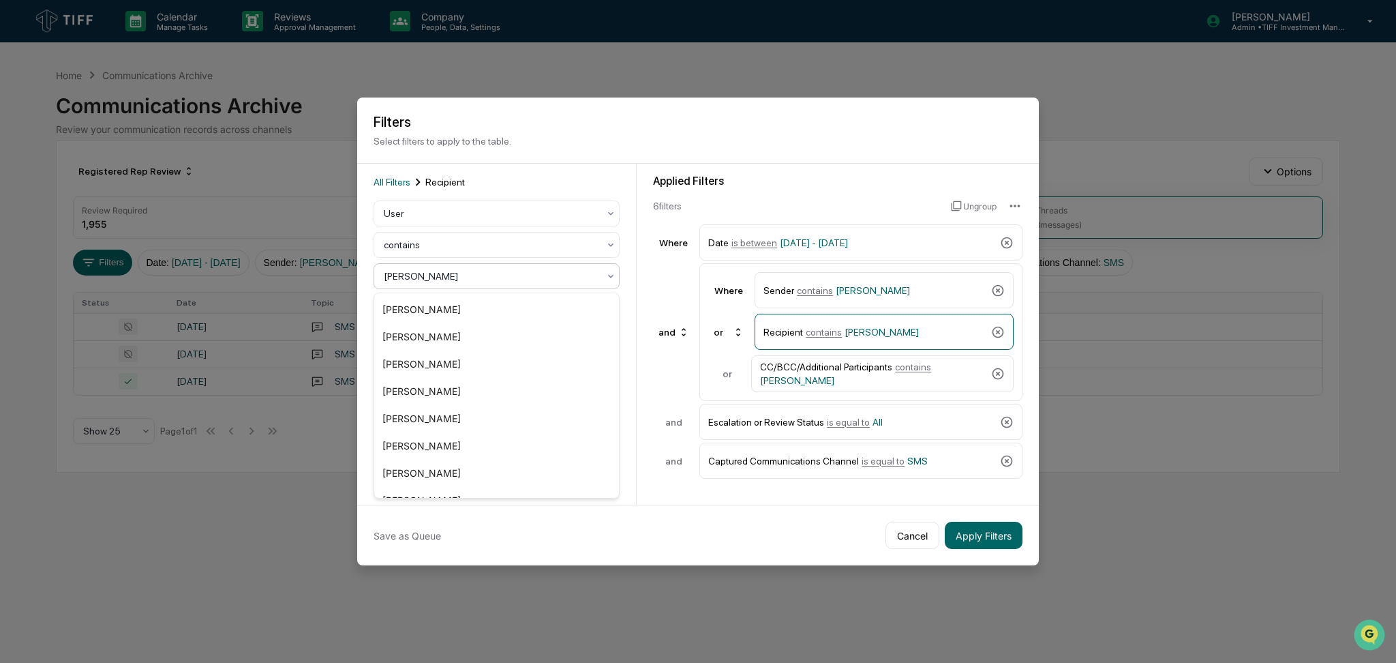
click at [515, 276] on div at bounding box center [491, 276] width 215 height 14
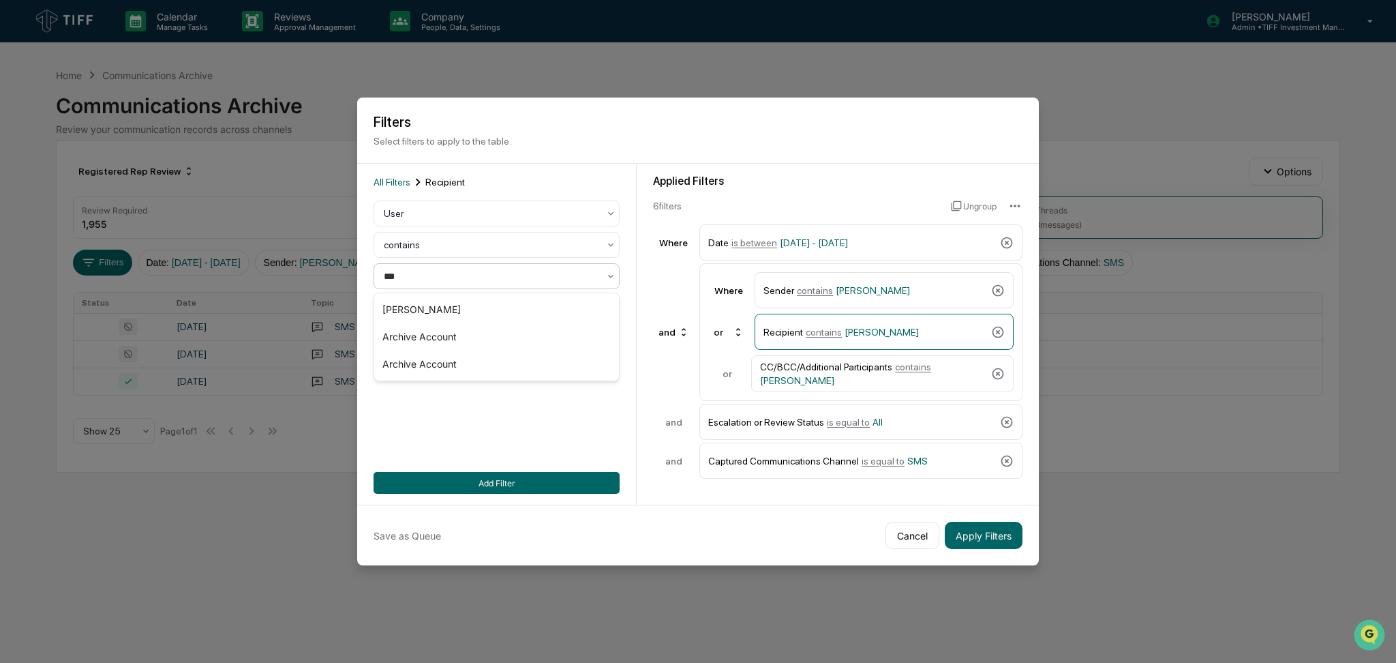
type input "****"
click at [509, 305] on div "[PERSON_NAME]" at bounding box center [496, 309] width 245 height 27
click at [864, 359] on div "CC/BCC/Additional Participants contains [PERSON_NAME]" at bounding box center [882, 373] width 262 height 37
click at [477, 215] on div at bounding box center [491, 214] width 215 height 14
click at [466, 353] on div "All Filters CC/BCC/Additional Participants User contains [PERSON_NAME] Add Filt…" at bounding box center [497, 334] width 246 height 319
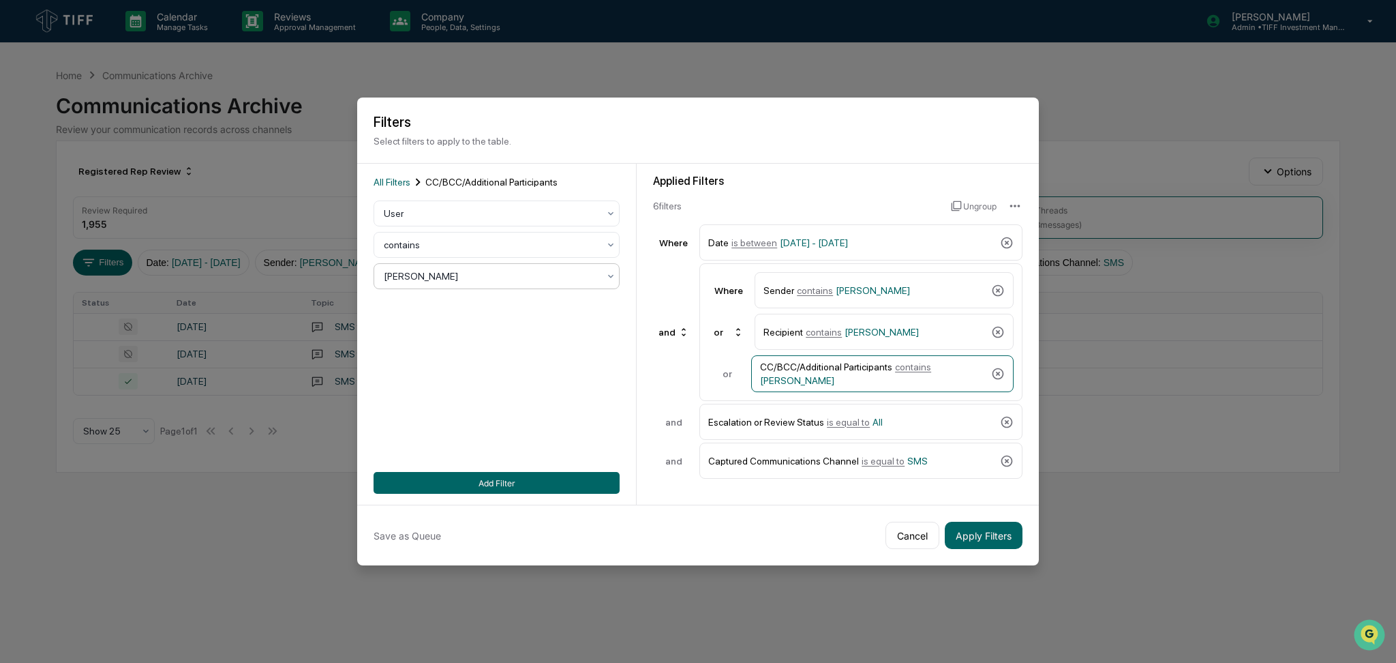
click at [488, 276] on div at bounding box center [491, 276] width 215 height 14
type input "****"
click at [487, 305] on div "[PERSON_NAME]" at bounding box center [496, 309] width 245 height 27
click at [573, 479] on button "Add Filter" at bounding box center [497, 483] width 246 height 22
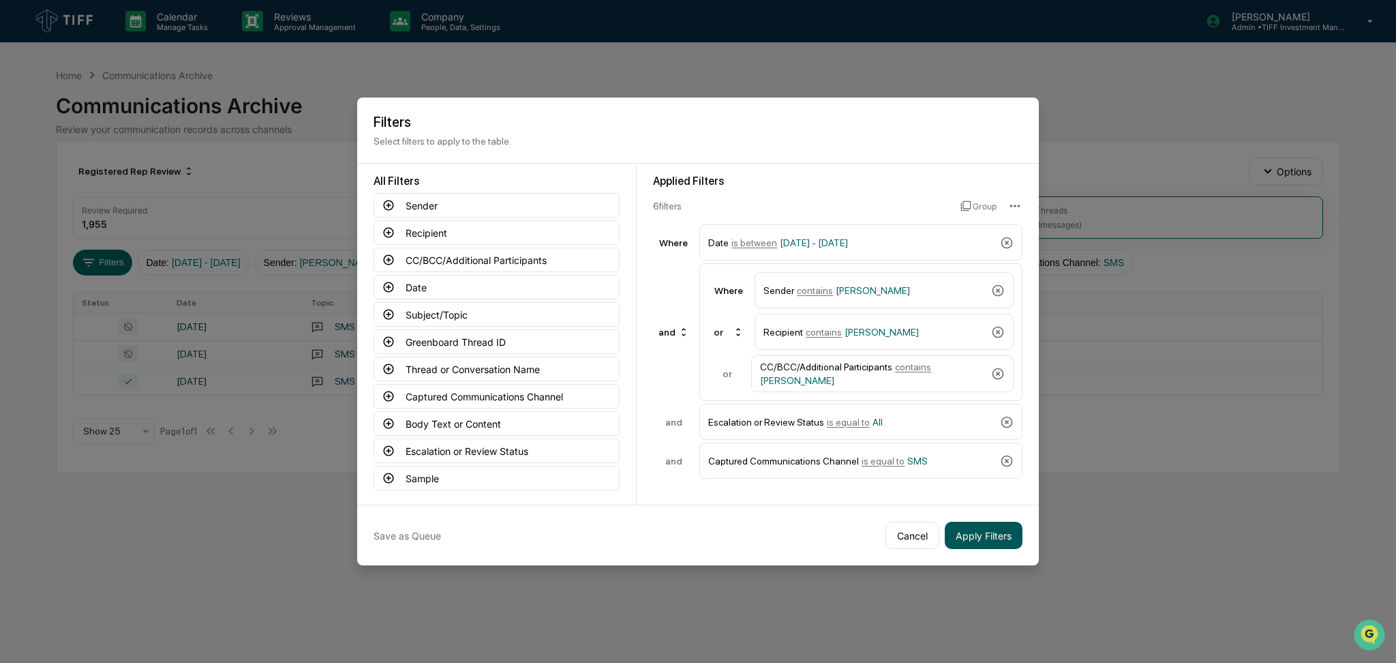
click at [983, 529] on button "Apply Filters" at bounding box center [984, 535] width 78 height 27
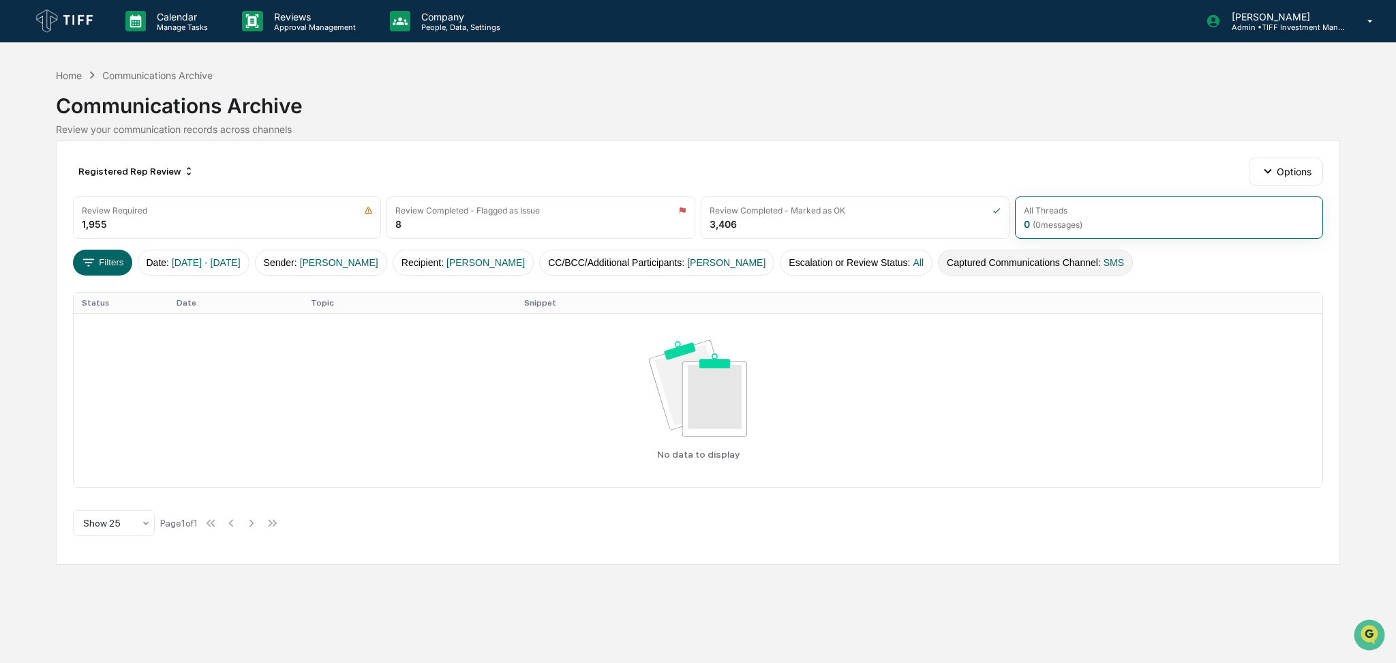
click at [972, 262] on button "Captured Communications Channel : SMS" at bounding box center [1035, 263] width 195 height 26
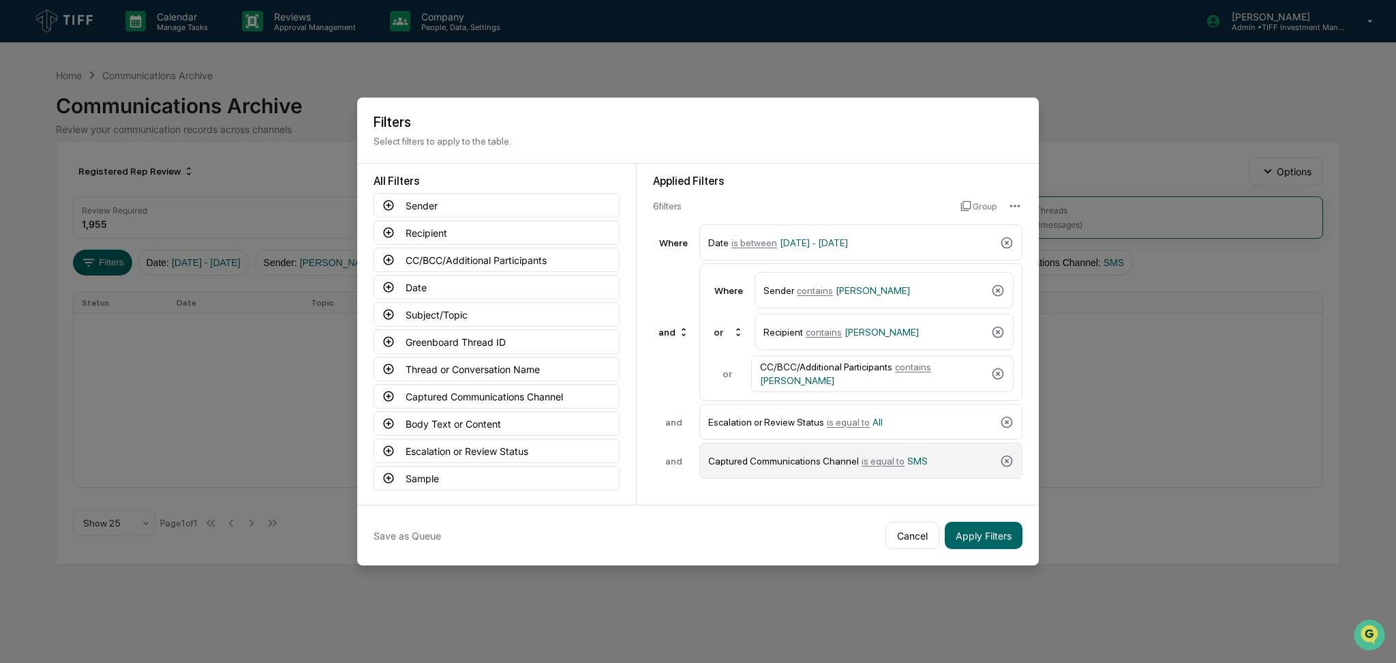
click at [884, 466] on span "is equal to" at bounding box center [883, 460] width 43 height 11
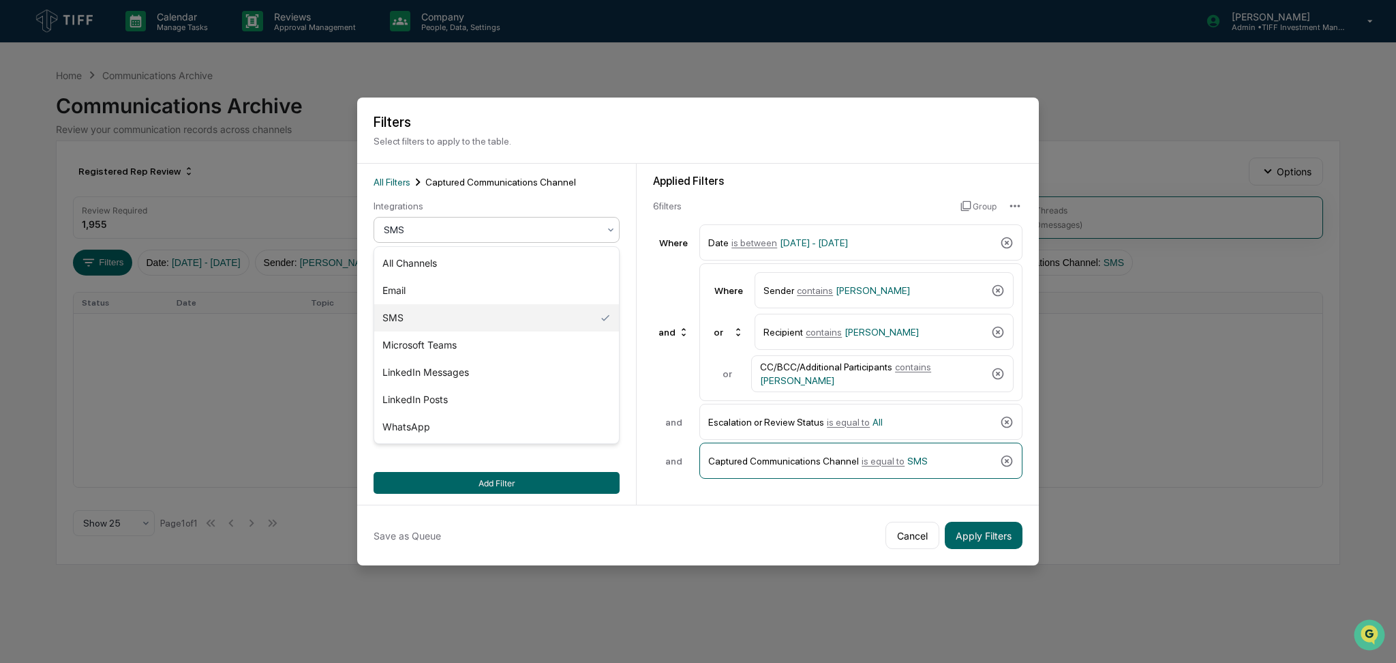
click at [423, 232] on div at bounding box center [491, 230] width 215 height 14
click at [468, 393] on div "LinkedIn Posts" at bounding box center [496, 399] width 245 height 27
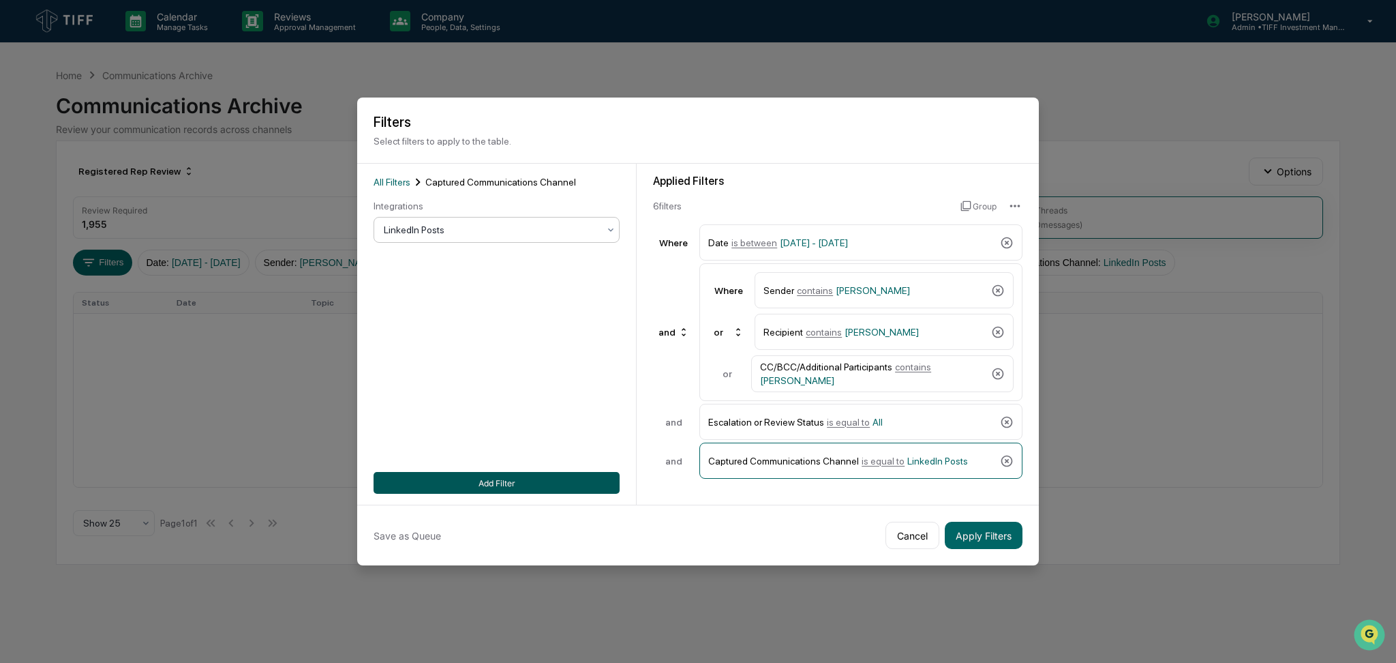
click at [498, 486] on button "Add Filter" at bounding box center [497, 483] width 246 height 22
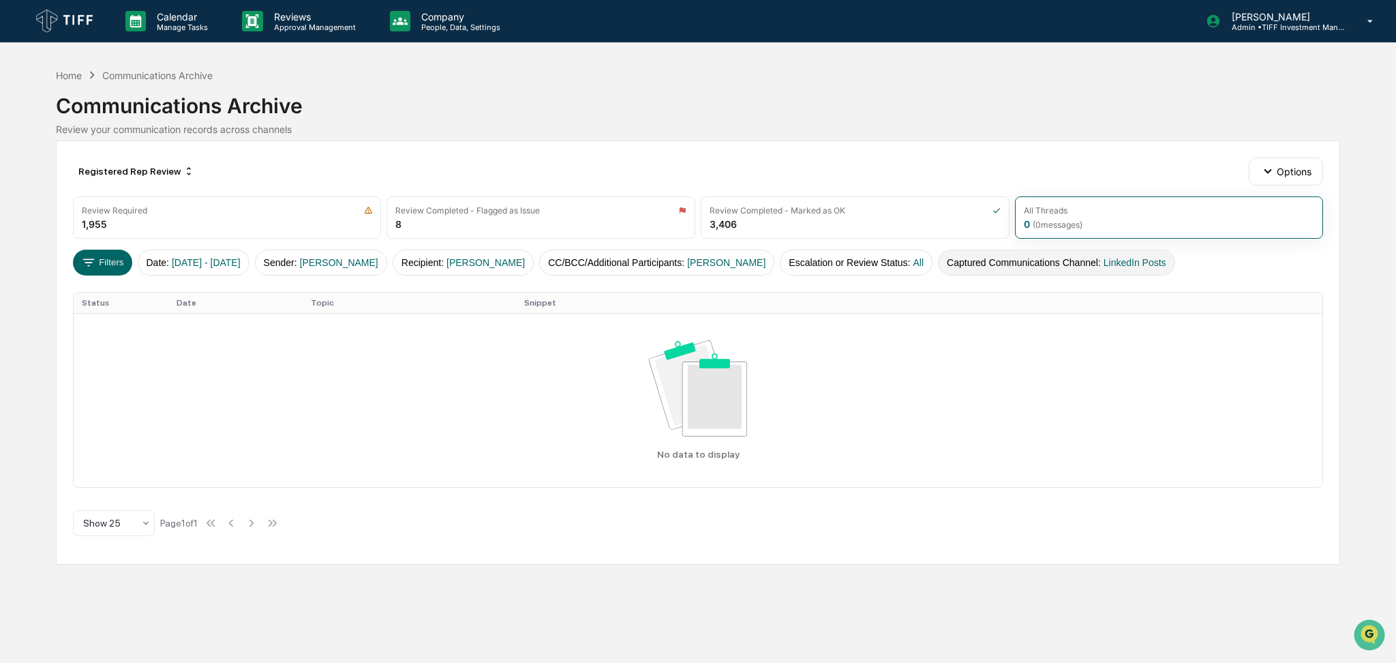
click at [1045, 271] on button "Captured Communications Channel : LinkedIn Posts" at bounding box center [1056, 263] width 237 height 26
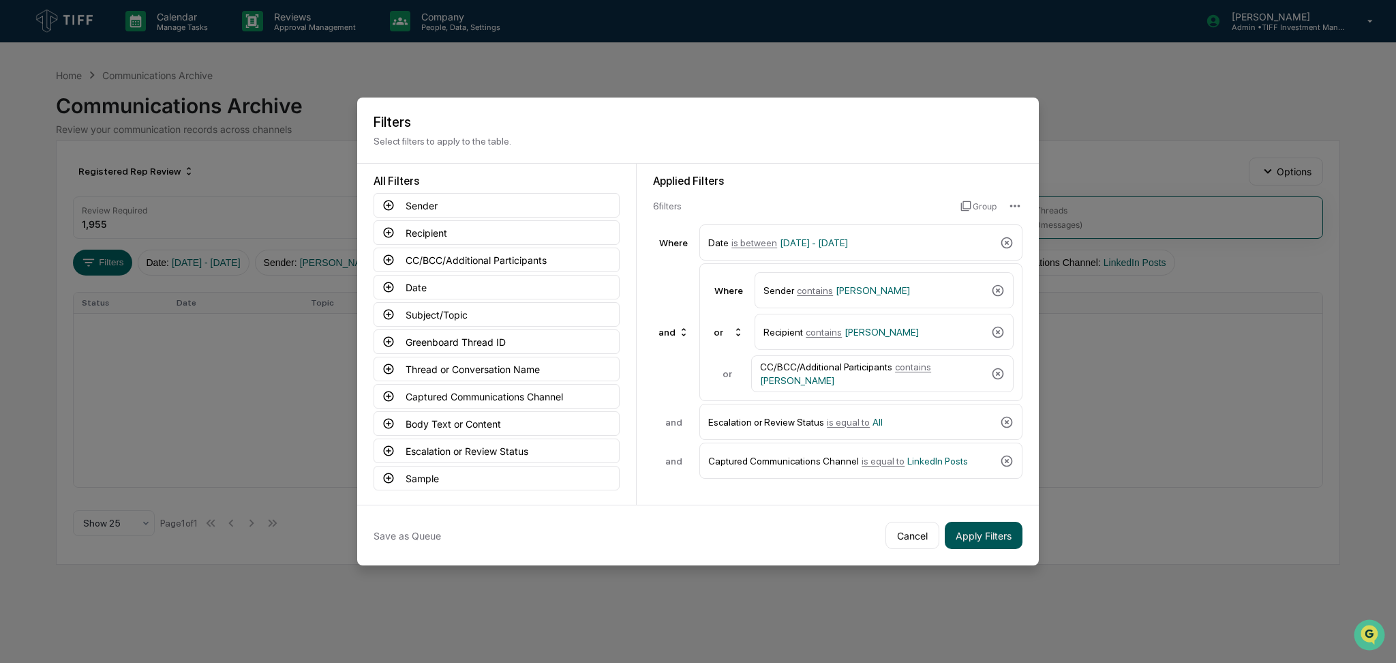
click at [991, 532] on button "Apply Filters" at bounding box center [984, 535] width 78 height 27
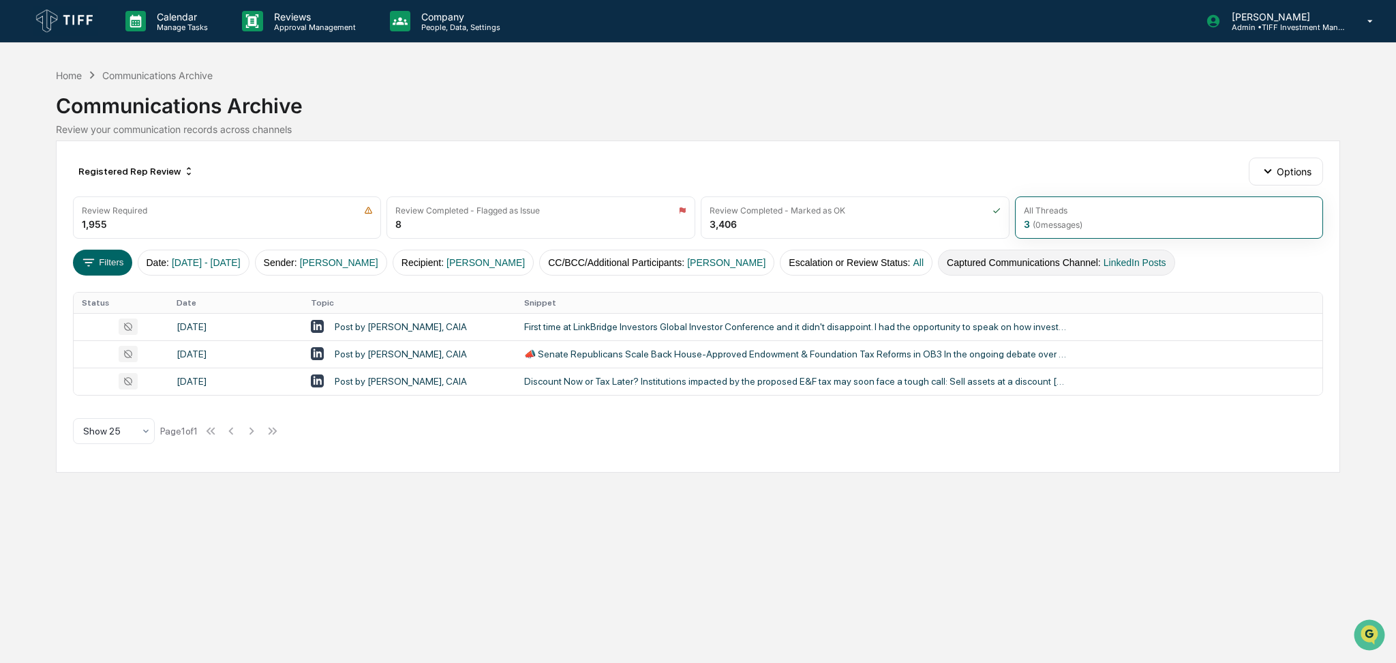
click at [1106, 268] on button "Captured Communications Channel : LinkedIn Posts" at bounding box center [1056, 263] width 237 height 26
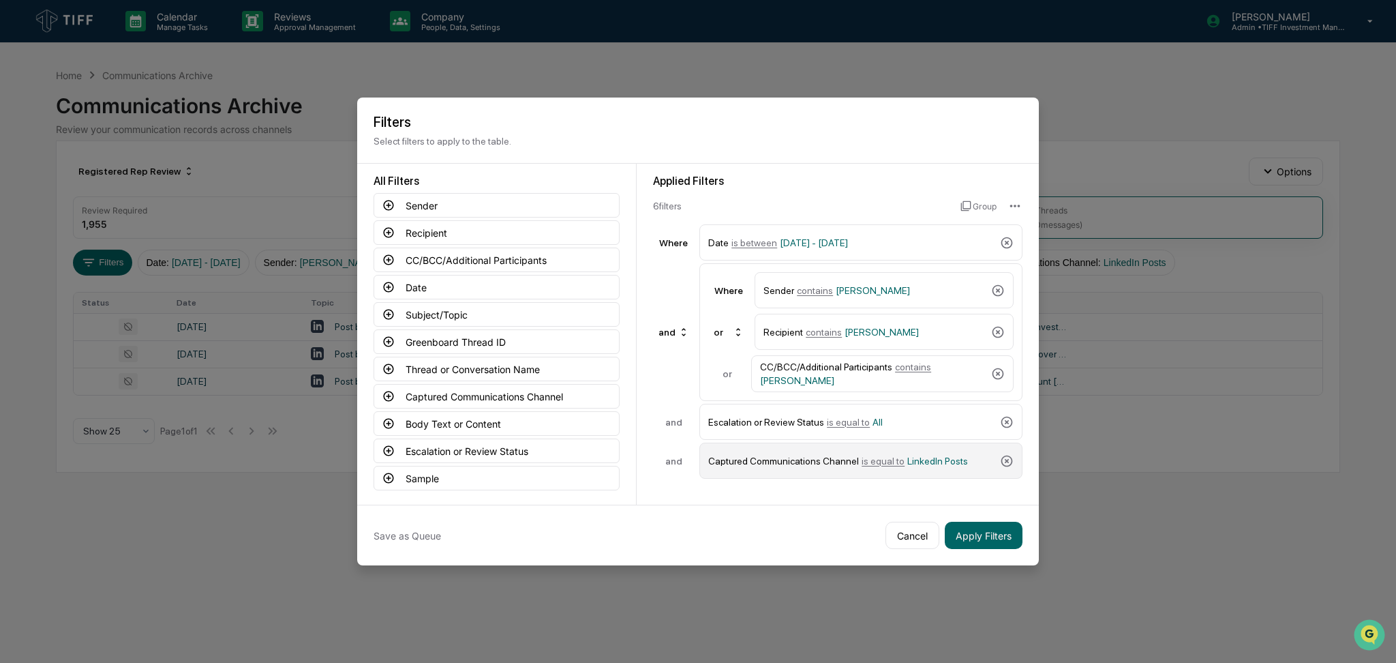
click at [879, 459] on span "is equal to" at bounding box center [883, 460] width 43 height 11
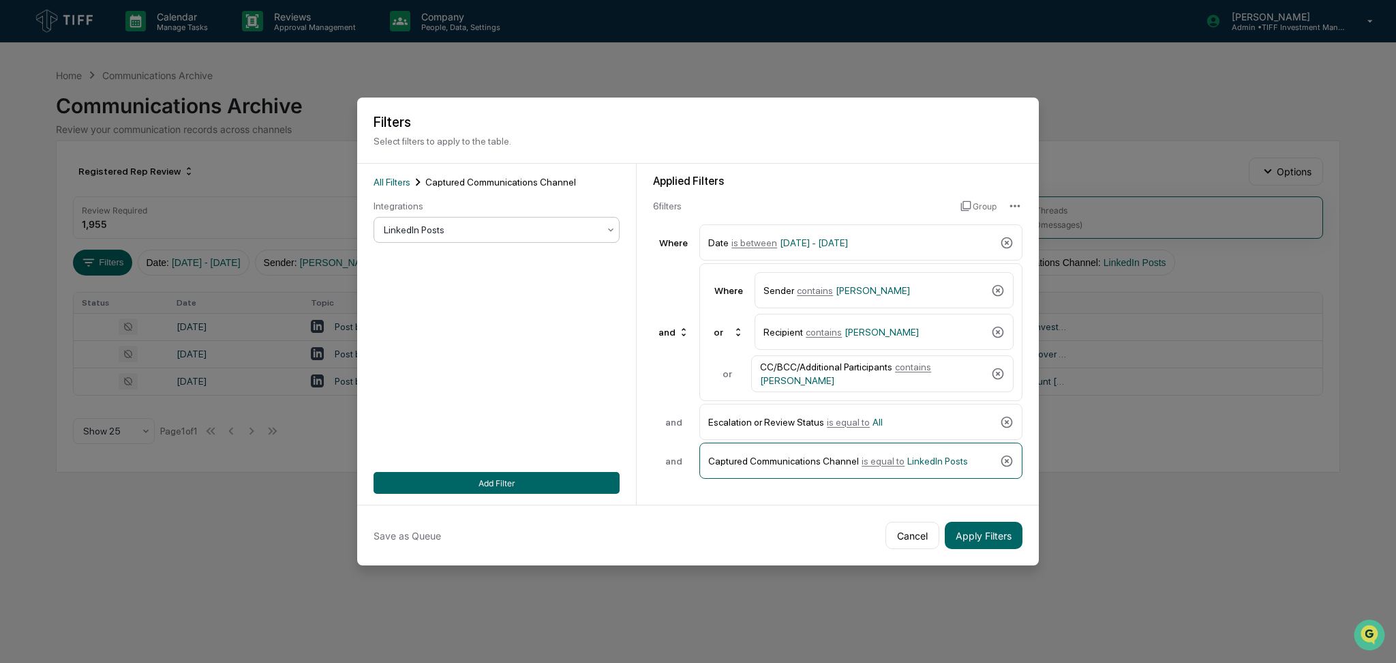
click at [484, 232] on div at bounding box center [491, 230] width 215 height 14
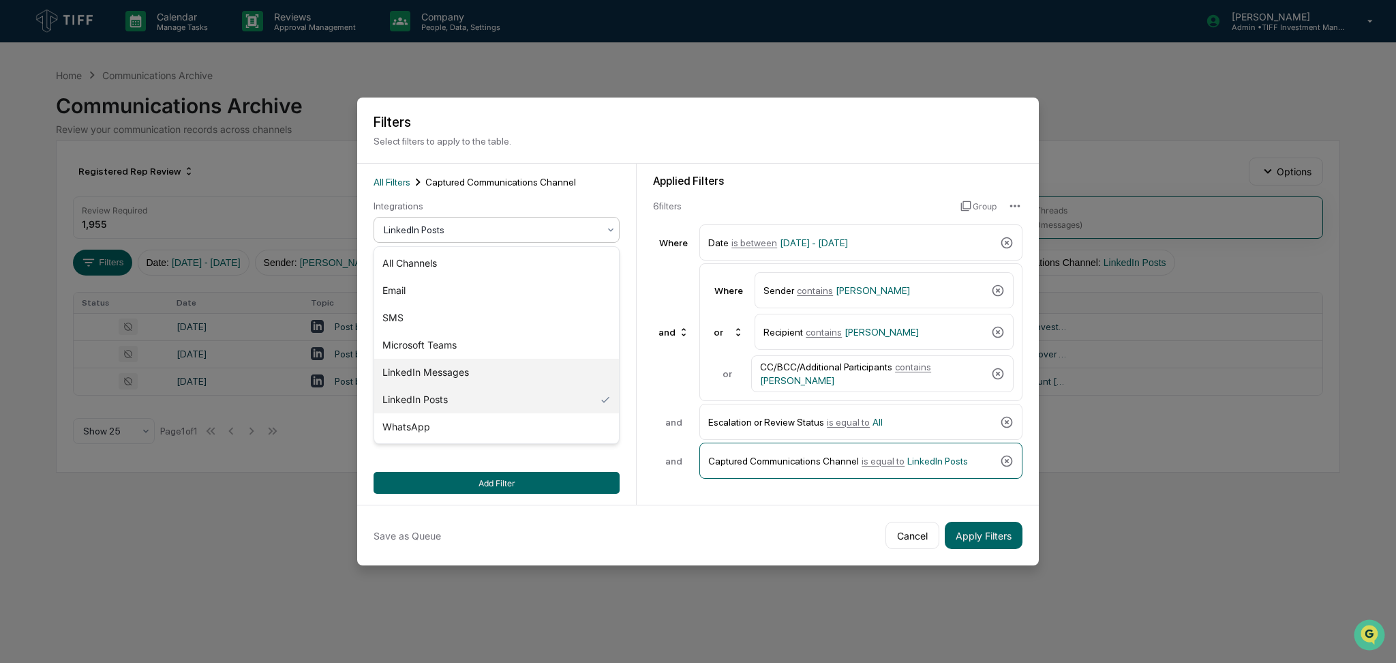
click at [496, 372] on div "LinkedIn Messages" at bounding box center [496, 372] width 245 height 27
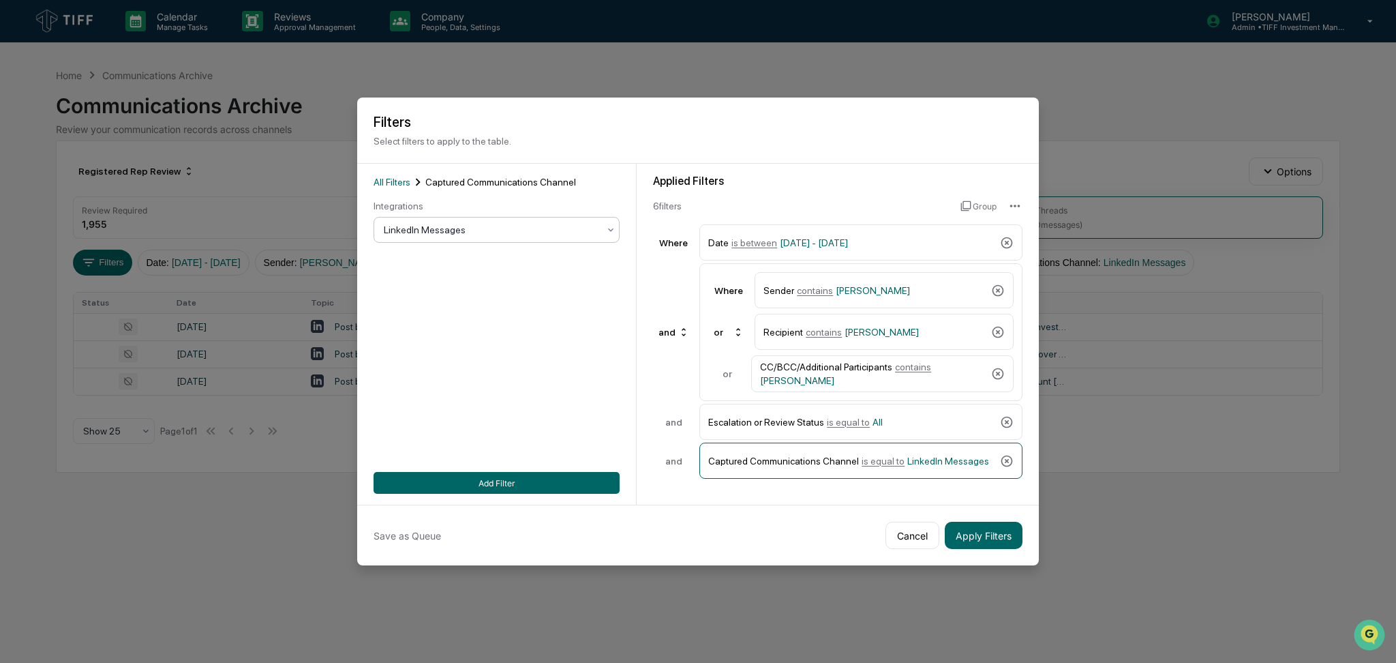
drag, startPoint x: 513, startPoint y: 474, endPoint x: 775, endPoint y: 495, distance: 263.3
click at [513, 475] on button "Add Filter" at bounding box center [497, 483] width 246 height 22
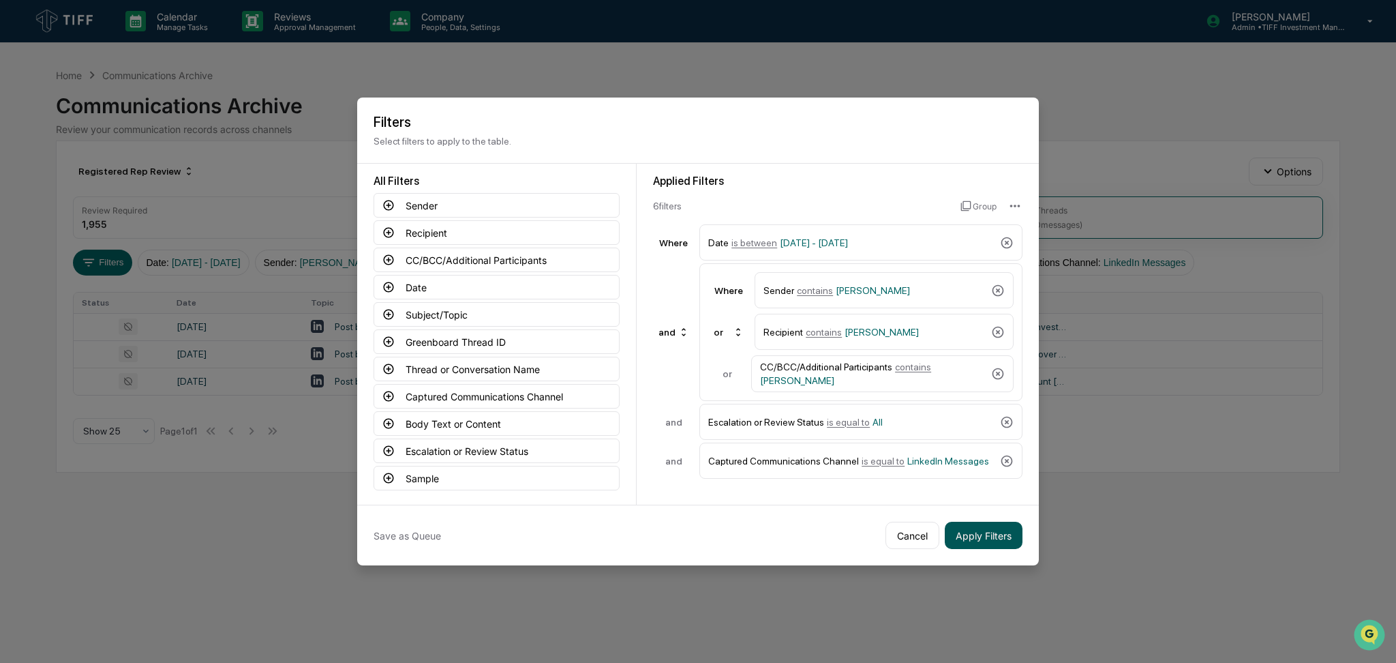
click at [979, 528] on button "Apply Filters" at bounding box center [984, 535] width 78 height 27
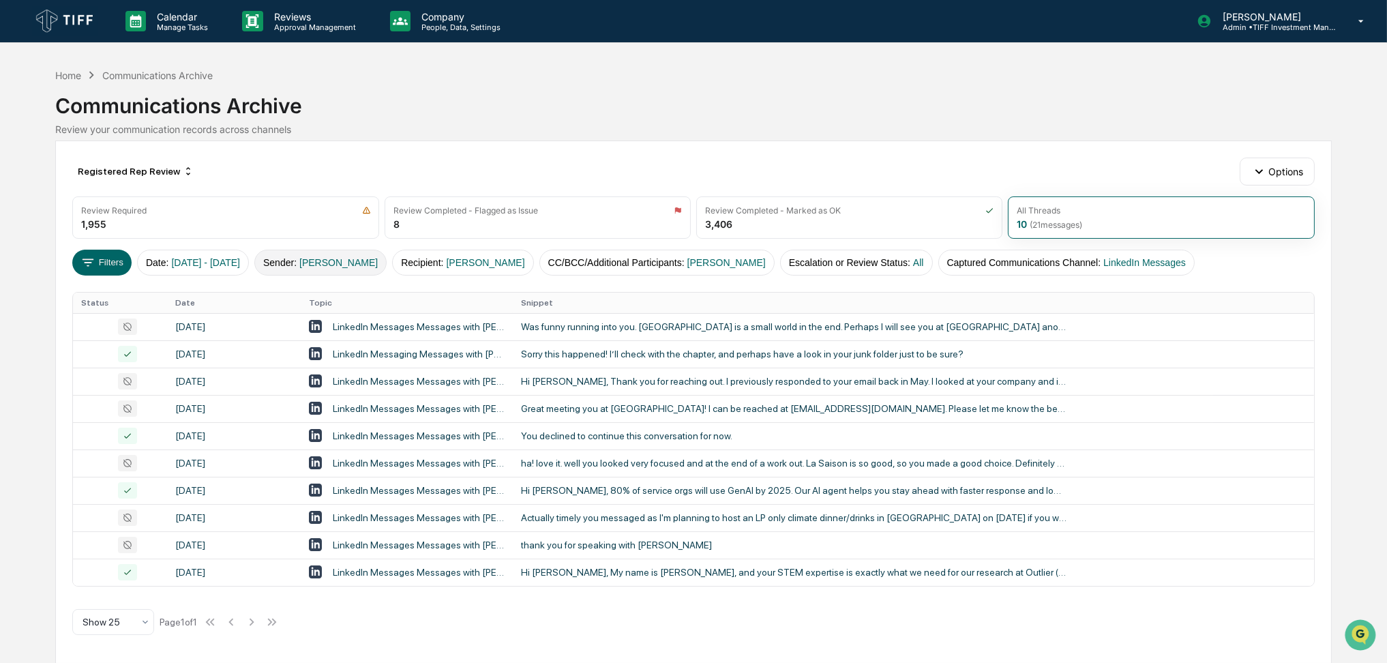
click at [342, 267] on span "[PERSON_NAME]" at bounding box center [338, 262] width 78 height 11
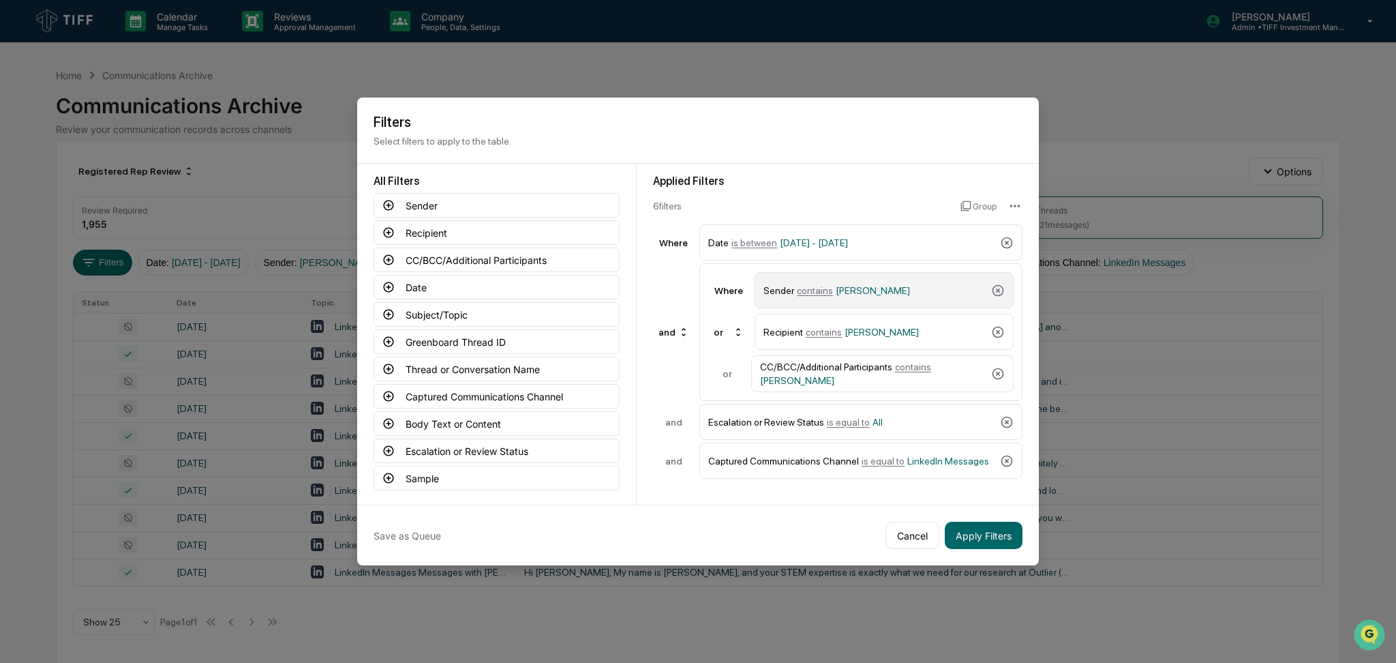
click at [820, 297] on div "Sender contains [PERSON_NAME]" at bounding box center [875, 290] width 222 height 24
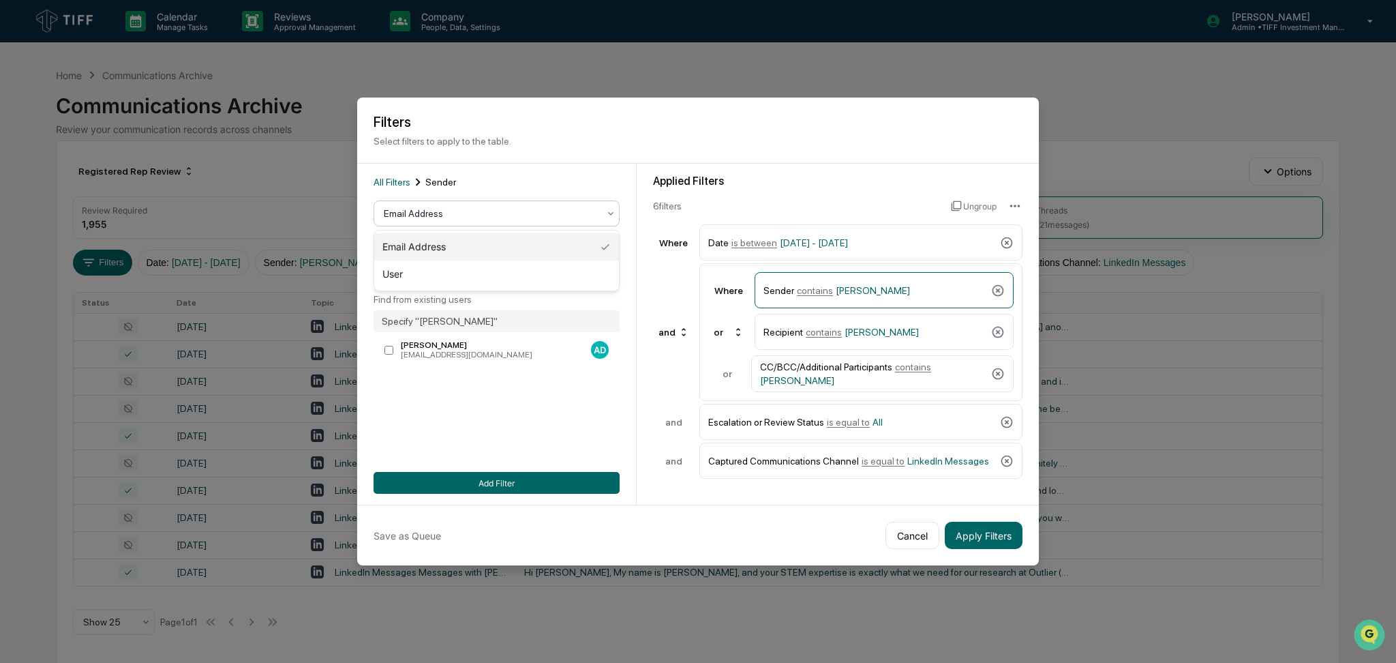
click at [560, 220] on div at bounding box center [491, 214] width 215 height 14
click at [425, 267] on div "User" at bounding box center [496, 273] width 245 height 27
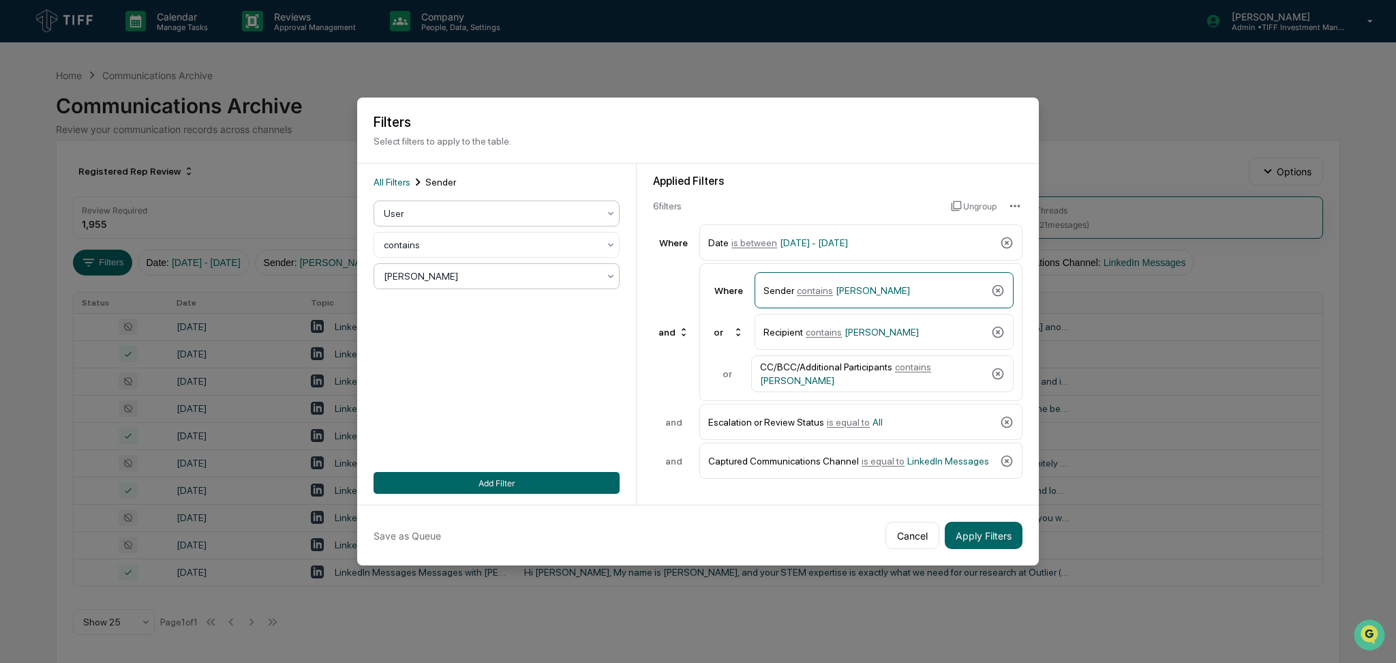
click at [453, 276] on div at bounding box center [491, 276] width 215 height 14
type input "*****"
click at [492, 304] on div "[PERSON_NAME]" at bounding box center [496, 309] width 245 height 27
click at [851, 328] on span "[PERSON_NAME]" at bounding box center [882, 332] width 74 height 11
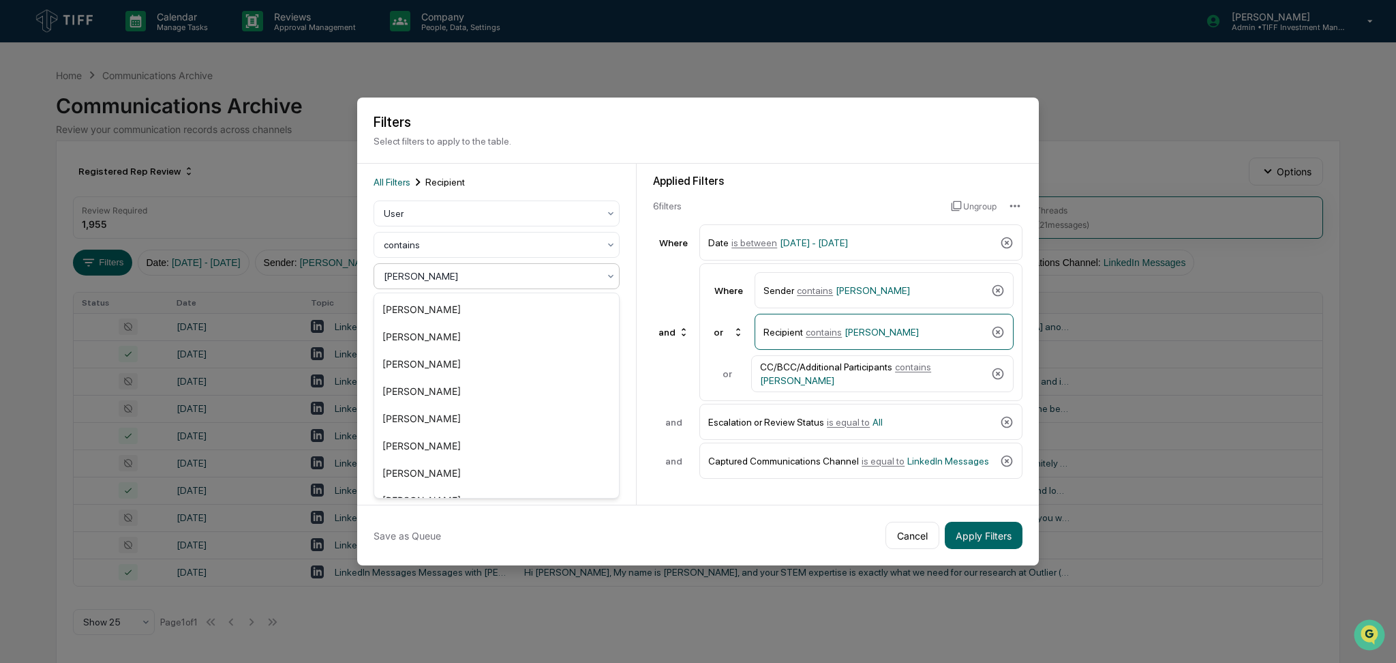
click at [468, 268] on div "[PERSON_NAME]" at bounding box center [491, 276] width 228 height 19
type input "***"
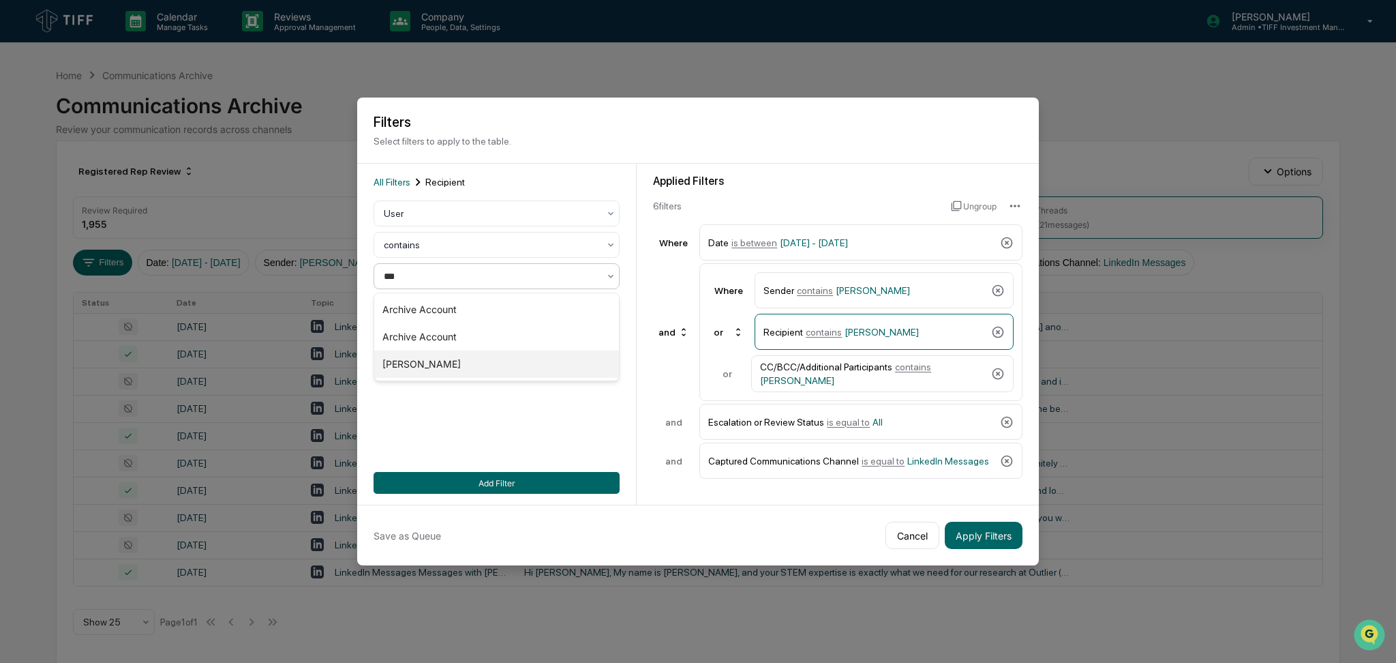
click at [485, 359] on div "[PERSON_NAME]" at bounding box center [496, 363] width 245 height 27
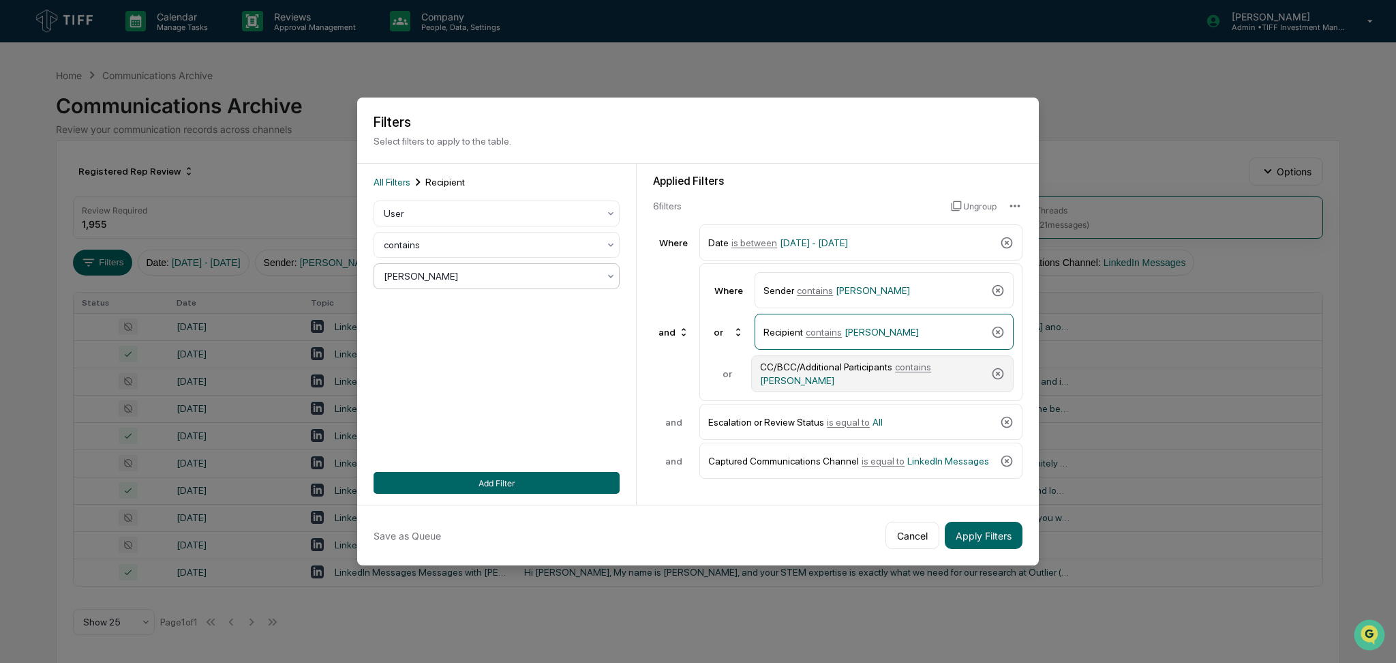
click at [904, 363] on div "CC/BCC/Additional Participants contains [PERSON_NAME]" at bounding box center [873, 373] width 226 height 25
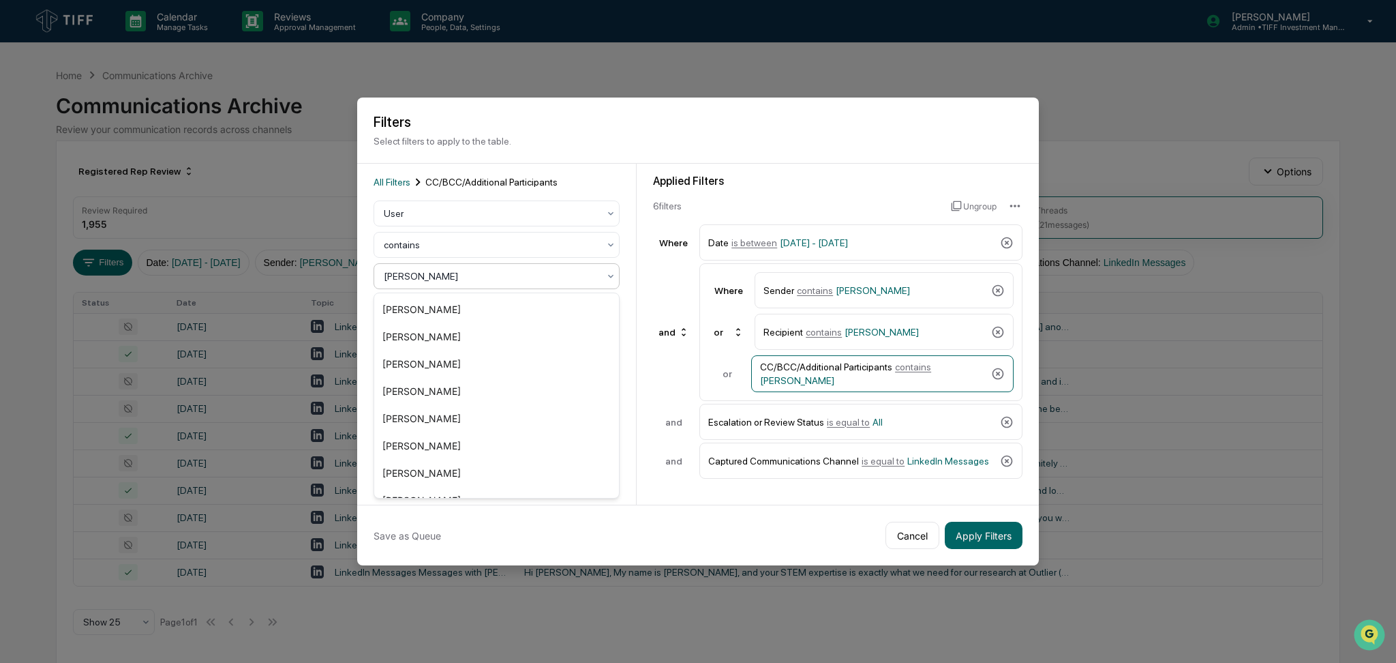
click at [533, 278] on div at bounding box center [491, 276] width 215 height 14
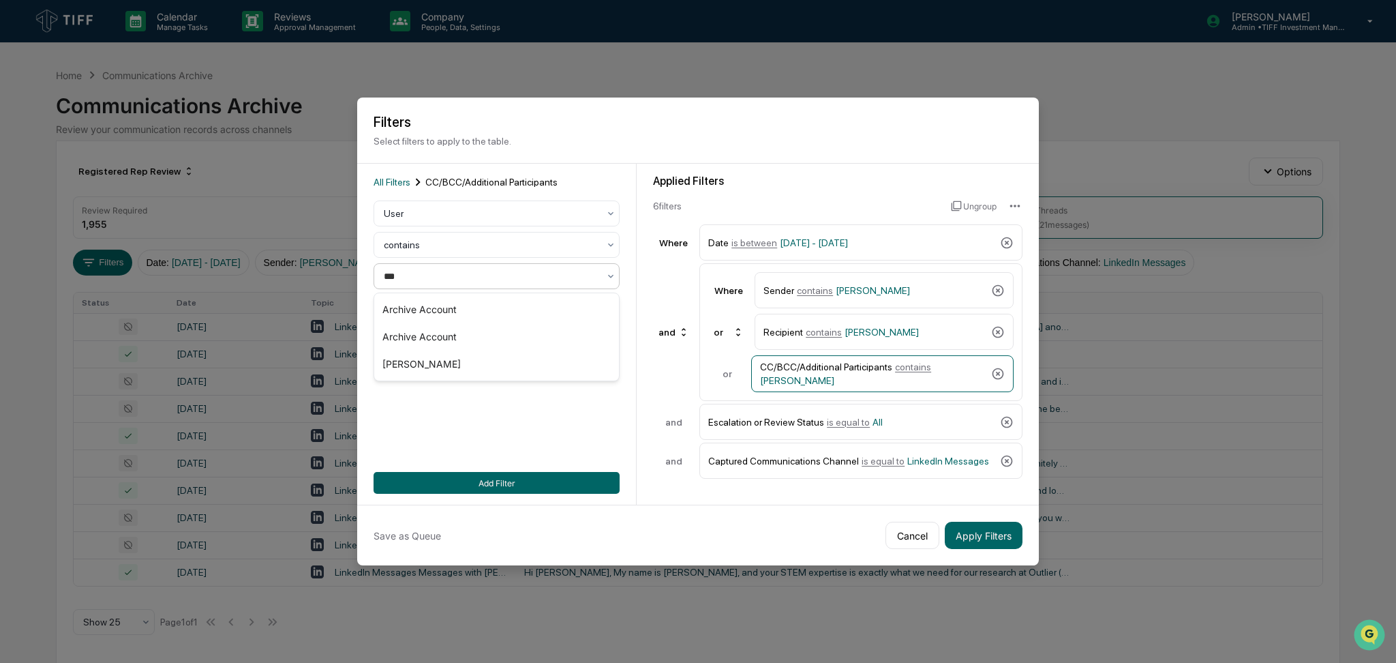
type input "****"
click at [524, 314] on div "[PERSON_NAME]" at bounding box center [496, 309] width 245 height 27
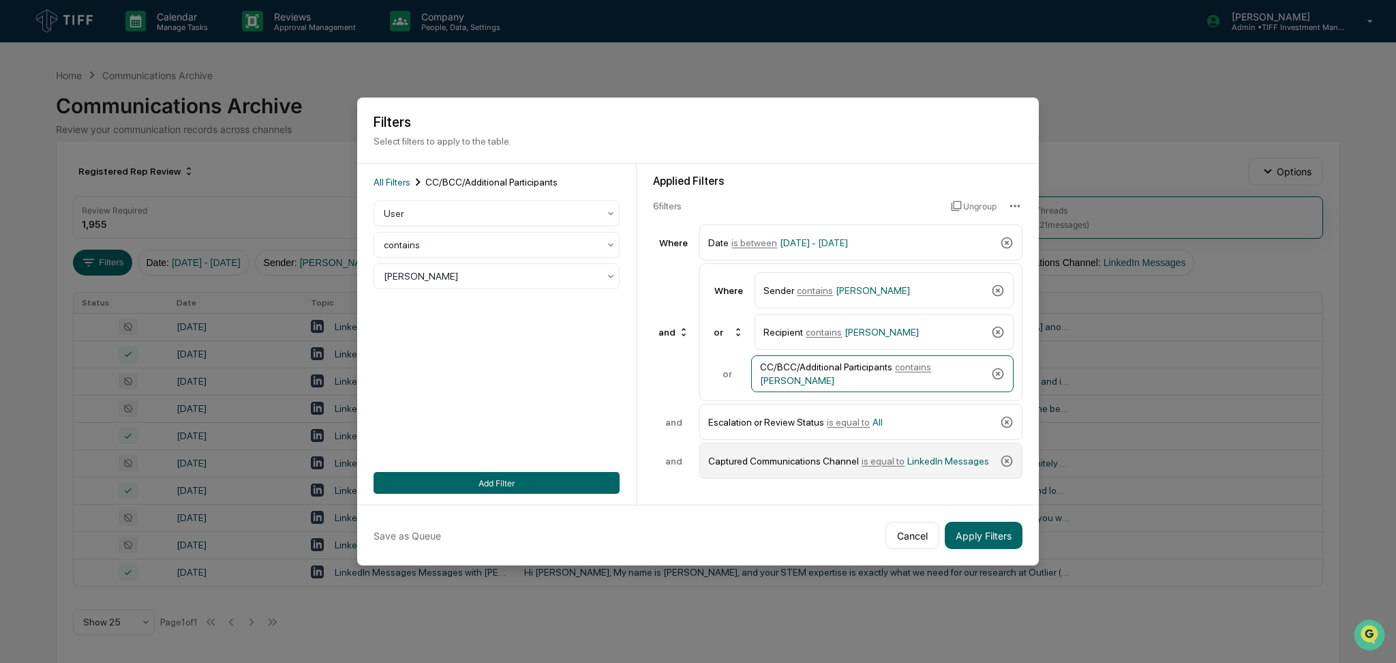
click at [912, 456] on span "LinkedIn Messages" at bounding box center [948, 460] width 82 height 11
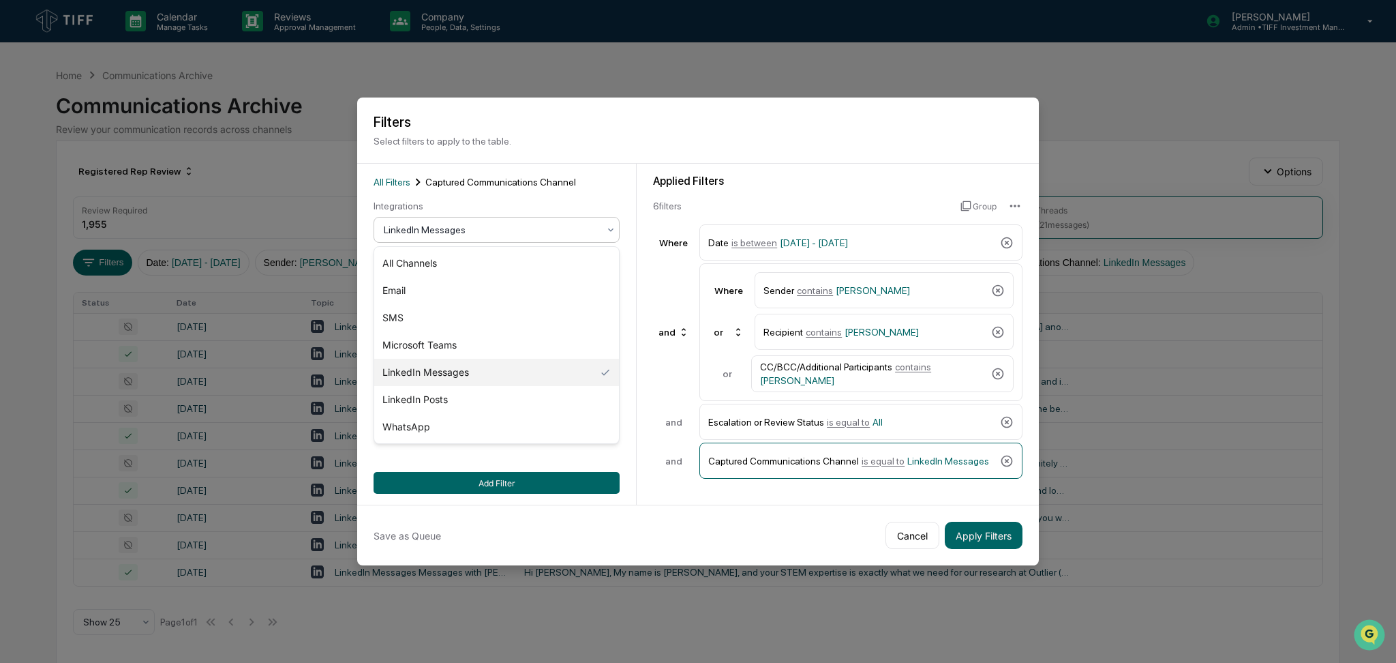
click at [513, 241] on div "LinkedIn Messages" at bounding box center [497, 230] width 246 height 26
click at [493, 318] on div "SMS" at bounding box center [496, 317] width 245 height 27
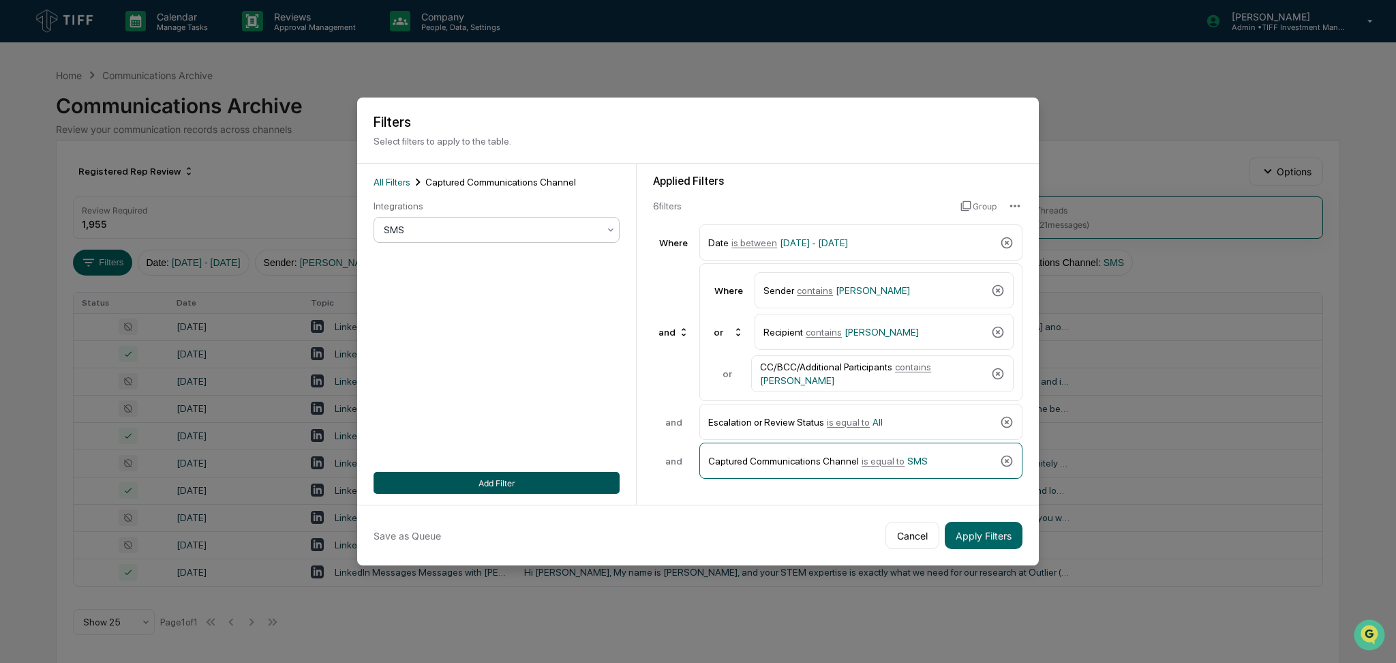
click at [582, 474] on button "Add Filter" at bounding box center [497, 483] width 246 height 22
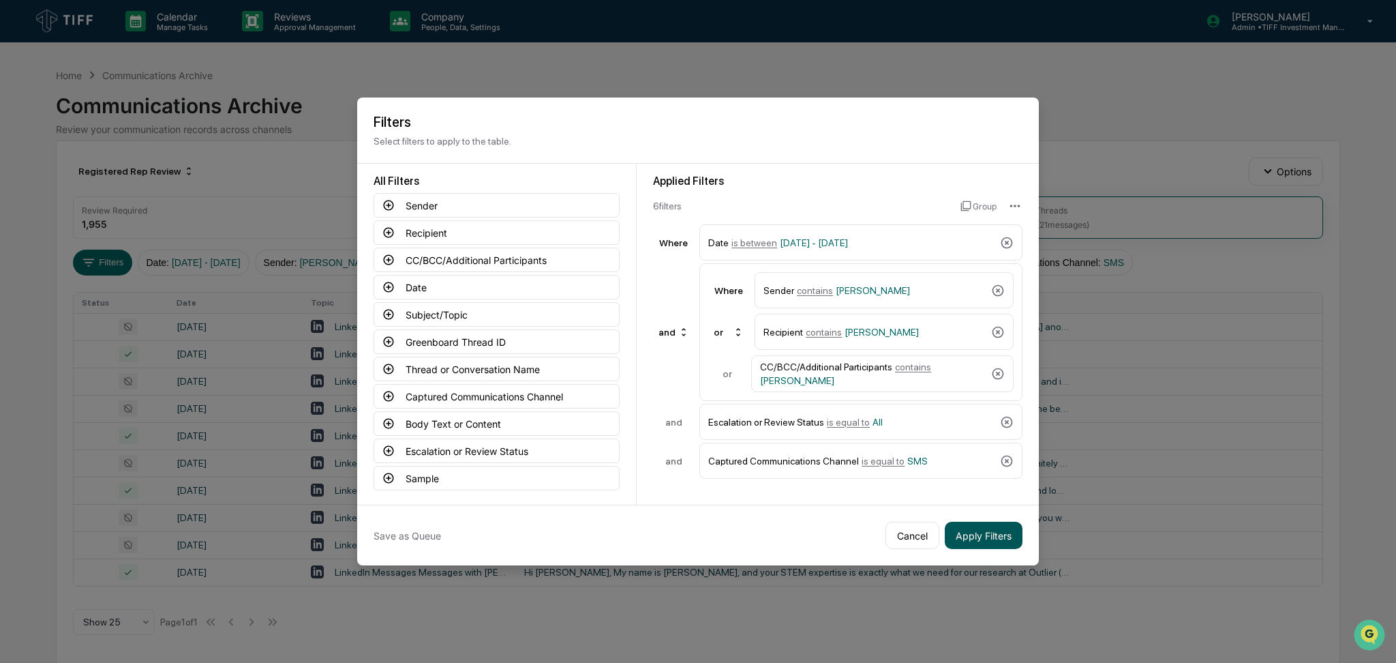
click at [978, 527] on button "Apply Filters" at bounding box center [984, 535] width 78 height 27
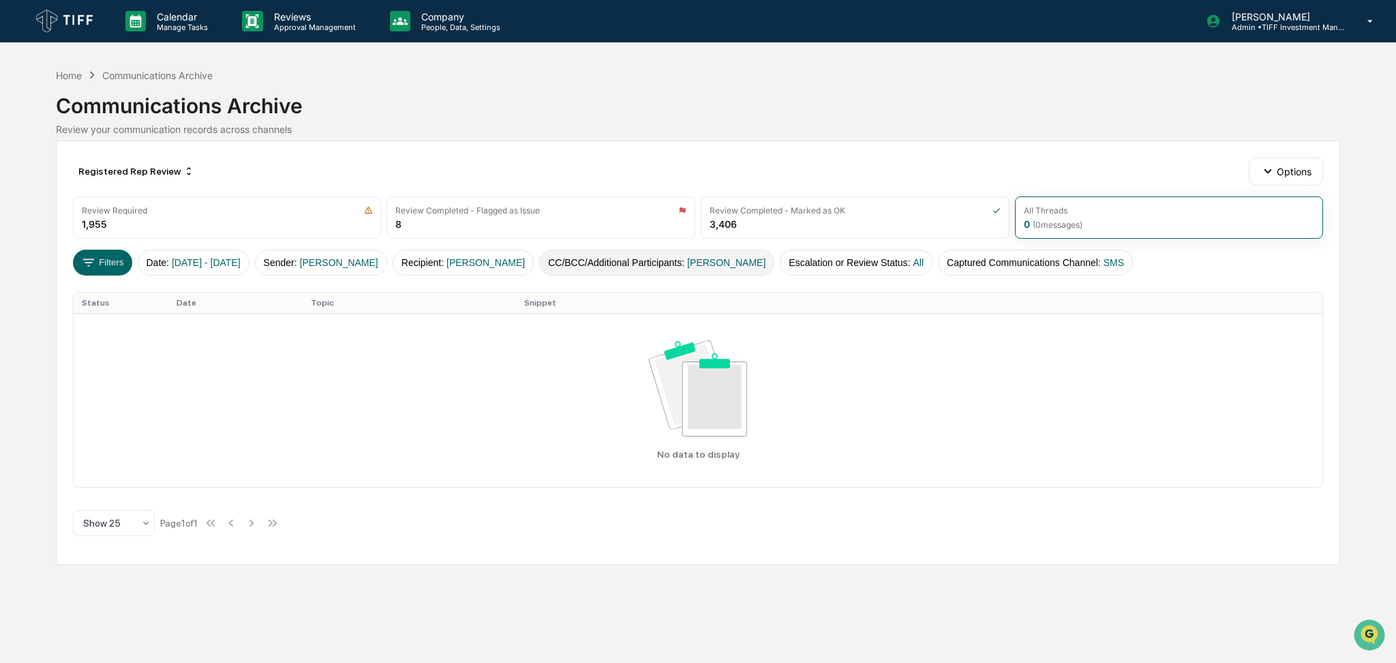
click at [669, 259] on button "CC/BCC/Additional Participants : [PERSON_NAME]" at bounding box center [656, 263] width 235 height 26
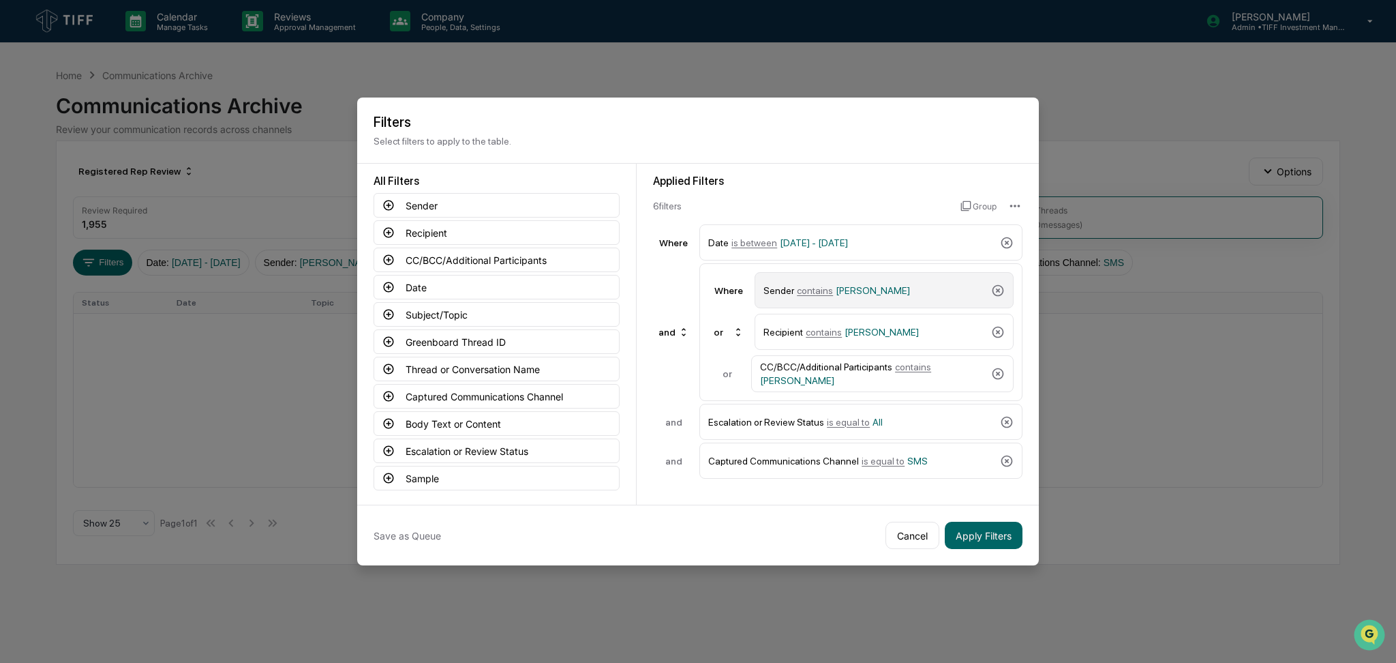
click at [815, 297] on div "Sender contains [PERSON_NAME]" at bounding box center [875, 290] width 222 height 24
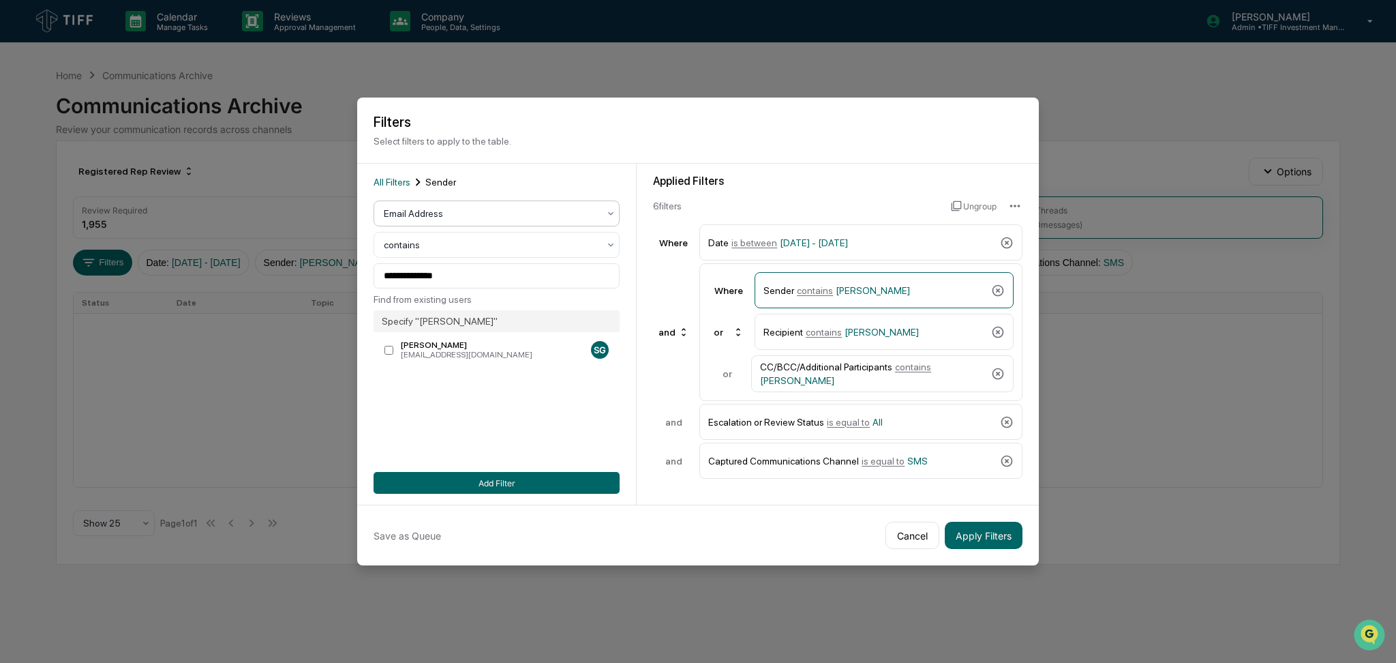
click at [507, 220] on div at bounding box center [491, 214] width 215 height 14
click at [492, 267] on div "User" at bounding box center [496, 273] width 245 height 27
click at [495, 280] on div at bounding box center [491, 276] width 215 height 14
type input "******"
click at [489, 309] on div "[PERSON_NAME]" at bounding box center [496, 309] width 245 height 27
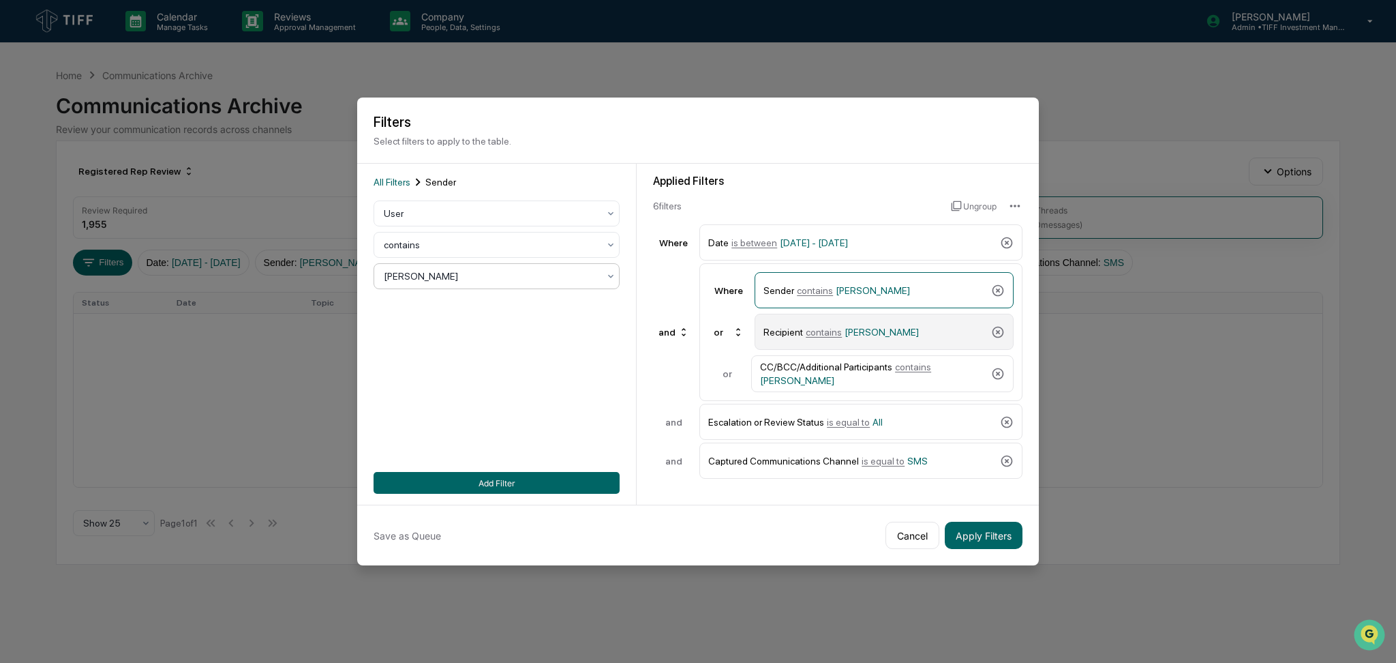
click at [898, 342] on div "Recipient contains [PERSON_NAME]" at bounding box center [875, 332] width 222 height 24
click at [561, 272] on div at bounding box center [491, 276] width 215 height 14
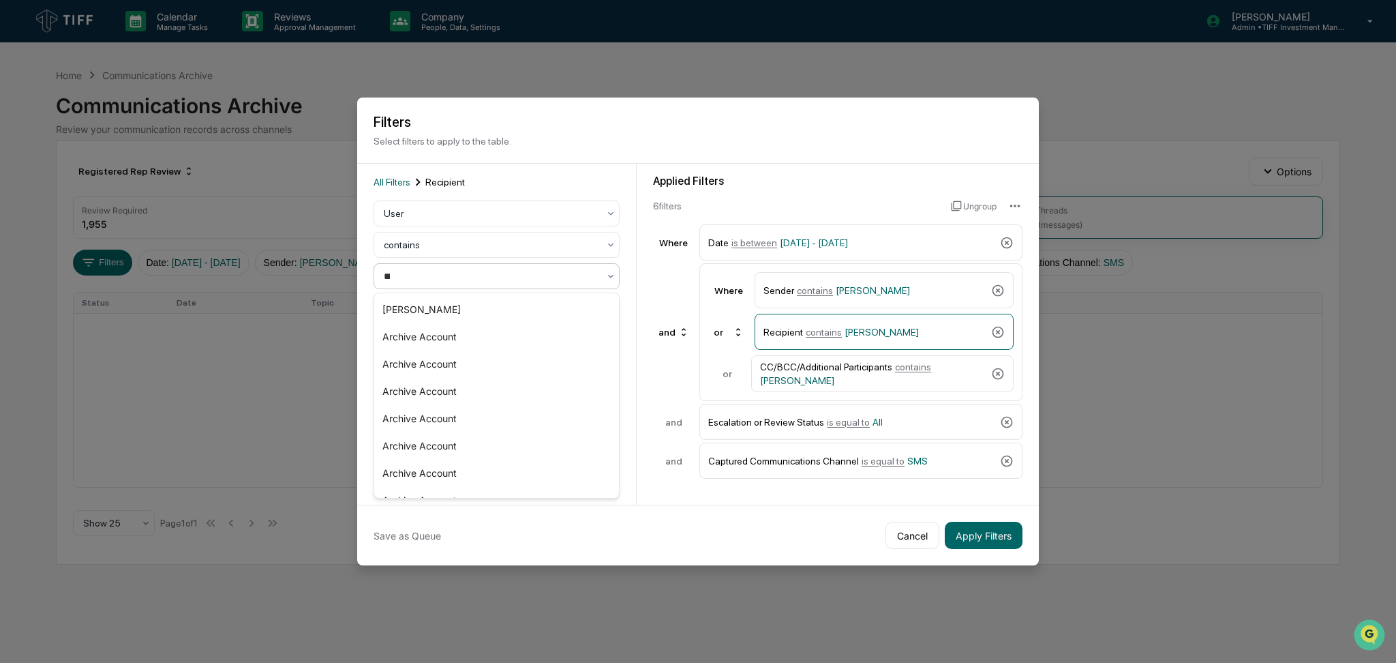
type input "****"
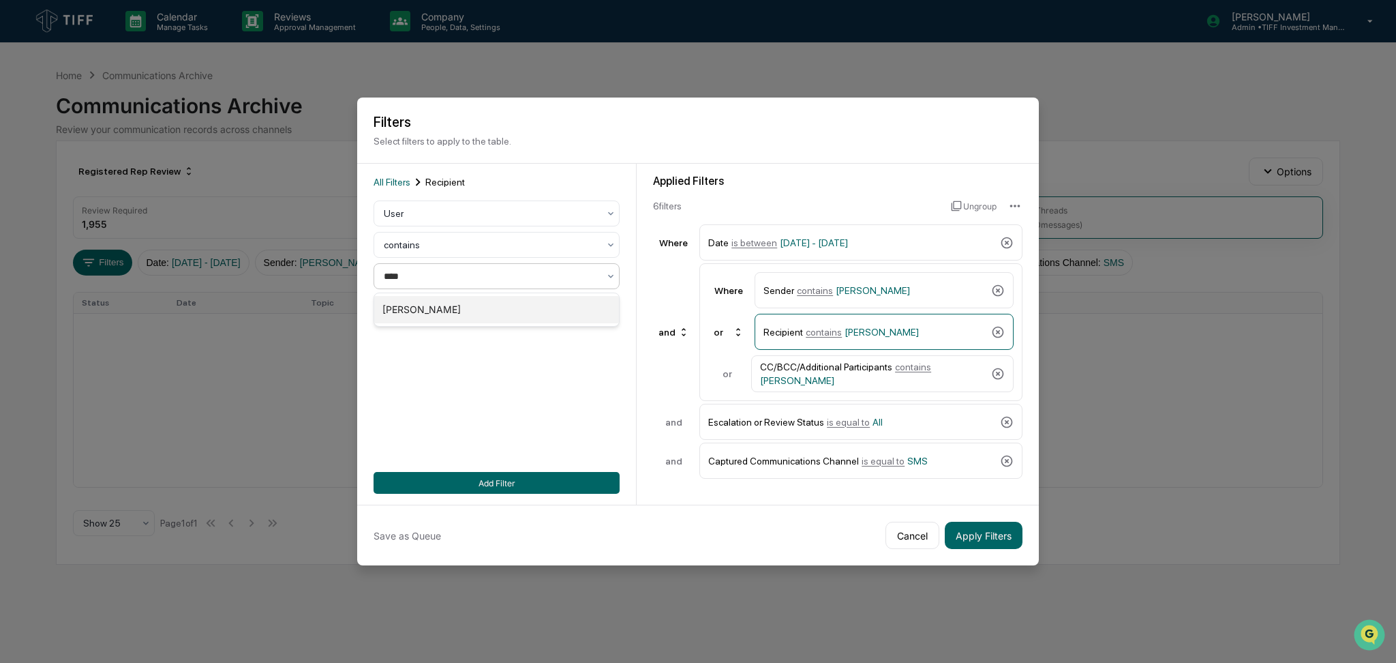
click at [532, 305] on div "[PERSON_NAME]" at bounding box center [496, 309] width 245 height 27
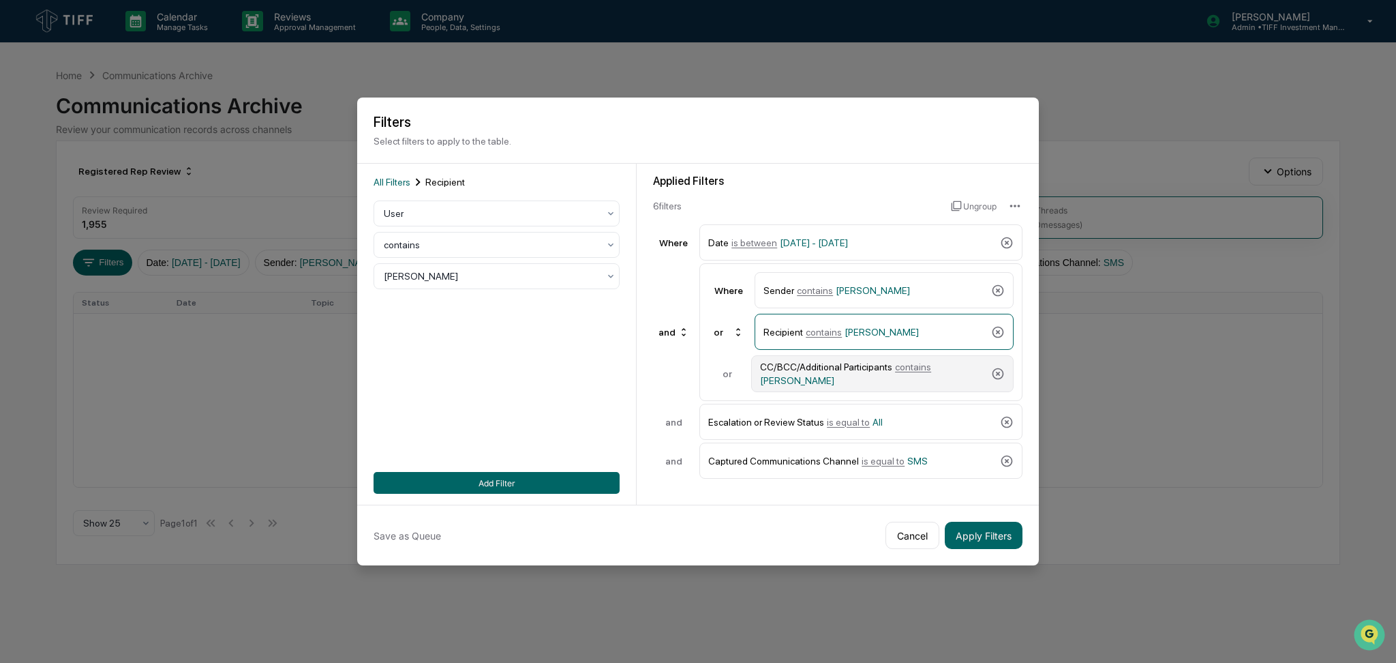
click at [790, 375] on span "[PERSON_NAME]" at bounding box center [797, 380] width 74 height 11
click at [528, 281] on div at bounding box center [491, 276] width 215 height 14
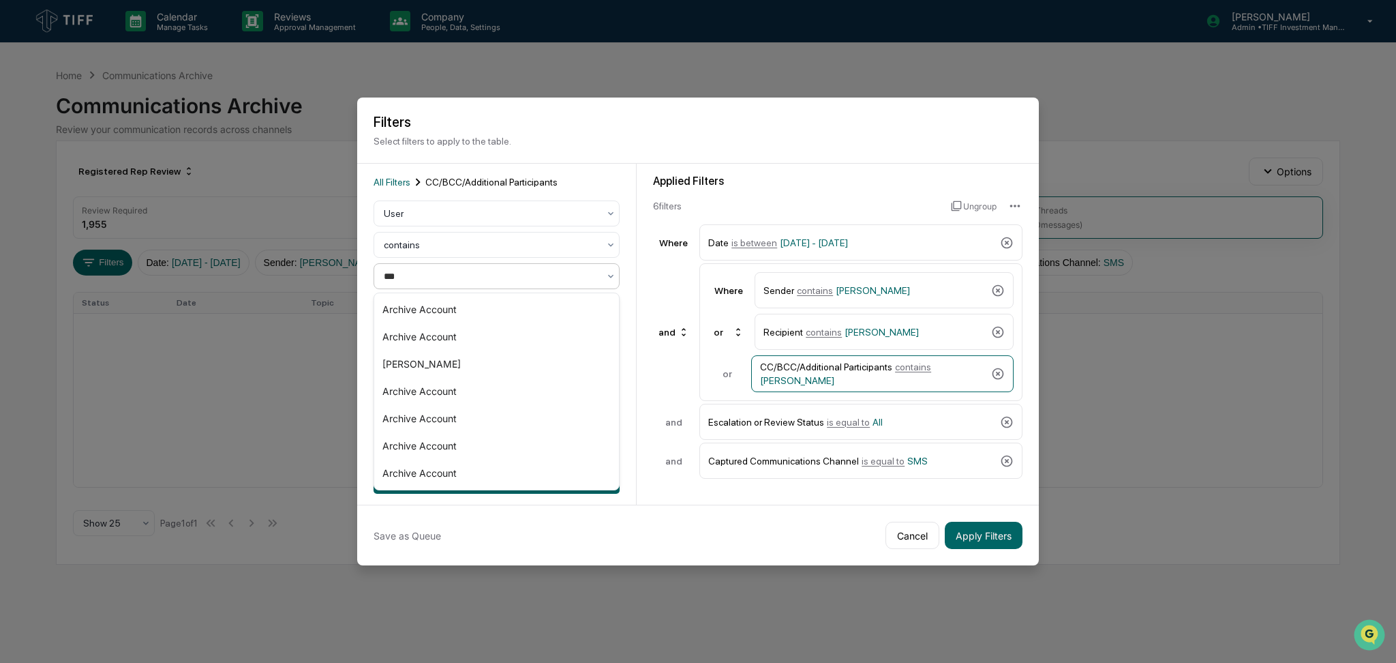
type input "****"
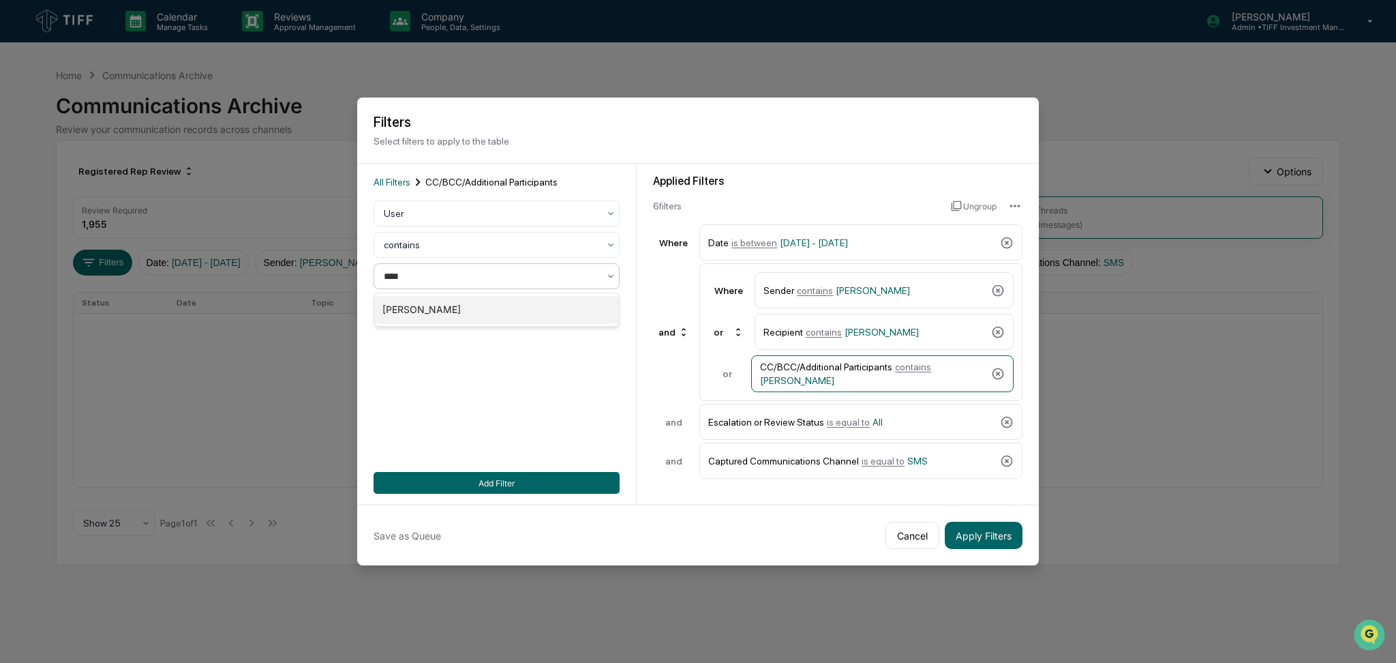
click at [522, 303] on div "[PERSON_NAME]" at bounding box center [496, 309] width 245 height 27
click at [547, 479] on button "Add Filter" at bounding box center [497, 483] width 246 height 22
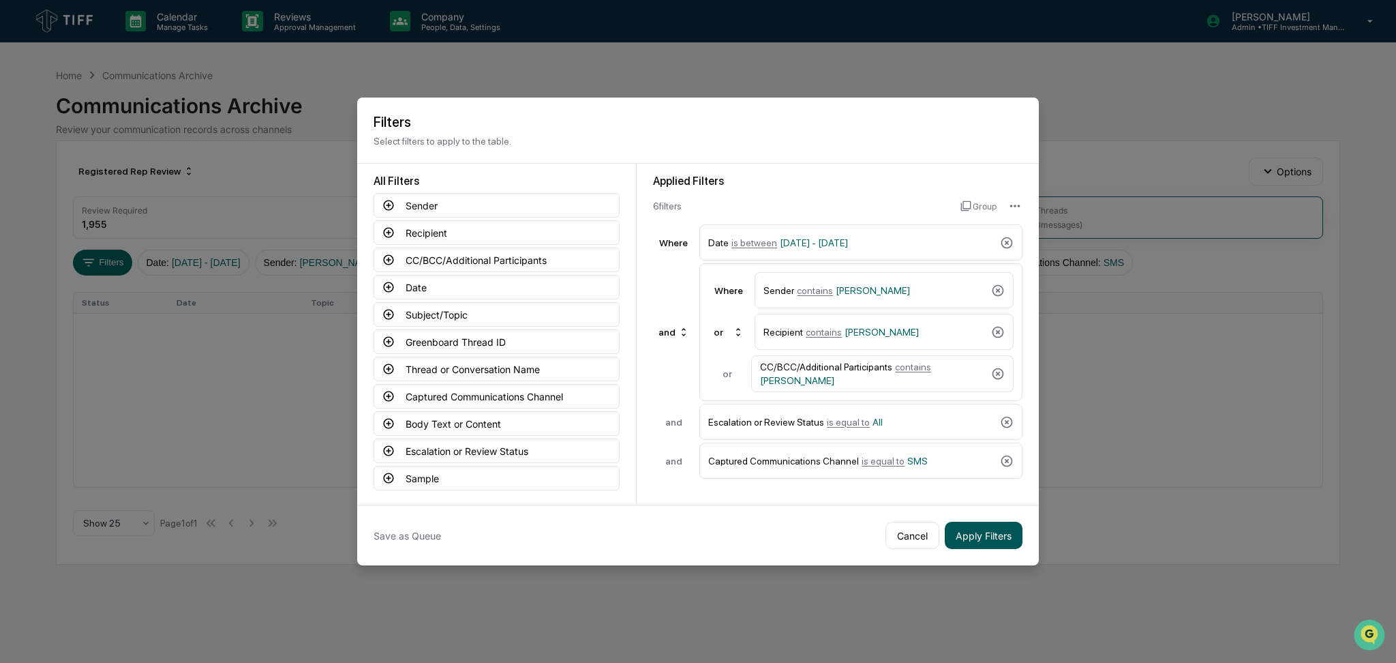
click at [997, 537] on button "Apply Filters" at bounding box center [984, 535] width 78 height 27
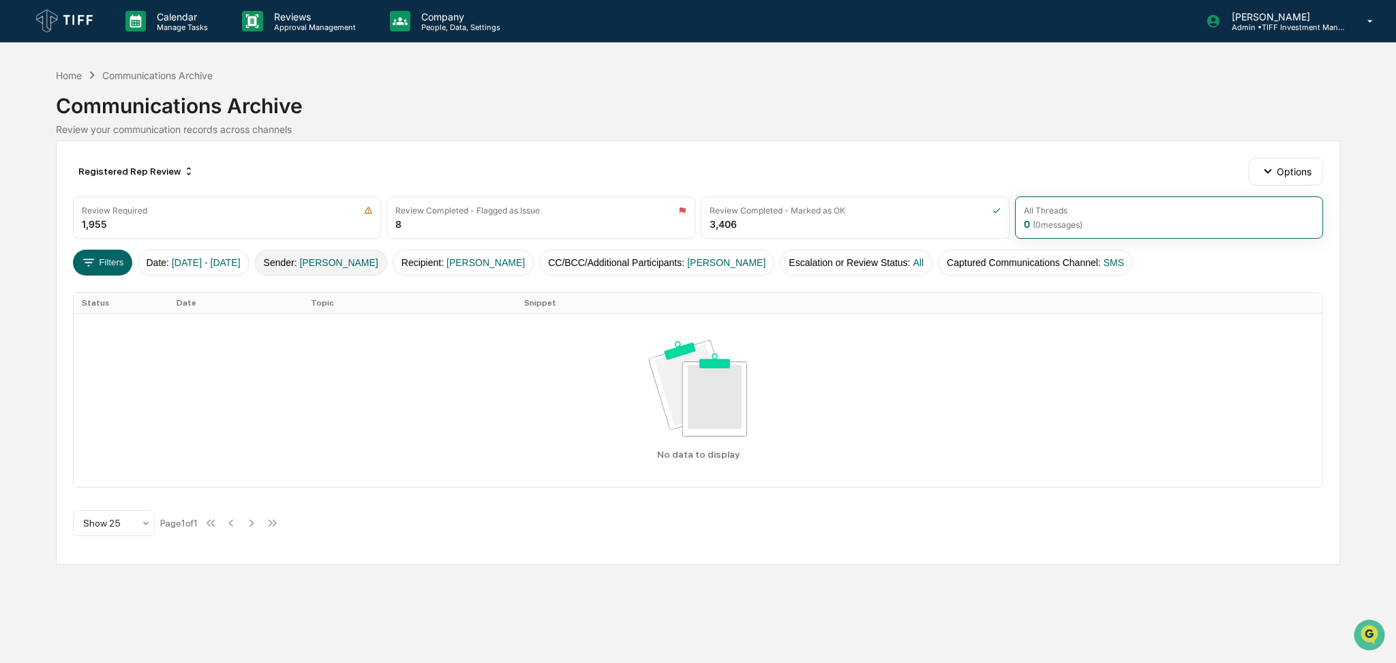
click at [372, 262] on span "[PERSON_NAME]" at bounding box center [339, 262] width 78 height 11
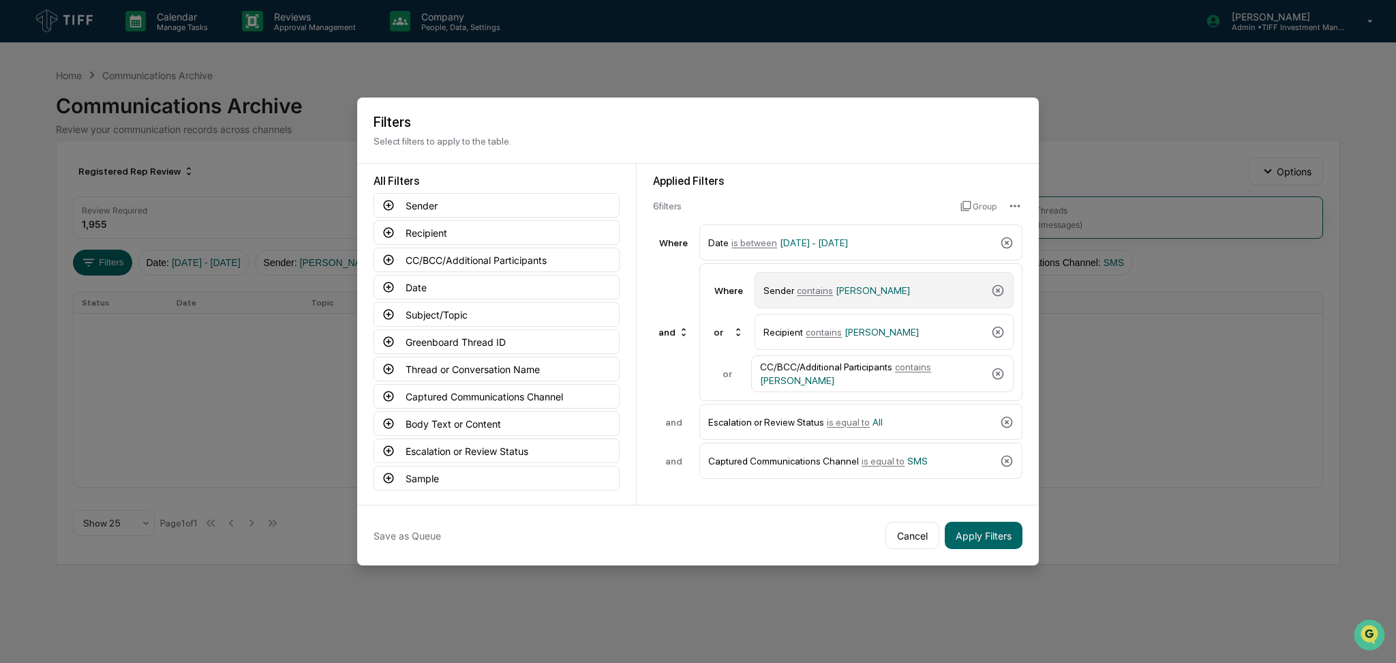
click at [853, 301] on div "Sender contains [PERSON_NAME]" at bounding box center [875, 290] width 222 height 24
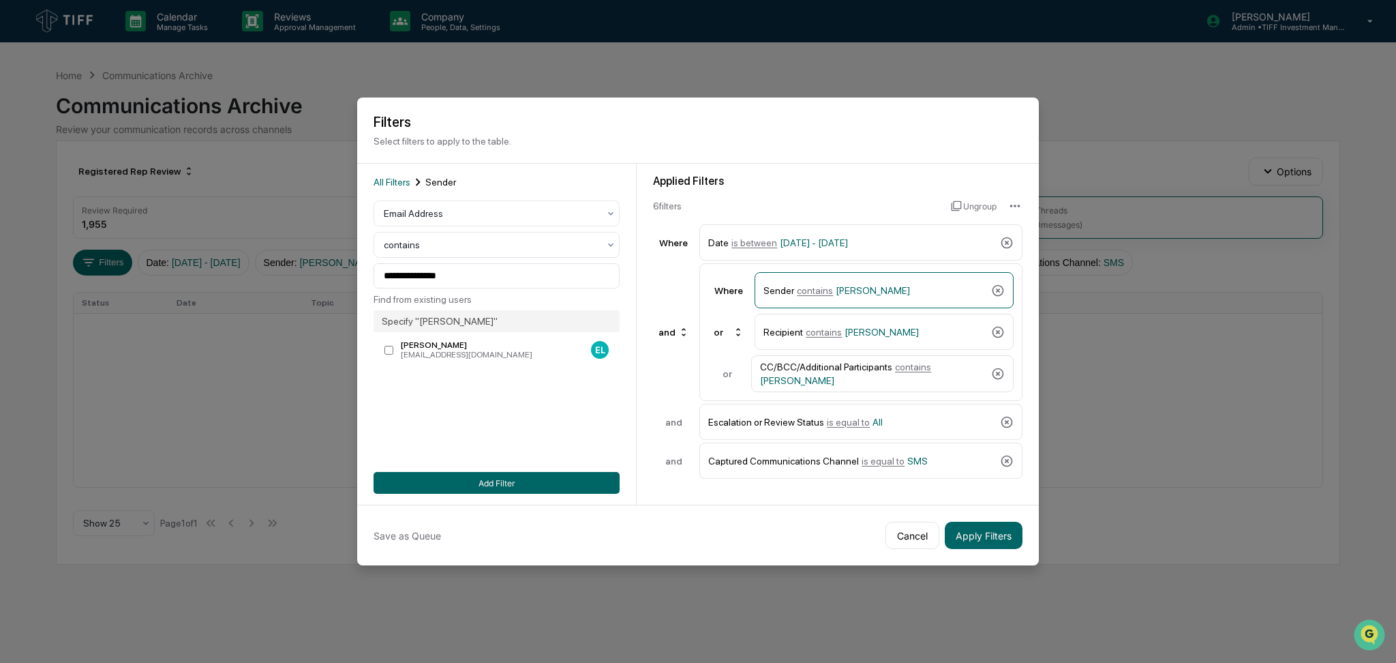
click at [473, 228] on div "**********" at bounding box center [497, 281] width 246 height 162
click at [483, 217] on div at bounding box center [491, 214] width 215 height 14
click at [474, 279] on div "User" at bounding box center [496, 273] width 245 height 27
click at [474, 275] on div at bounding box center [491, 276] width 215 height 14
type input "*****"
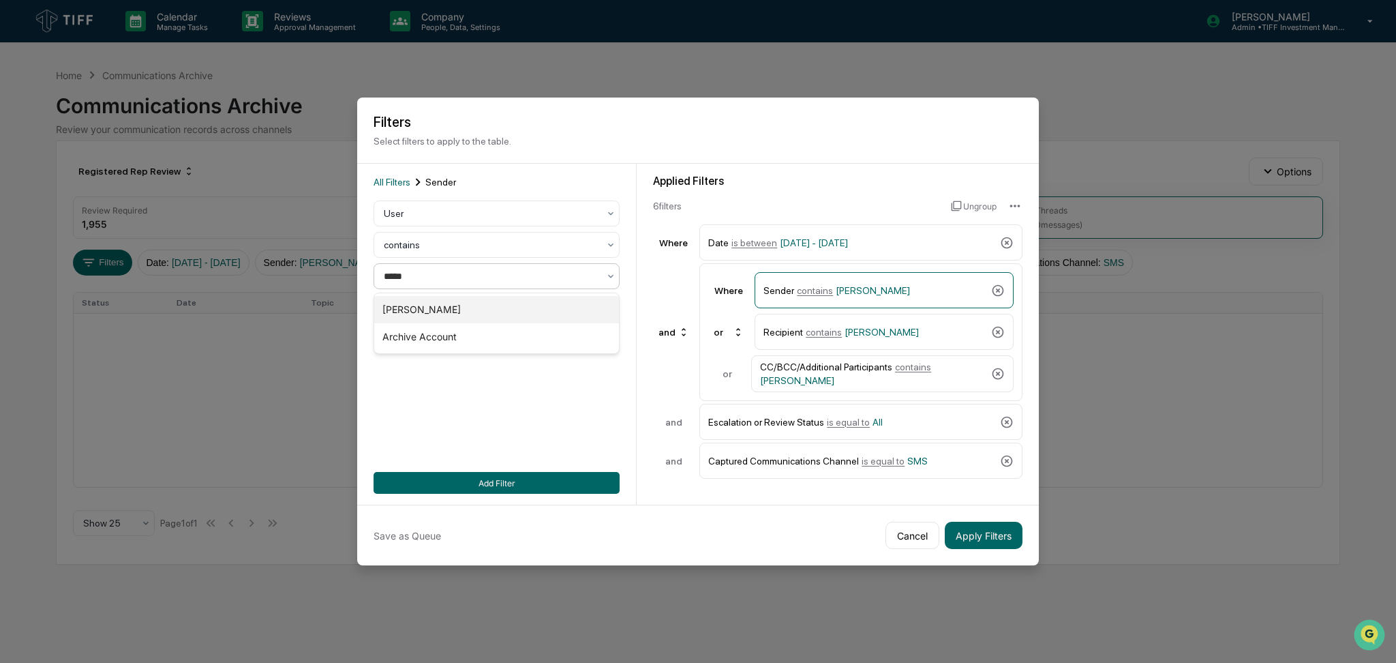
click at [476, 311] on div "[PERSON_NAME]" at bounding box center [496, 309] width 245 height 27
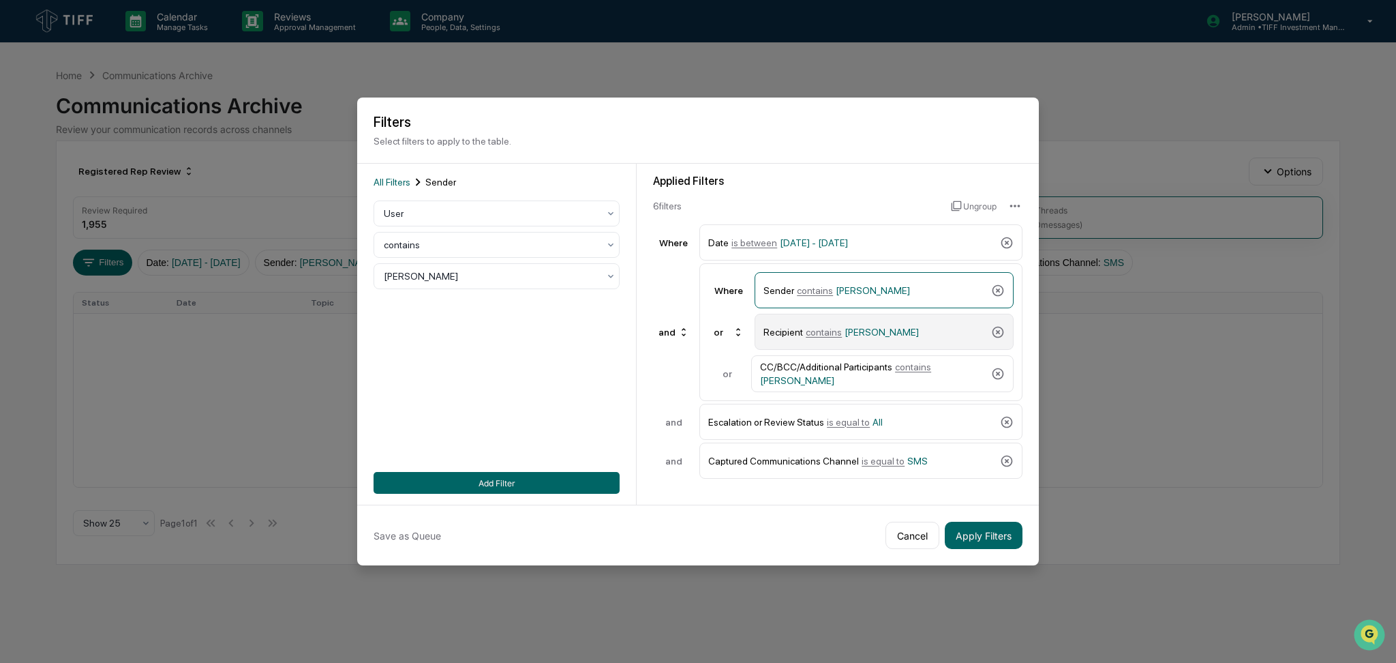
click at [909, 342] on div "Recipient contains [PERSON_NAME]" at bounding box center [875, 332] width 222 height 24
click at [421, 282] on div at bounding box center [491, 276] width 215 height 14
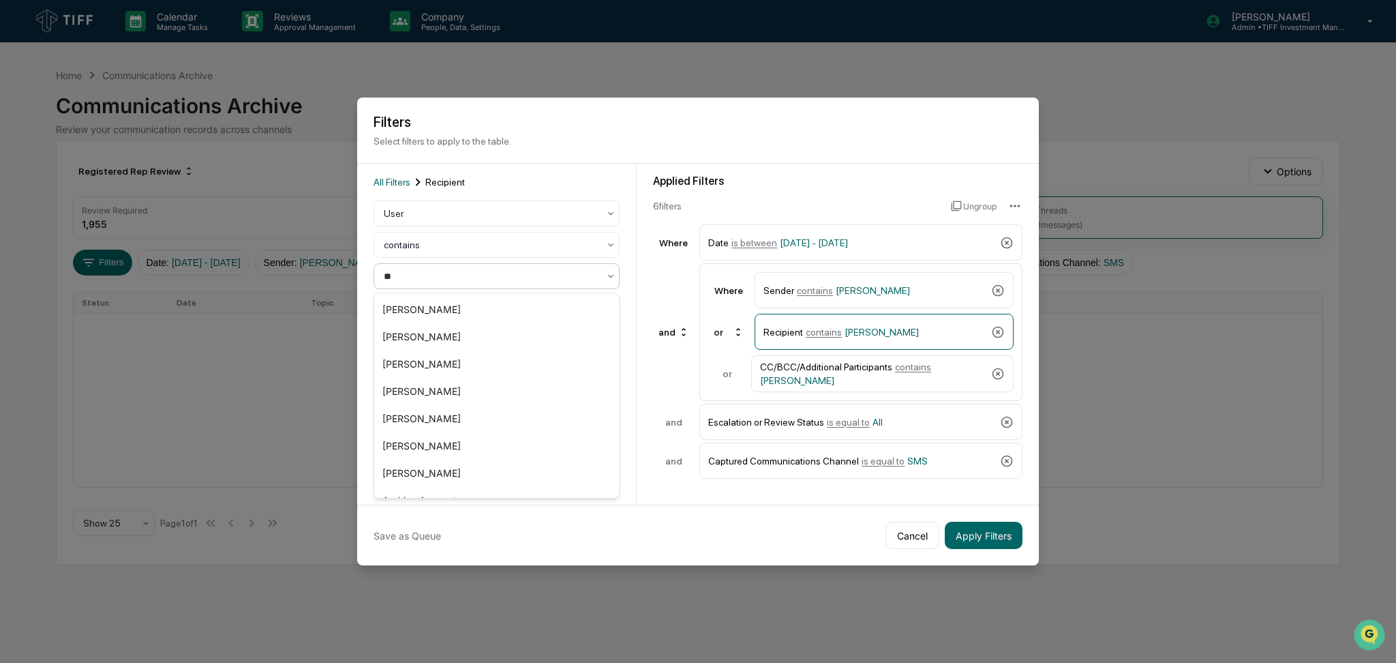
type input "***"
click at [423, 303] on div "[PERSON_NAME]" at bounding box center [496, 309] width 245 height 27
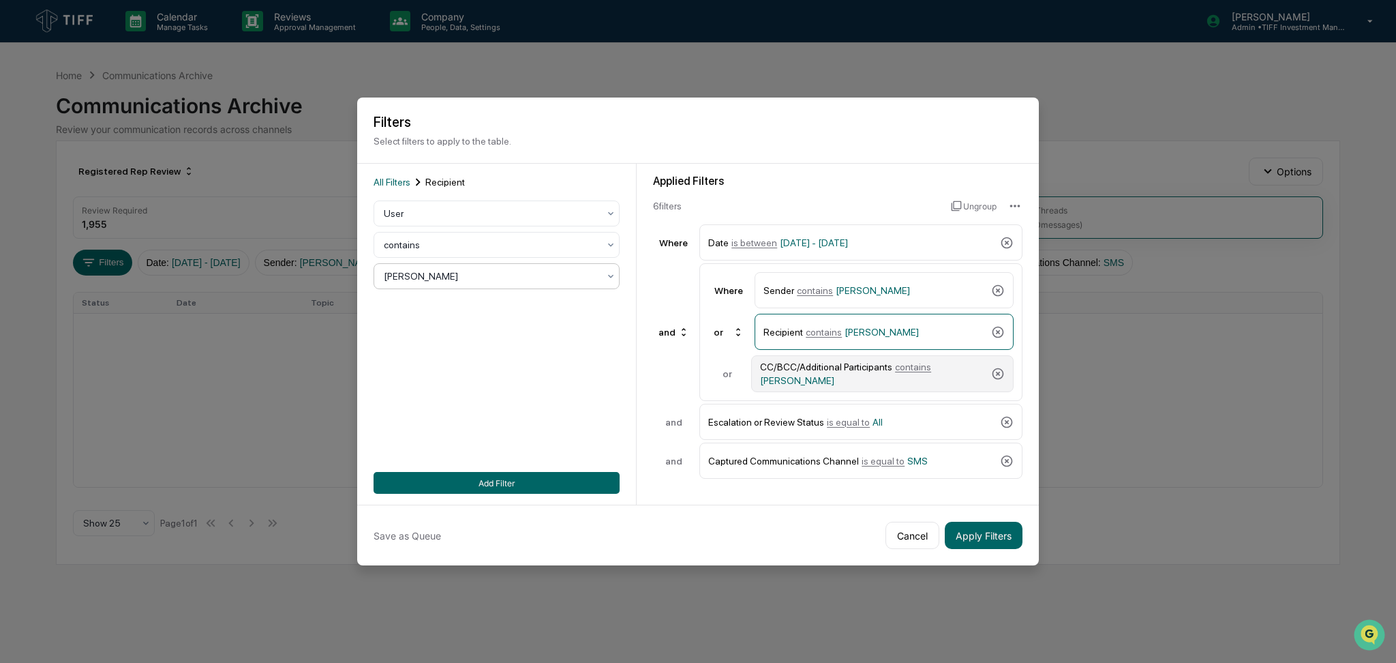
click at [880, 374] on div "CC/BCC/Additional Participants contains [PERSON_NAME]" at bounding box center [873, 373] width 226 height 25
click at [515, 277] on div at bounding box center [491, 276] width 215 height 14
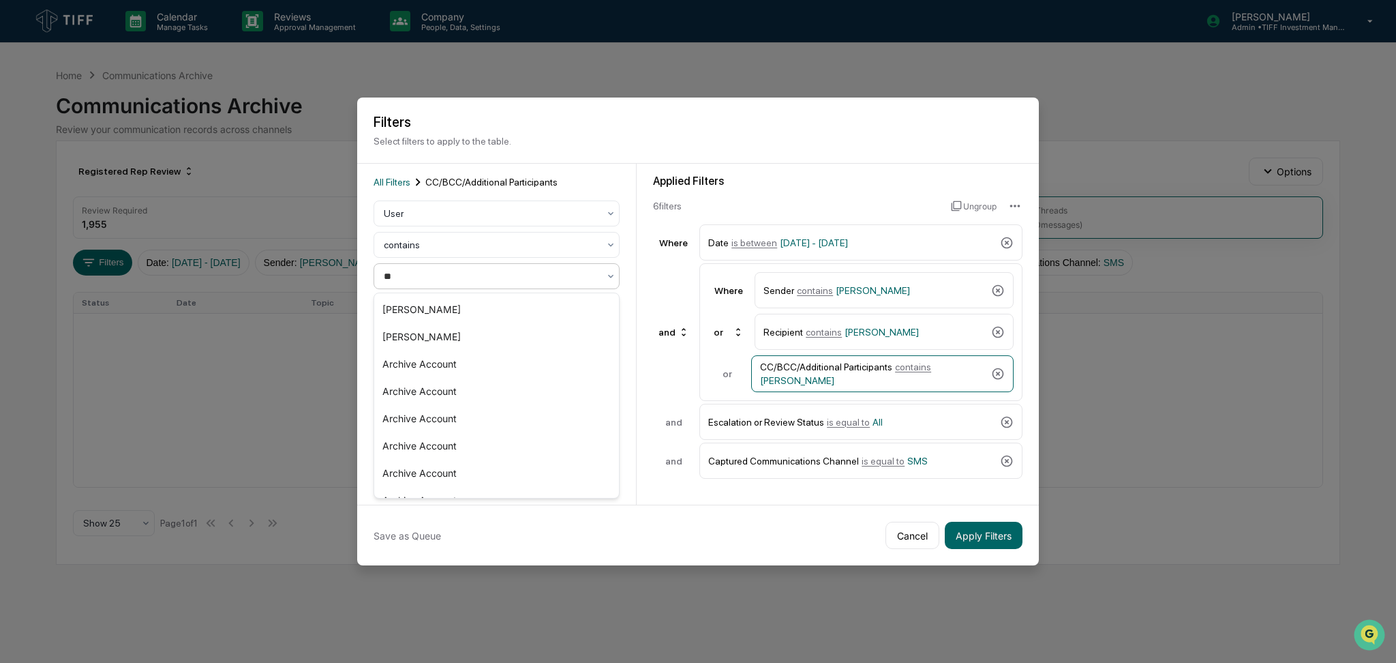
type input "***"
click at [499, 307] on div "[PERSON_NAME]" at bounding box center [496, 309] width 245 height 27
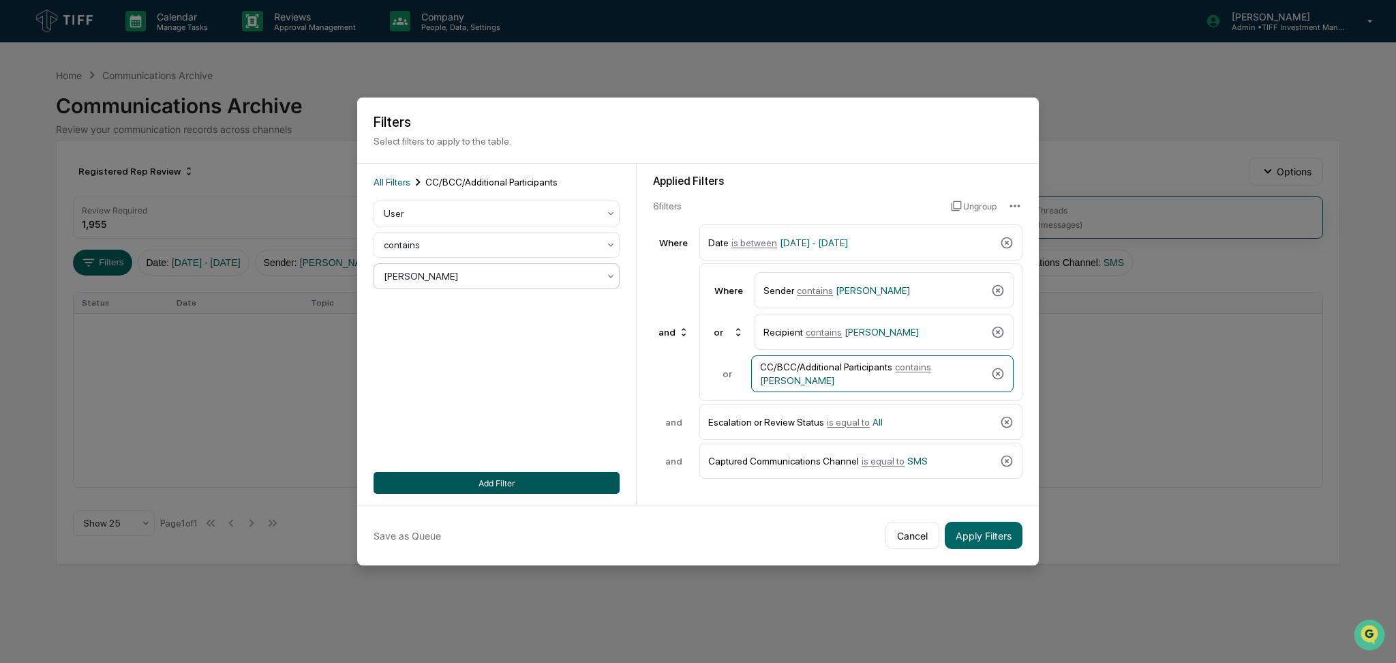
click at [535, 484] on button "Add Filter" at bounding box center [497, 483] width 246 height 22
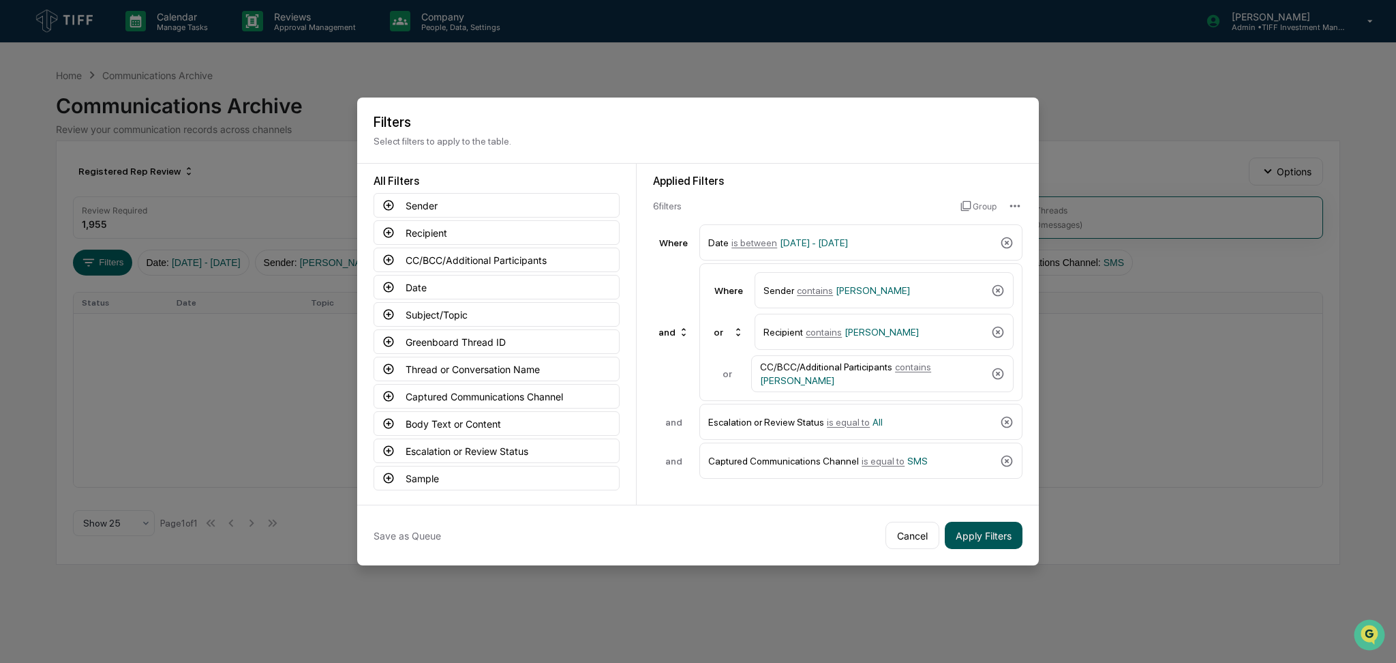
click at [976, 539] on button "Apply Filters" at bounding box center [984, 535] width 78 height 27
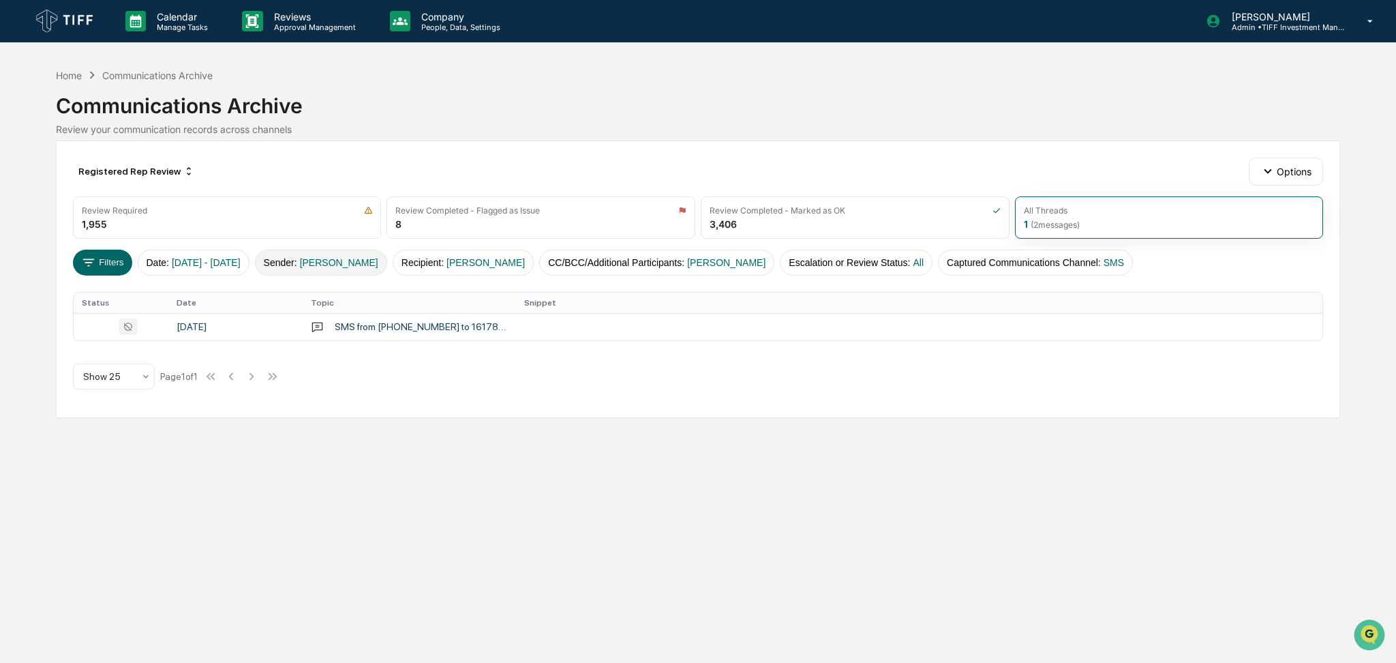
click at [376, 258] on span "[PERSON_NAME]" at bounding box center [339, 262] width 78 height 11
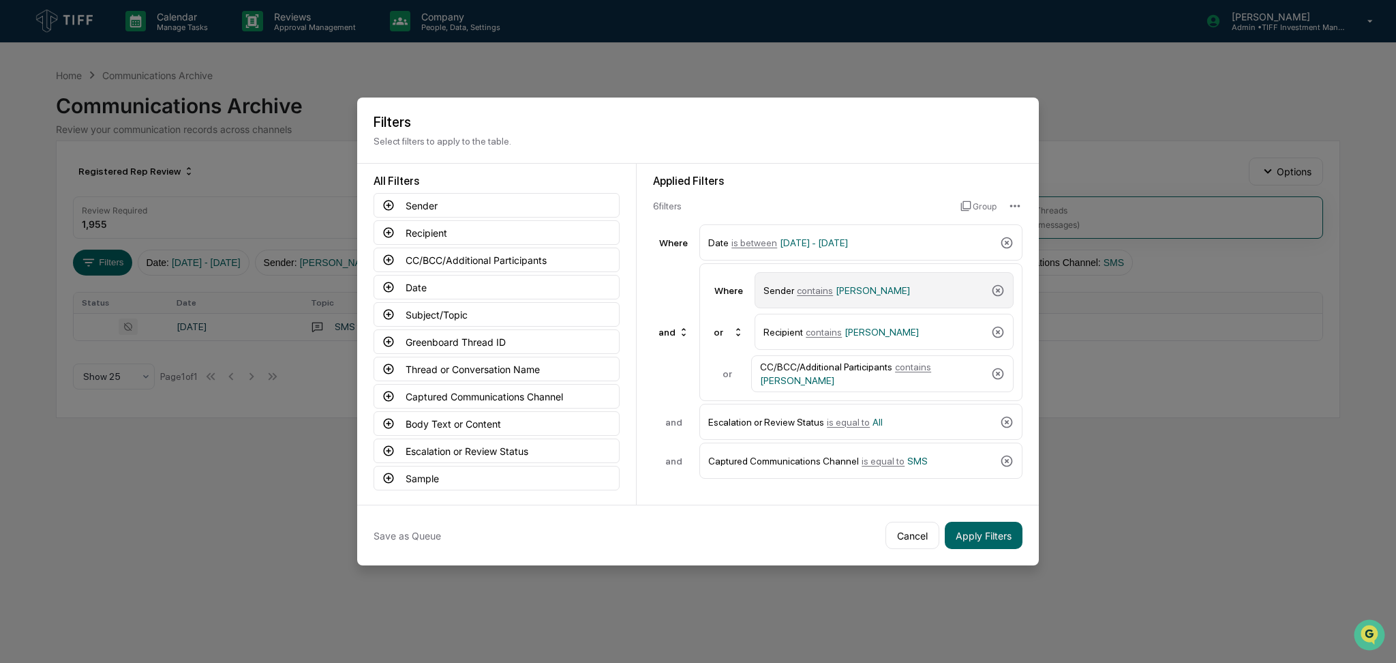
click at [849, 286] on span "[PERSON_NAME]" at bounding box center [873, 290] width 74 height 11
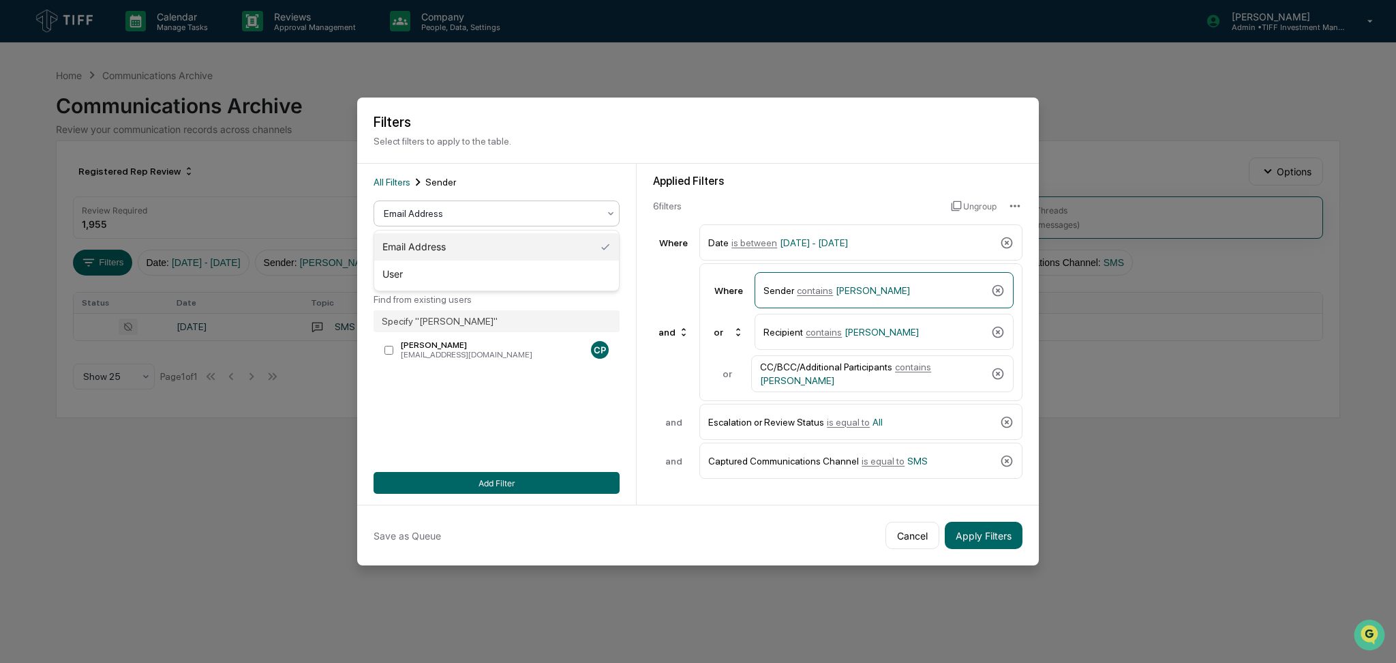
click at [485, 204] on div "Email Address" at bounding box center [491, 213] width 228 height 19
click at [465, 272] on div "User" at bounding box center [496, 273] width 245 height 27
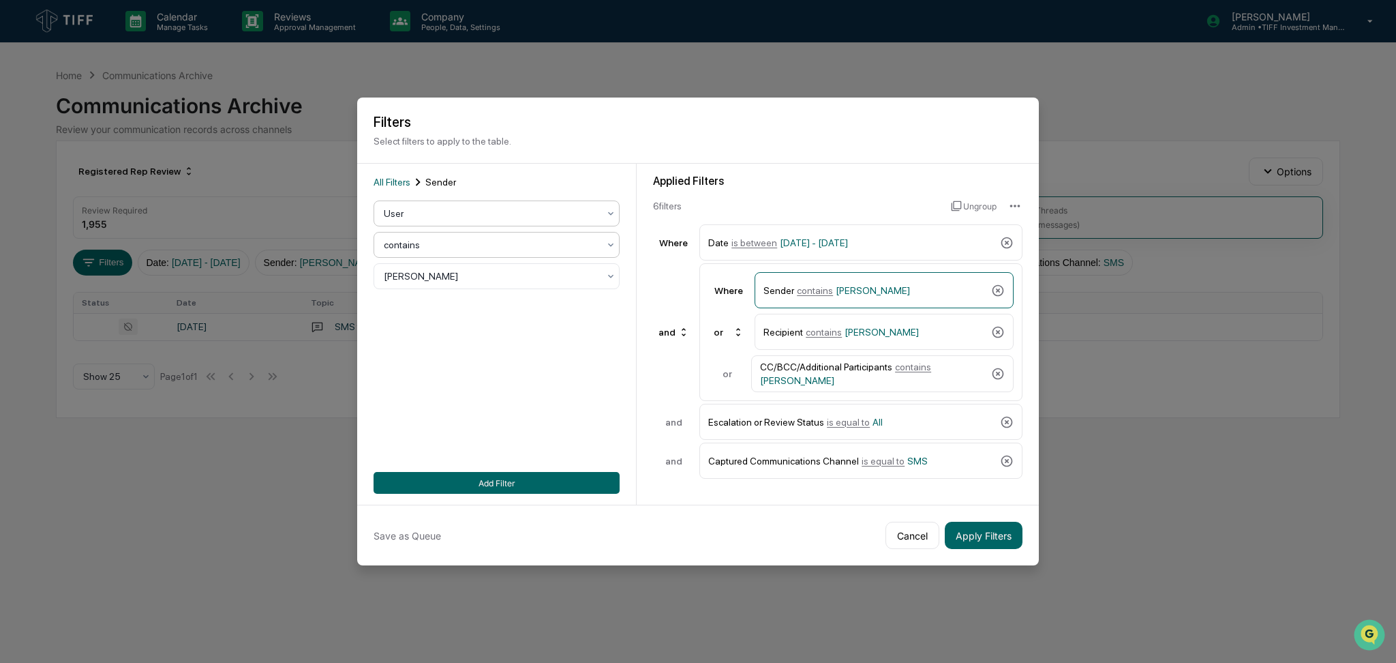
click at [478, 252] on div "contains" at bounding box center [491, 244] width 228 height 19
type input "****"
click at [536, 254] on div "contains" at bounding box center [491, 244] width 228 height 19
click at [547, 247] on div at bounding box center [491, 245] width 215 height 14
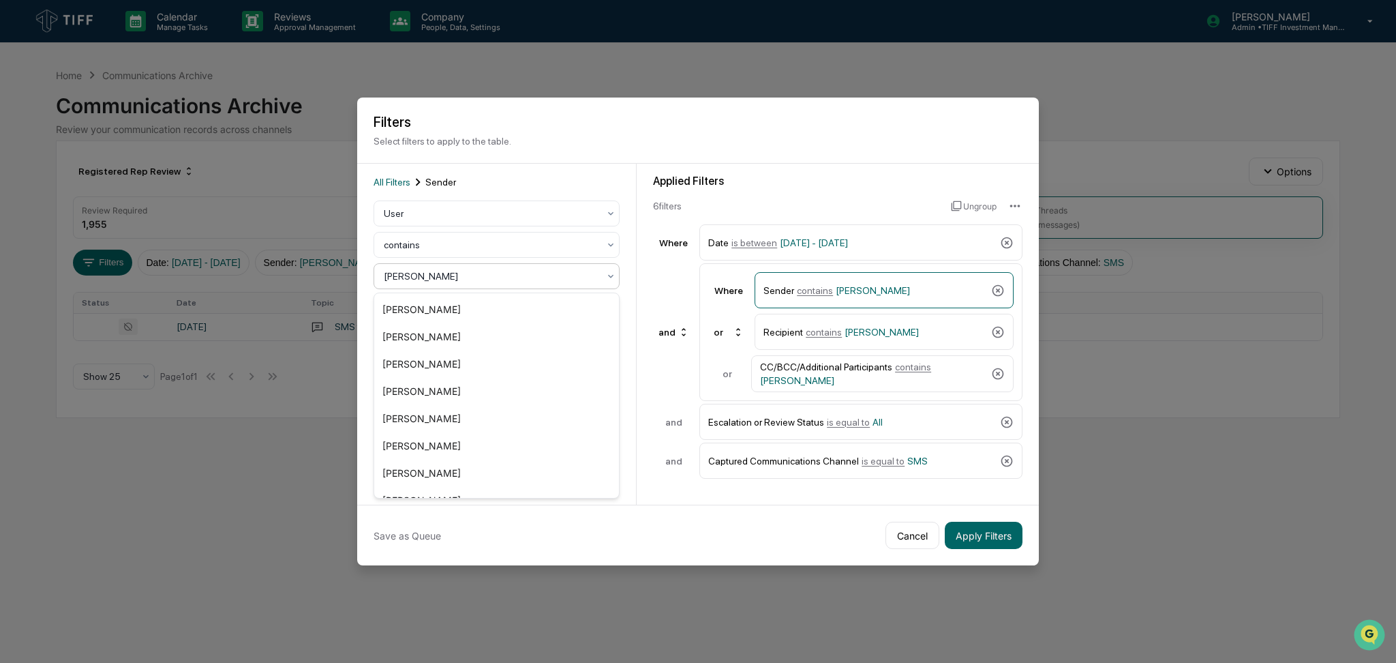
click at [555, 282] on div at bounding box center [491, 276] width 215 height 14
type input "****"
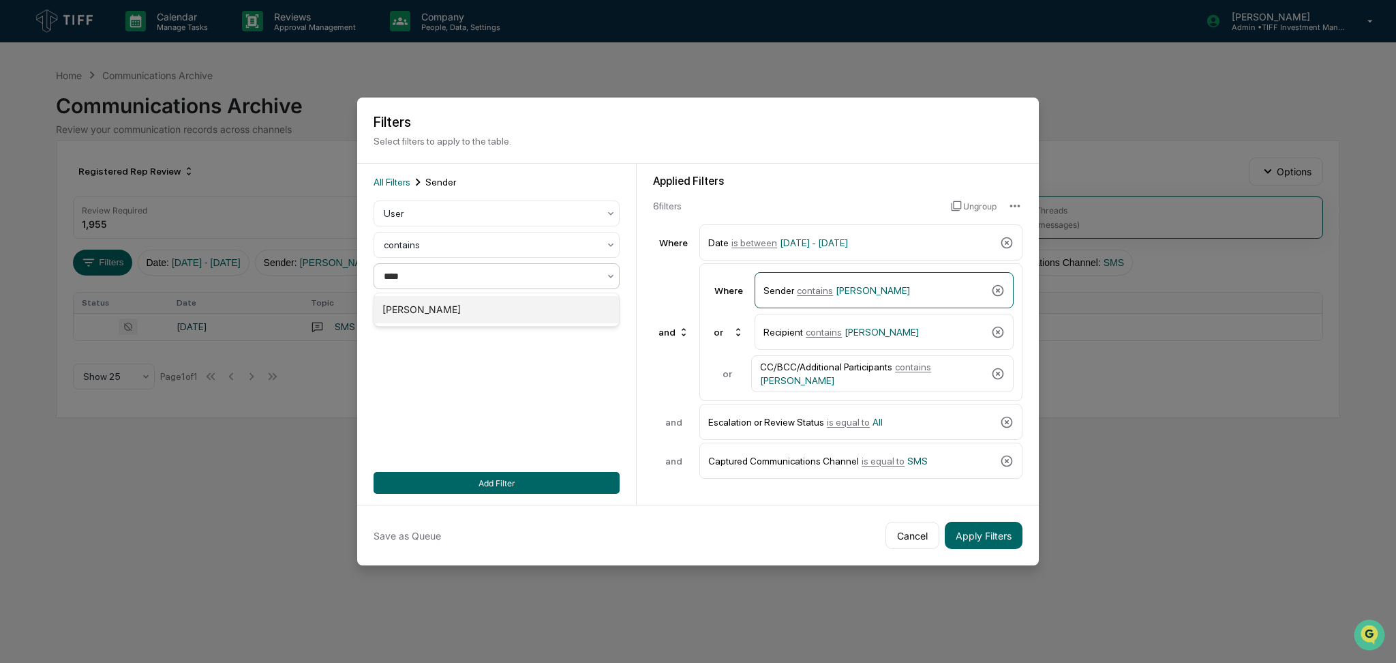
click at [539, 304] on div "[PERSON_NAME]" at bounding box center [496, 309] width 245 height 27
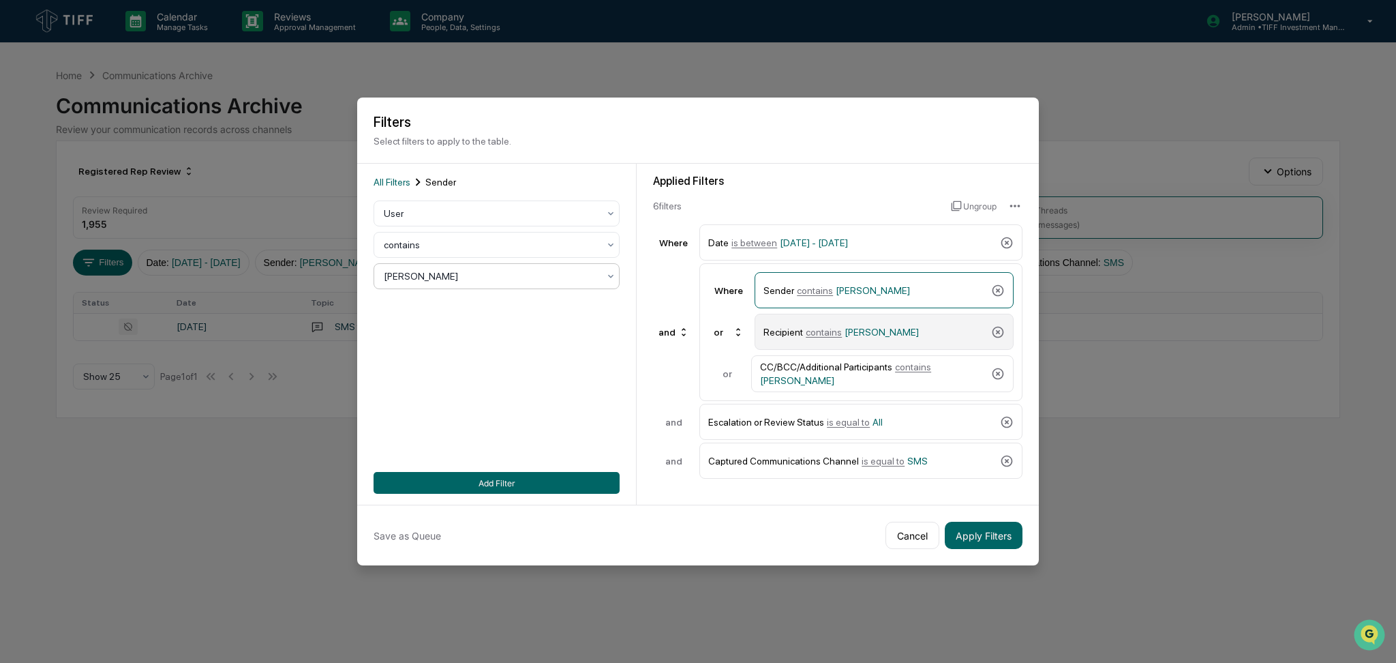
click at [860, 344] on div "Recipient contains [PERSON_NAME]" at bounding box center [884, 332] width 259 height 36
click at [473, 282] on div at bounding box center [491, 276] width 215 height 14
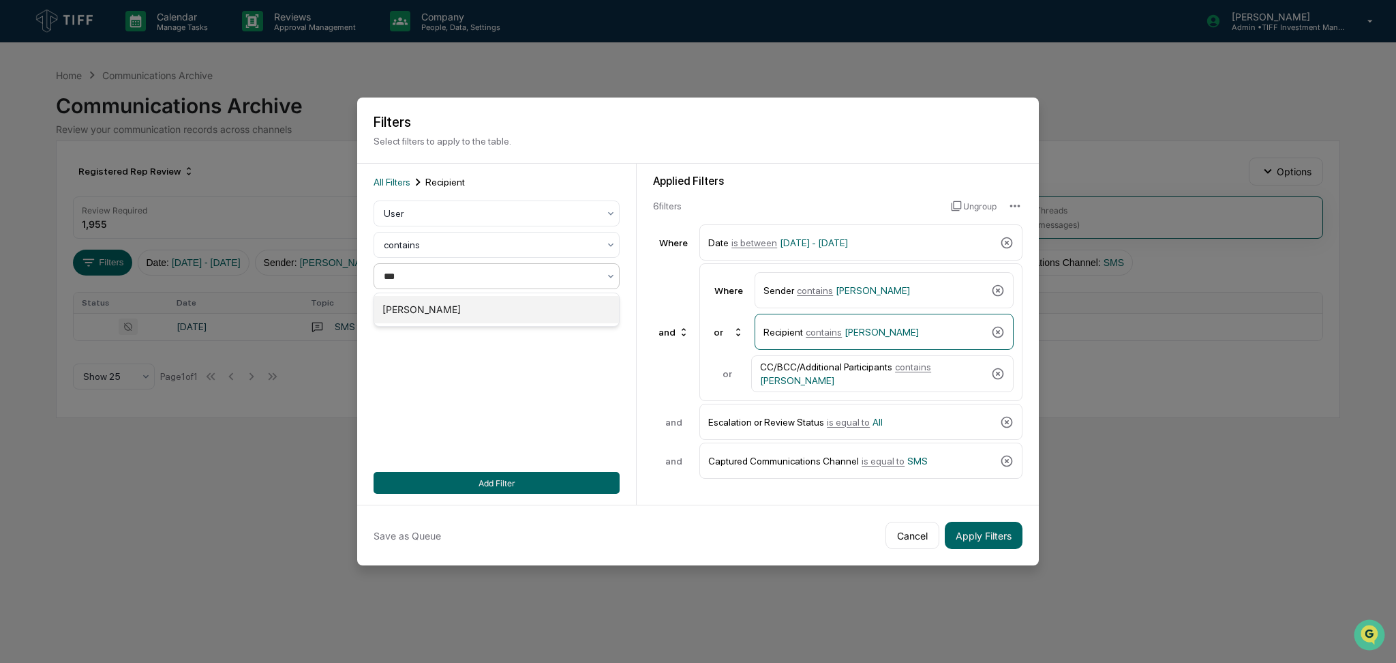
type input "****"
click at [470, 312] on div "[PERSON_NAME]" at bounding box center [496, 309] width 245 height 27
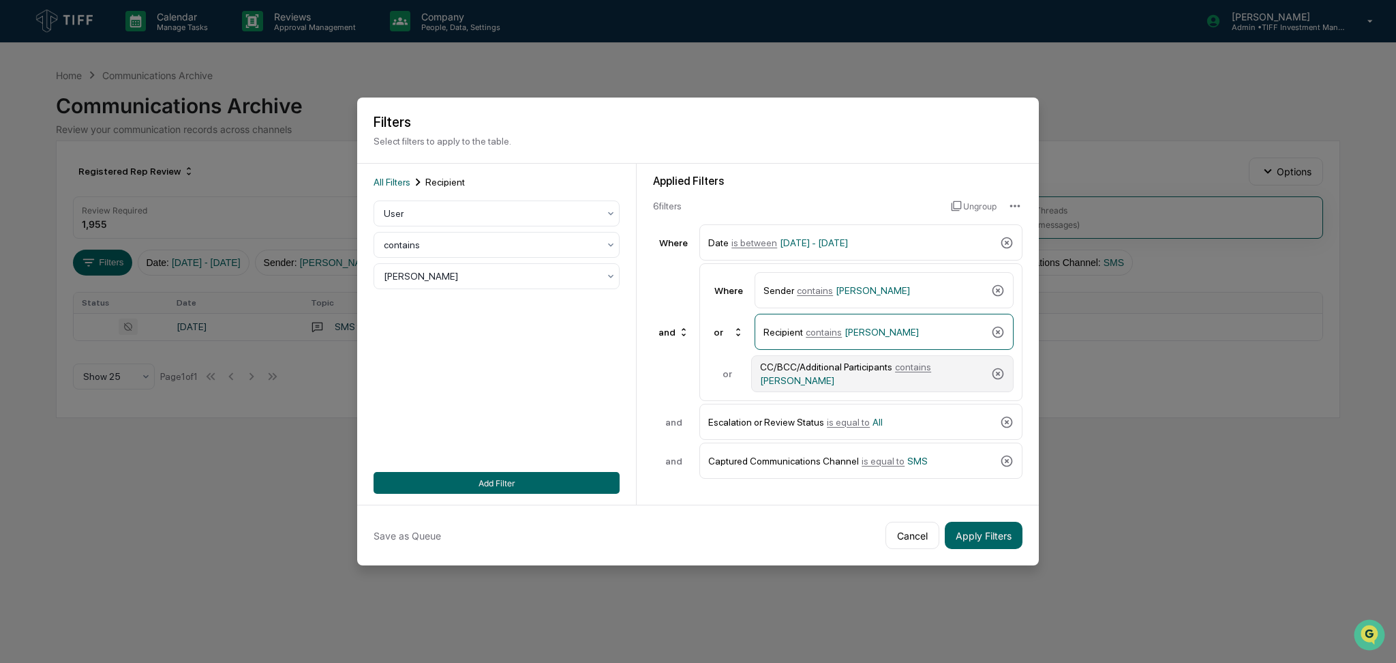
click at [837, 365] on div "CC/BCC/Additional Participants contains [PERSON_NAME]" at bounding box center [873, 373] width 226 height 25
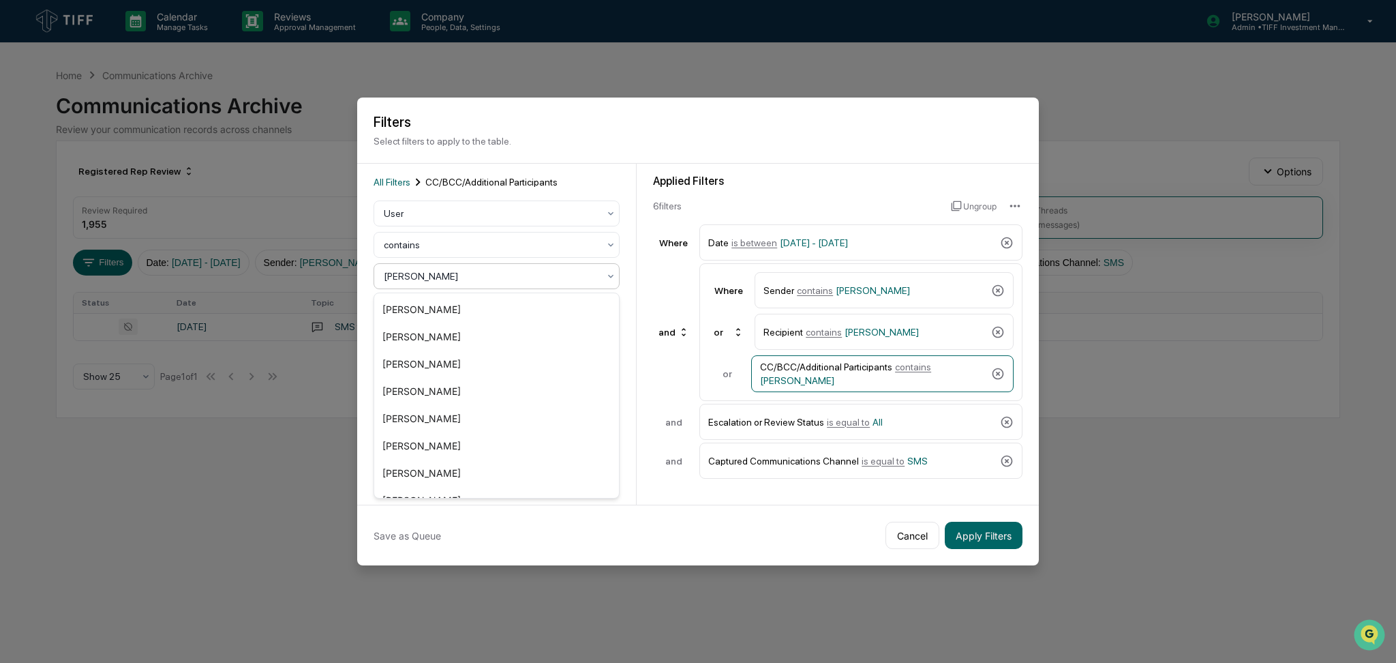
click at [446, 278] on div at bounding box center [491, 276] width 215 height 14
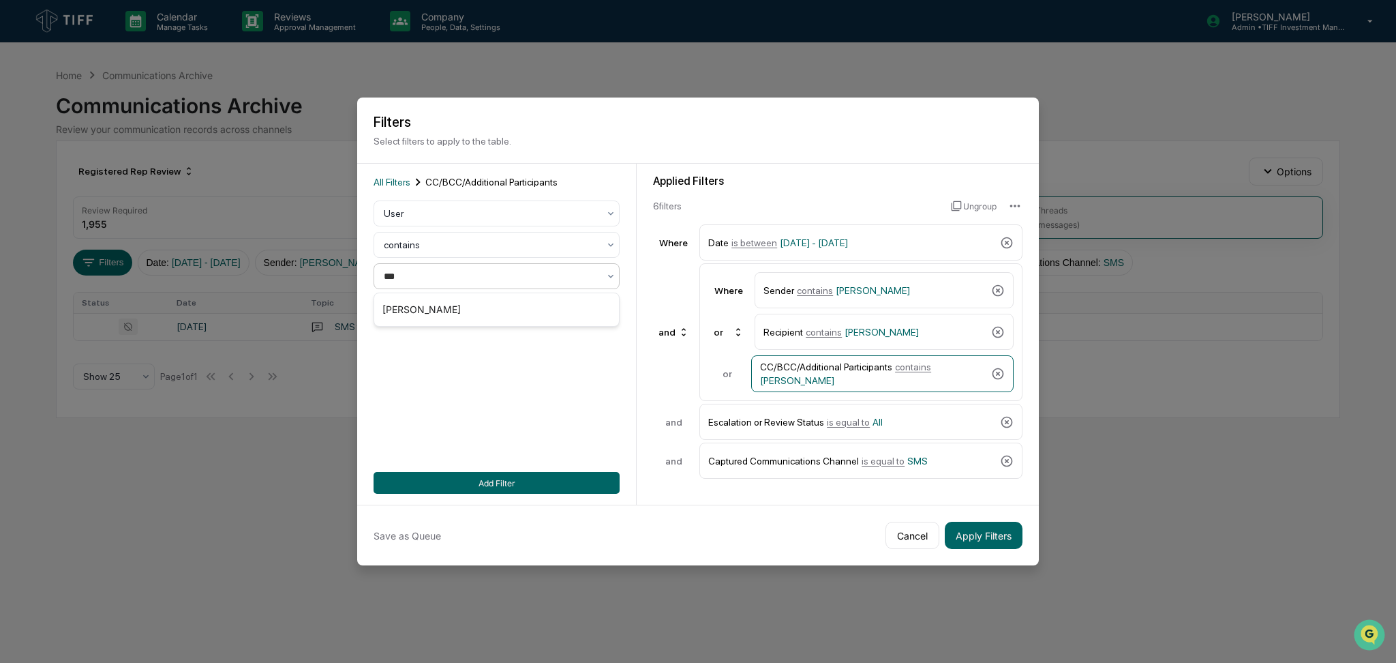
type input "****"
click at [464, 306] on div "[PERSON_NAME]" at bounding box center [496, 309] width 245 height 27
click at [984, 538] on button "Apply Filters" at bounding box center [984, 535] width 78 height 27
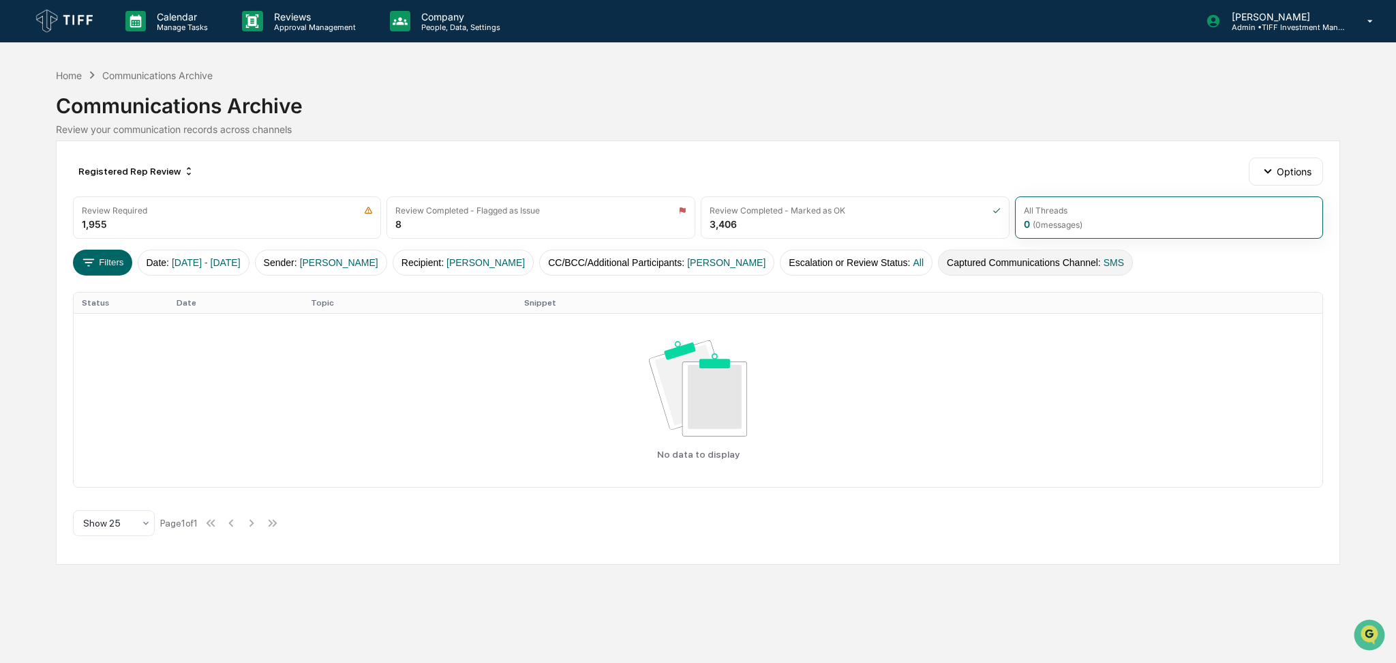
click at [975, 264] on button "Captured Communications Channel : SMS" at bounding box center [1035, 263] width 195 height 26
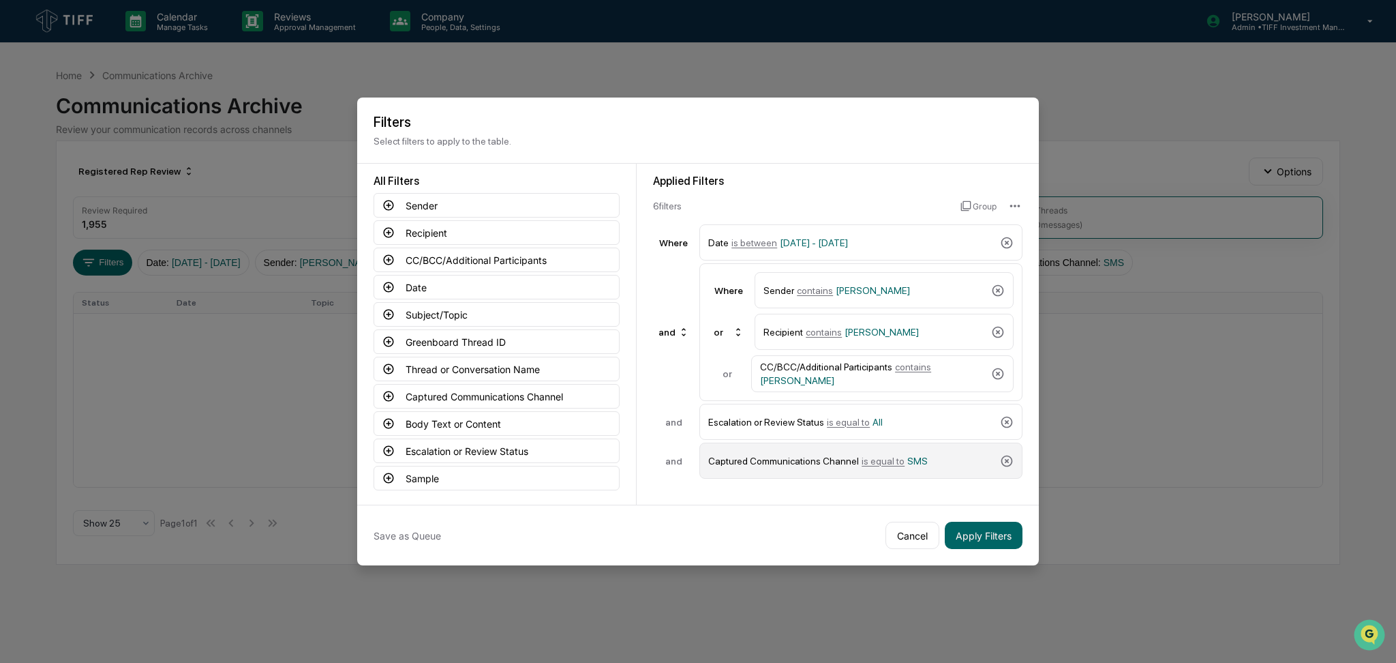
click at [852, 460] on div "Captured Communications Channel is equal to SMS" at bounding box center [851, 461] width 286 height 24
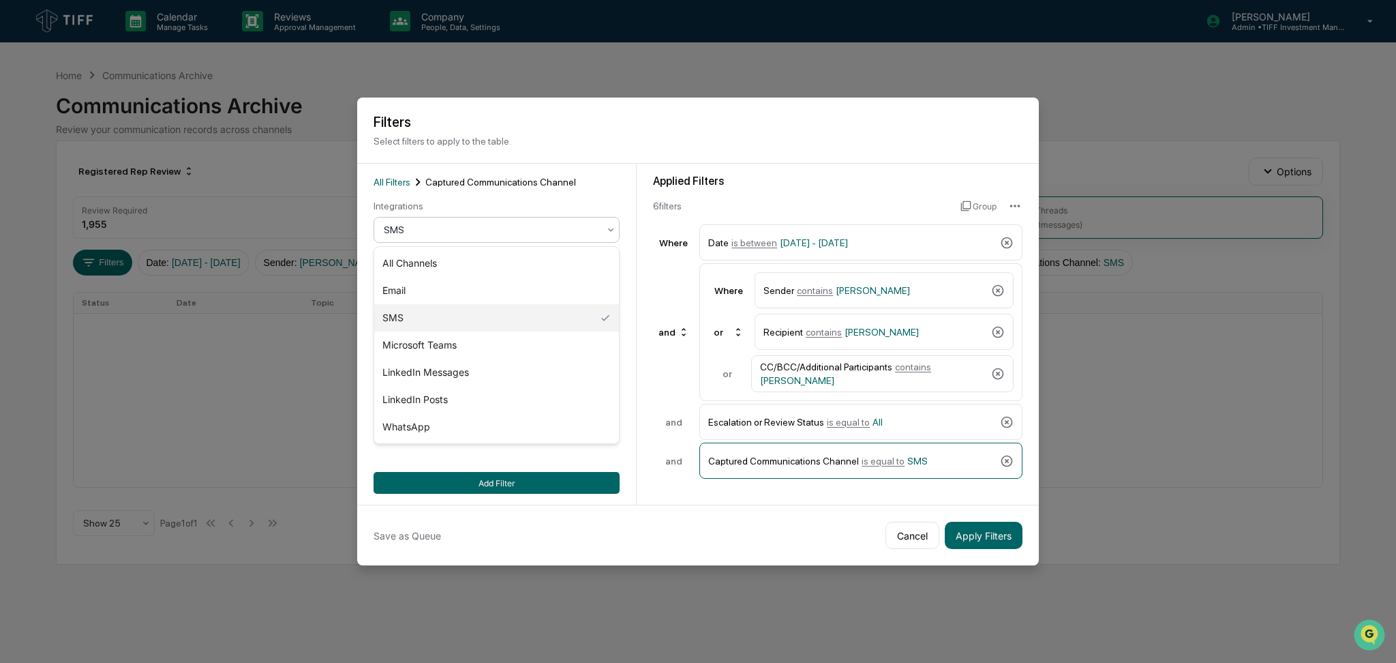
click at [479, 239] on div "SMS" at bounding box center [491, 229] width 228 height 19
click at [466, 396] on div "LinkedIn Posts" at bounding box center [496, 399] width 245 height 27
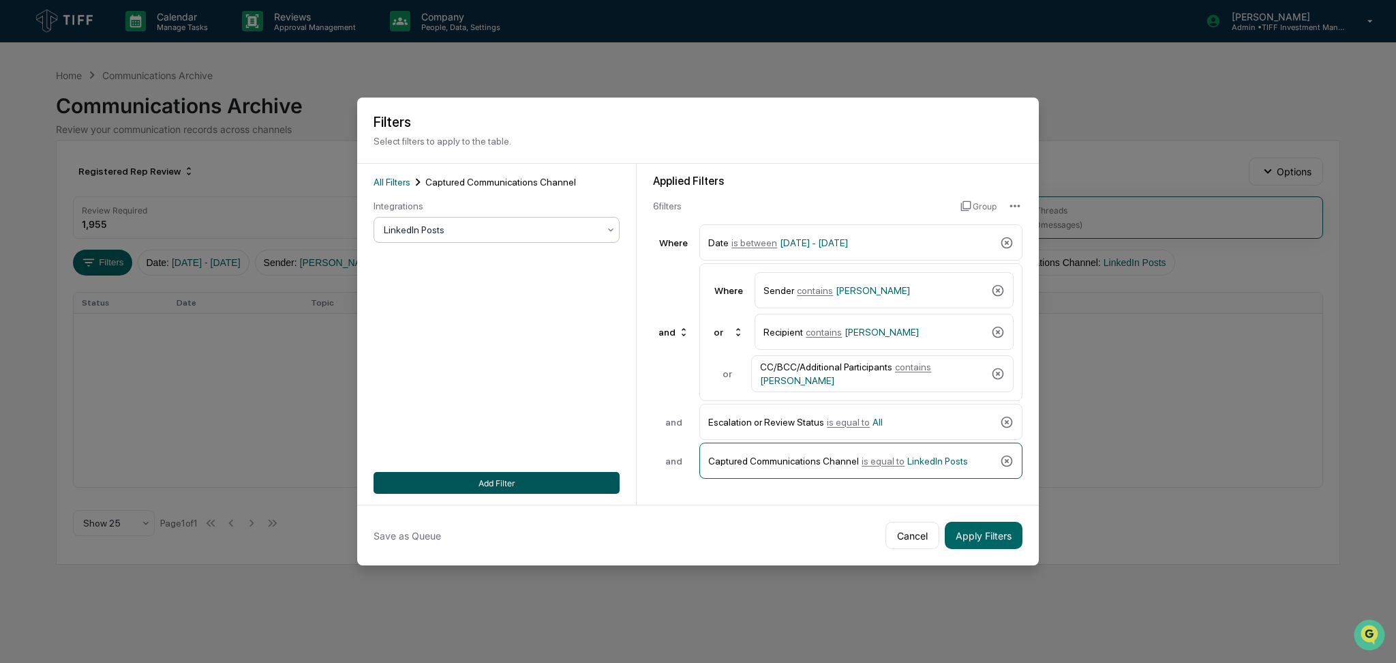
click at [497, 482] on button "Add Filter" at bounding box center [497, 483] width 246 height 22
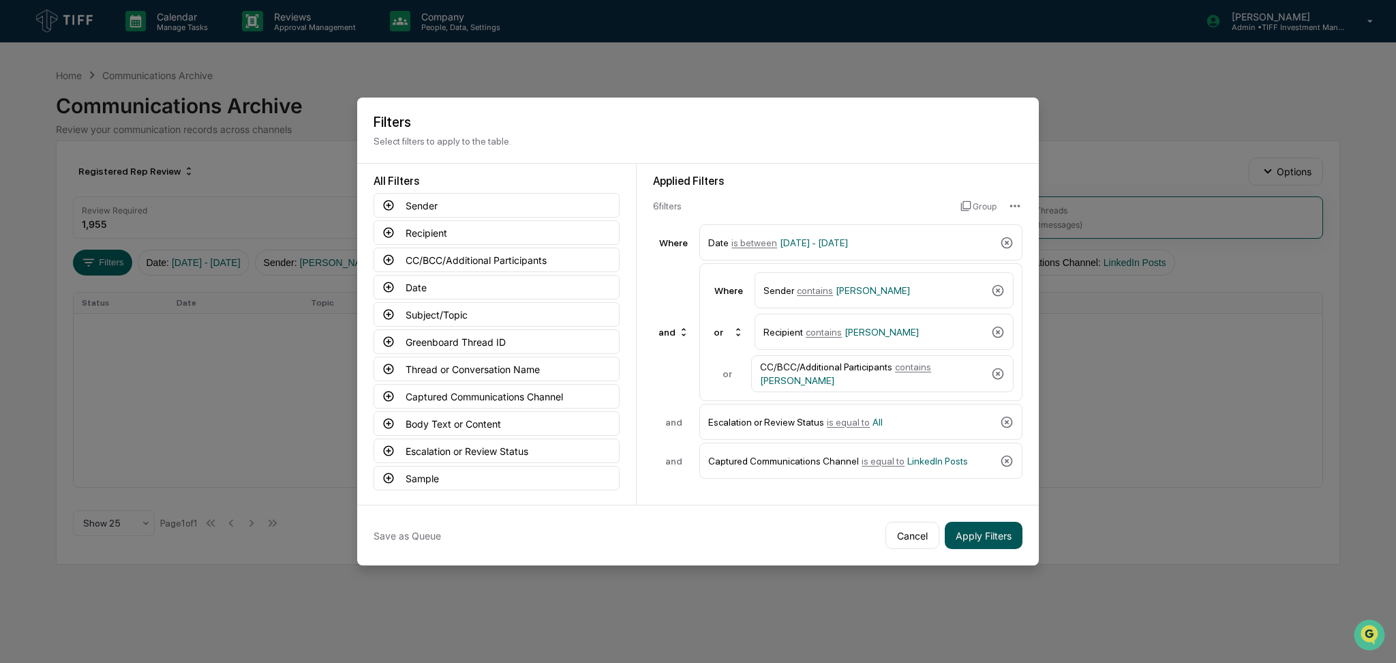
click at [971, 539] on button "Apply Filters" at bounding box center [984, 535] width 78 height 27
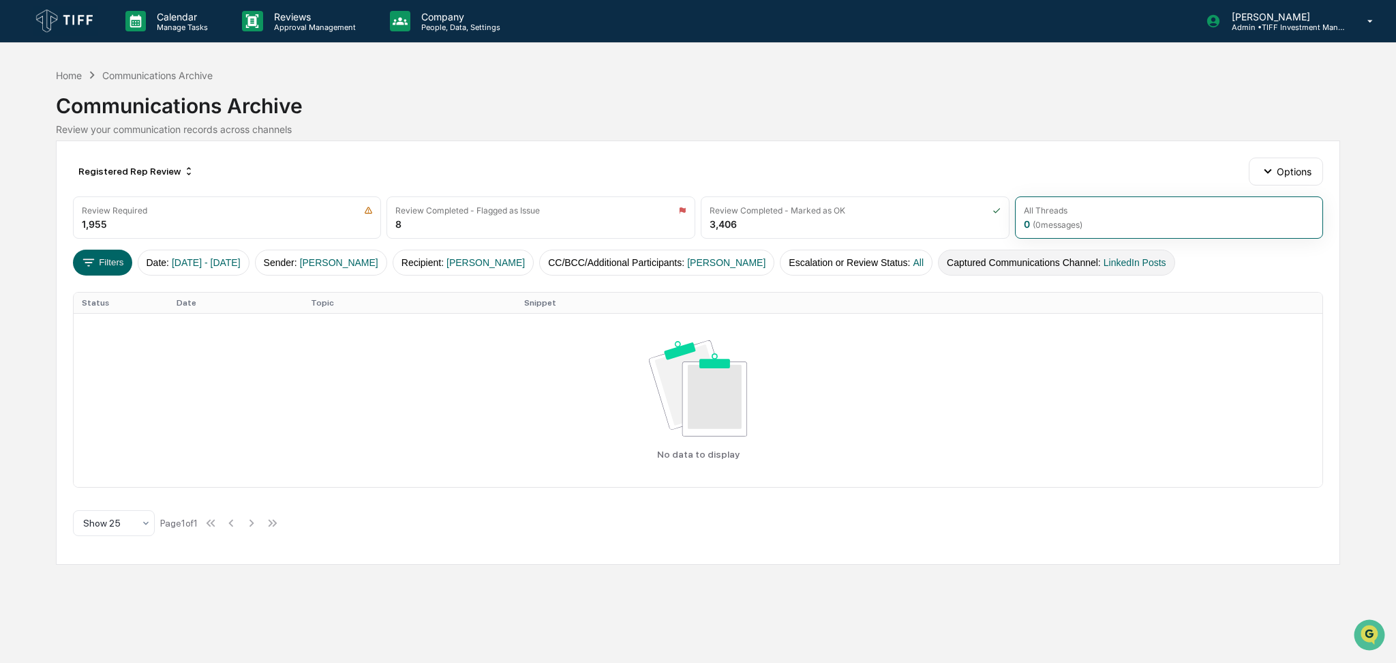
click at [1029, 264] on button "Captured Communications Channel : LinkedIn Posts" at bounding box center [1056, 263] width 237 height 26
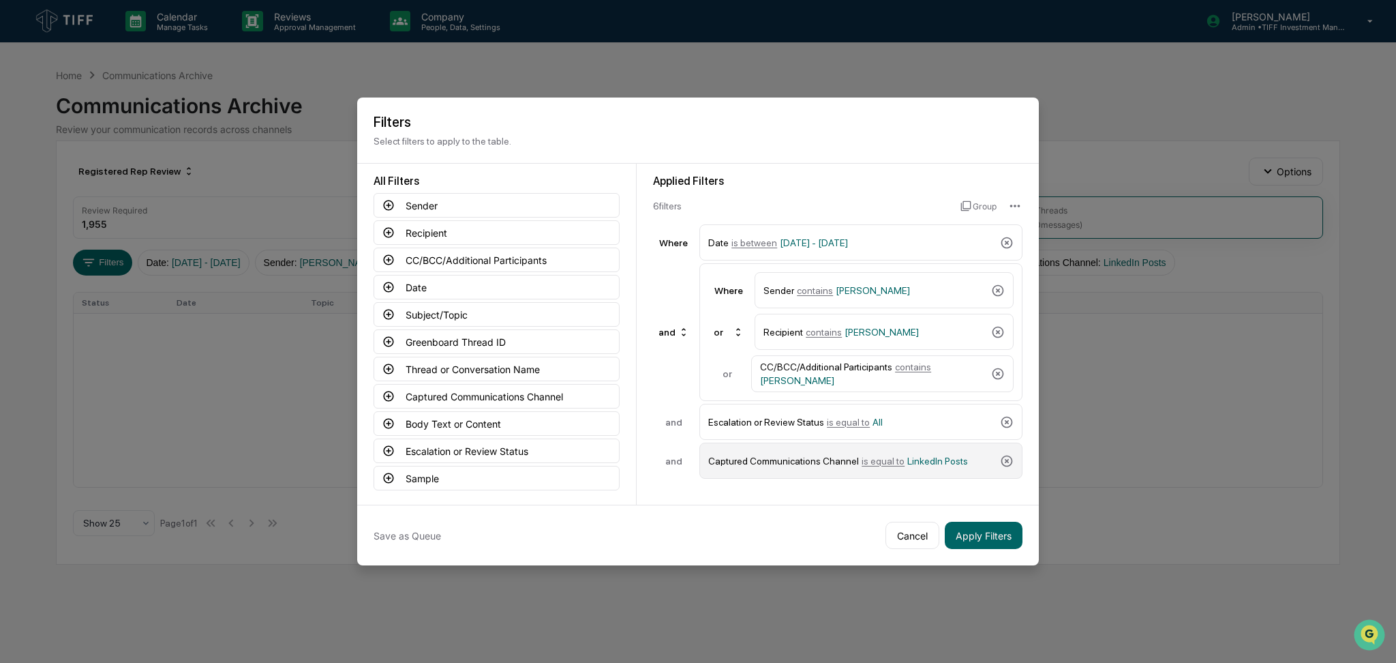
click at [902, 470] on div "Captured Communications Channel is equal to LinkedIn Posts" at bounding box center [851, 461] width 286 height 24
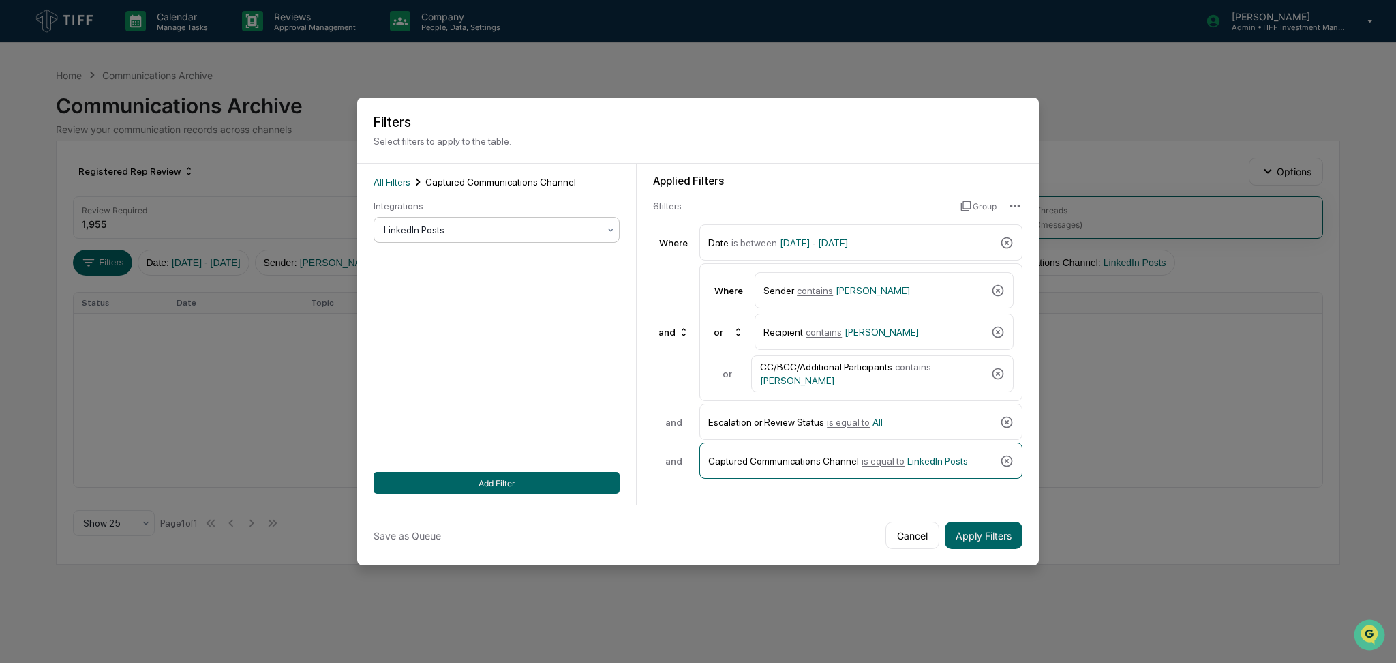
click at [465, 236] on div at bounding box center [491, 230] width 215 height 14
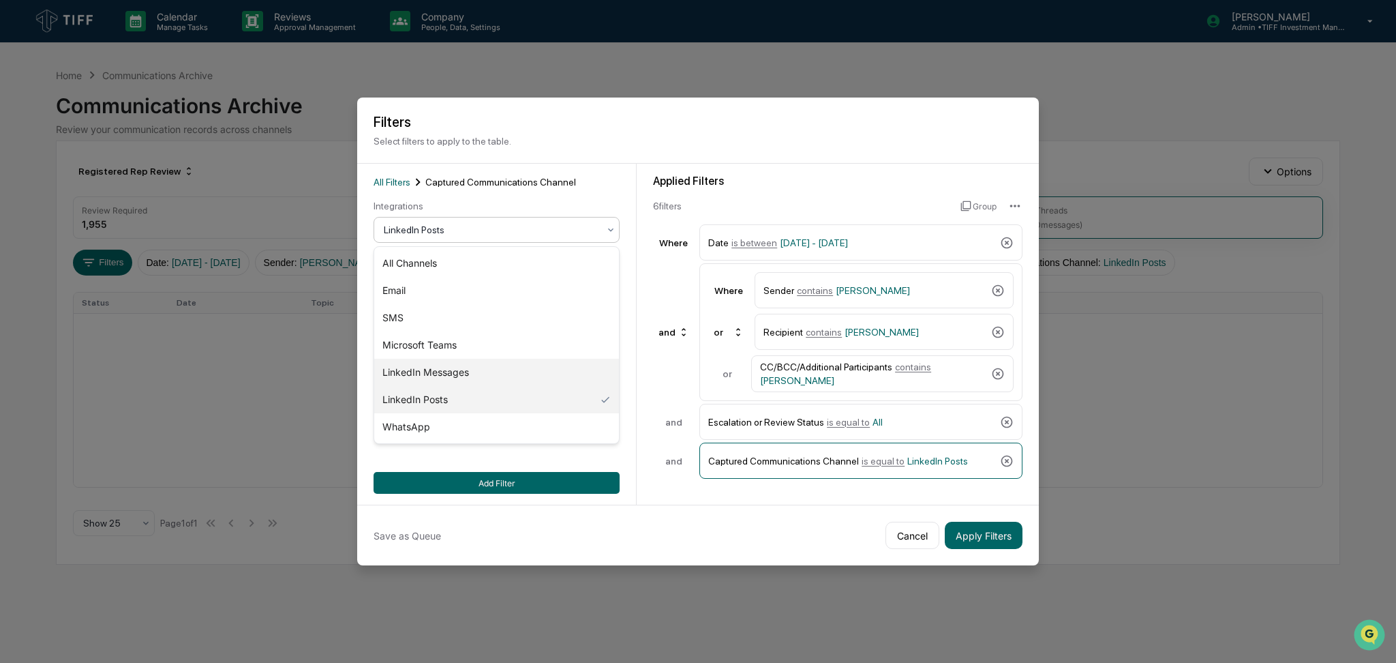
click at [496, 369] on div "LinkedIn Messages" at bounding box center [496, 372] width 245 height 27
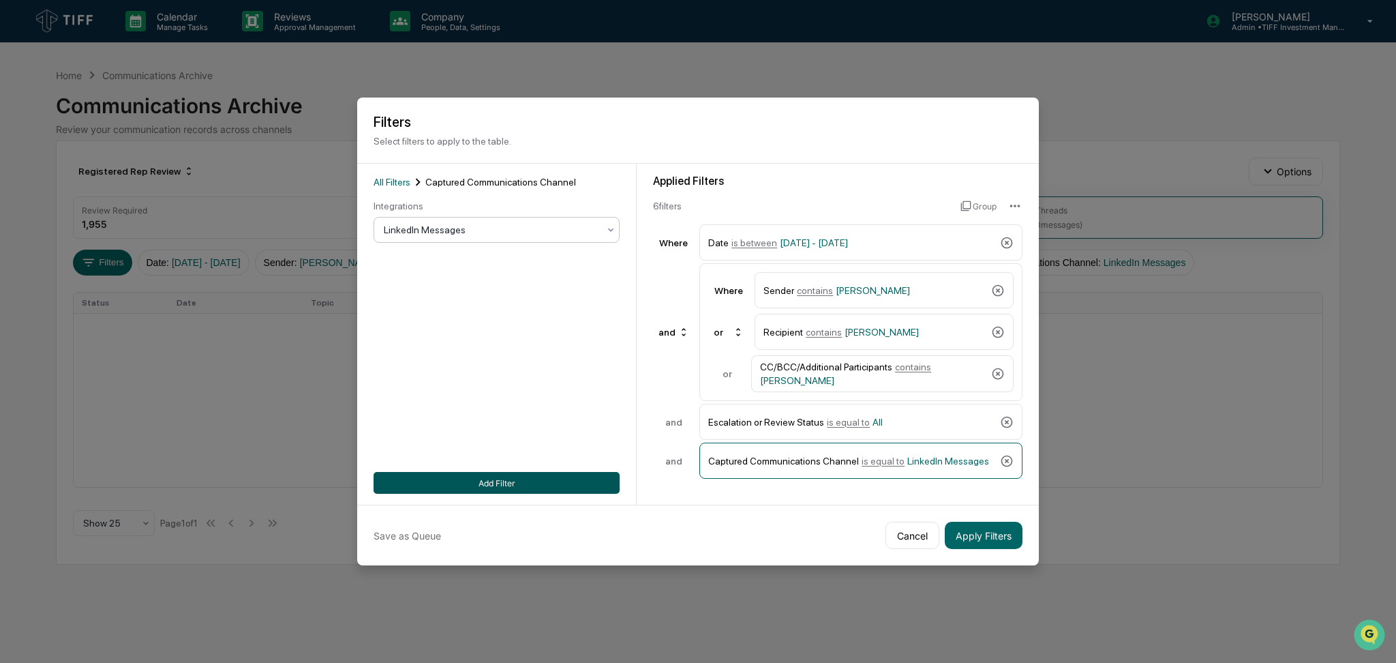
click at [532, 475] on button "Add Filter" at bounding box center [497, 483] width 246 height 22
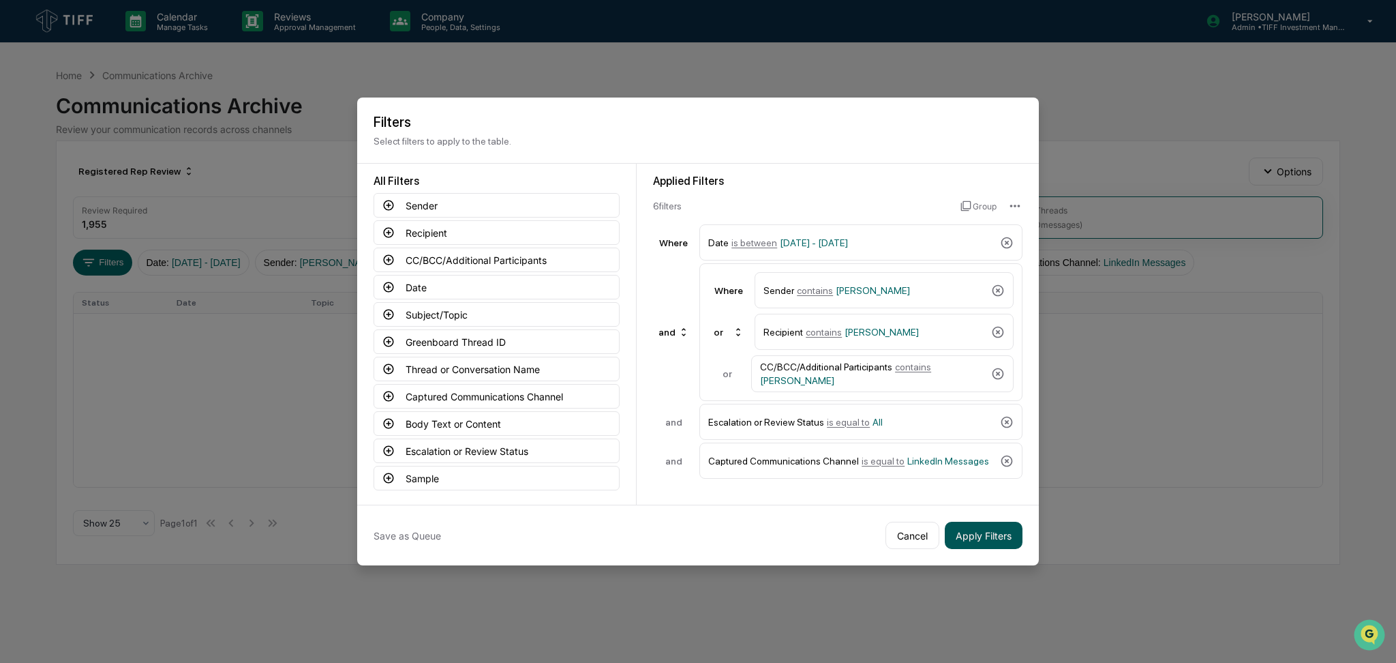
click at [1008, 541] on button "Apply Filters" at bounding box center [984, 535] width 78 height 27
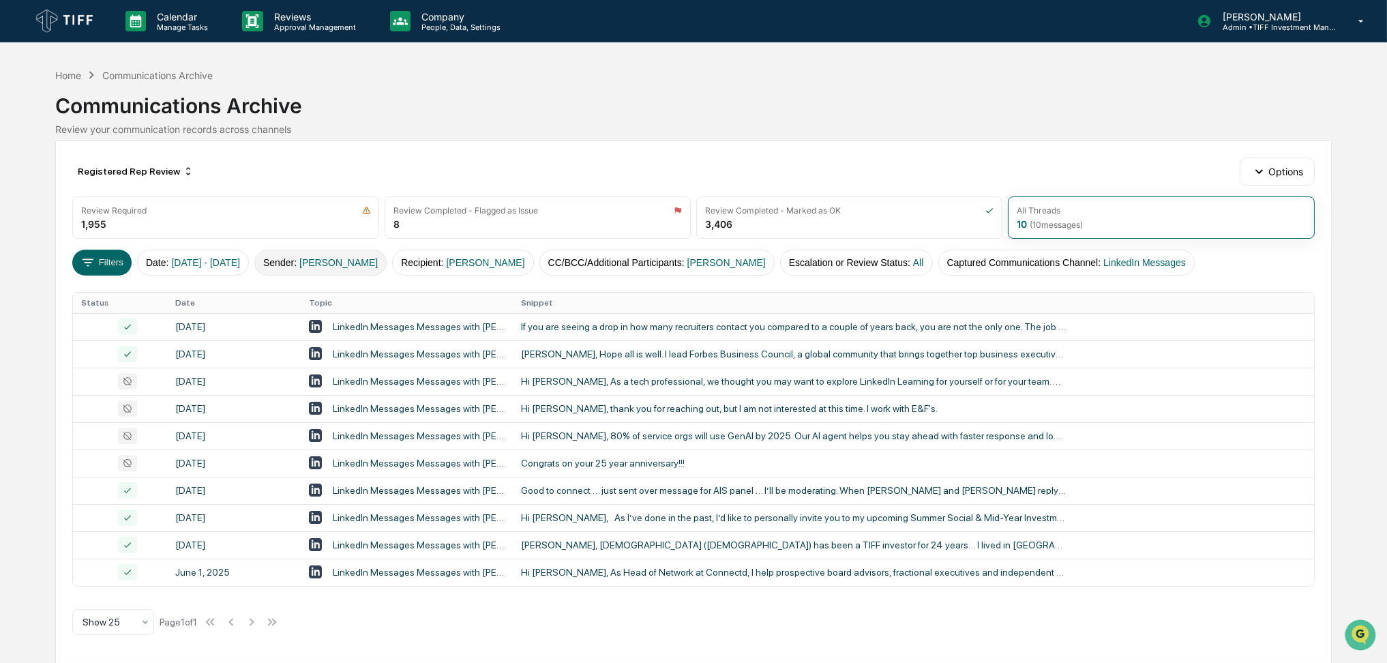
click at [344, 273] on button "Sender : [PERSON_NAME]" at bounding box center [320, 263] width 132 height 26
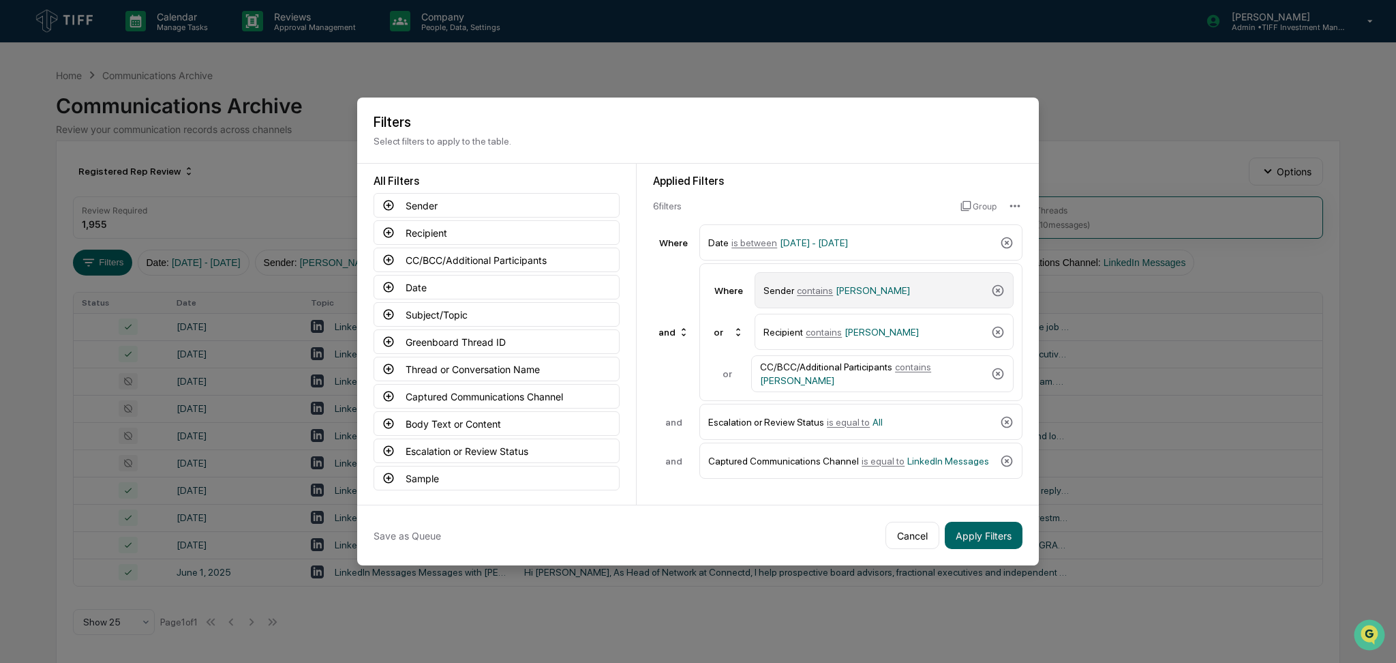
click at [866, 290] on span "[PERSON_NAME]" at bounding box center [873, 290] width 74 height 11
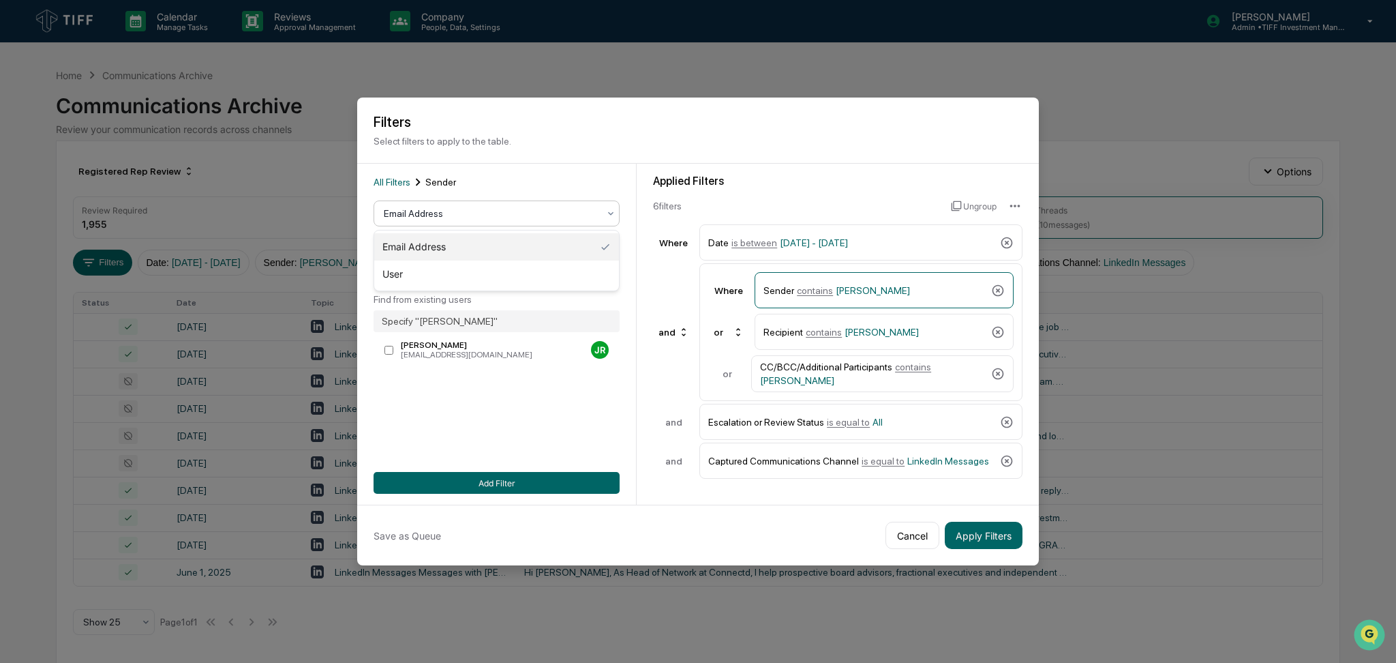
click at [459, 211] on div at bounding box center [491, 214] width 215 height 14
click at [457, 275] on div "User" at bounding box center [496, 273] width 245 height 27
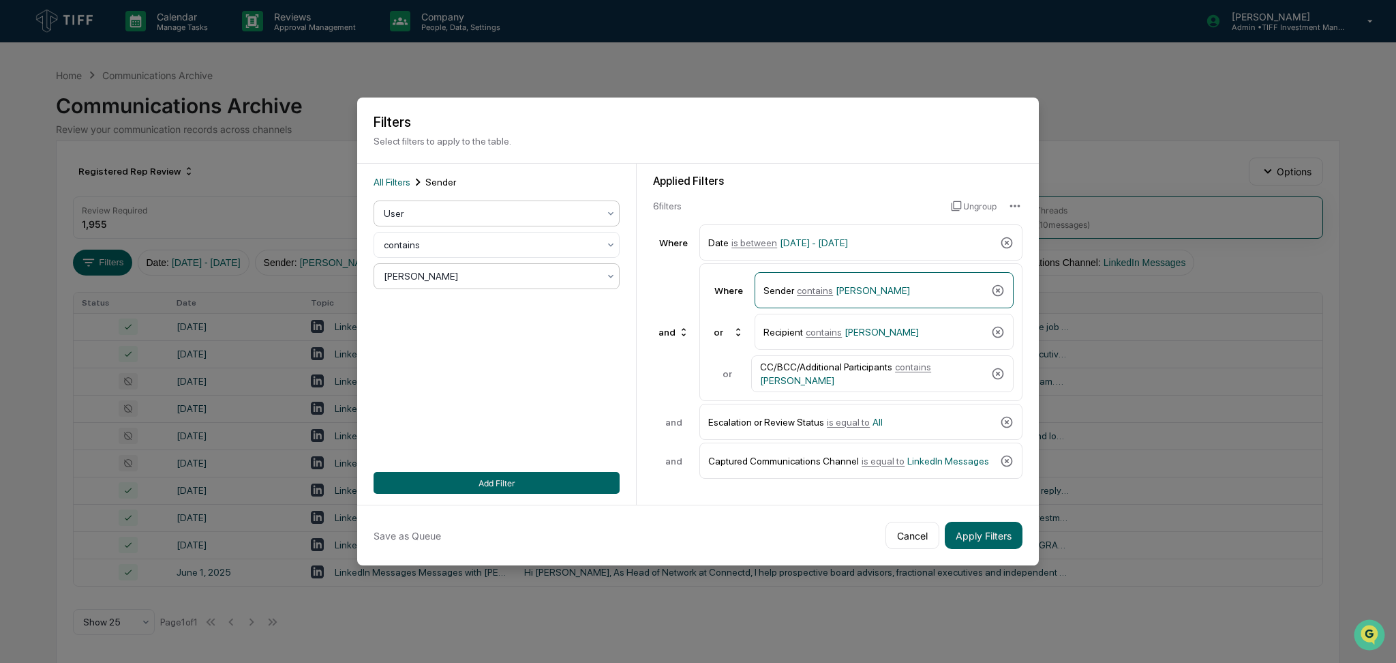
click at [460, 280] on div at bounding box center [491, 276] width 215 height 14
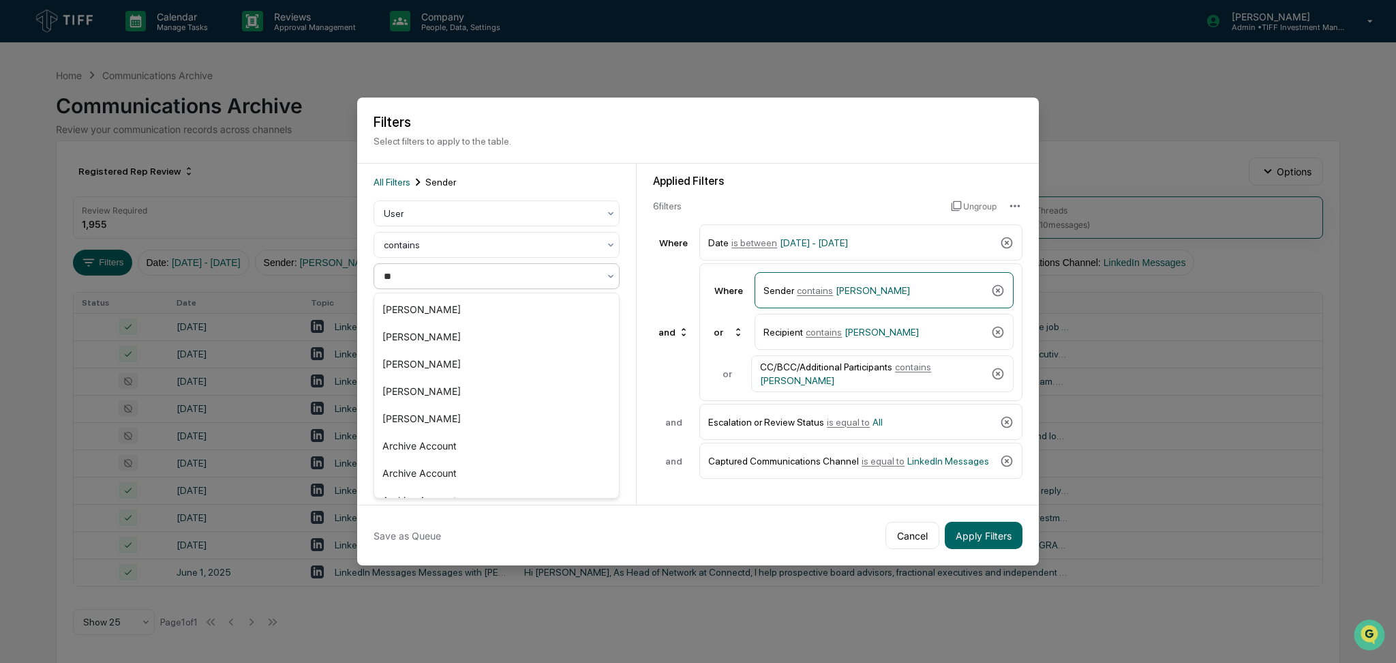
type input "***"
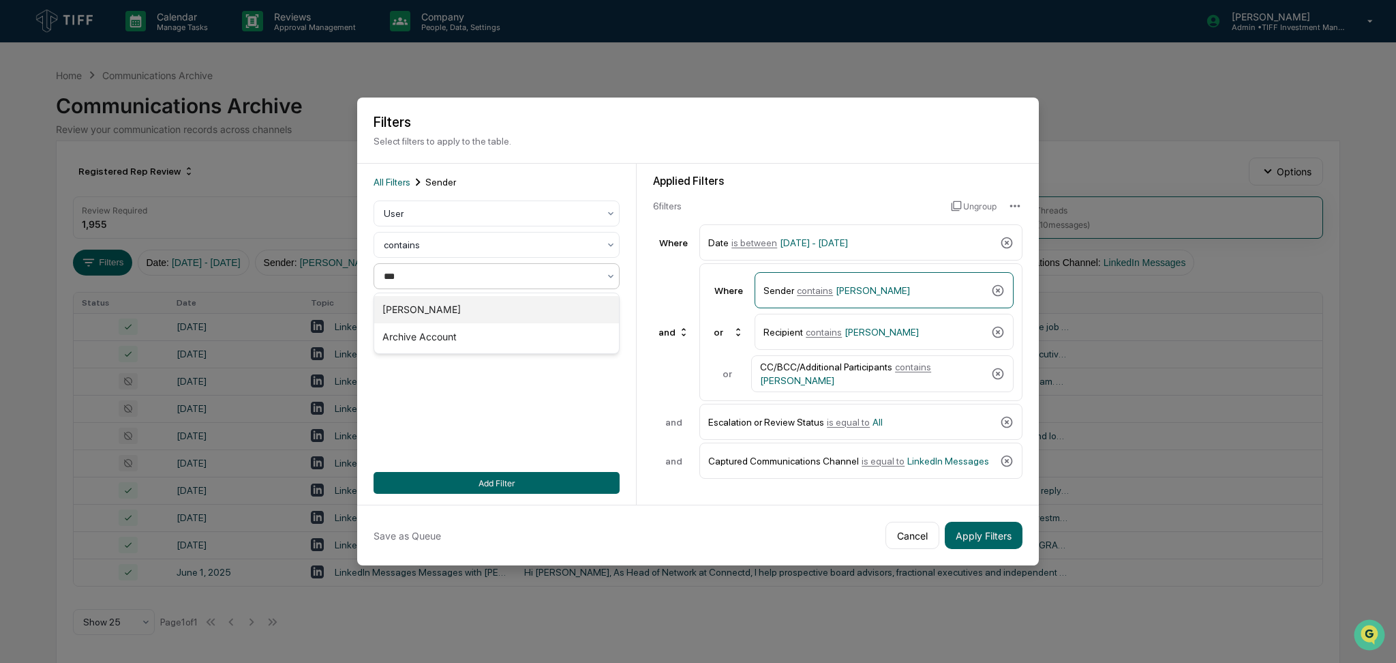
click at [460, 307] on div "[PERSON_NAME]" at bounding box center [496, 309] width 245 height 27
click at [515, 482] on button "Add Filter" at bounding box center [497, 483] width 246 height 22
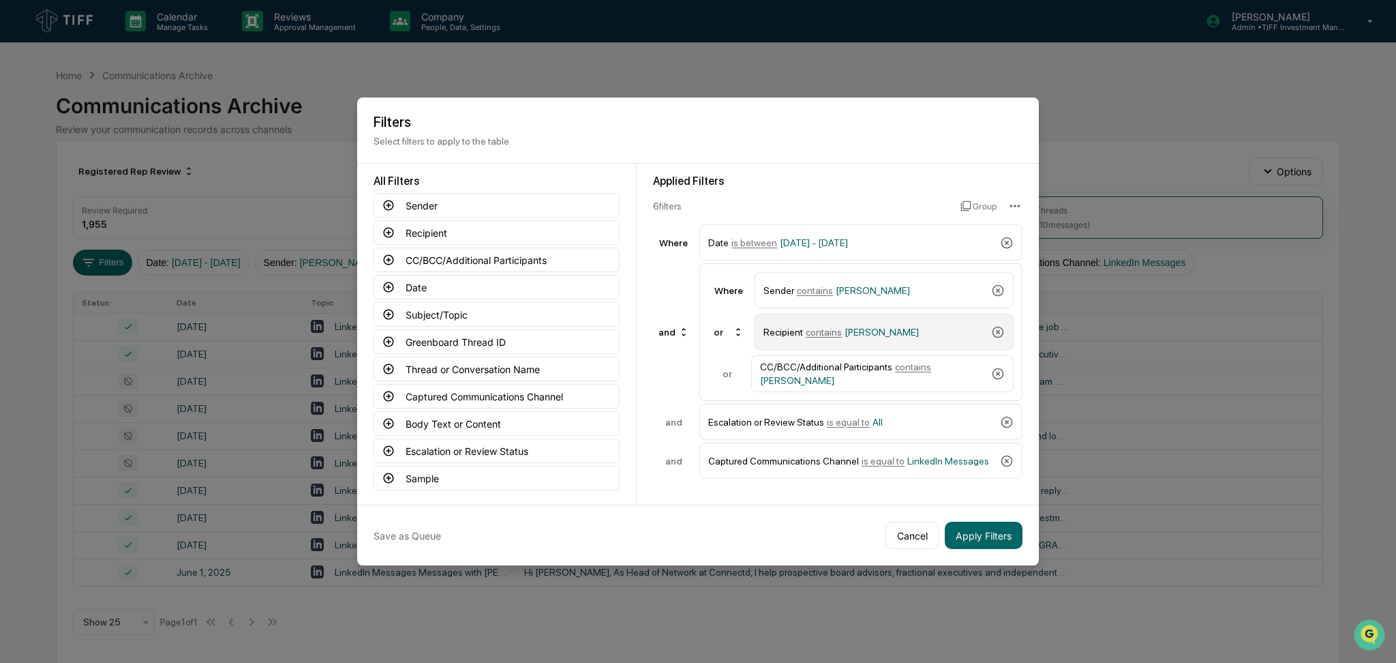
click at [875, 333] on span "[PERSON_NAME]" at bounding box center [882, 332] width 74 height 11
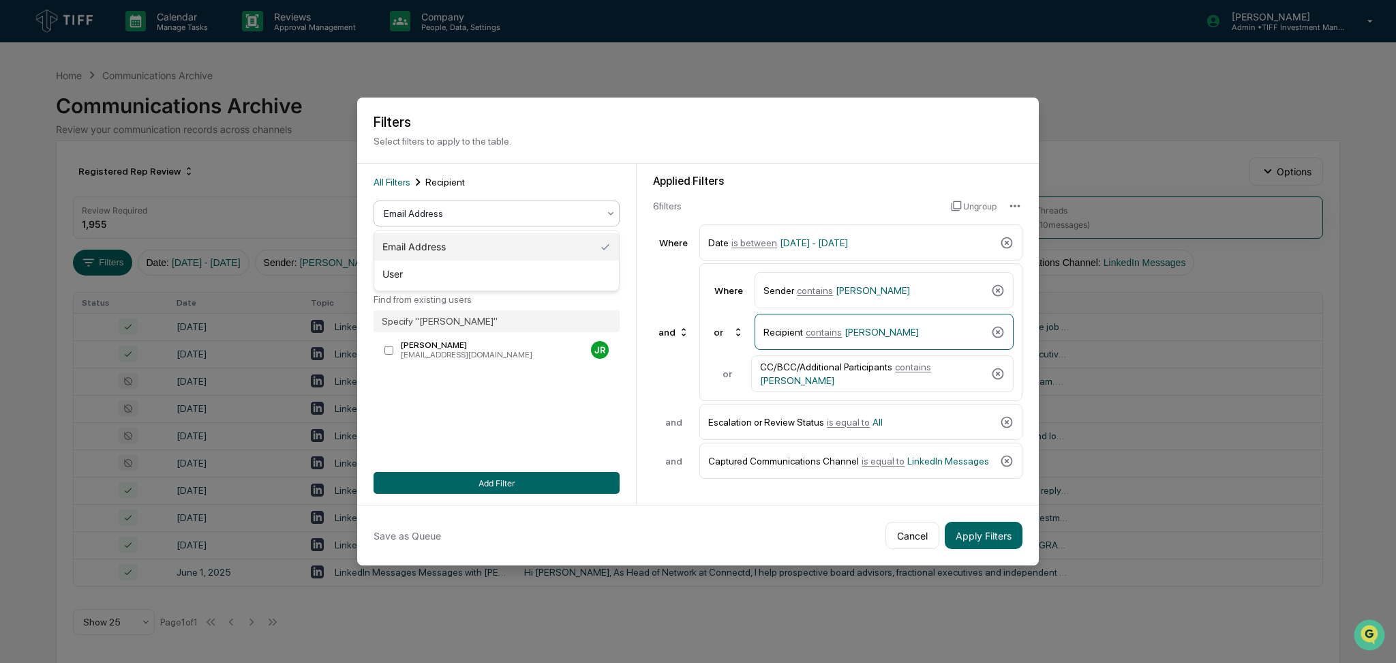
click at [434, 205] on div "Email Address" at bounding box center [491, 213] width 228 height 19
click at [448, 284] on div "User" at bounding box center [496, 273] width 245 height 27
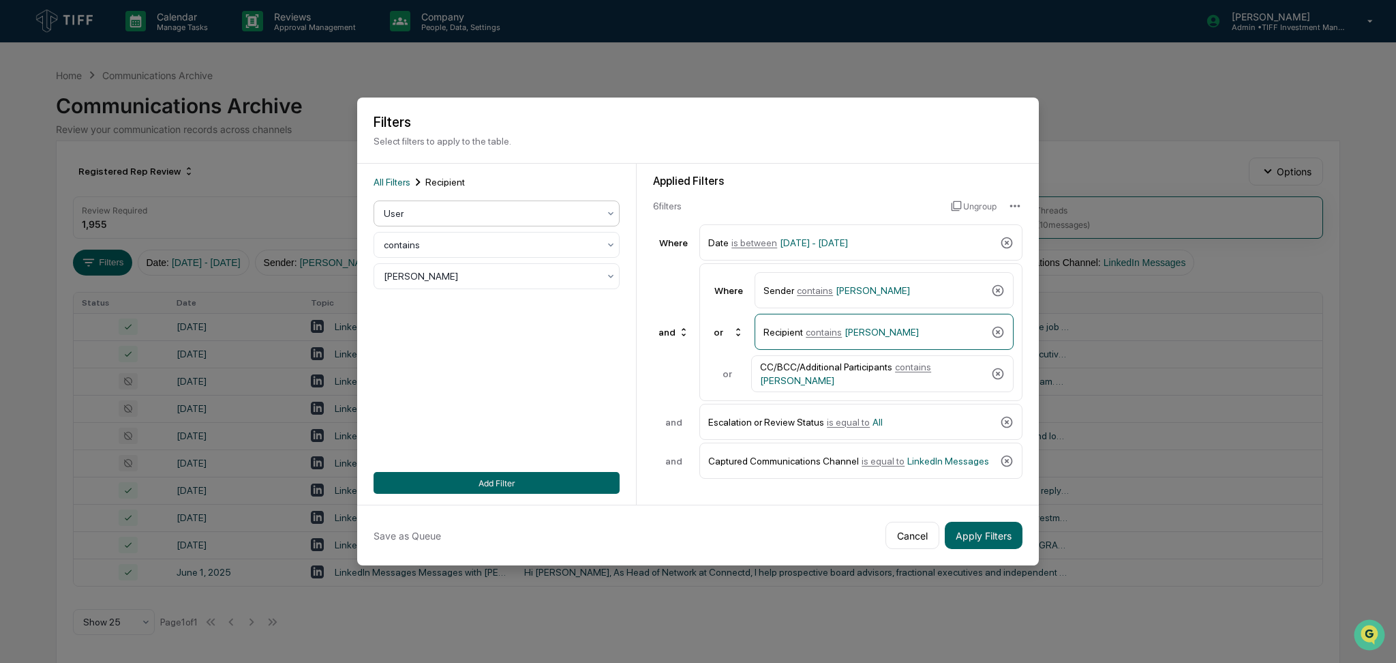
click at [449, 284] on div "[PERSON_NAME]" at bounding box center [491, 276] width 228 height 19
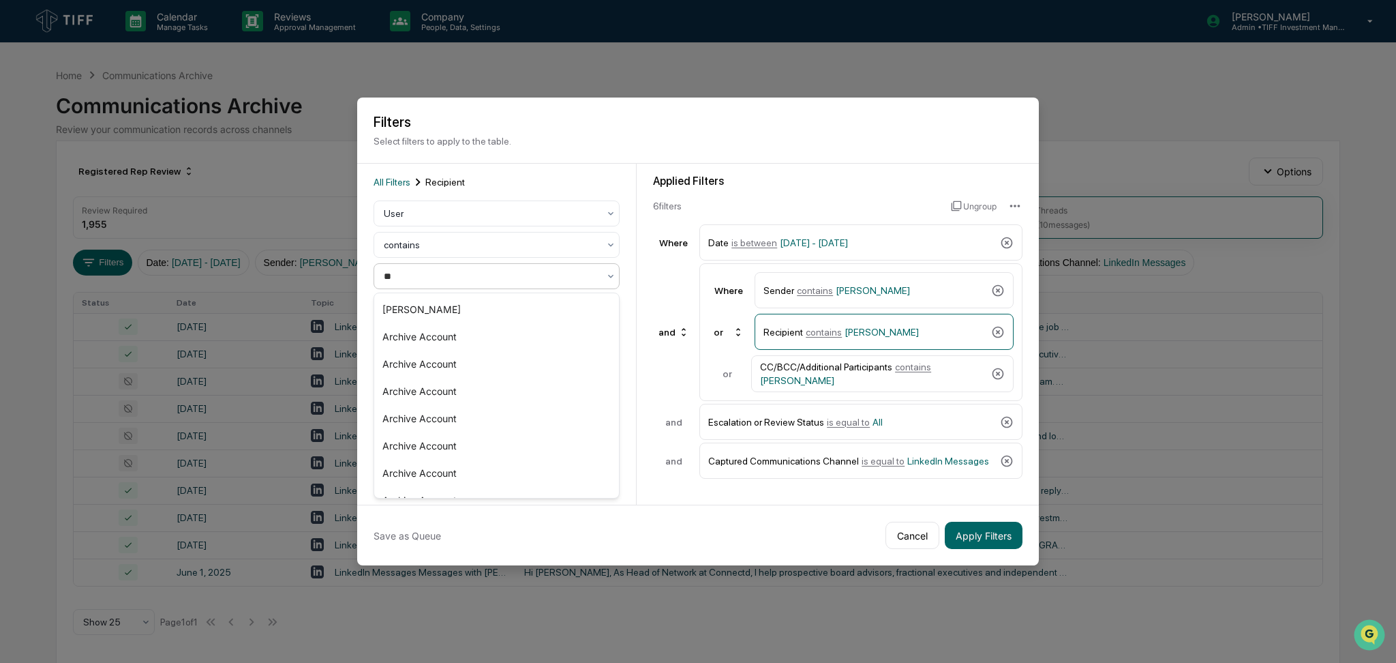
type input "***"
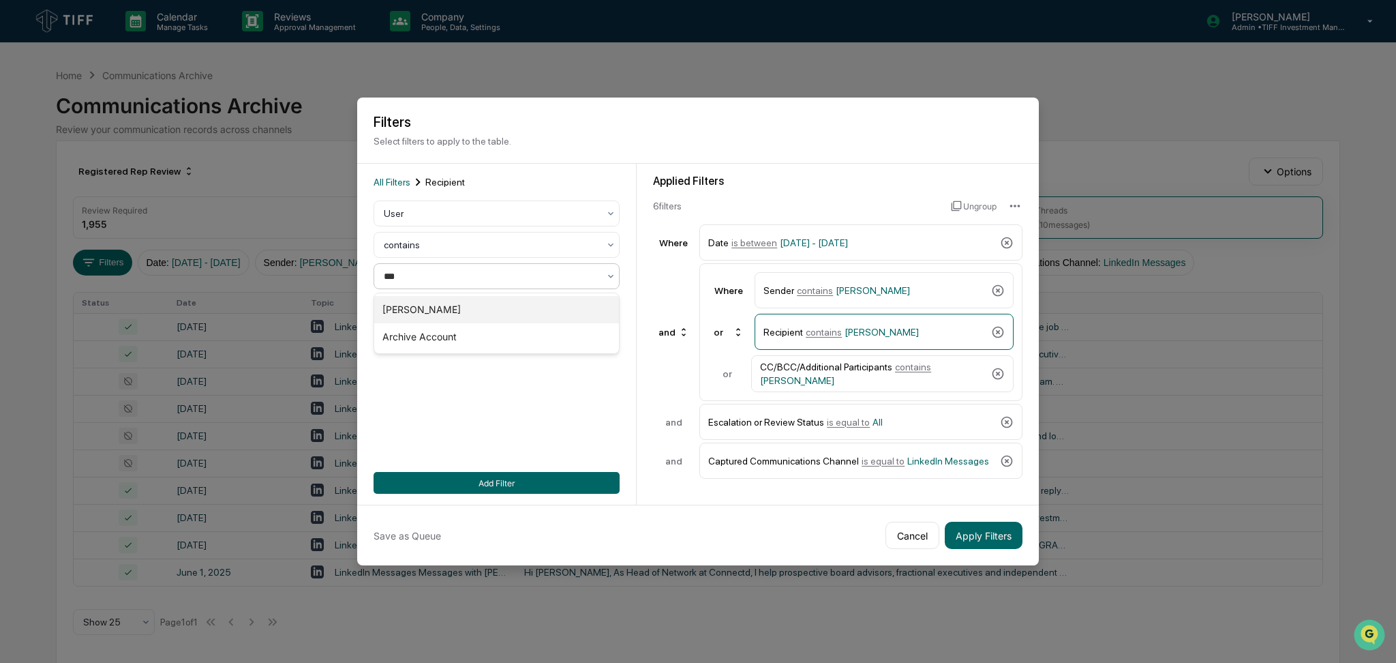
click at [454, 308] on div "[PERSON_NAME]" at bounding box center [496, 309] width 245 height 27
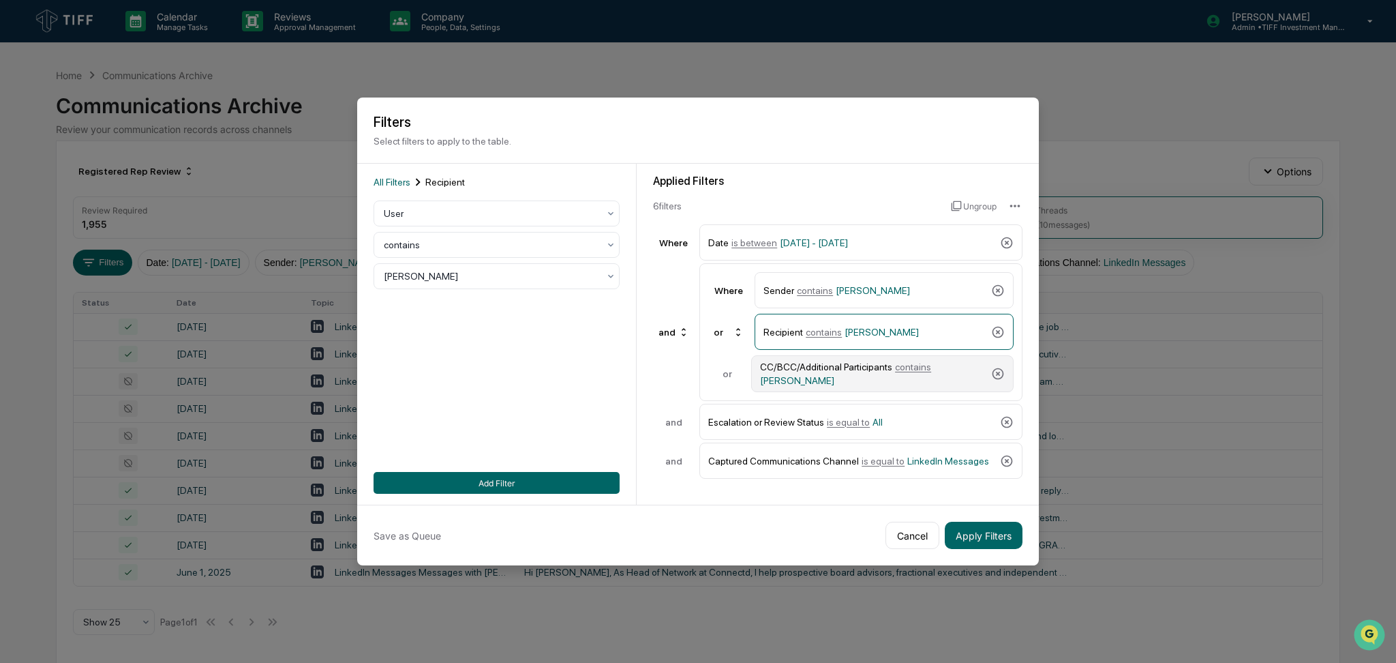
click at [830, 374] on div "CC/BCC/Additional Participants contains [PERSON_NAME]" at bounding box center [873, 373] width 226 height 25
click at [434, 212] on div at bounding box center [491, 214] width 215 height 14
click at [451, 317] on div "All Filters CC/BCC/Additional Participants User contains [PERSON_NAME] Add Filt…" at bounding box center [497, 334] width 246 height 319
click at [459, 279] on div at bounding box center [491, 276] width 215 height 14
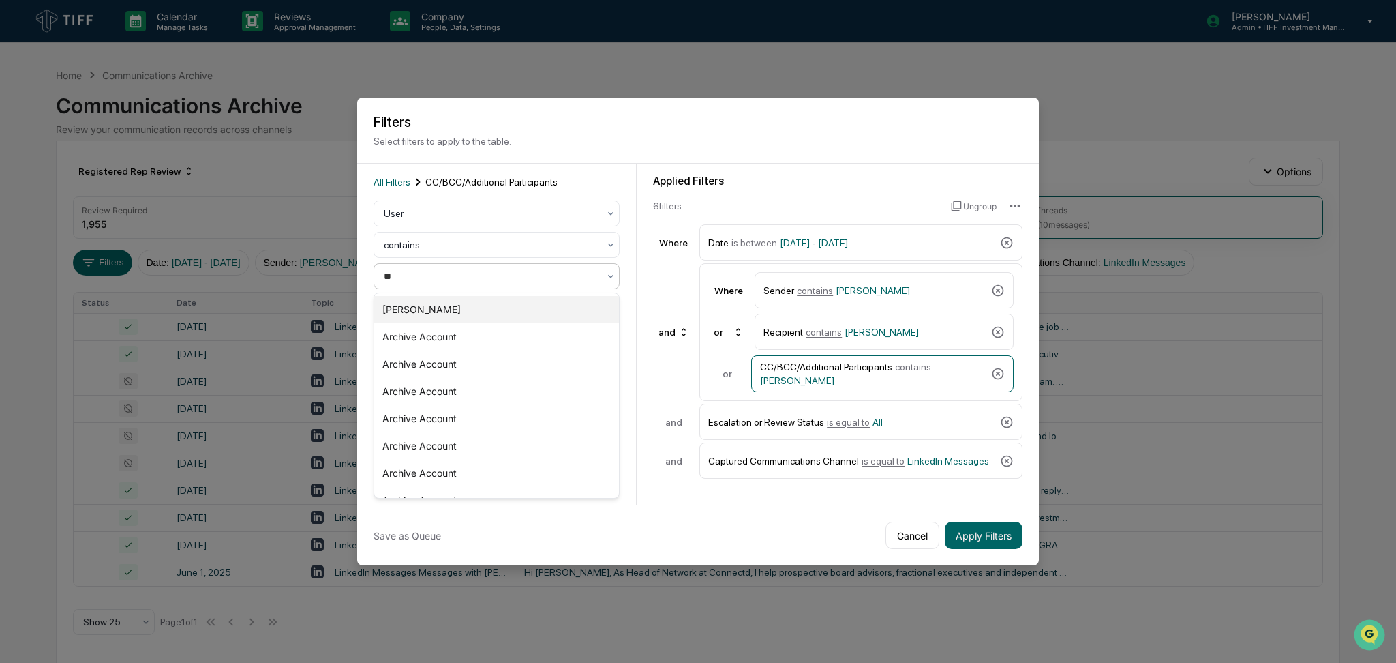
type input "***"
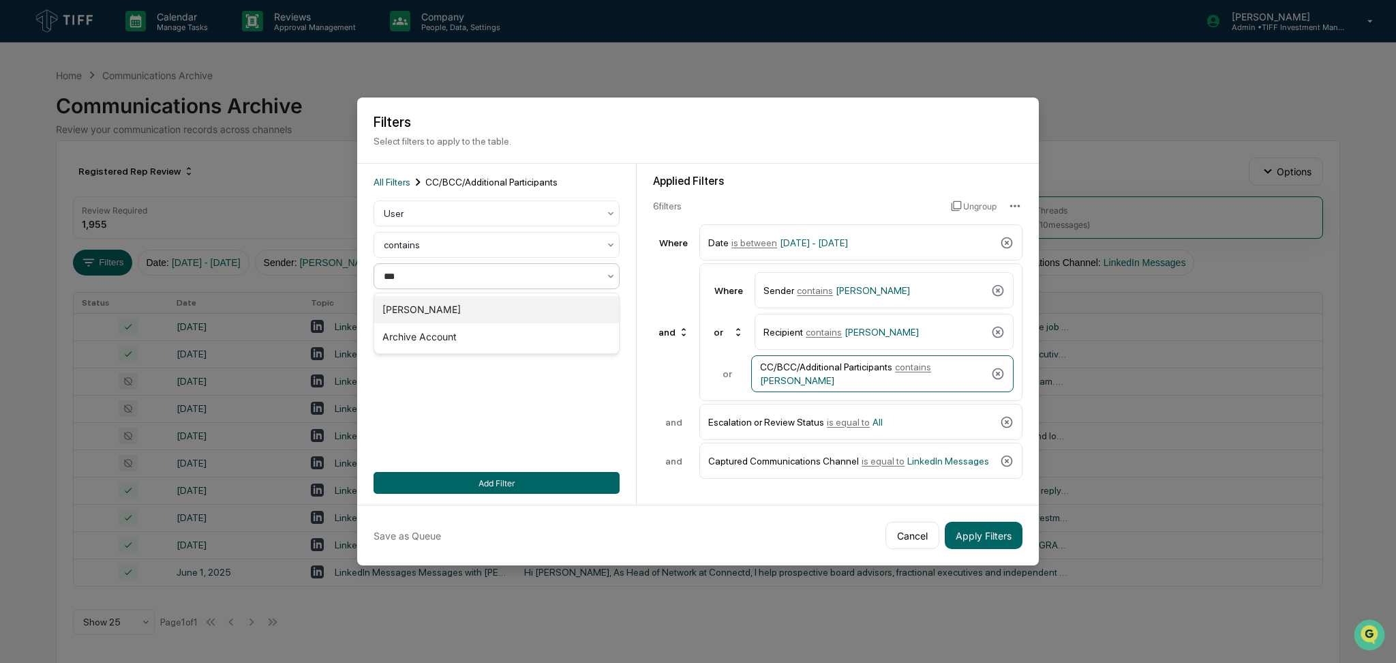
click at [470, 304] on div "[PERSON_NAME]" at bounding box center [496, 309] width 245 height 27
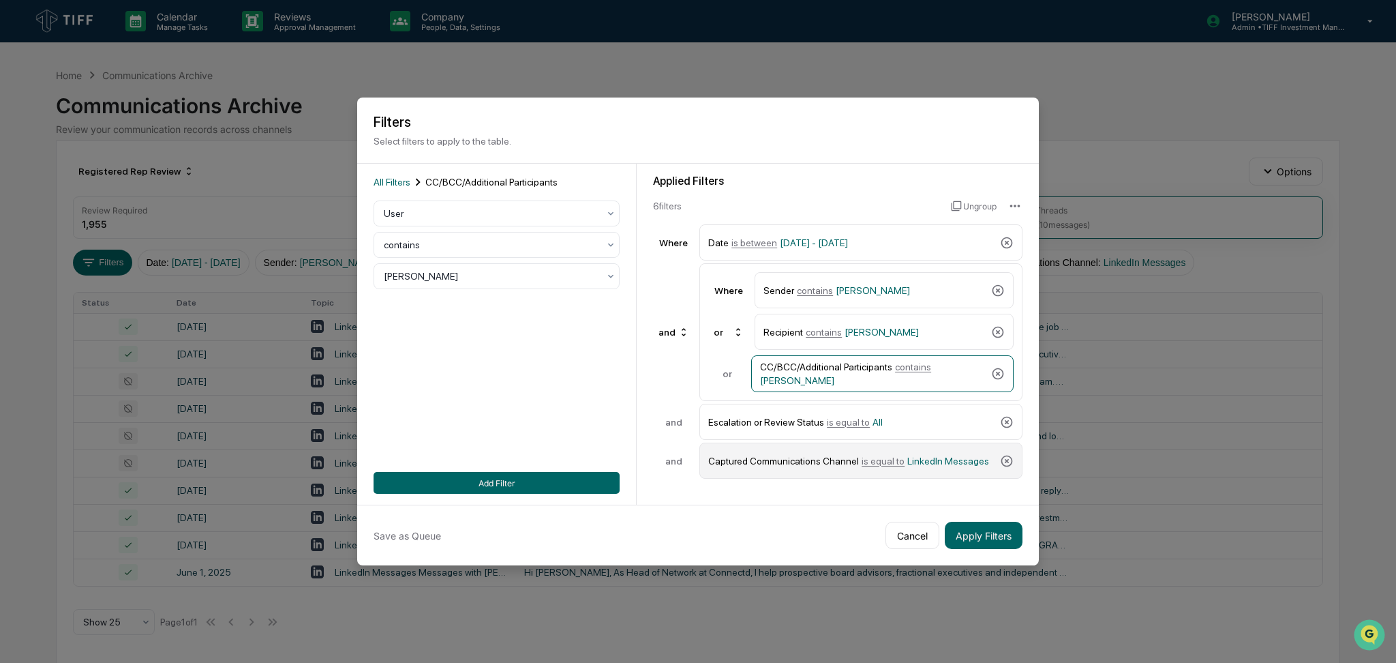
click at [907, 457] on span "LinkedIn Messages" at bounding box center [948, 460] width 82 height 11
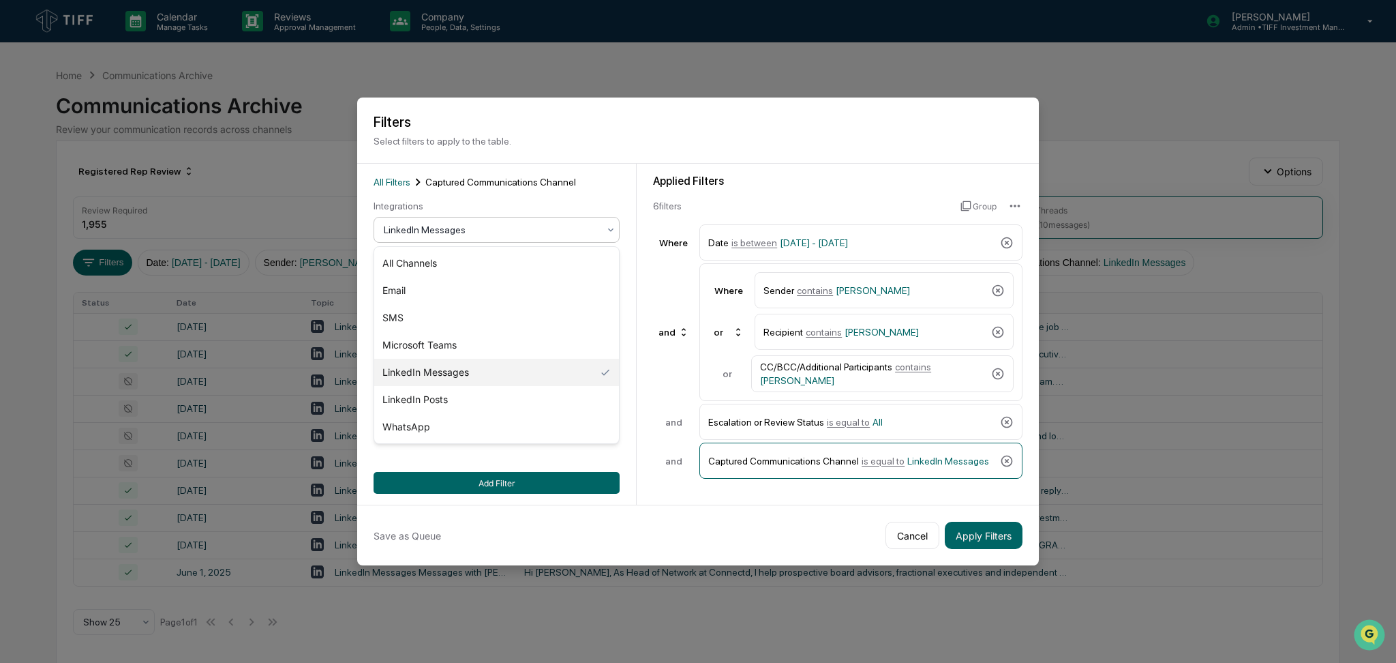
click at [455, 239] on div "LinkedIn Messages" at bounding box center [491, 229] width 228 height 19
click at [474, 319] on div "SMS" at bounding box center [496, 317] width 245 height 27
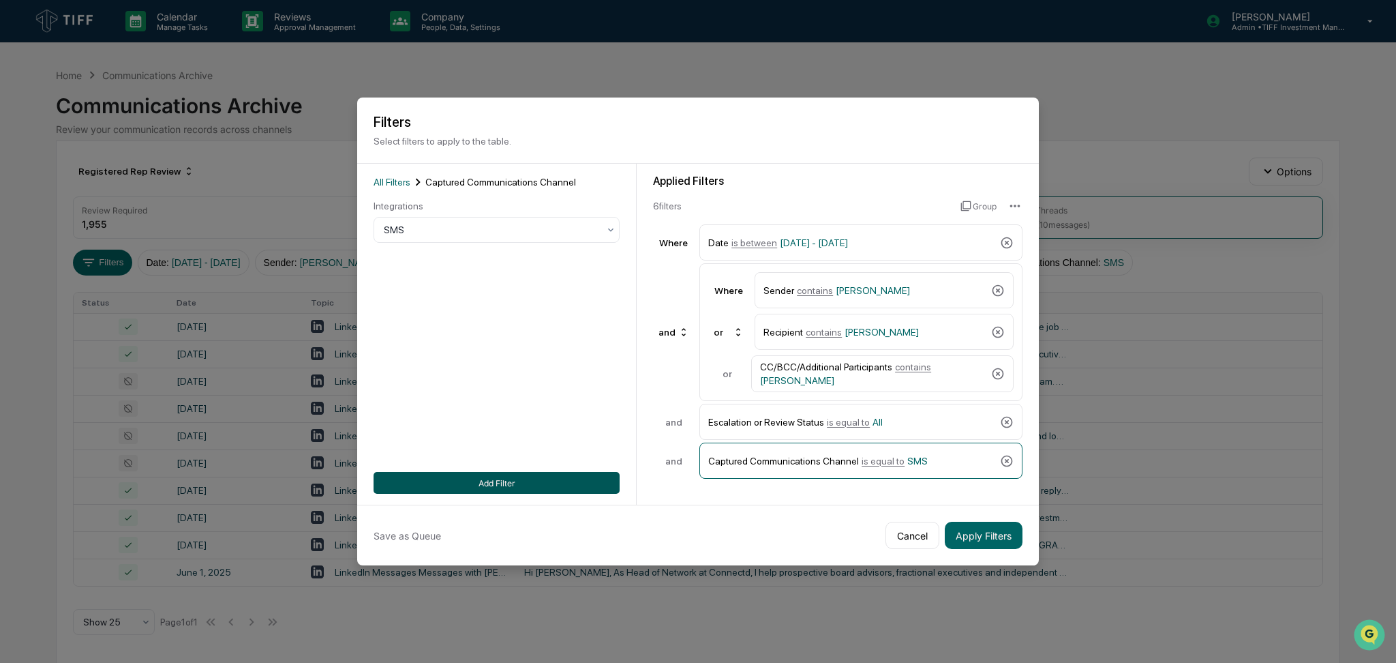
click at [579, 485] on button "Add Filter" at bounding box center [497, 483] width 246 height 22
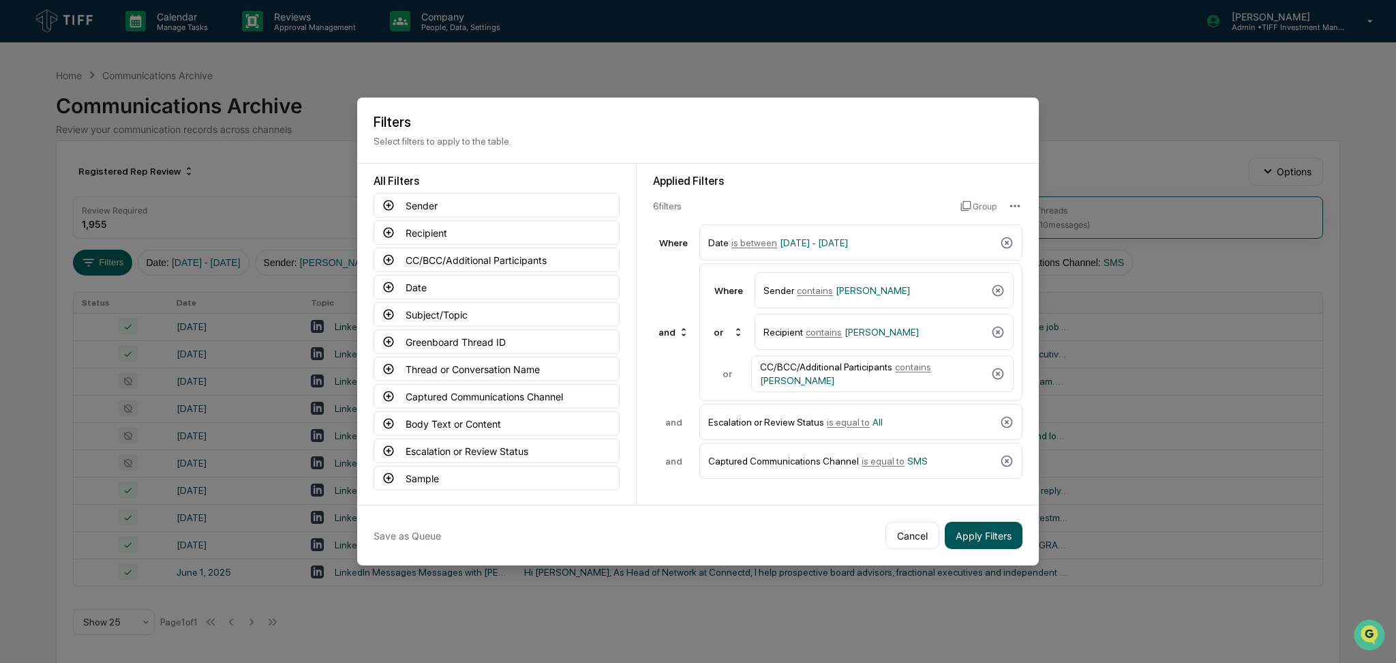
click at [972, 539] on button "Apply Filters" at bounding box center [984, 535] width 78 height 27
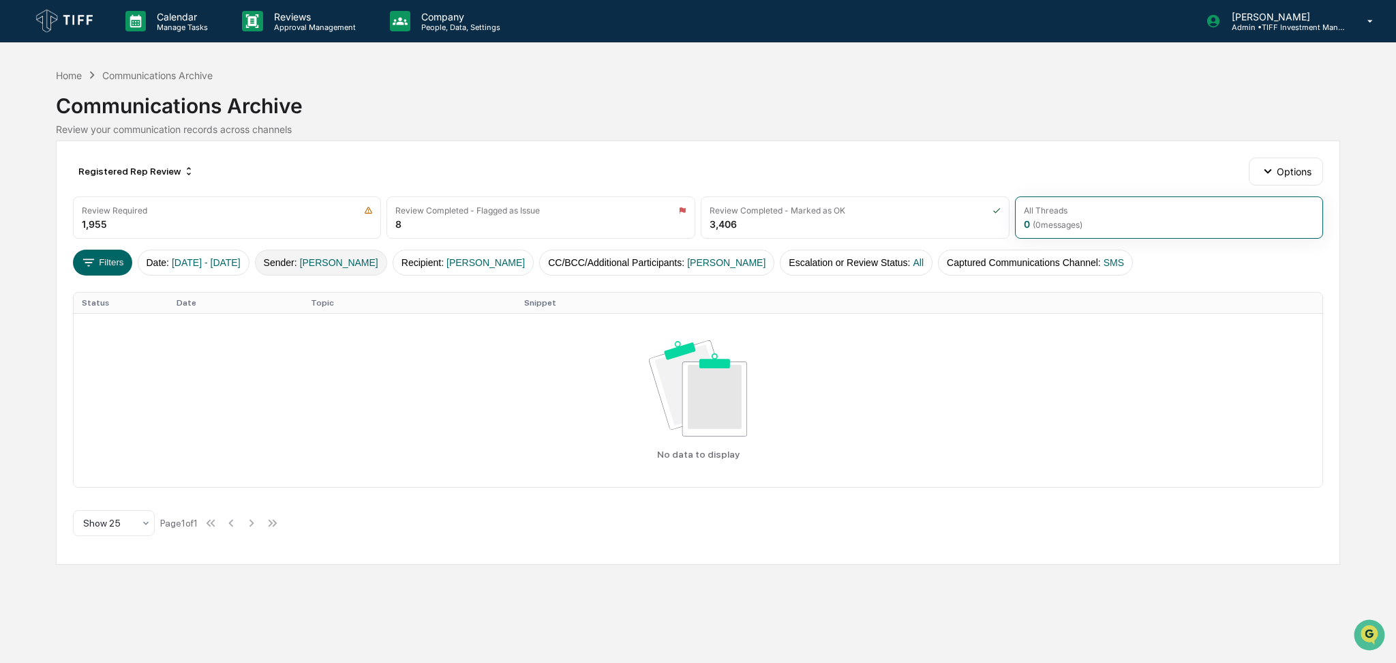
click at [303, 265] on button "Sender : [PERSON_NAME]" at bounding box center [321, 263] width 132 height 26
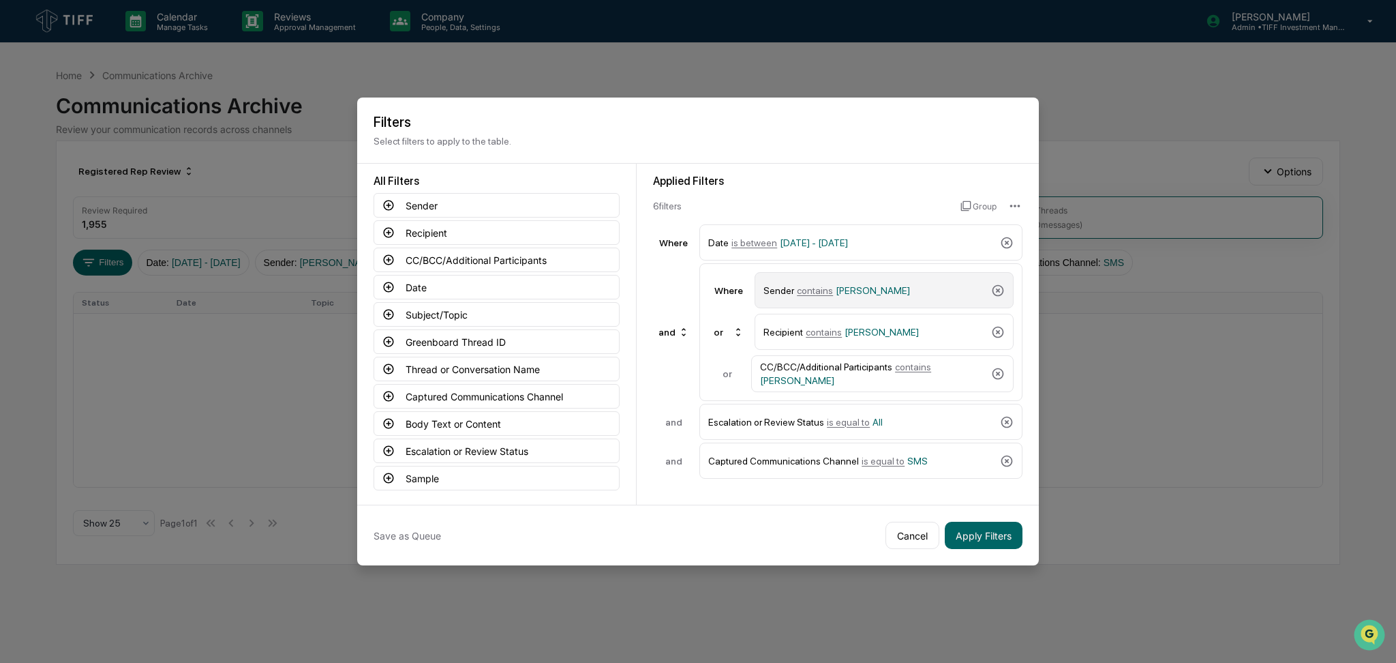
click at [890, 299] on div "Sender contains [PERSON_NAME]" at bounding box center [875, 290] width 222 height 24
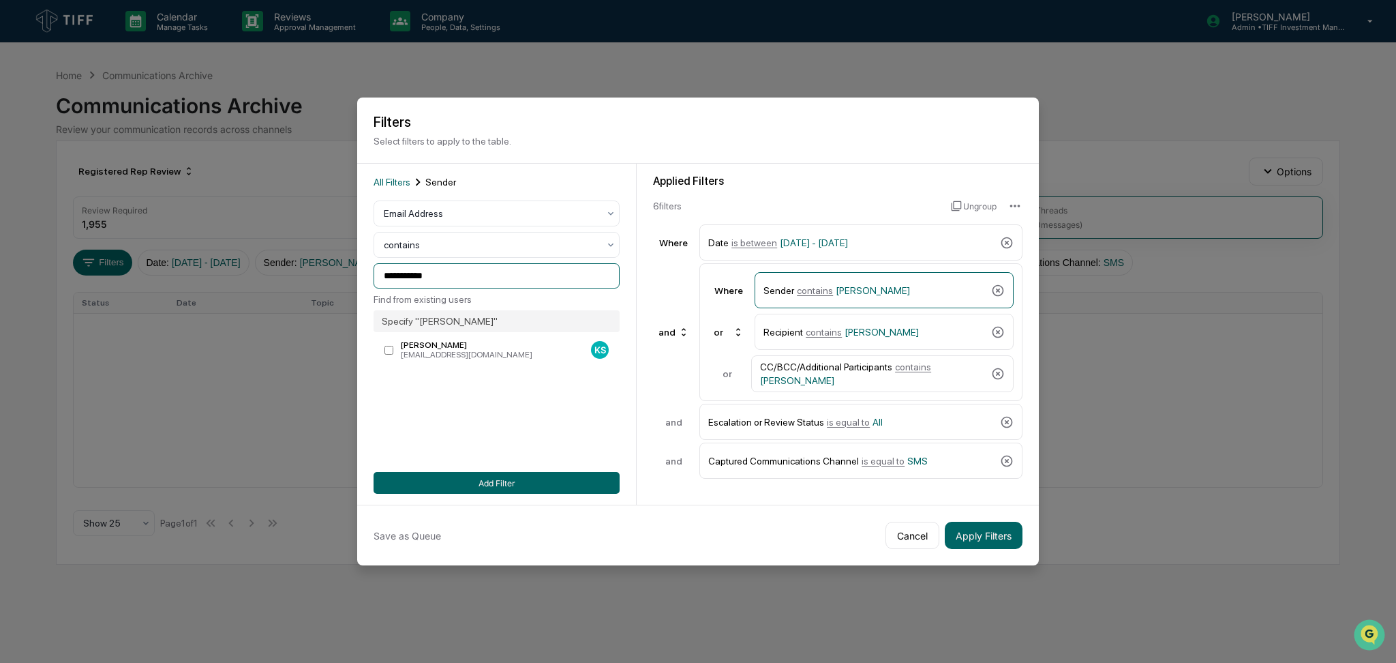
click at [438, 276] on input "**********" at bounding box center [497, 275] width 246 height 25
click at [461, 215] on div at bounding box center [491, 214] width 215 height 14
click at [450, 278] on div "User" at bounding box center [496, 273] width 245 height 27
click at [450, 278] on div at bounding box center [491, 276] width 215 height 14
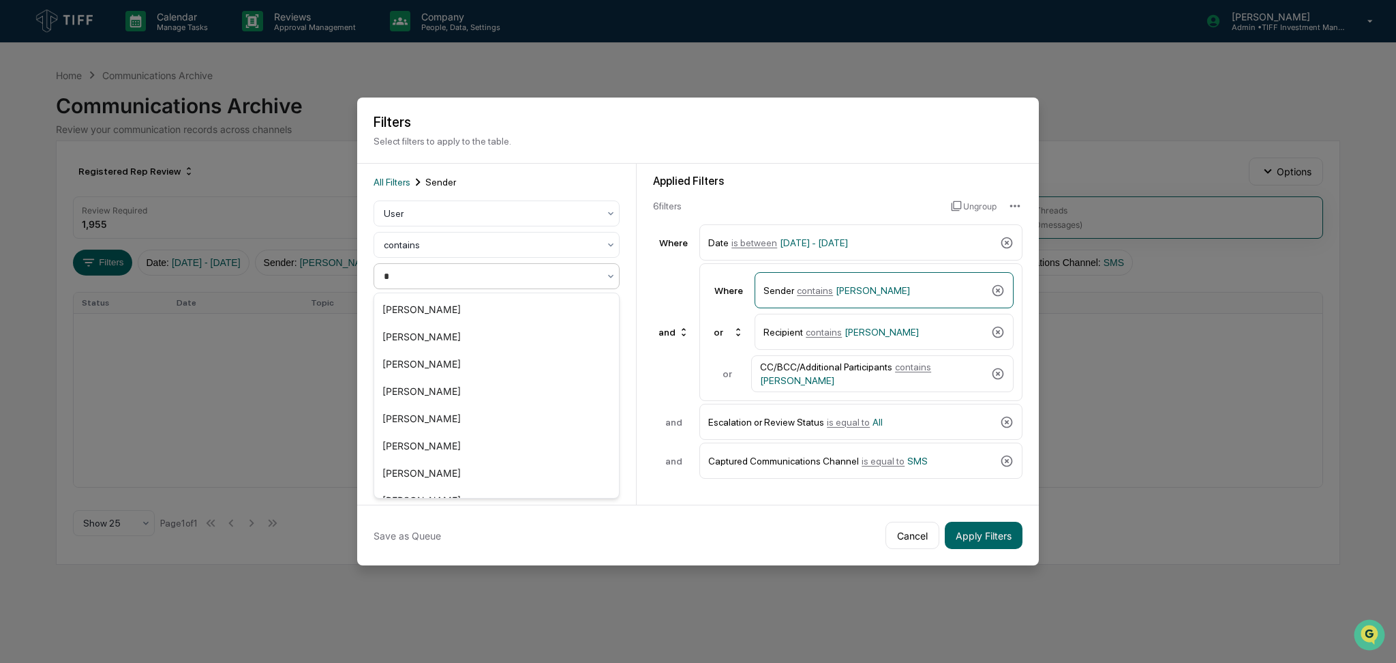
type input "**"
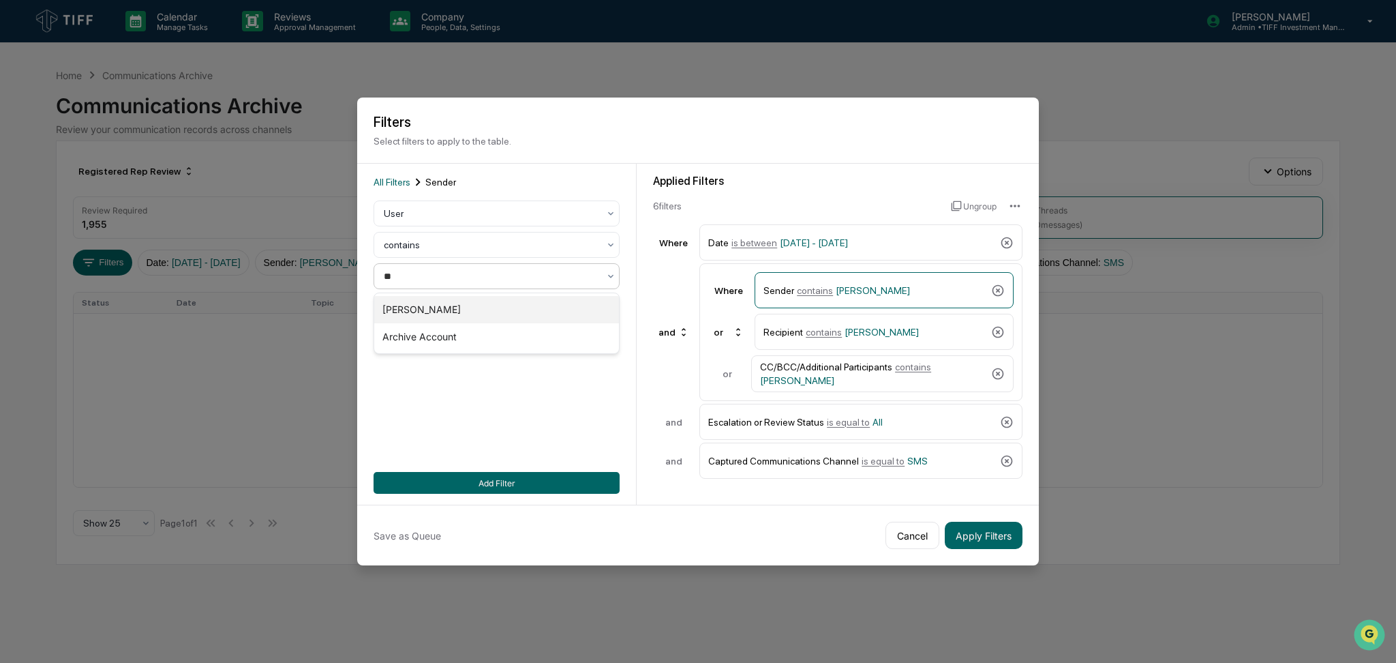
click at [450, 307] on div "[PERSON_NAME]" at bounding box center [496, 309] width 245 height 27
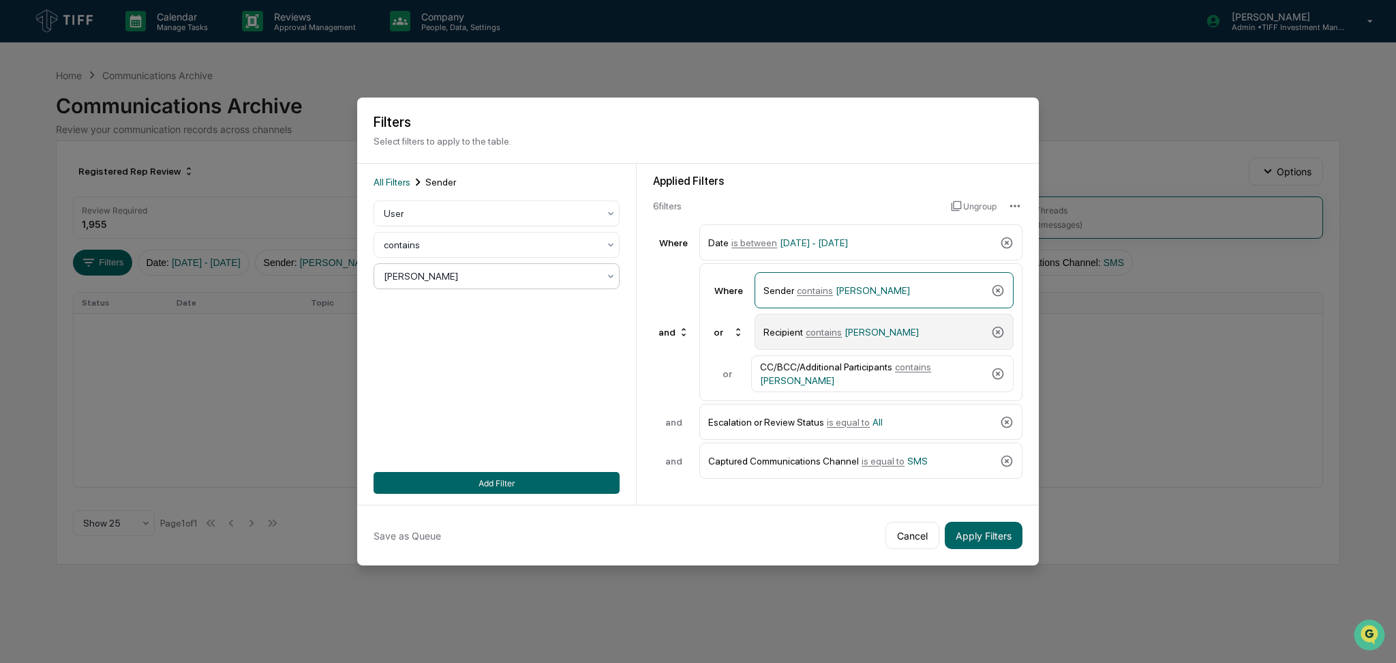
click at [911, 323] on div "Recipient contains [PERSON_NAME]" at bounding box center [875, 332] width 222 height 24
click at [514, 210] on div at bounding box center [491, 214] width 215 height 14
click at [496, 278] on div "User" at bounding box center [496, 273] width 245 height 27
click at [496, 279] on div at bounding box center [491, 276] width 215 height 14
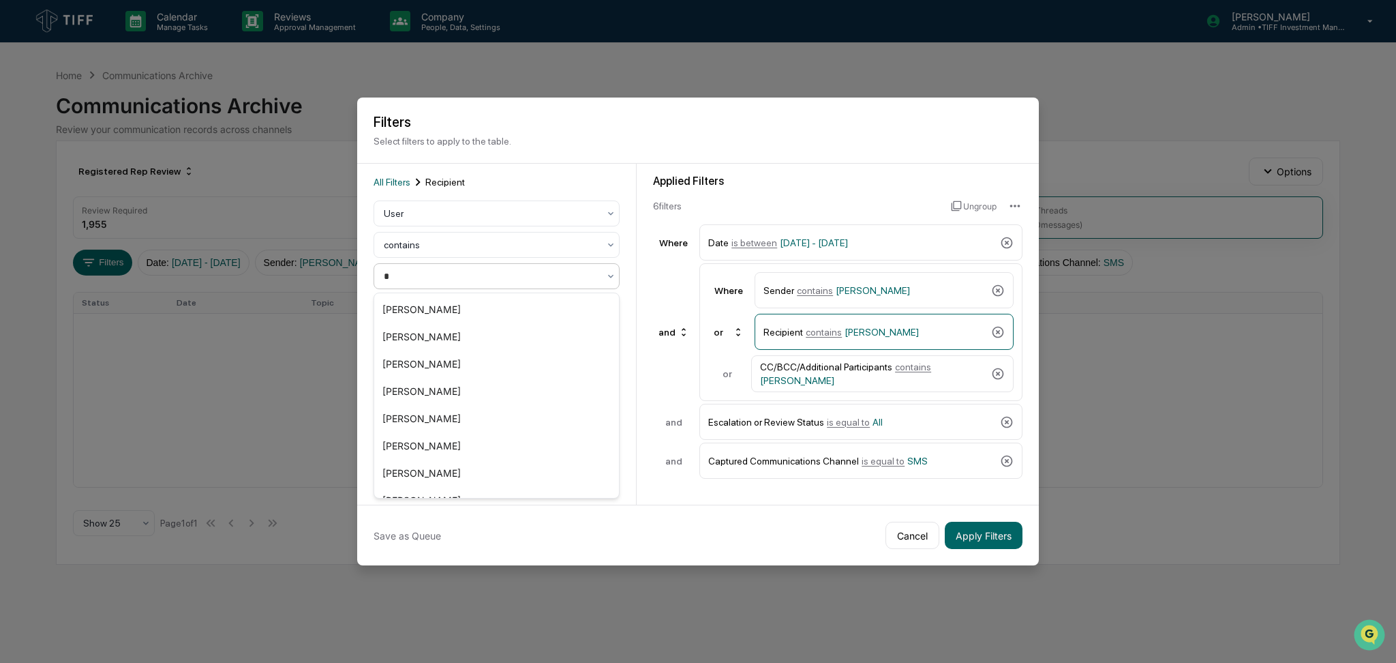
type input "**"
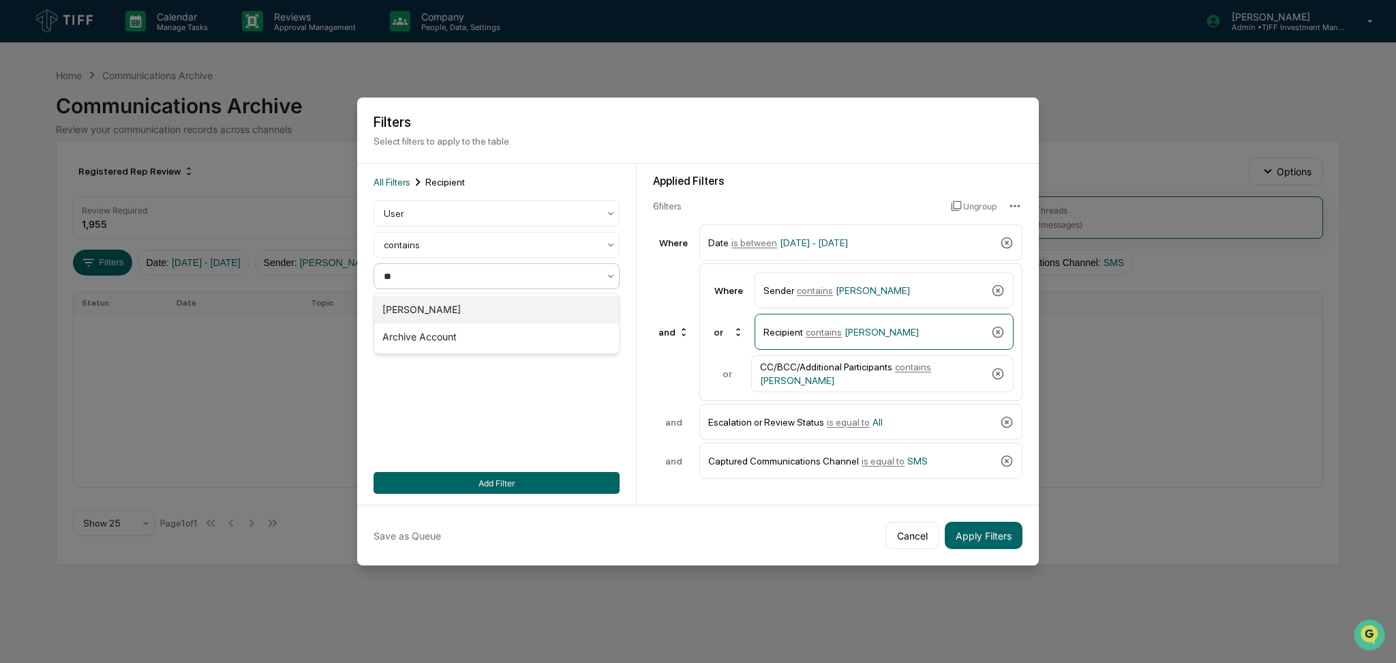
click at [489, 303] on div "[PERSON_NAME]" at bounding box center [496, 309] width 245 height 27
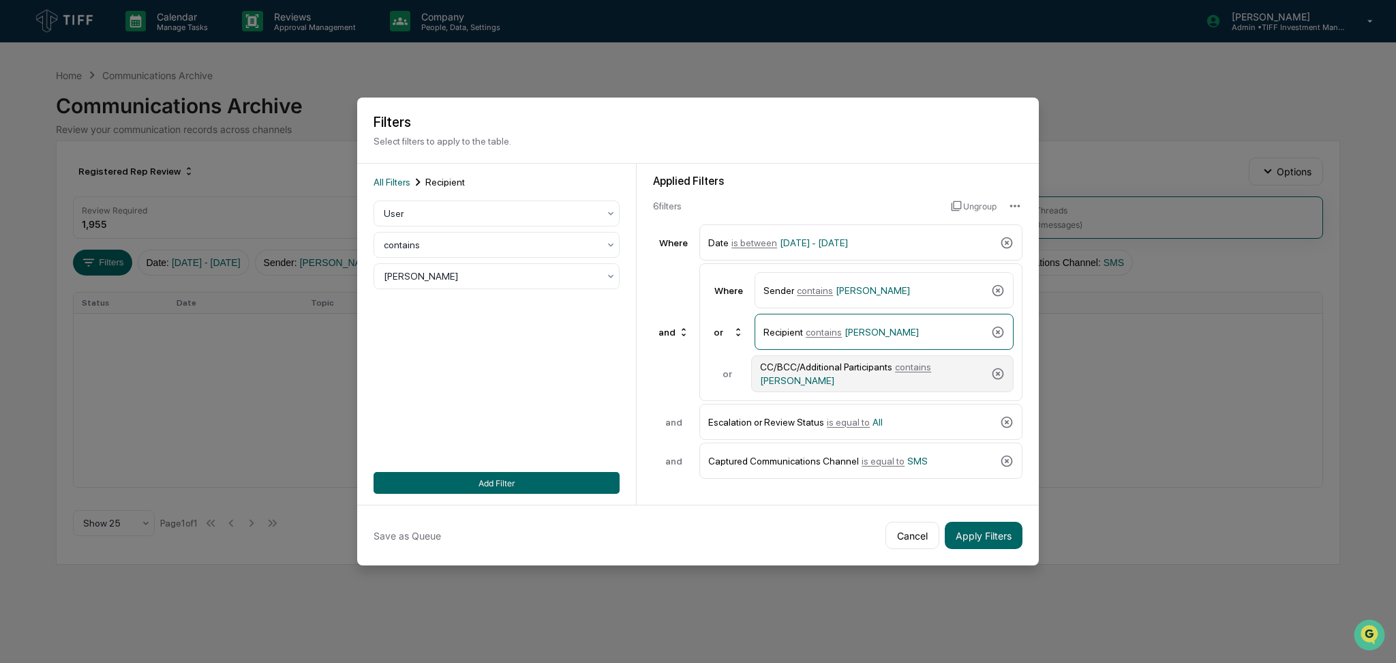
click at [830, 374] on div "CC/BCC/Additional Participants contains [PERSON_NAME]" at bounding box center [873, 373] width 226 height 25
click at [509, 282] on div at bounding box center [491, 276] width 215 height 14
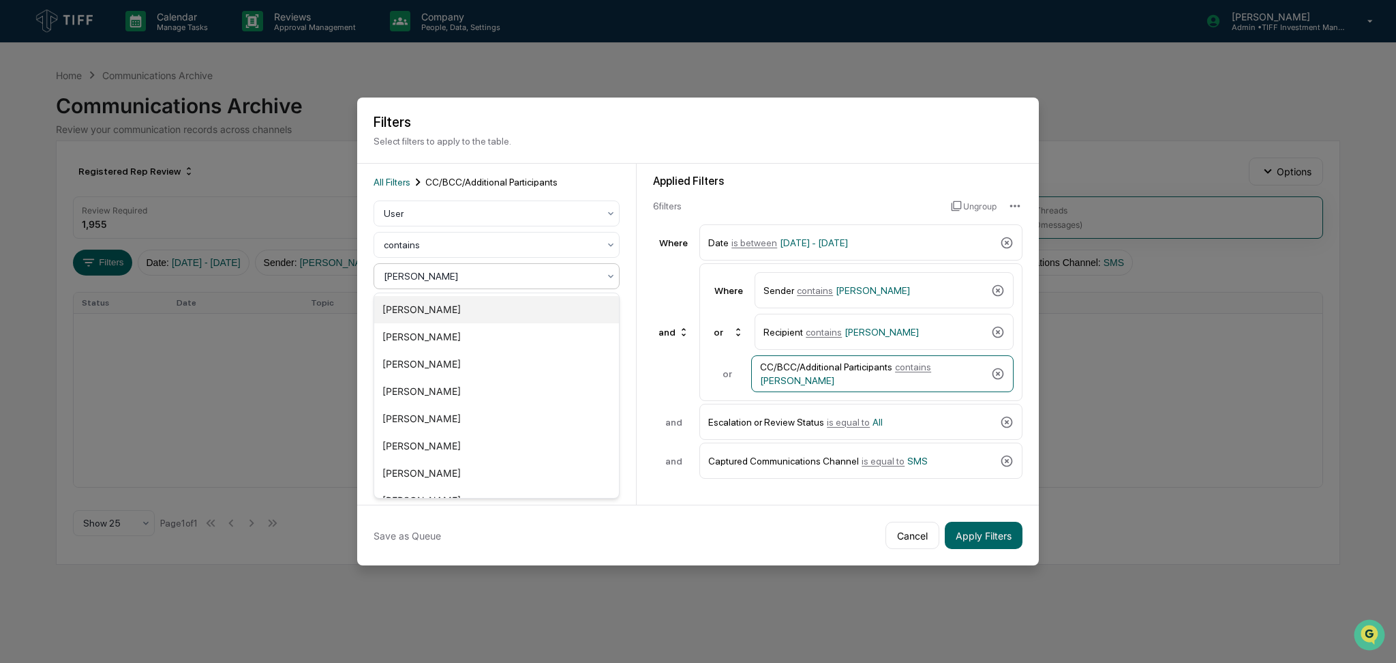
click at [491, 309] on div "[PERSON_NAME]" at bounding box center [496, 309] width 245 height 27
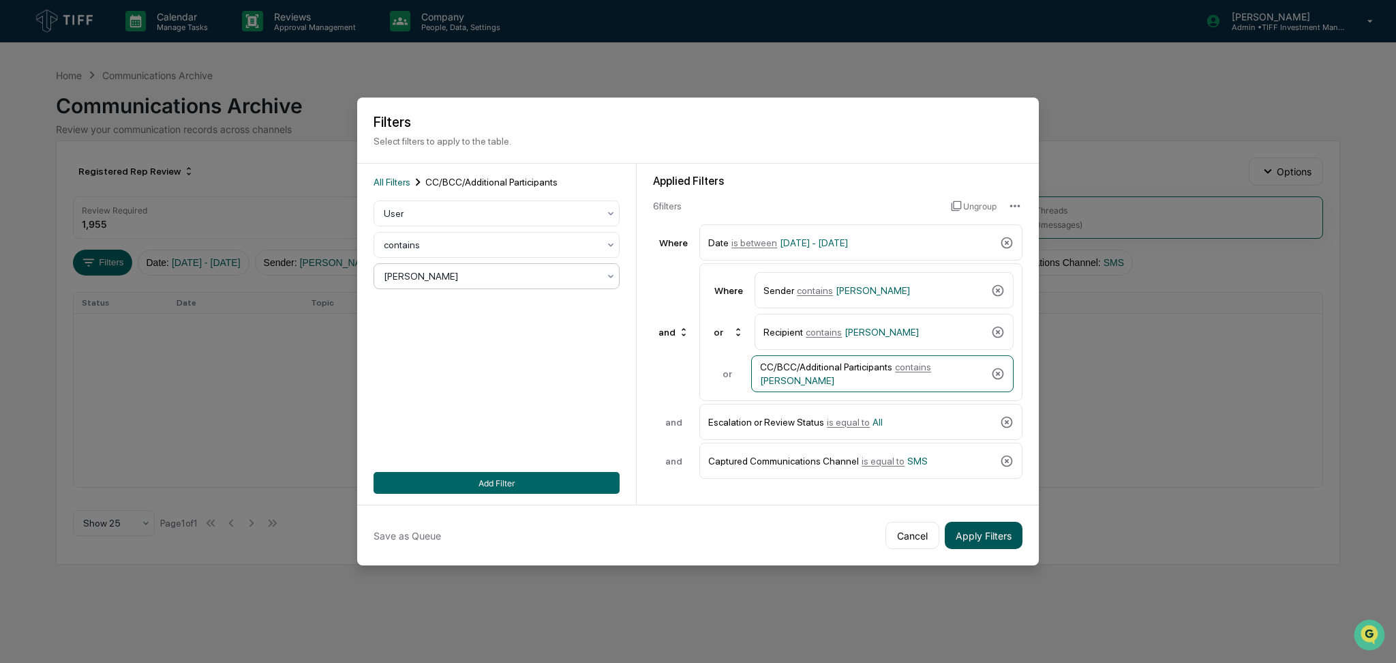
click at [986, 539] on button "Apply Filters" at bounding box center [984, 535] width 78 height 27
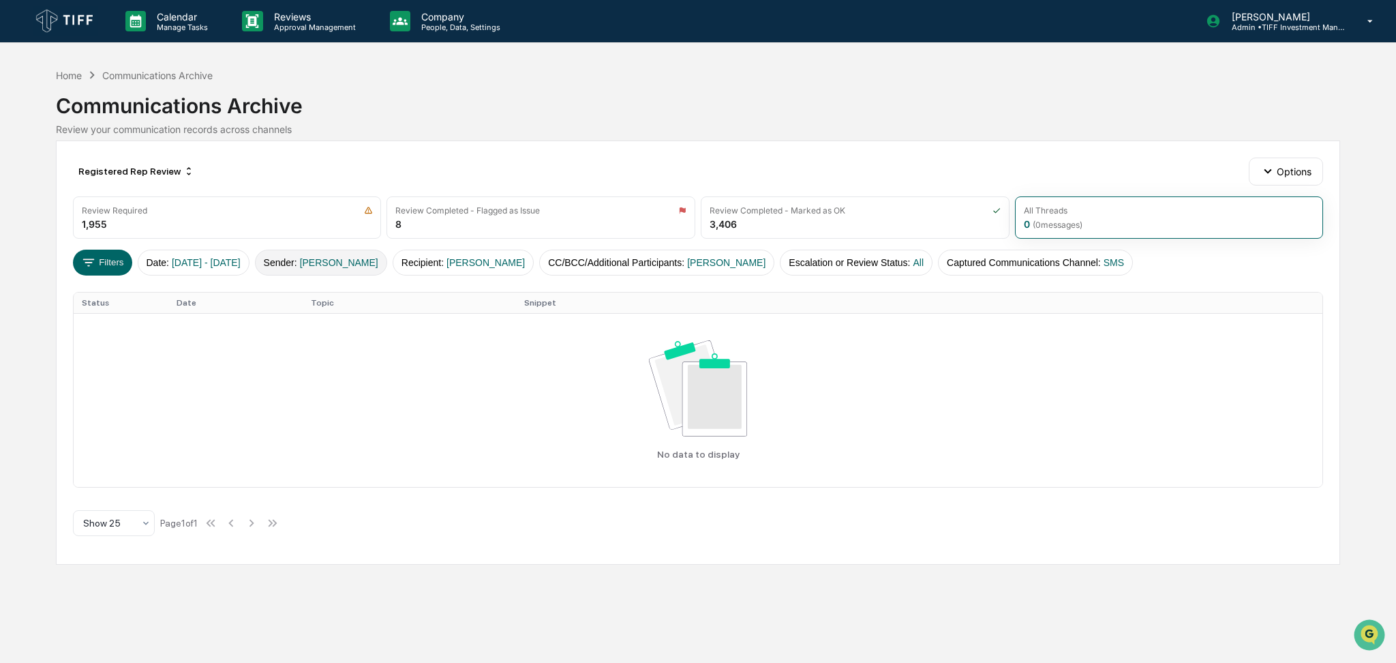
click at [359, 262] on span "[PERSON_NAME]" at bounding box center [339, 262] width 78 height 11
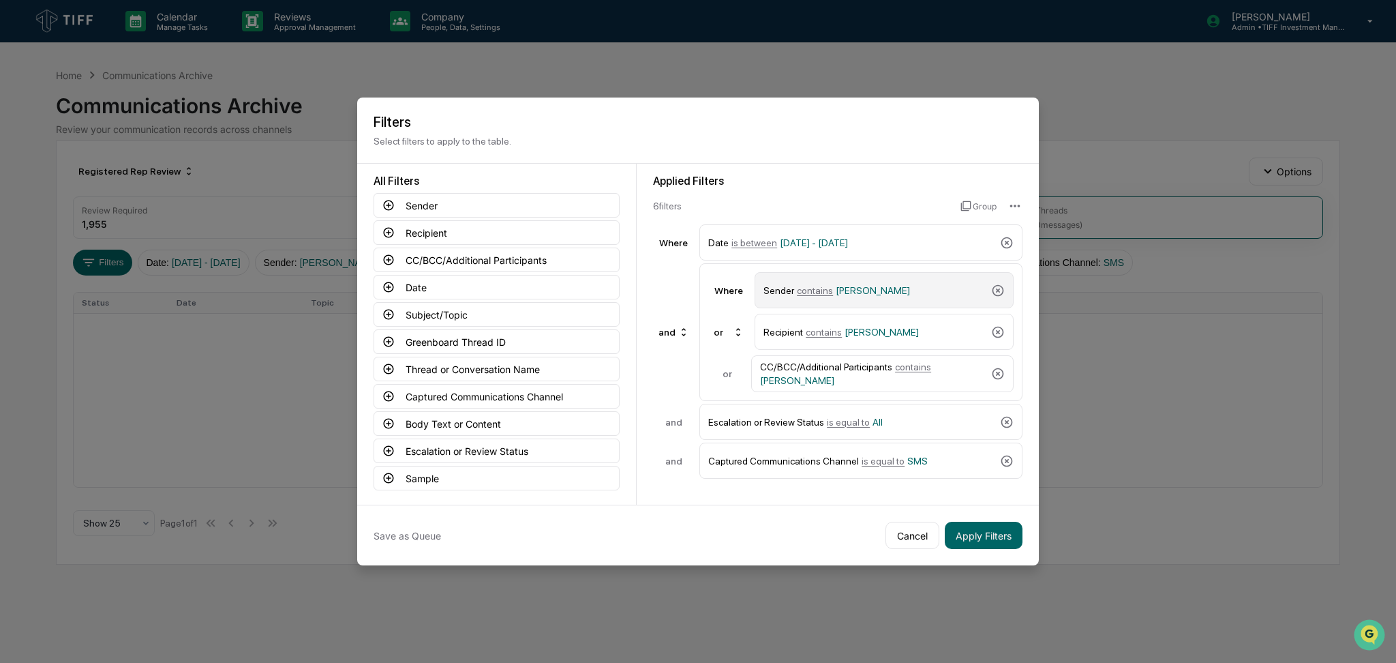
click at [836, 285] on span "[PERSON_NAME]" at bounding box center [873, 290] width 74 height 11
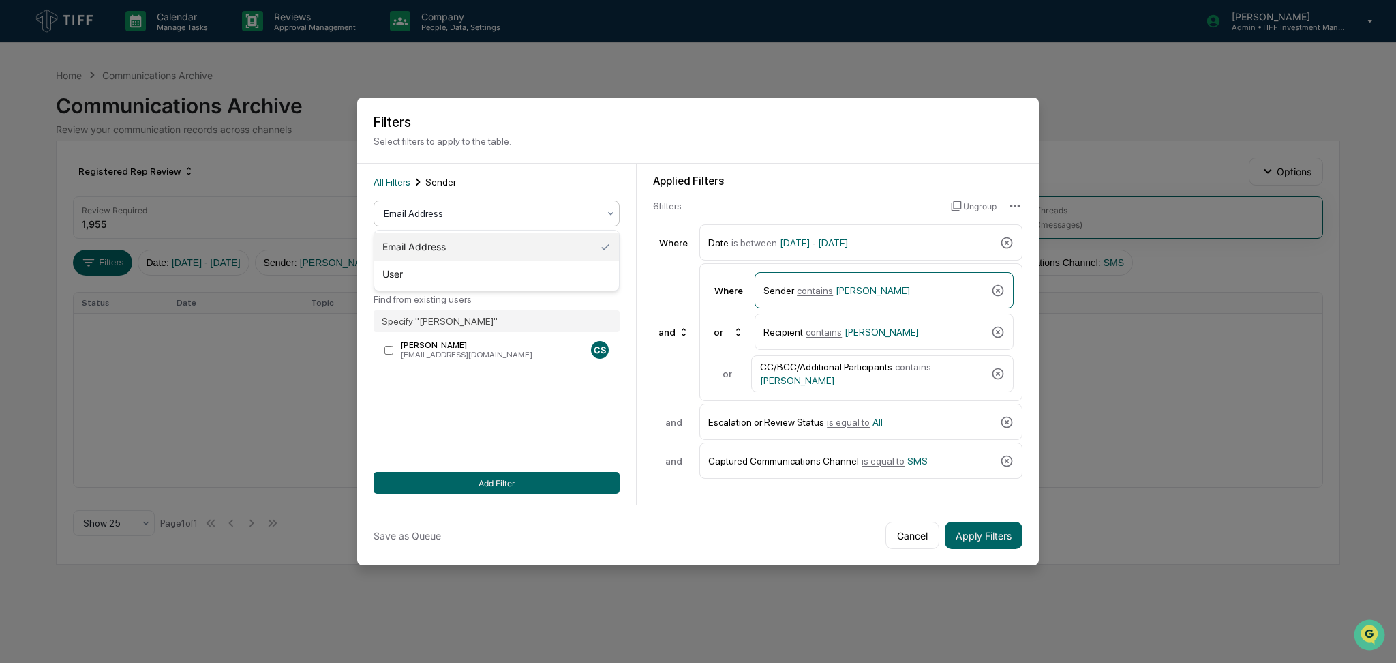
click at [483, 218] on div at bounding box center [491, 214] width 215 height 14
click at [466, 275] on div "User" at bounding box center [496, 273] width 245 height 27
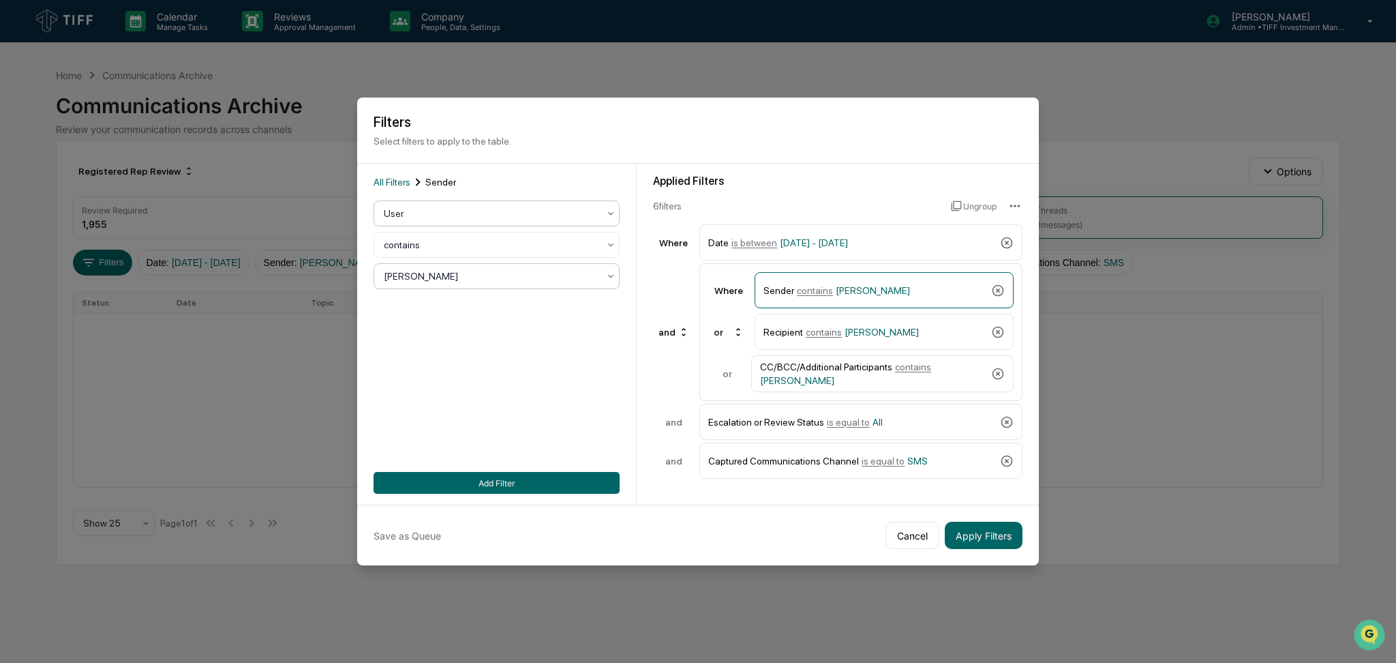
click at [466, 275] on div at bounding box center [491, 276] width 215 height 14
type input "****"
click at [467, 305] on div "[PERSON_NAME]" at bounding box center [496, 309] width 245 height 27
click at [864, 331] on span "[PERSON_NAME]" at bounding box center [882, 332] width 74 height 11
click at [560, 286] on div "[PERSON_NAME]" at bounding box center [497, 276] width 246 height 26
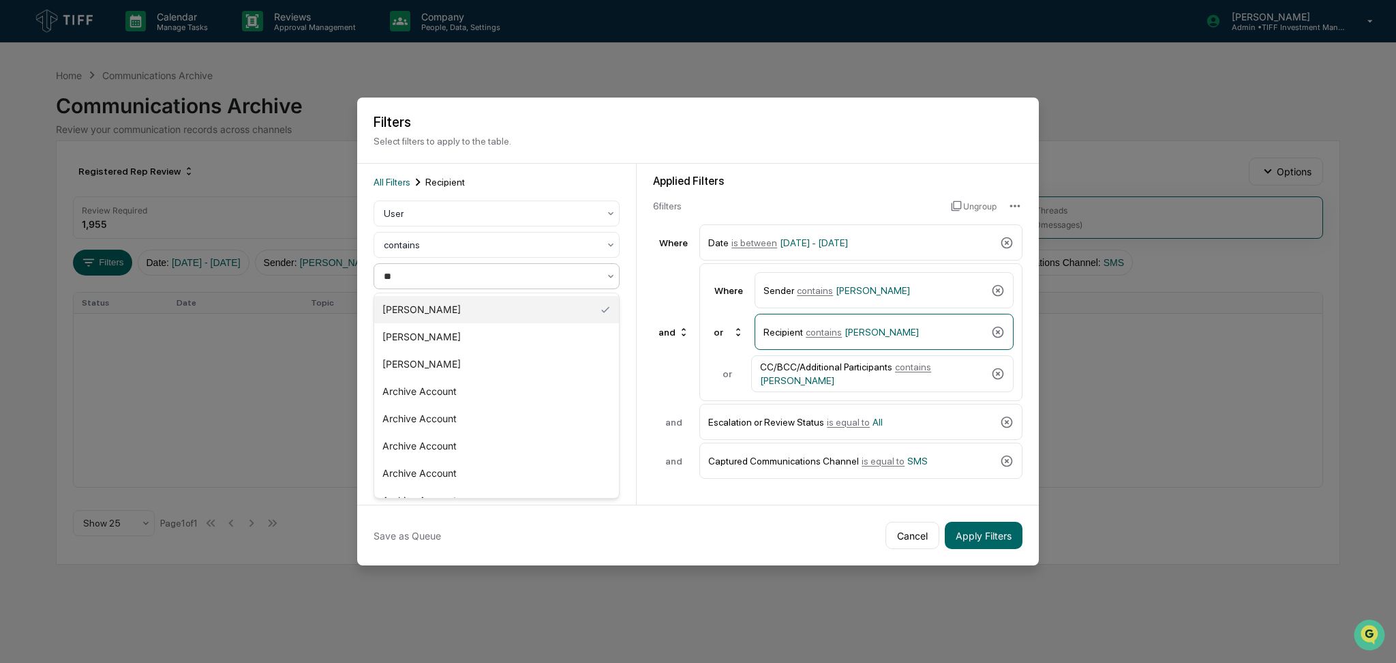
type input "***"
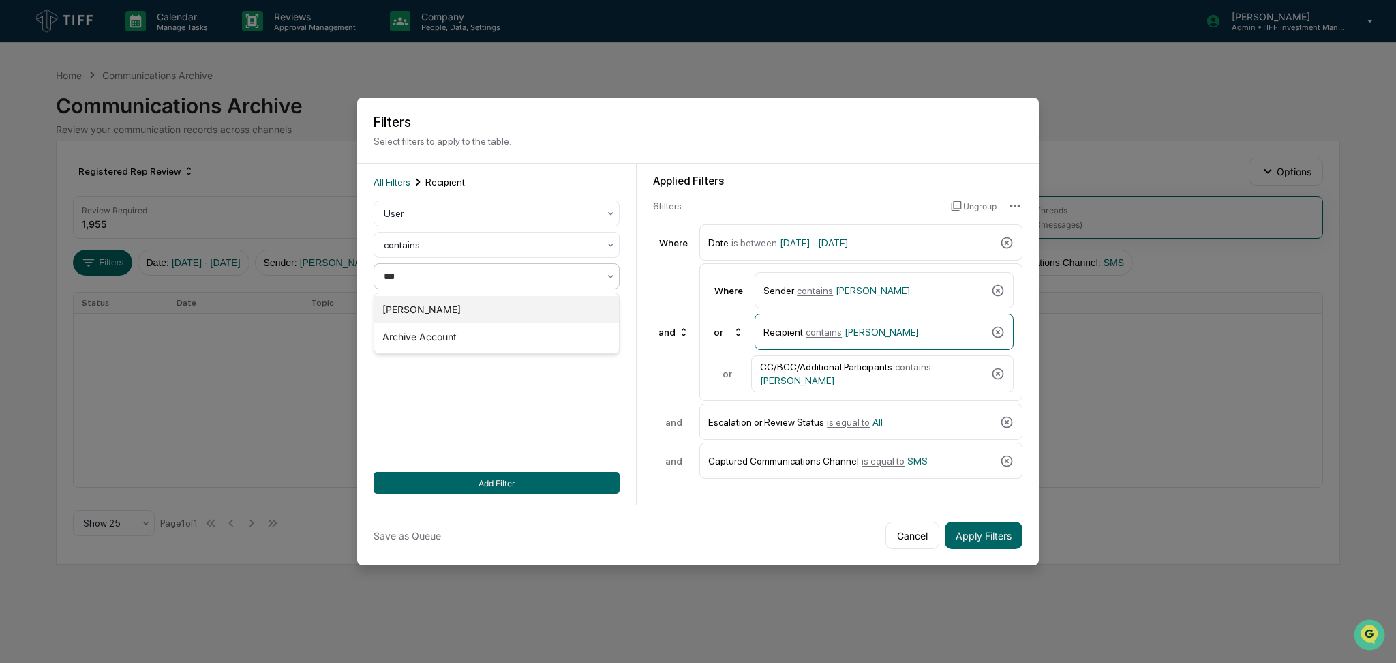
click at [528, 310] on div "[PERSON_NAME]" at bounding box center [496, 309] width 245 height 27
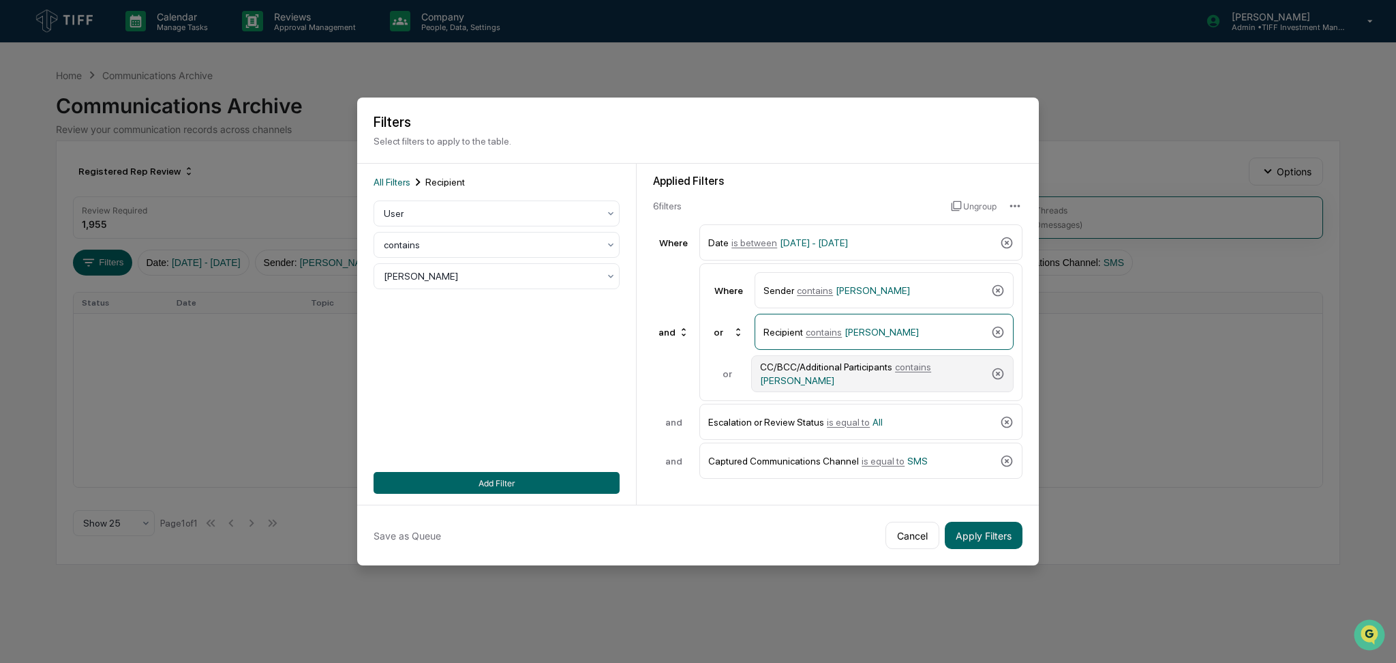
click at [826, 369] on div "CC/BCC/Additional Participants contains [PERSON_NAME]" at bounding box center [873, 373] width 226 height 25
click at [524, 265] on div "[PERSON_NAME]" at bounding box center [497, 276] width 246 height 26
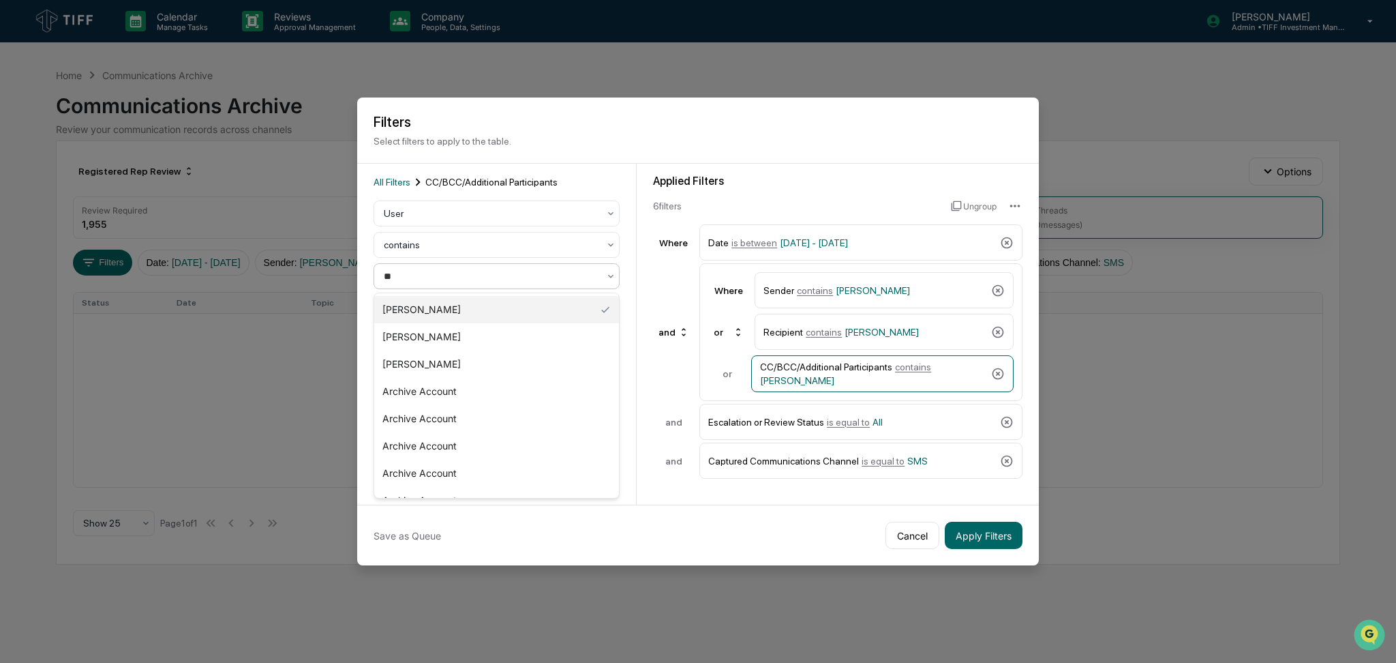
type input "***"
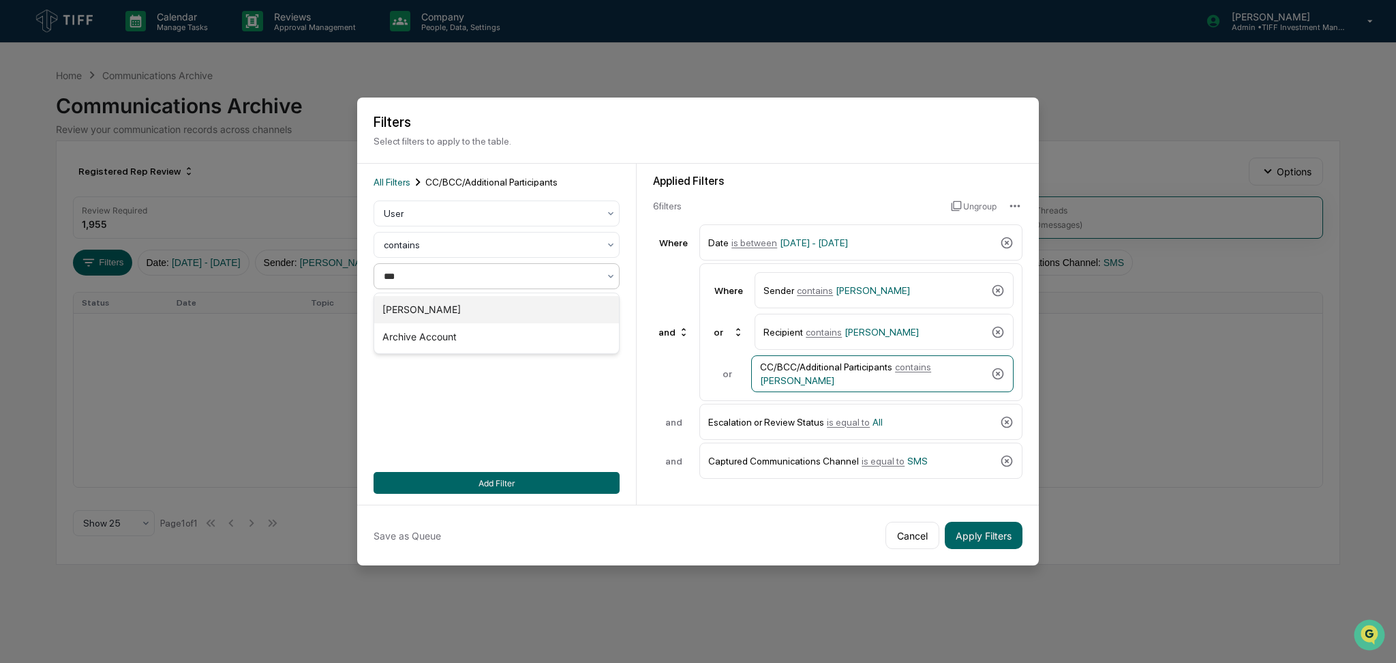
click at [519, 305] on div "[PERSON_NAME]" at bounding box center [496, 309] width 245 height 27
click at [562, 480] on button "Add Filter" at bounding box center [497, 483] width 246 height 22
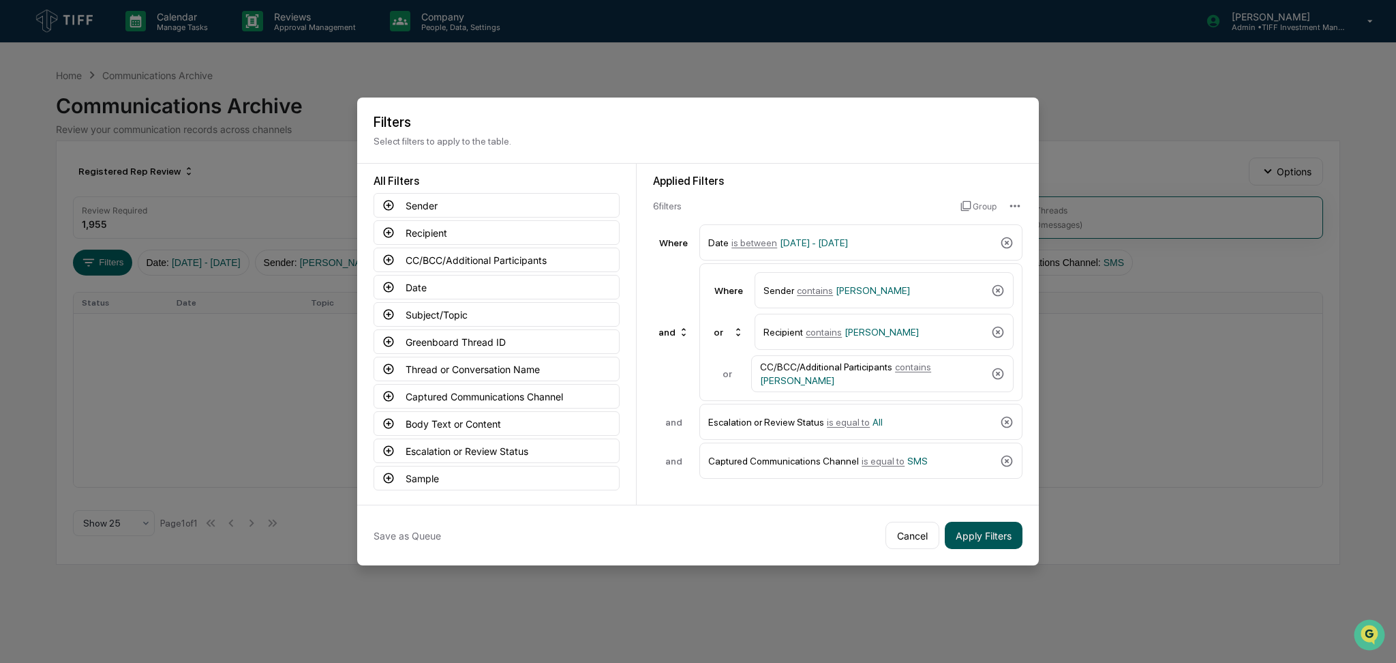
click at [983, 534] on button "Apply Filters" at bounding box center [984, 535] width 78 height 27
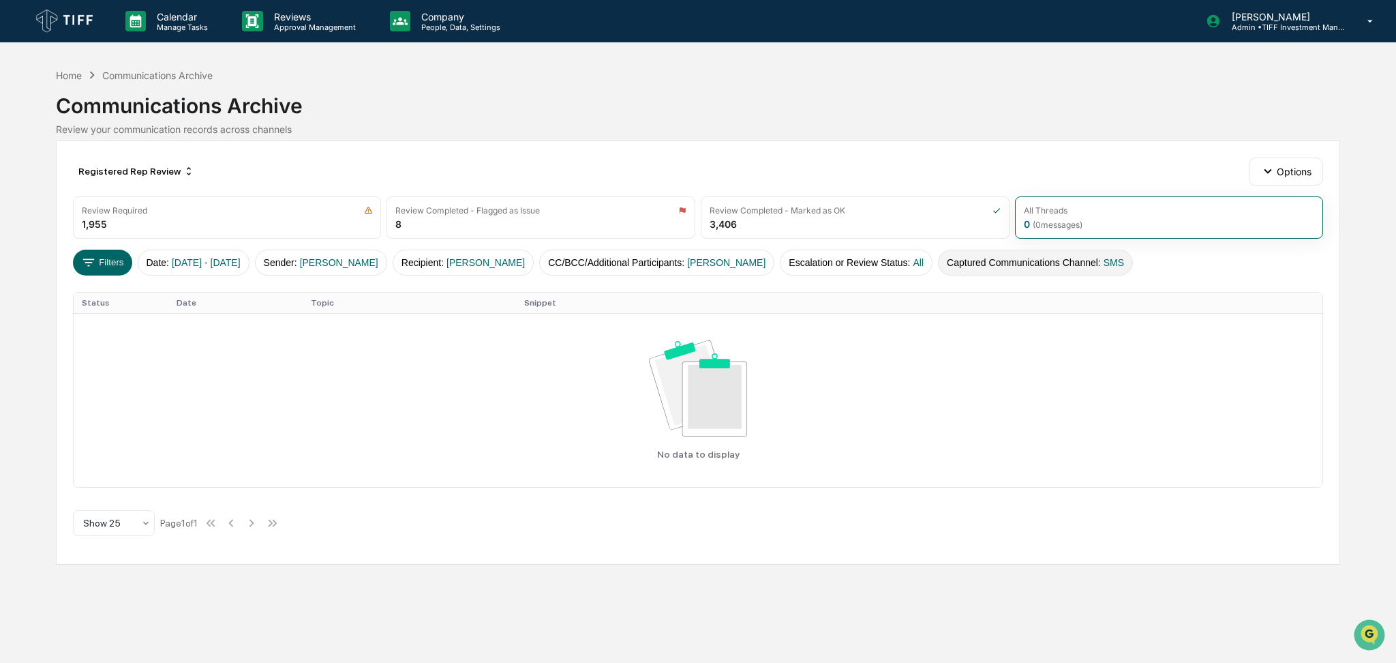
click at [986, 266] on button "Captured Communications Channel : SMS" at bounding box center [1035, 263] width 195 height 26
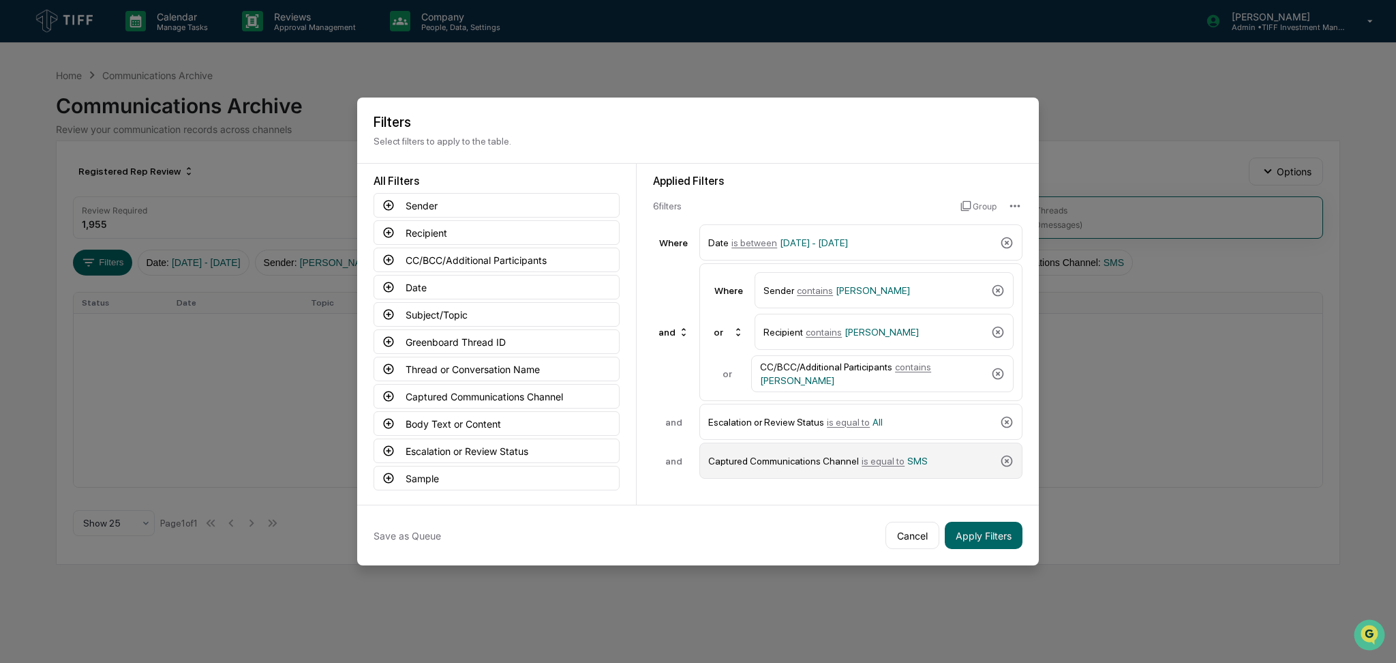
click at [840, 462] on div "Captured Communications Channel is equal to SMS" at bounding box center [851, 461] width 286 height 24
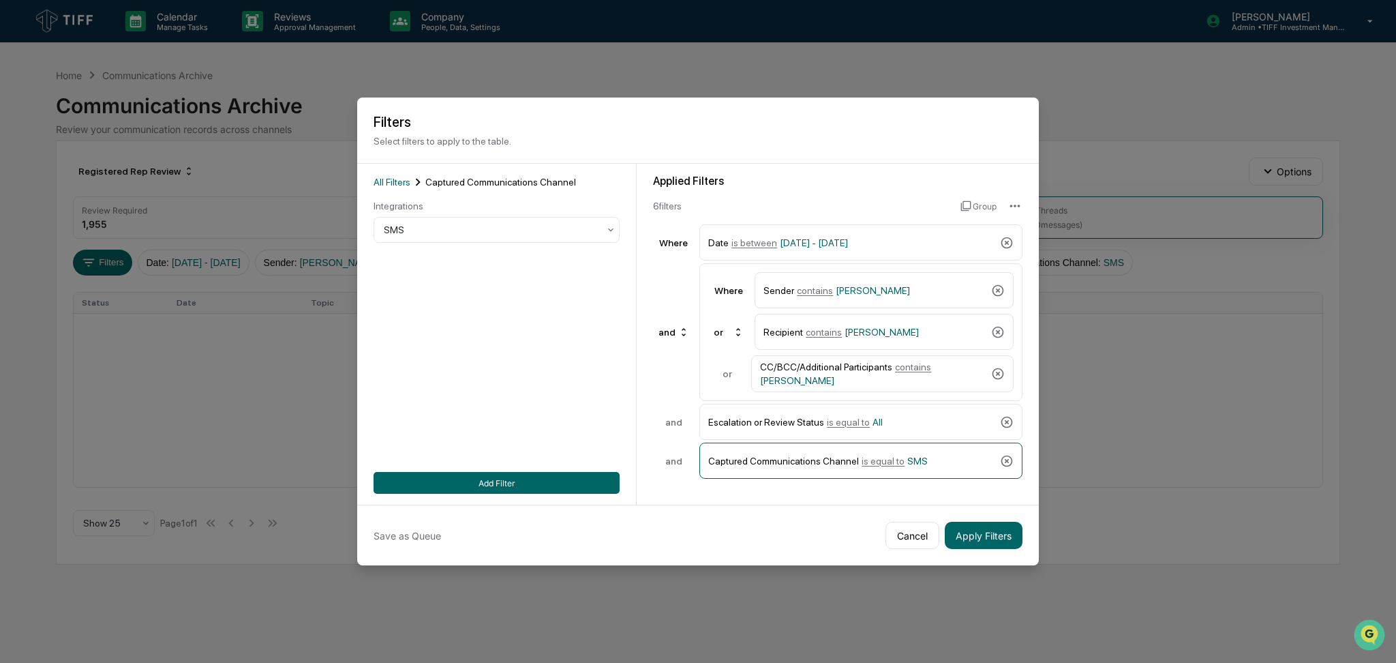
click at [428, 211] on div "Integrations" at bounding box center [497, 205] width 246 height 11
click at [434, 224] on div at bounding box center [491, 230] width 215 height 14
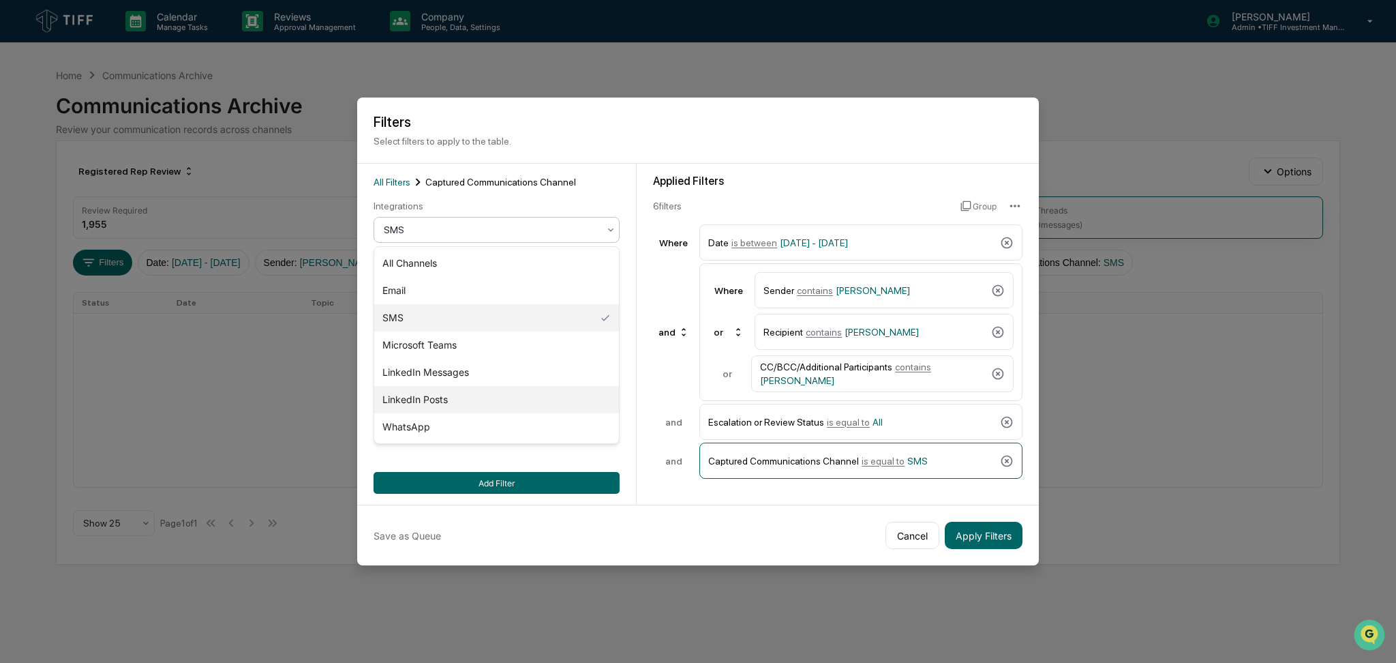
click at [491, 395] on div "LinkedIn Posts" at bounding box center [496, 399] width 245 height 27
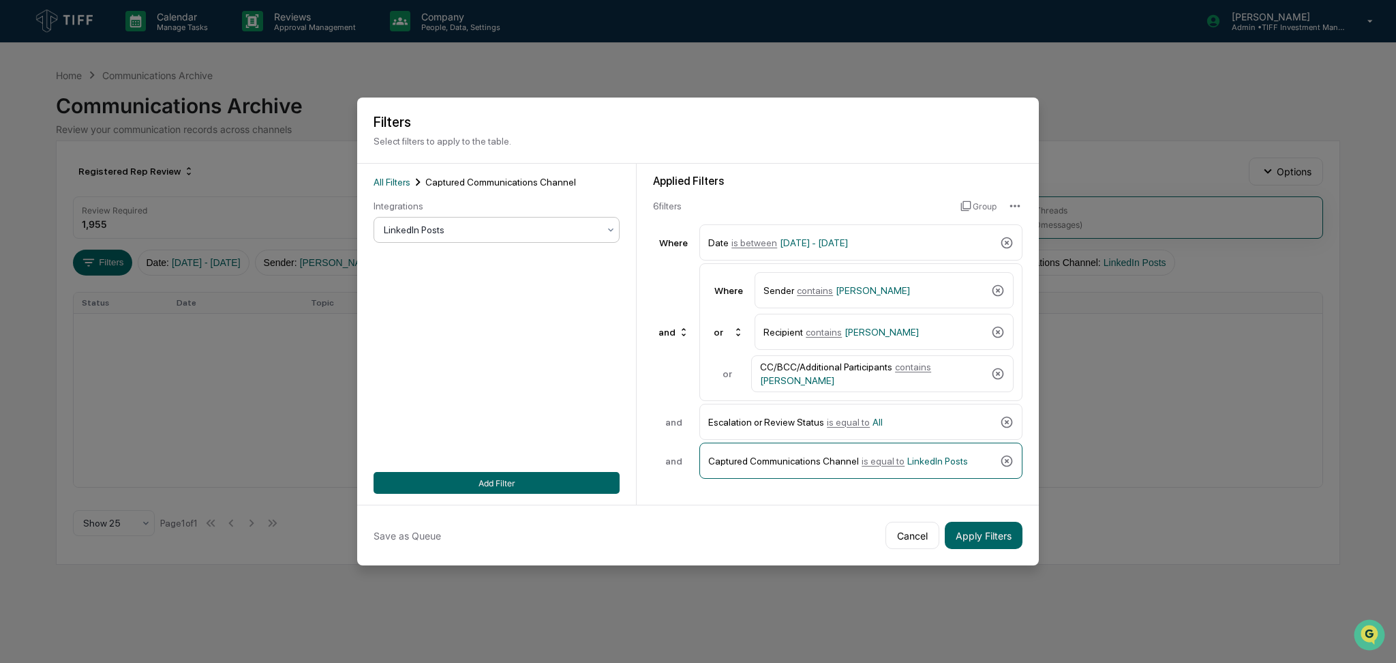
click at [546, 496] on div "All Filters Captured Communications Channel Integrations option LinkedIn Posts,…" at bounding box center [497, 334] width 280 height 341
click at [548, 483] on button "Add Filter" at bounding box center [497, 483] width 246 height 22
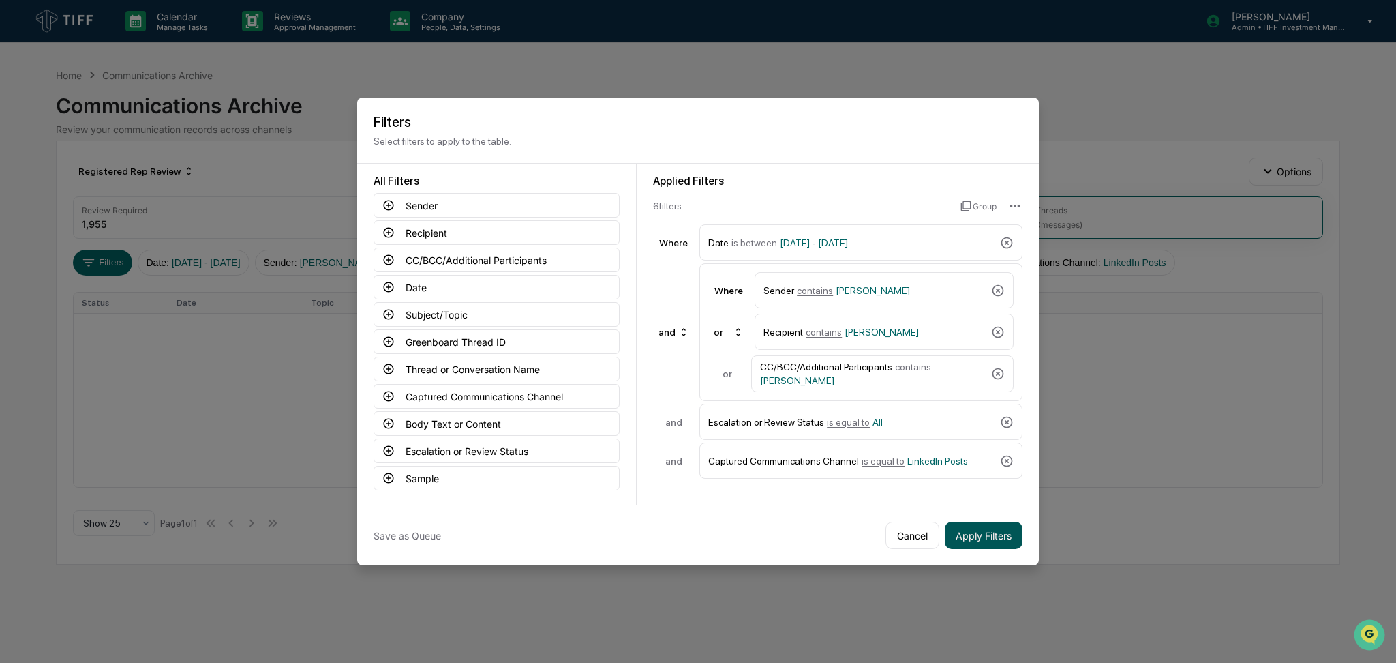
click at [978, 537] on button "Apply Filters" at bounding box center [984, 535] width 78 height 27
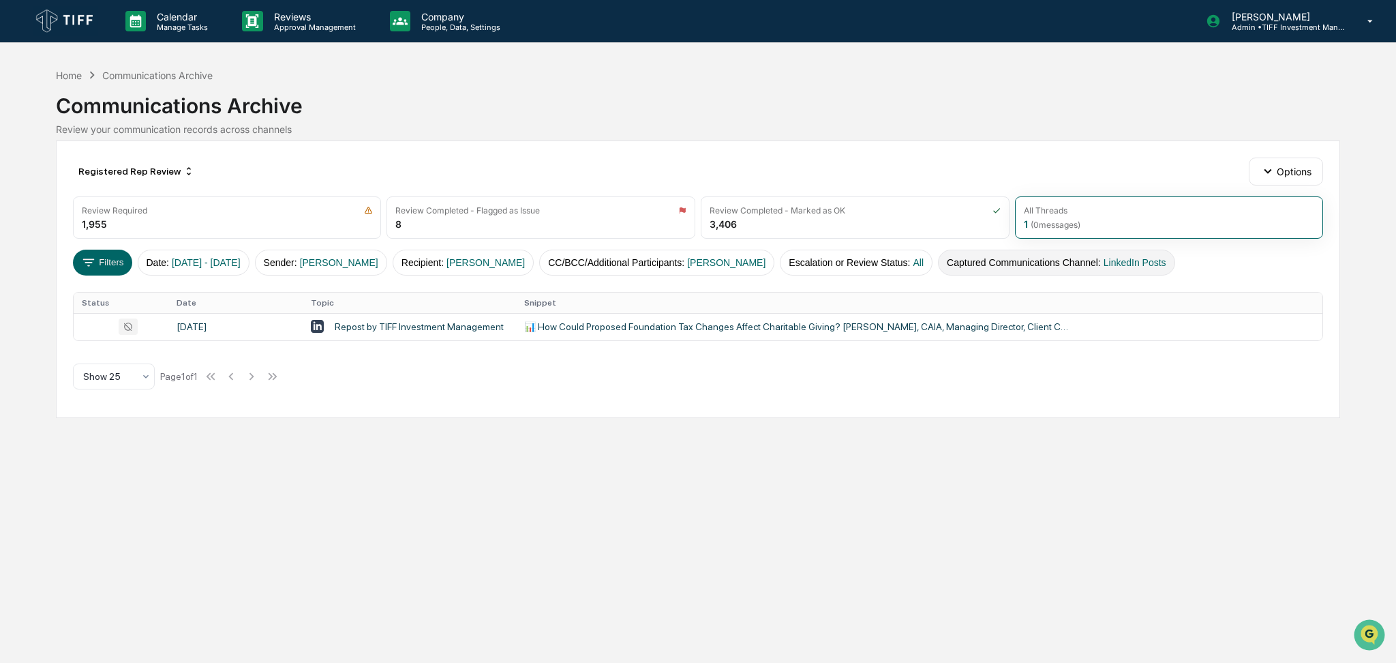
click at [1025, 264] on button "Captured Communications Channel : LinkedIn Posts" at bounding box center [1056, 263] width 237 height 26
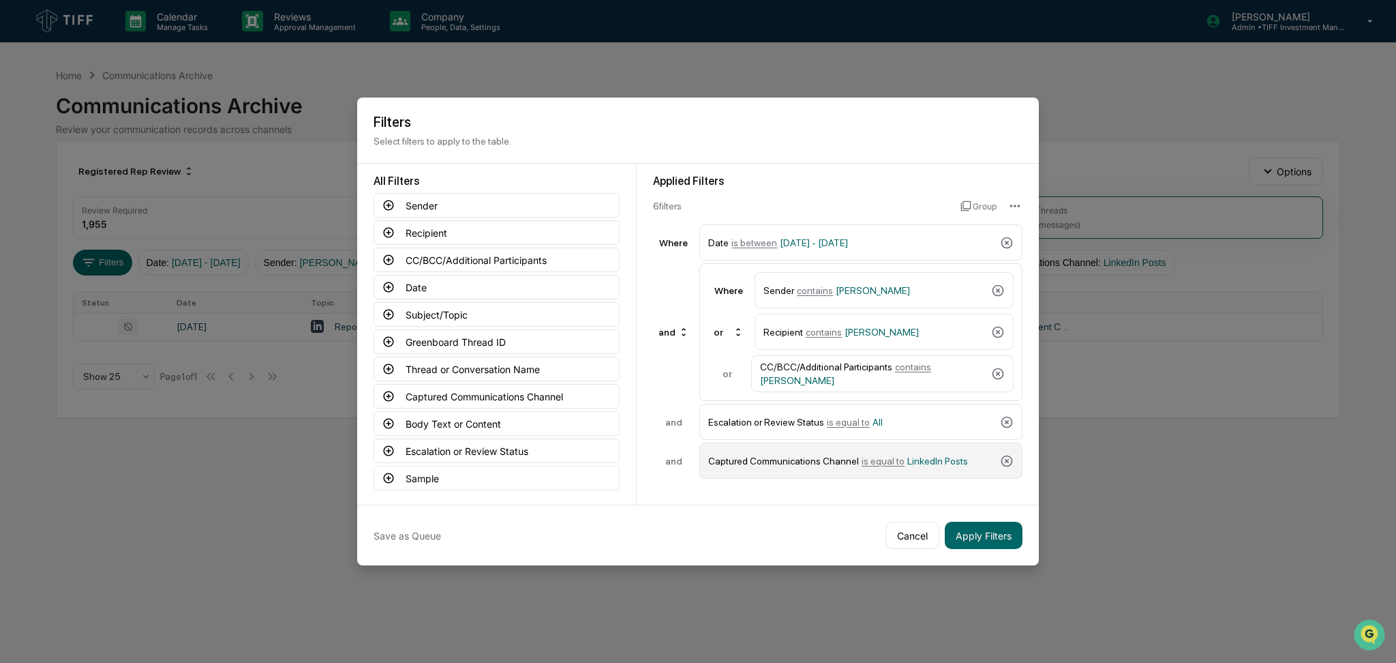
click at [884, 457] on span "is equal to" at bounding box center [883, 460] width 43 height 11
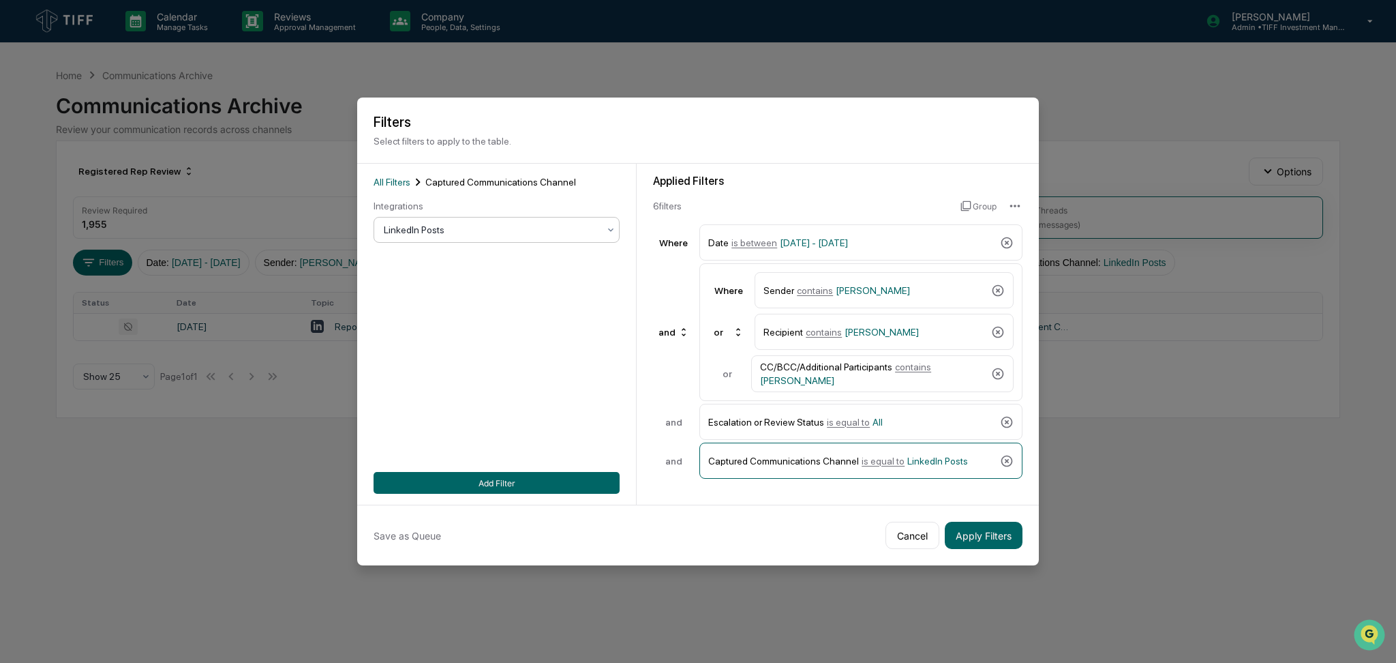
click at [494, 230] on div at bounding box center [491, 230] width 215 height 14
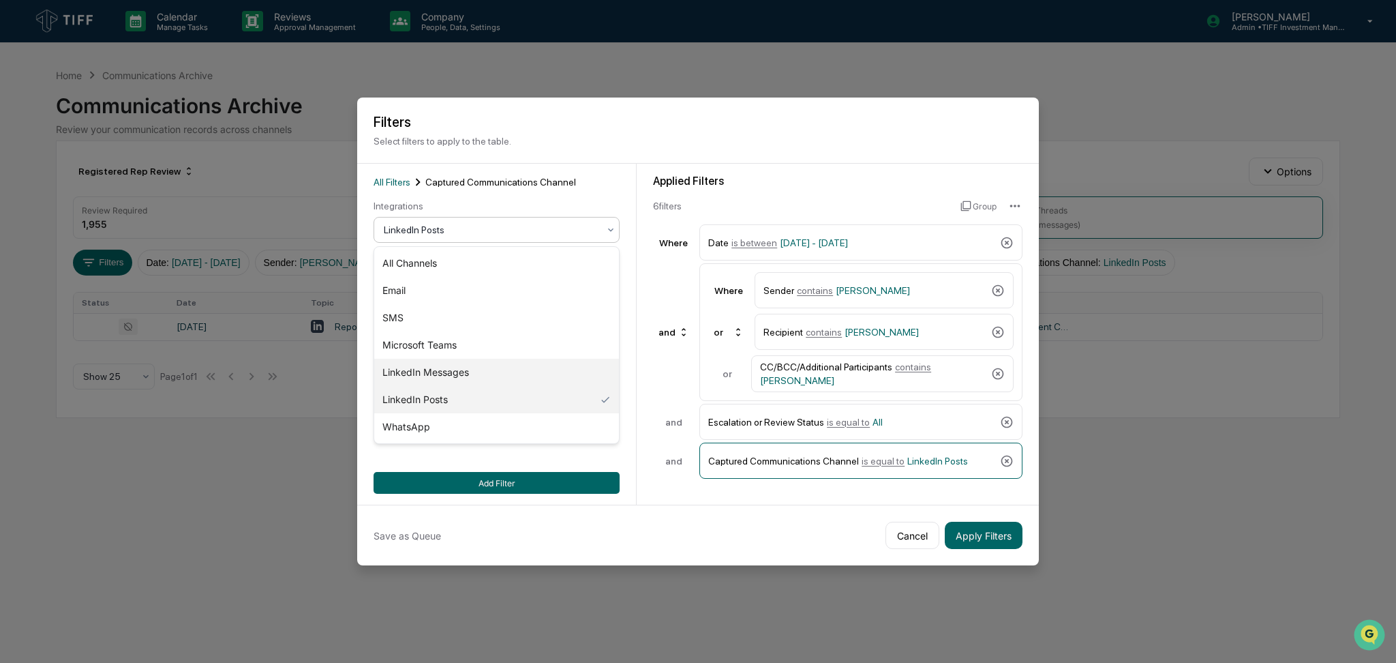
click at [489, 369] on div "LinkedIn Messages" at bounding box center [496, 372] width 245 height 27
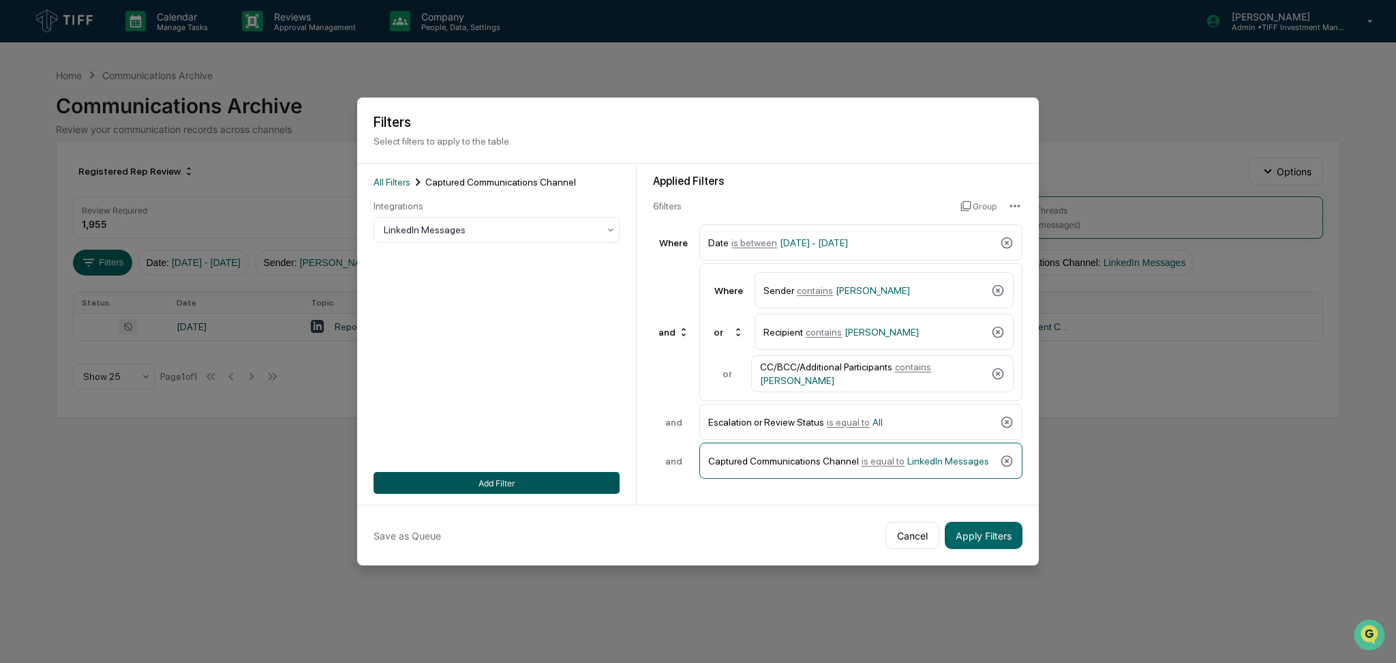
click at [537, 488] on button "Add Filter" at bounding box center [497, 483] width 246 height 22
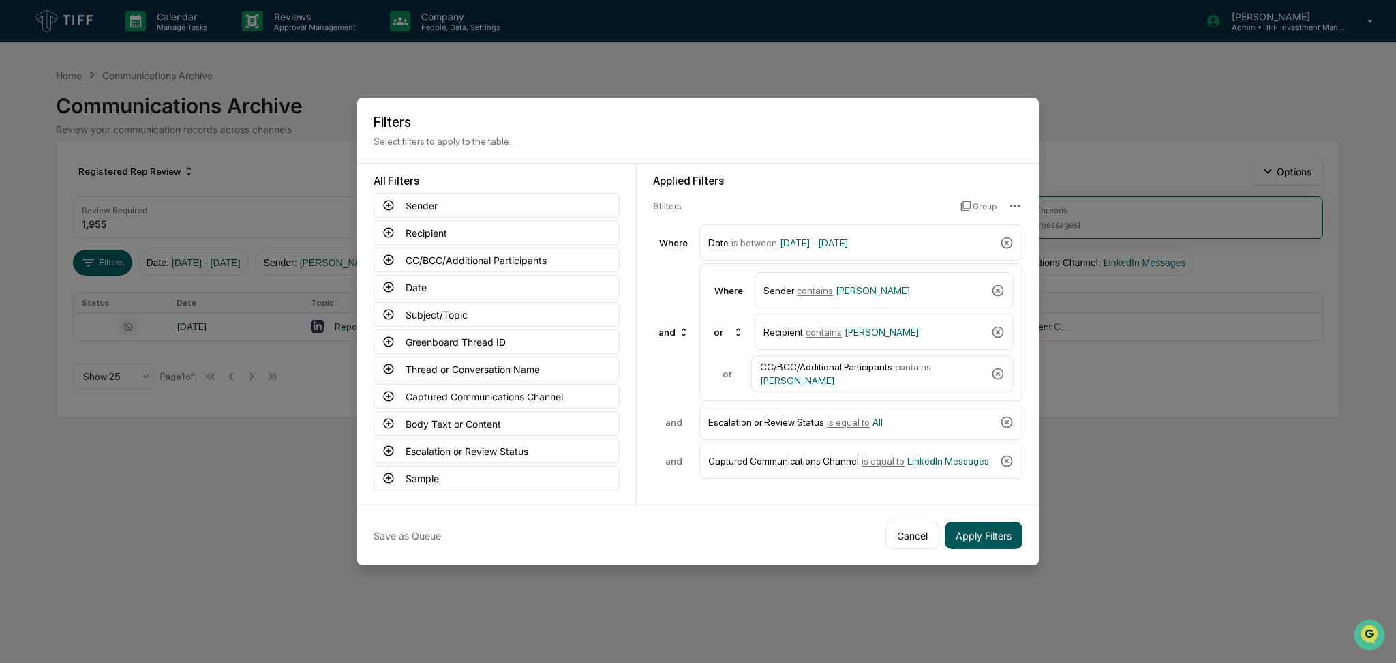
click at [995, 524] on button "Apply Filters" at bounding box center [984, 535] width 78 height 27
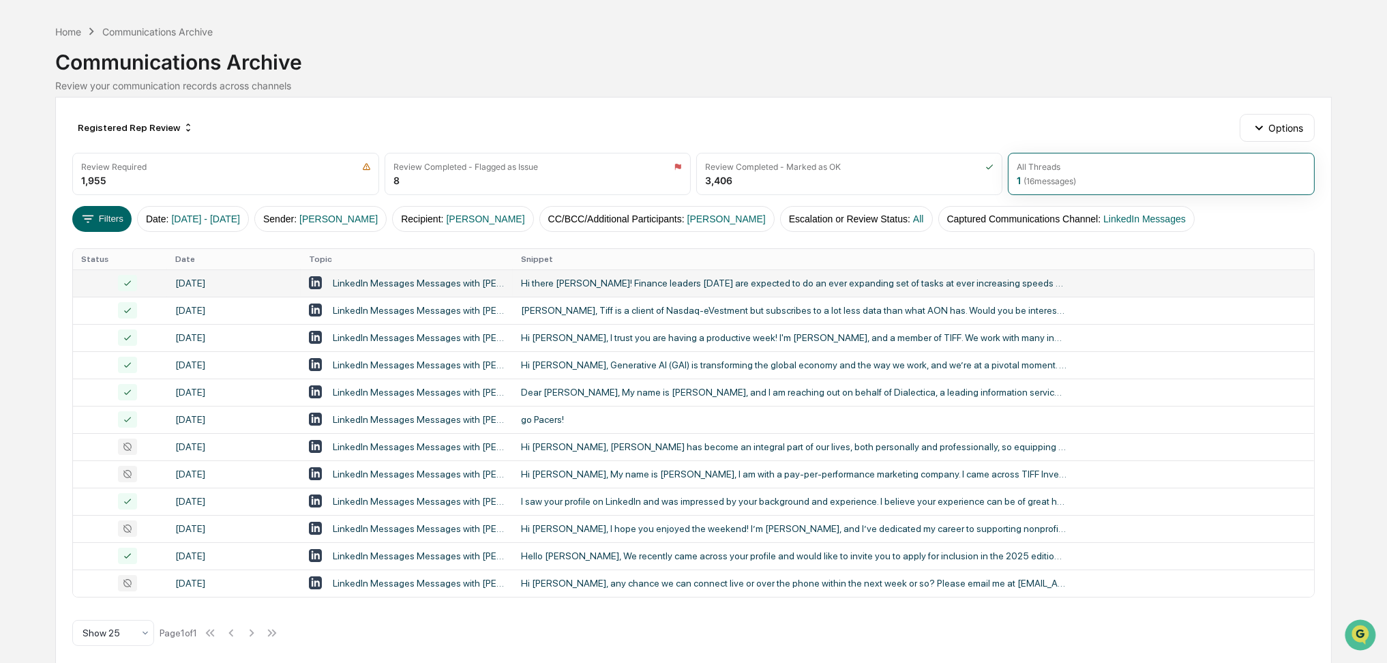
scroll to position [56, 0]
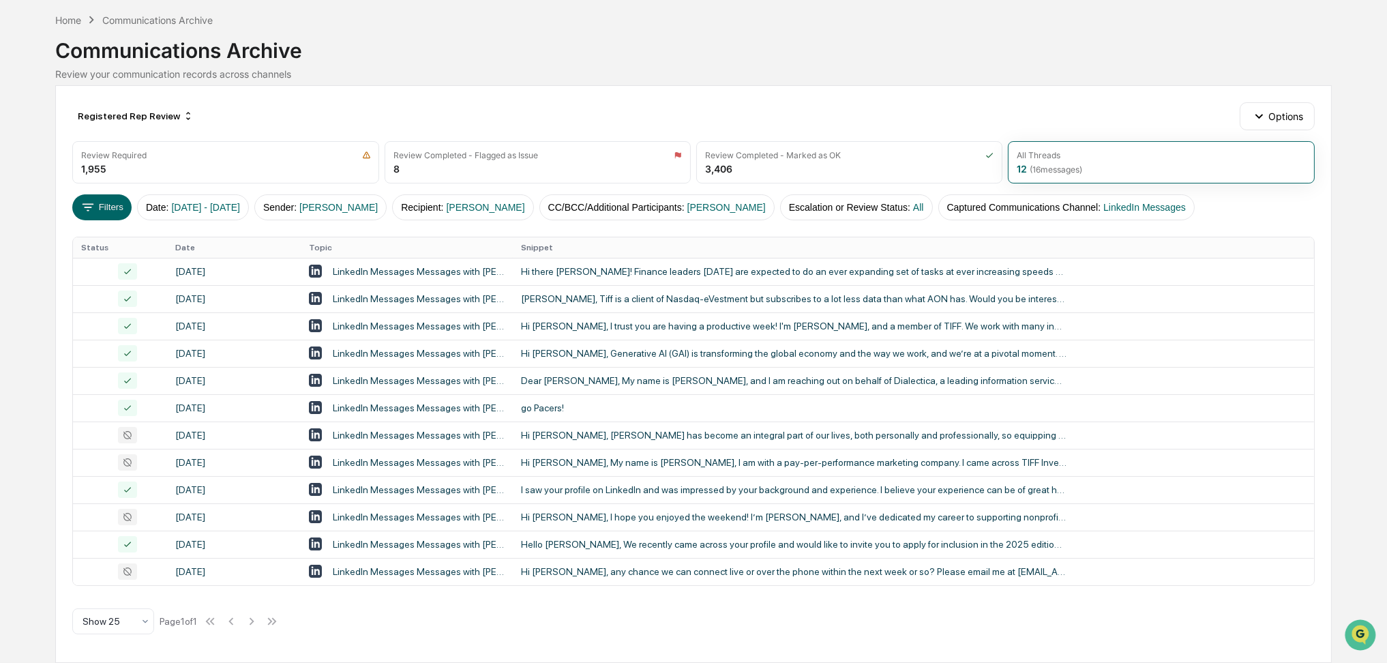
click at [1061, 87] on div "Registered Rep Review Options Review Required 1,955 Review Completed - Flagged …" at bounding box center [693, 373] width 1276 height 577
click at [110, 209] on button "Filters" at bounding box center [101, 207] width 59 height 26
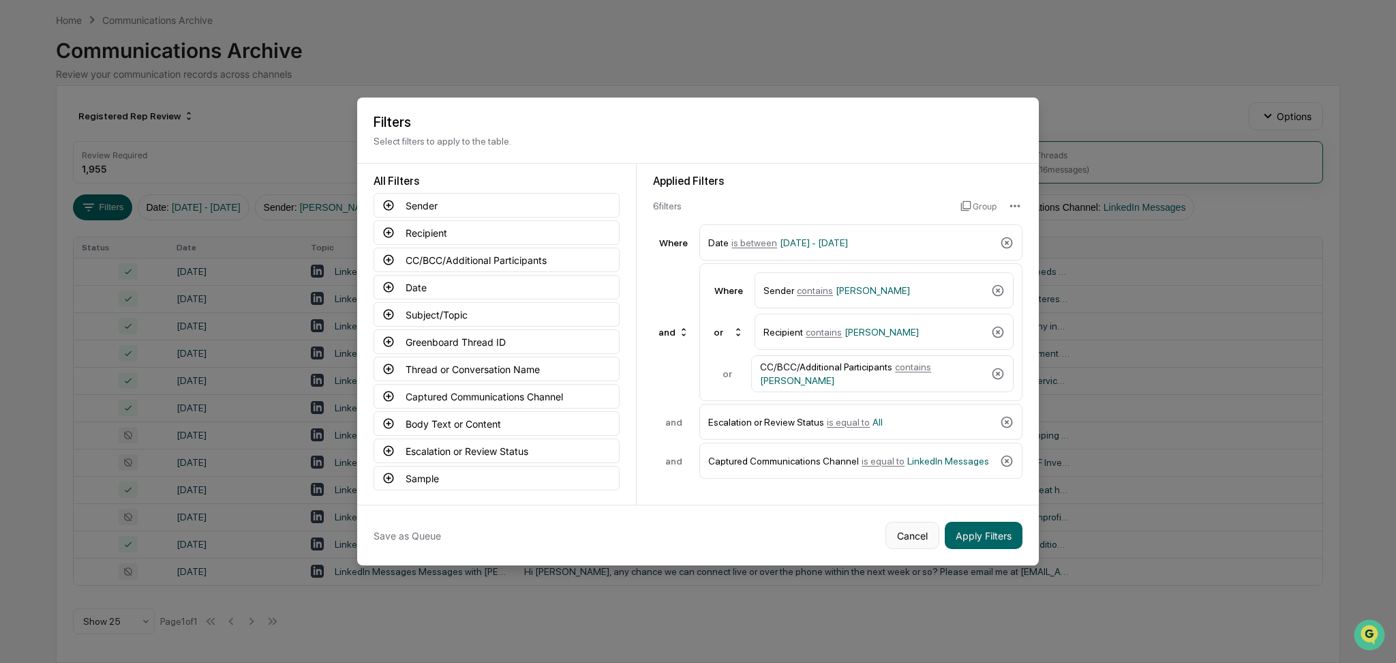
click at [921, 543] on button "Cancel" at bounding box center [913, 535] width 54 height 27
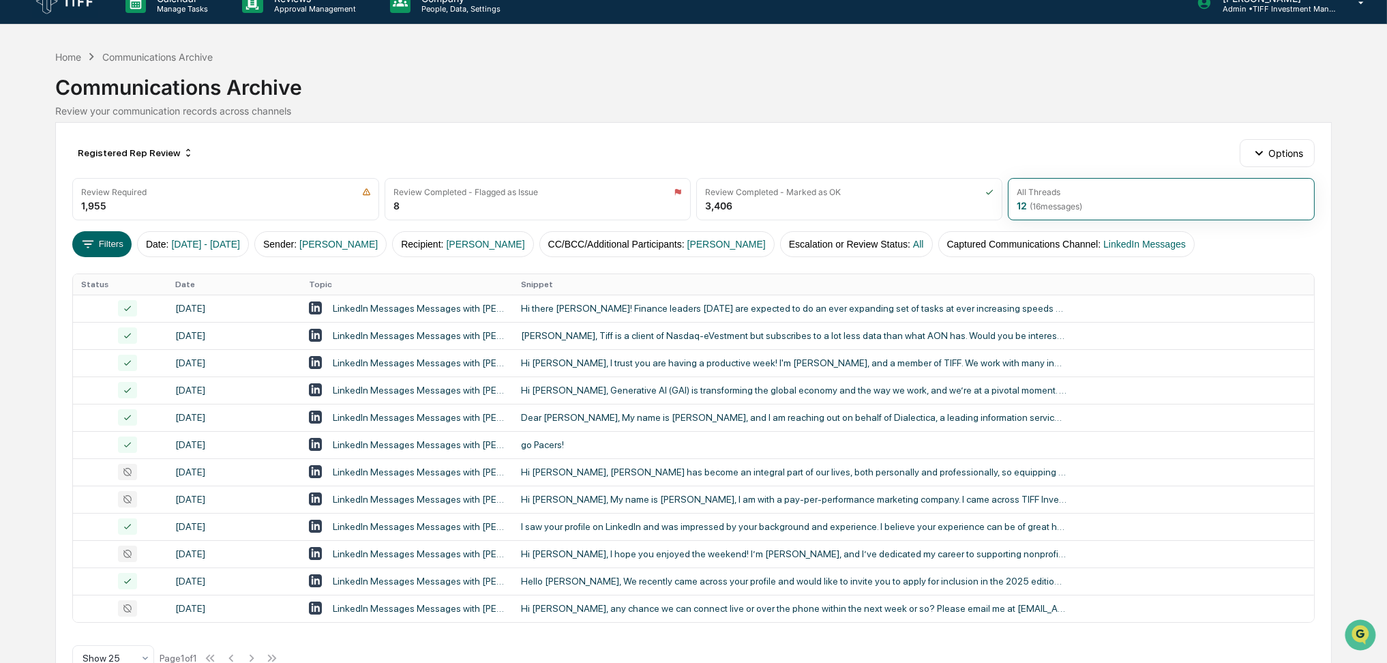
scroll to position [0, 0]
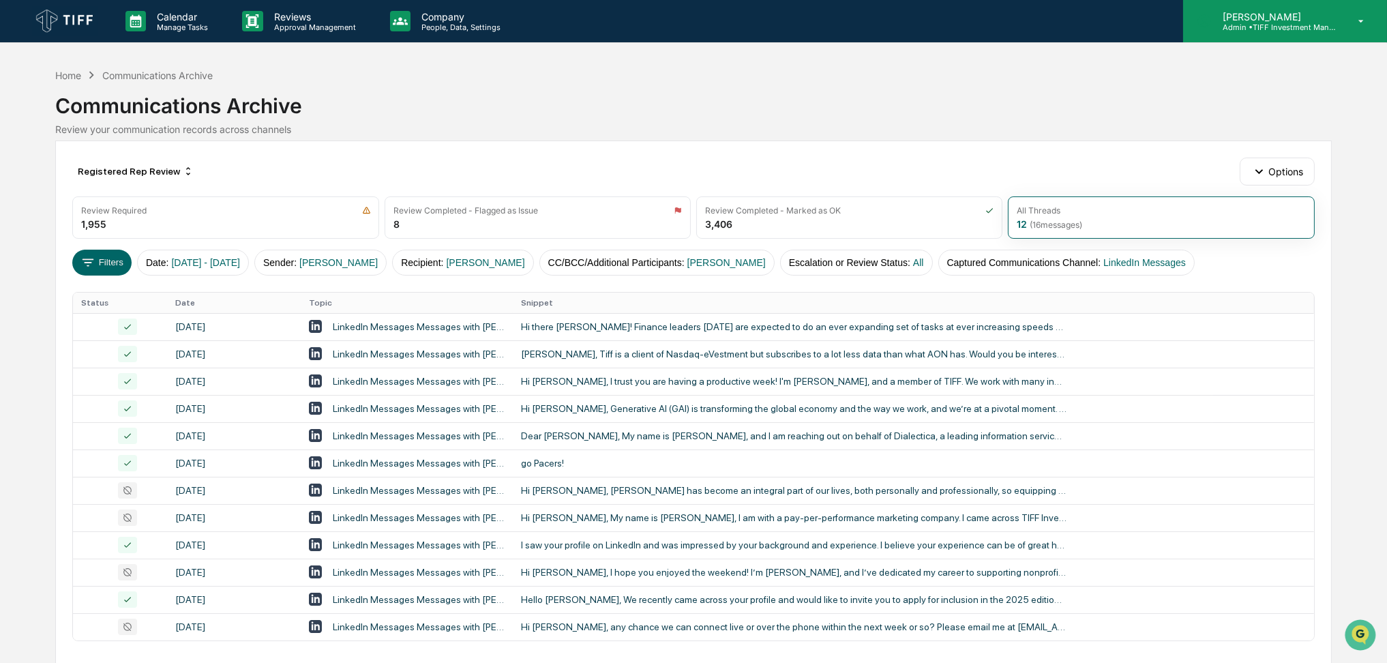
click at [1254, 16] on p "[PERSON_NAME]" at bounding box center [1274, 17] width 127 height 12
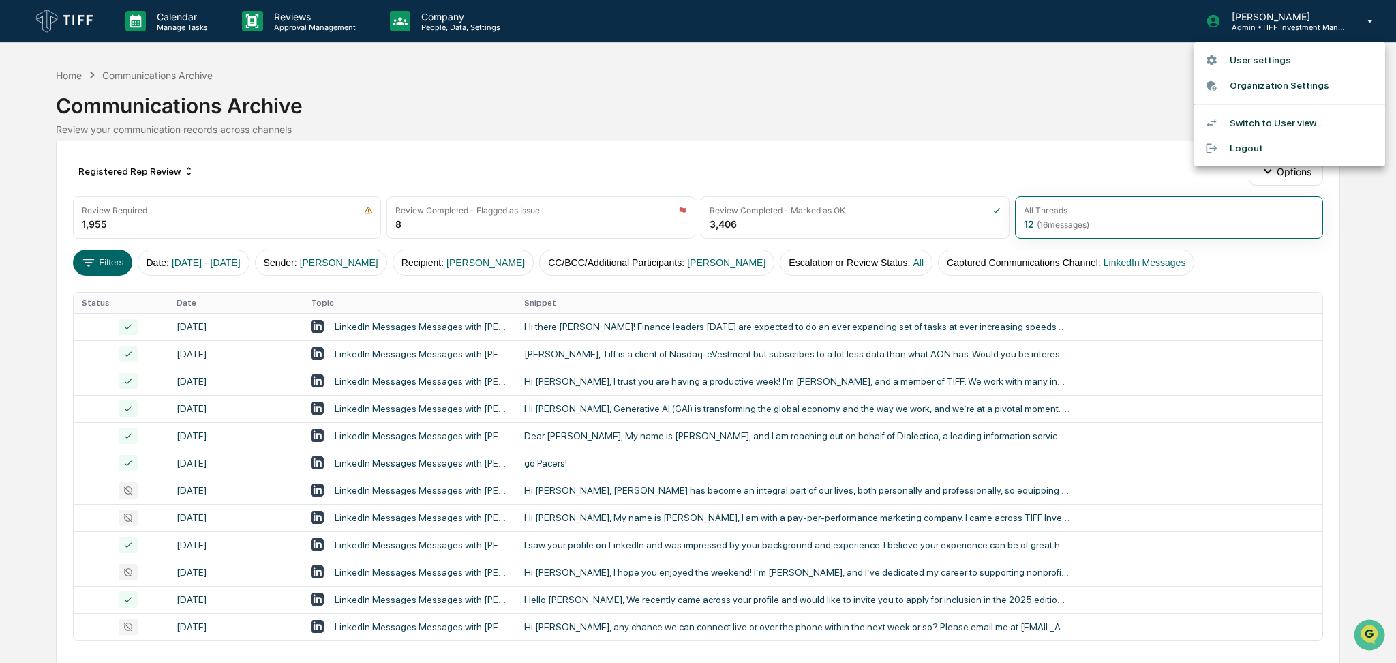
click at [833, 87] on div at bounding box center [698, 331] width 1396 height 663
